Goal: Task Accomplishment & Management: Complete application form

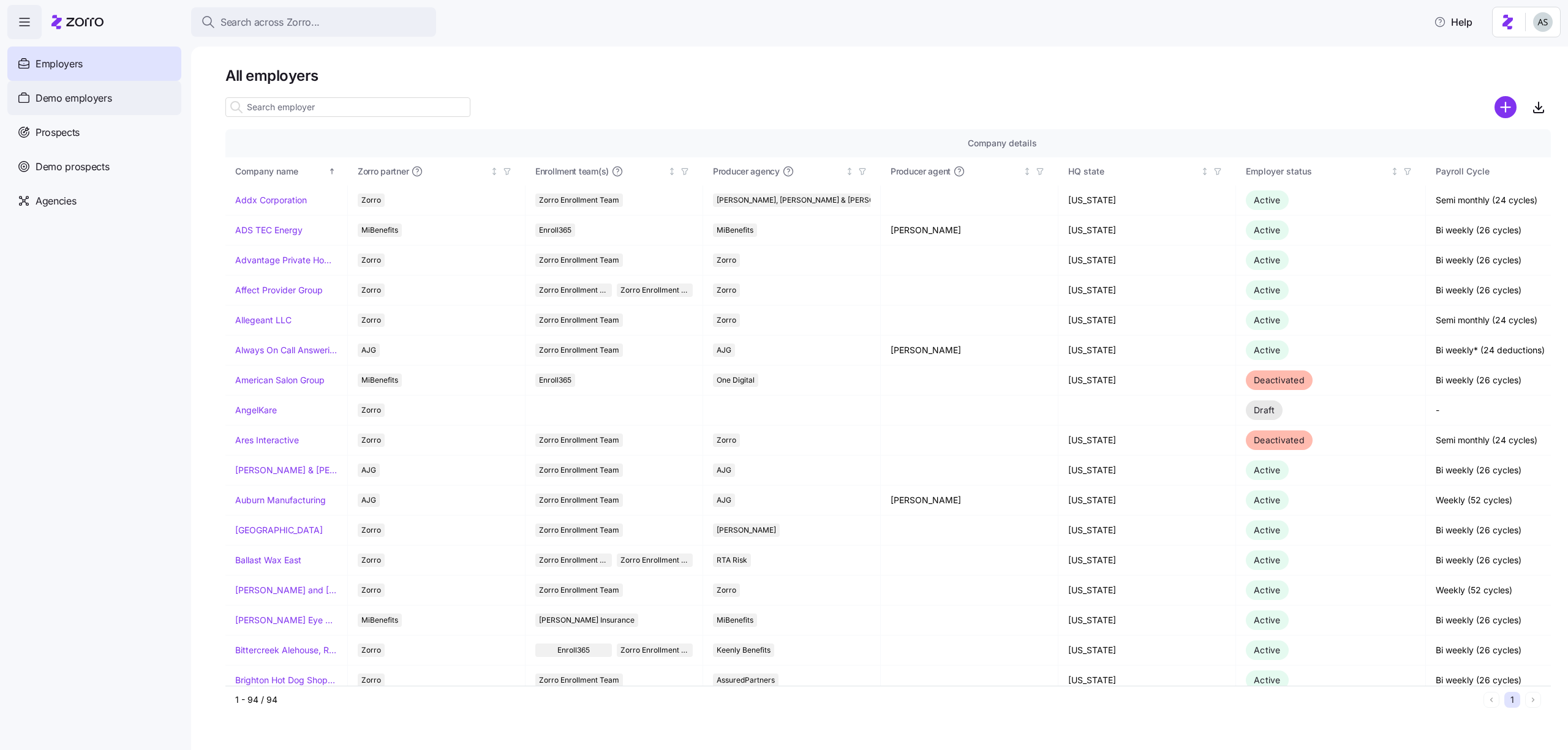
click at [125, 90] on div "Demo employers" at bounding box center [94, 98] width 174 height 34
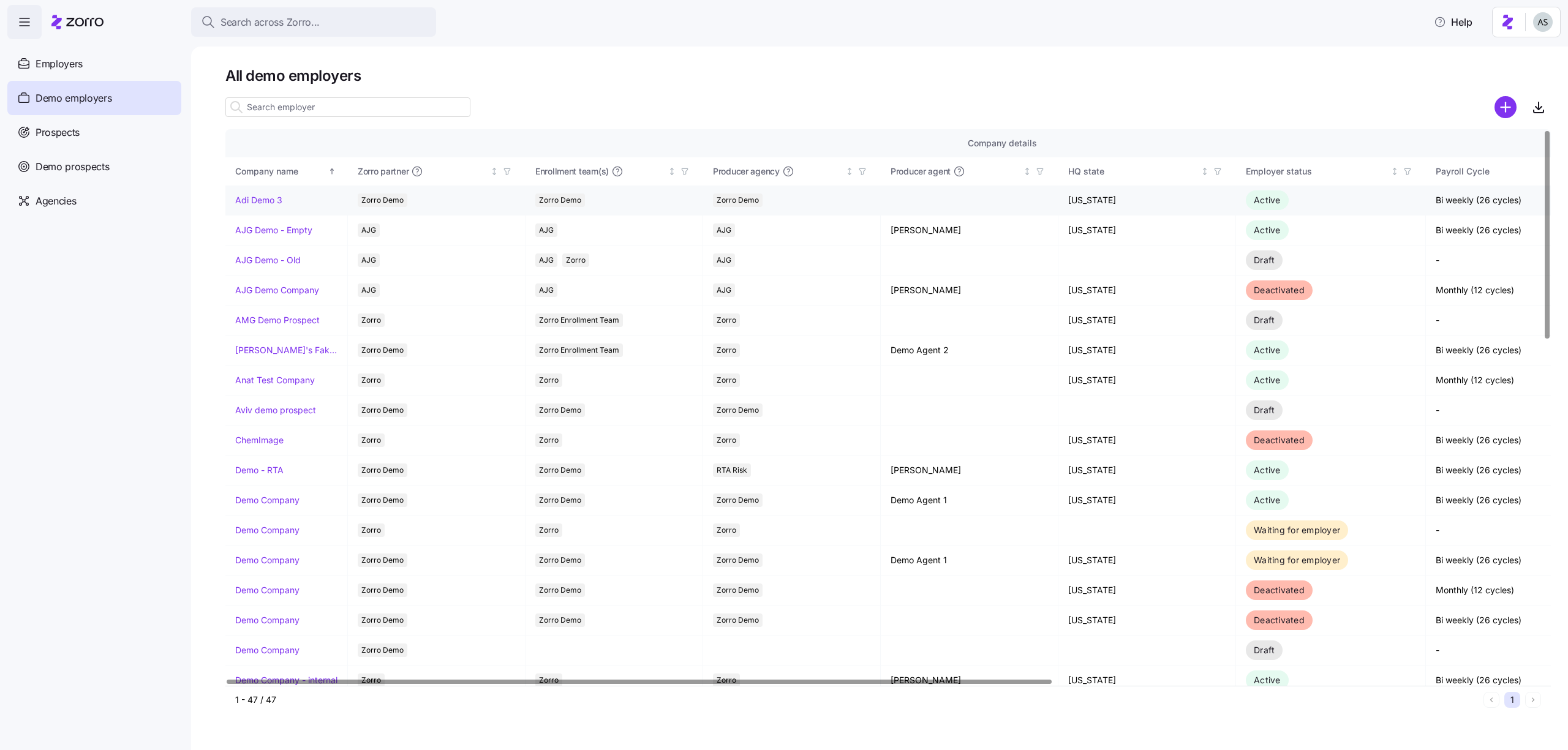
click at [236, 199] on link "Adi Demo 3" at bounding box center [258, 200] width 47 height 12
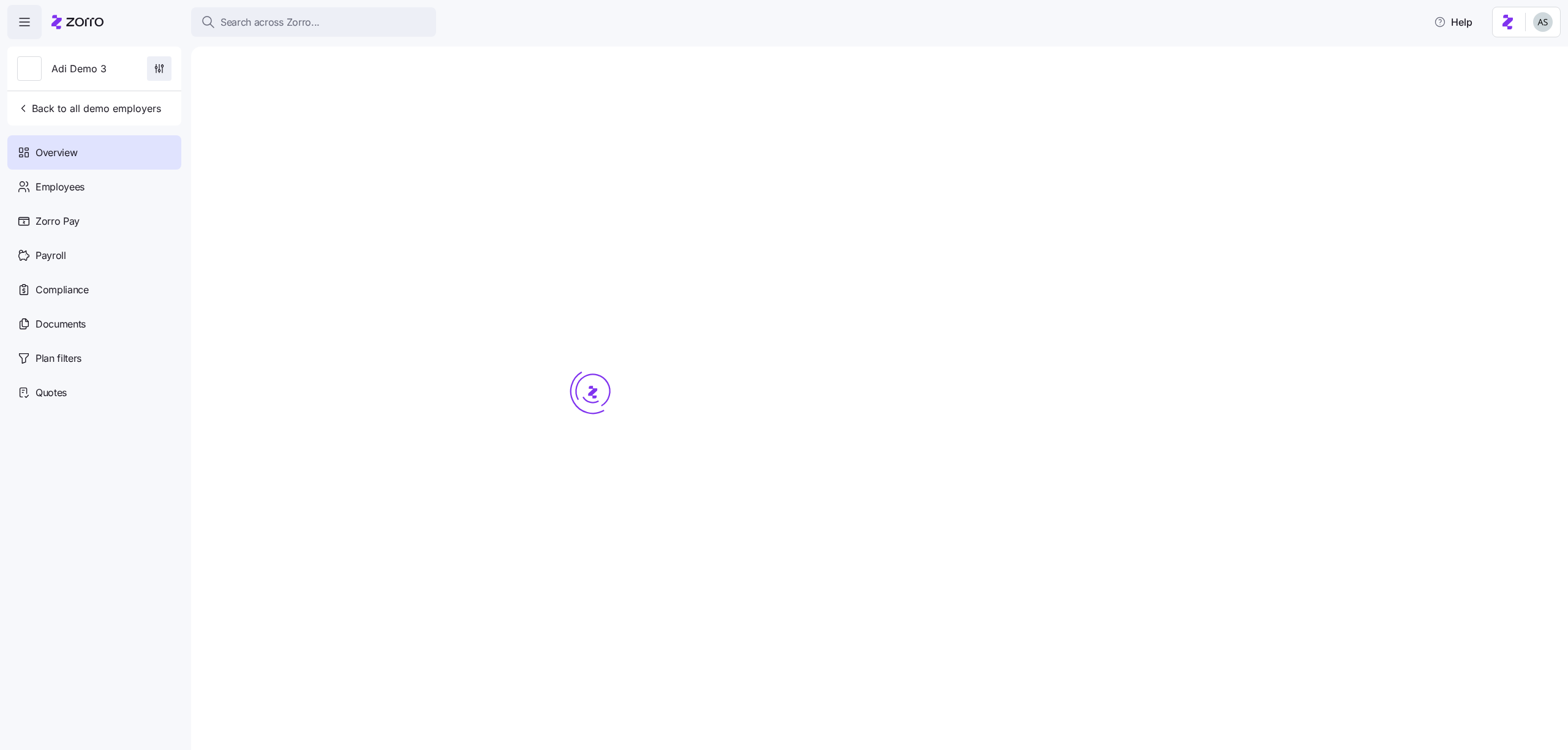
click at [162, 75] on span "button" at bounding box center [159, 68] width 23 height 23
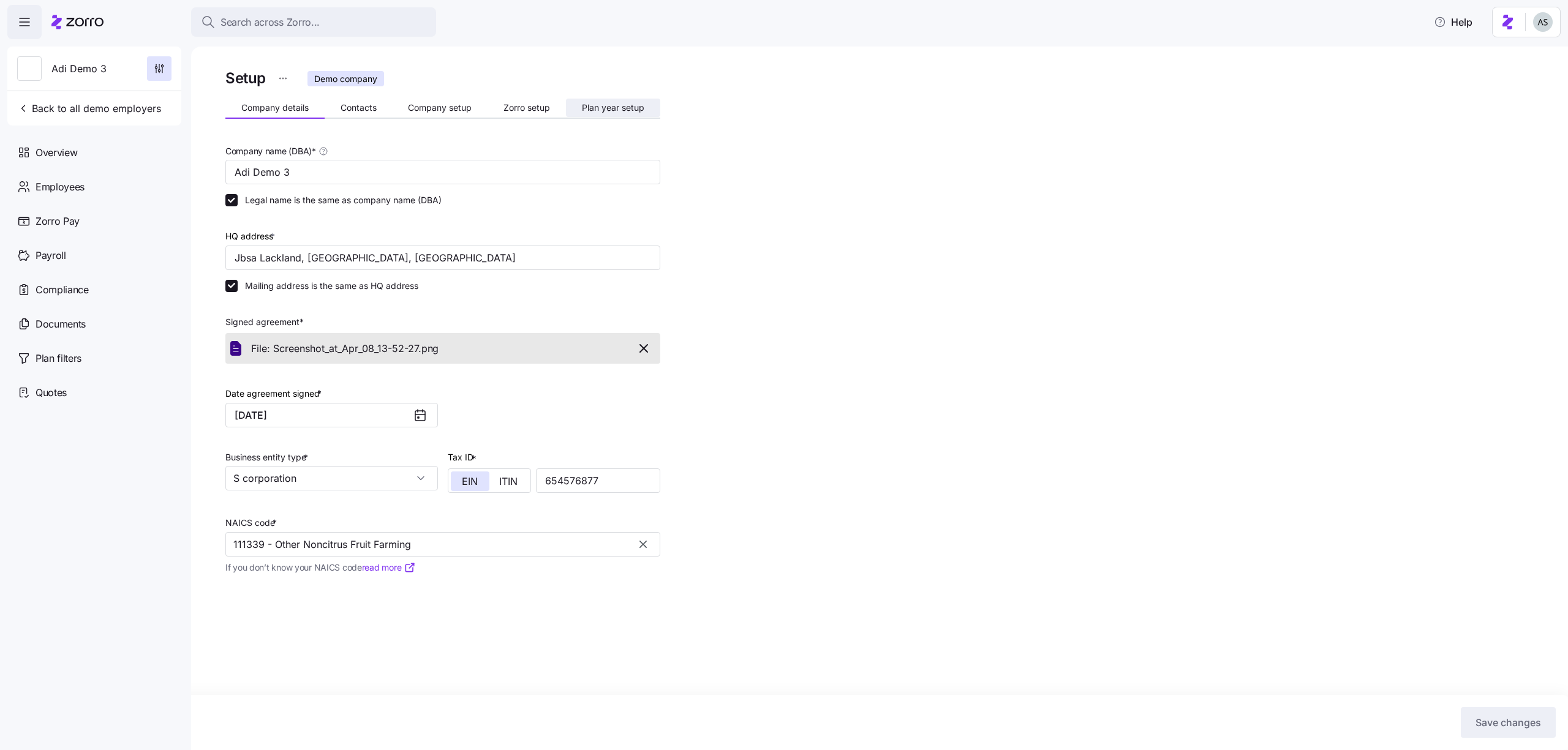
click at [633, 100] on button "Plan year setup" at bounding box center [612, 107] width 94 height 18
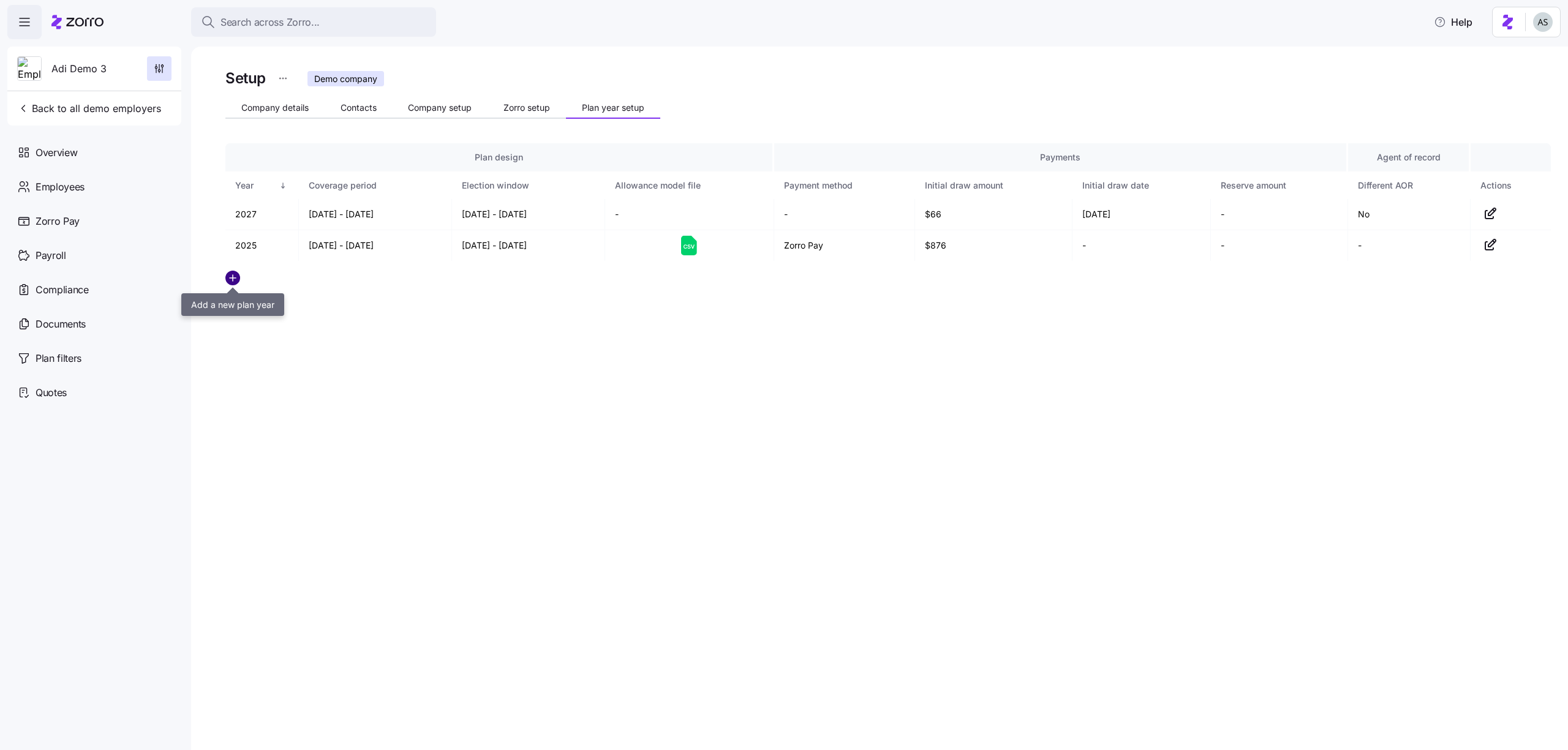
click at [228, 277] on circle "add icon" at bounding box center [233, 277] width 13 height 13
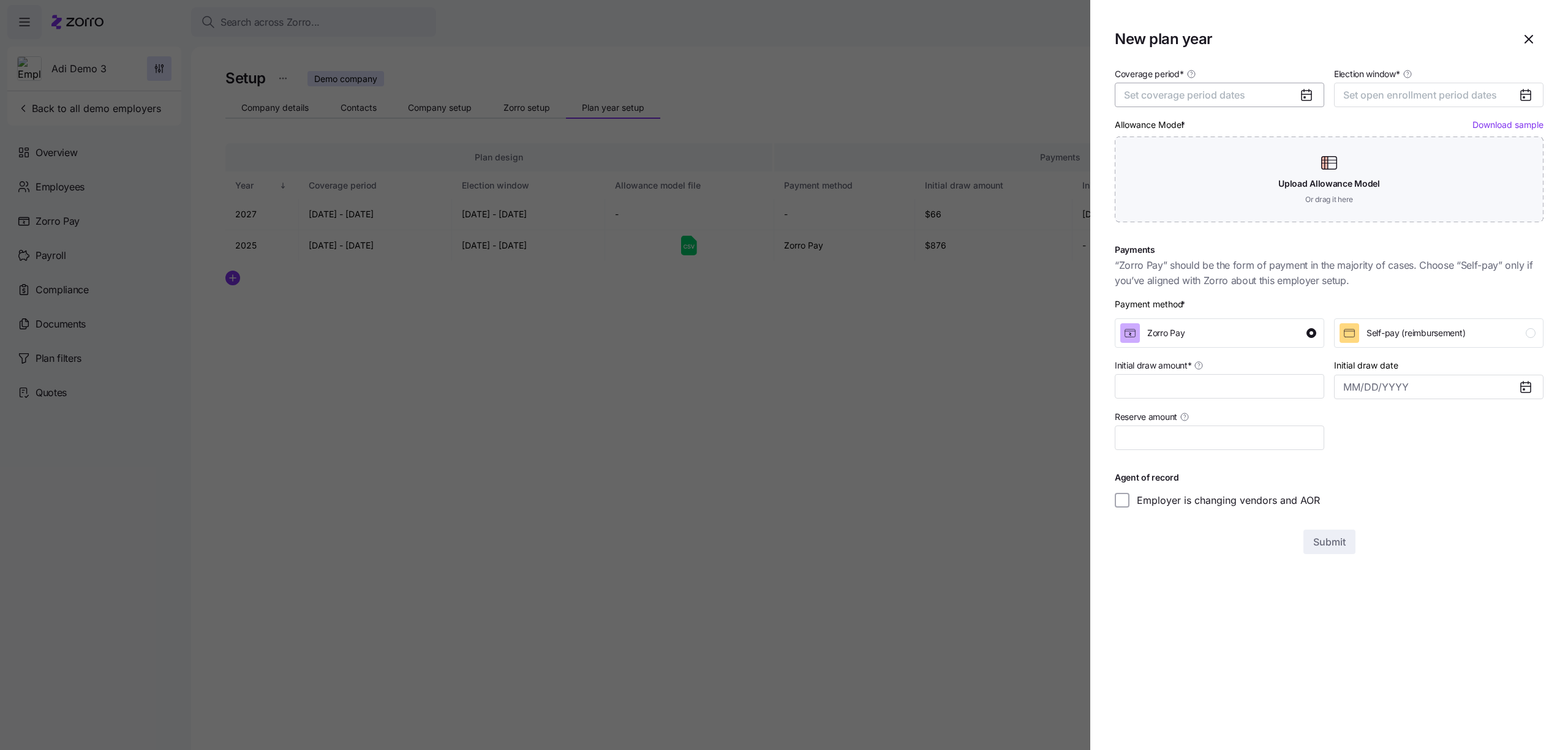
click at [1212, 98] on span "Set coverage period dates" at bounding box center [1184, 95] width 121 height 12
click at [1310, 123] on button "button" at bounding box center [1297, 133] width 26 height 26
click at [1161, 164] on button "Jan" at bounding box center [1156, 164] width 61 height 26
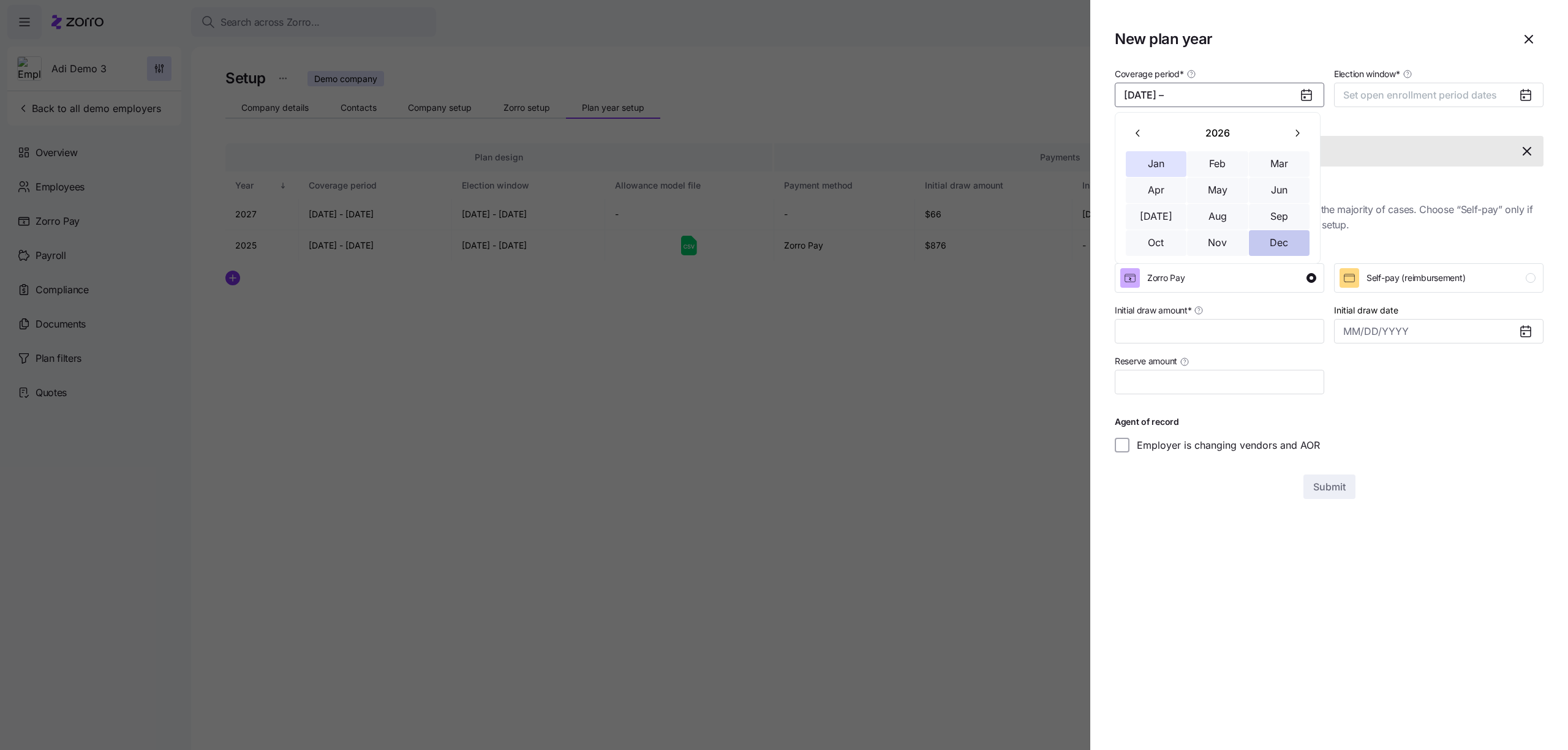
click at [1288, 245] on button "Dec" at bounding box center [1279, 243] width 61 height 26
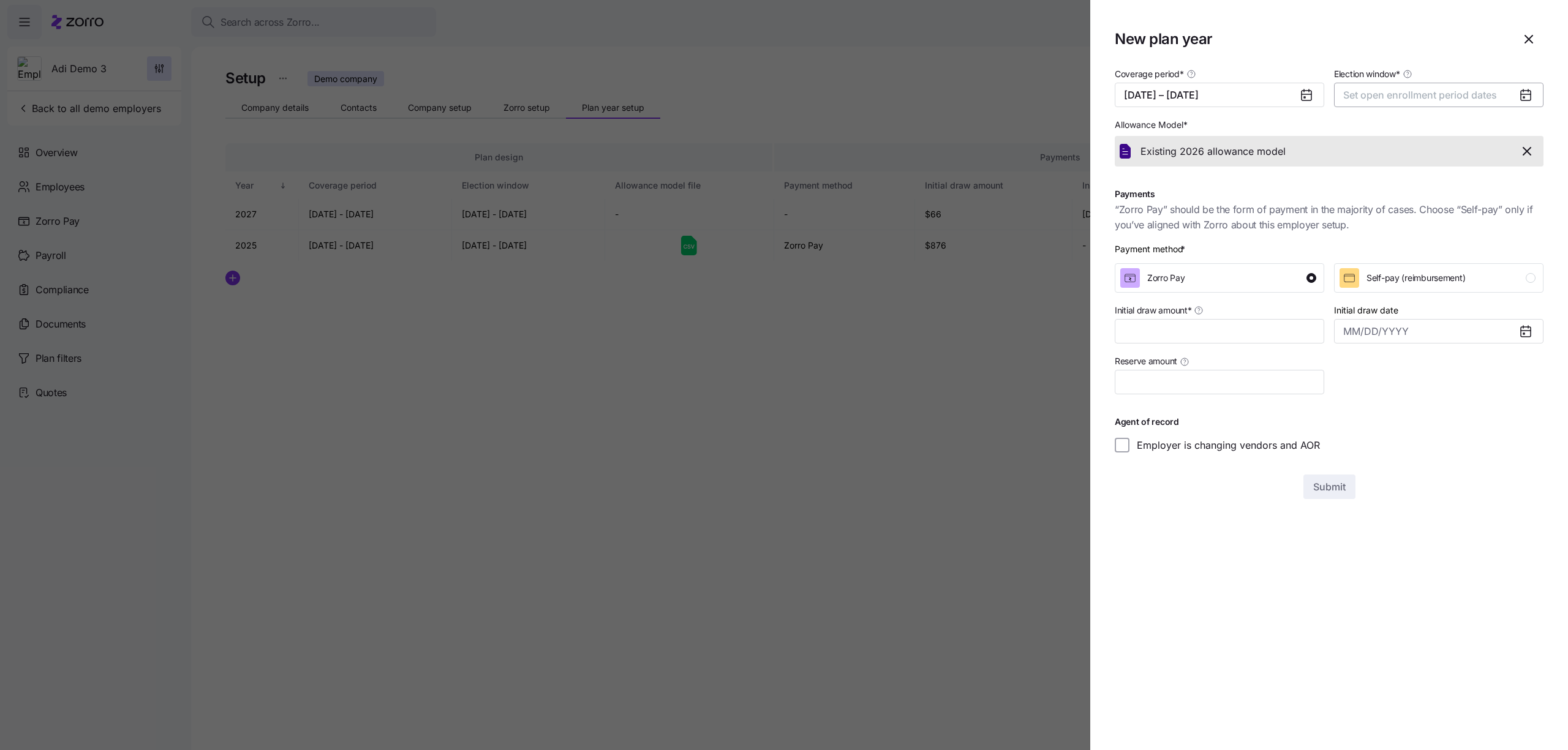
click at [1415, 97] on span "Set open enrollment period dates" at bounding box center [1419, 95] width 154 height 12
click at [1464, 181] on button "1" at bounding box center [1463, 184] width 26 height 26
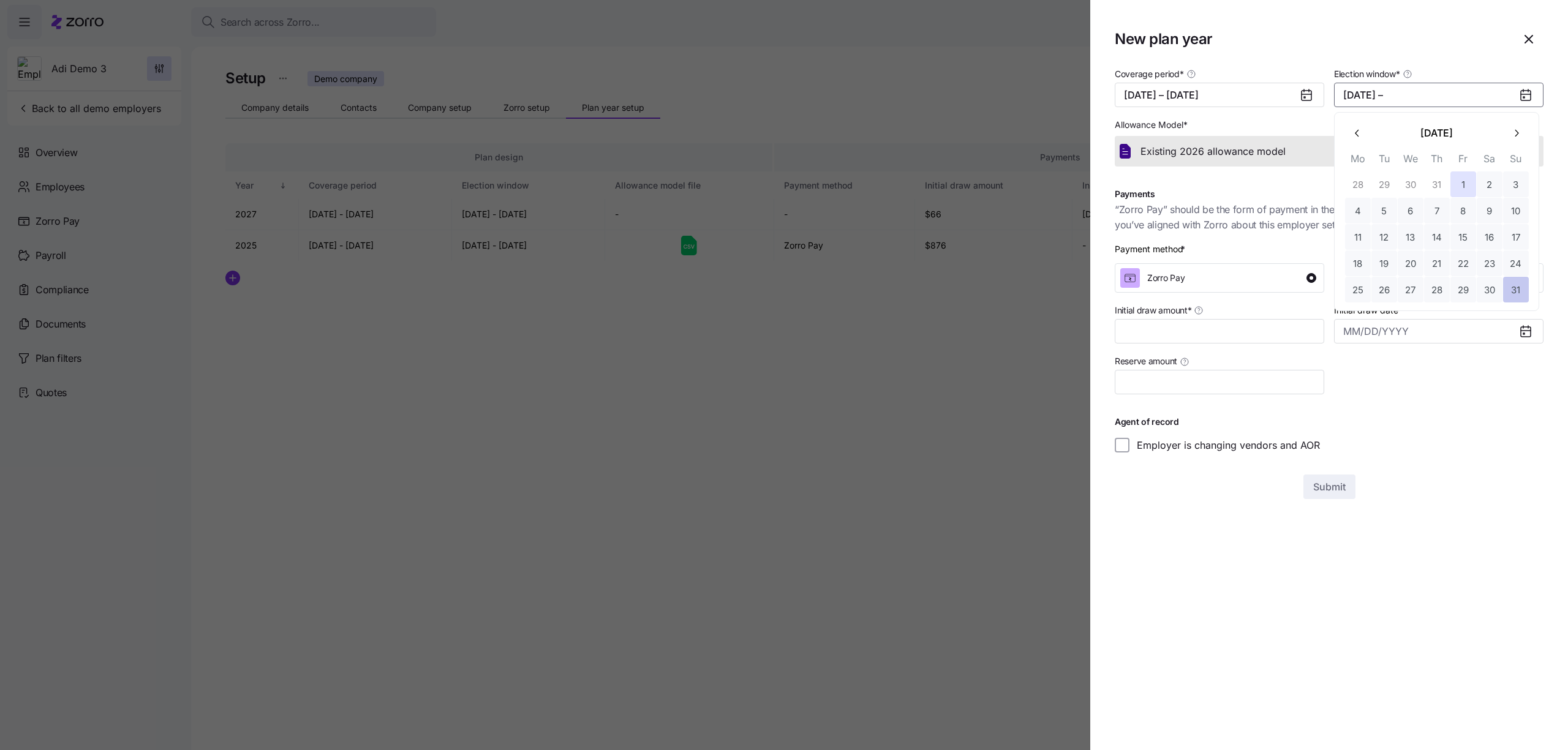
click at [1507, 287] on button "31" at bounding box center [1516, 289] width 26 height 26
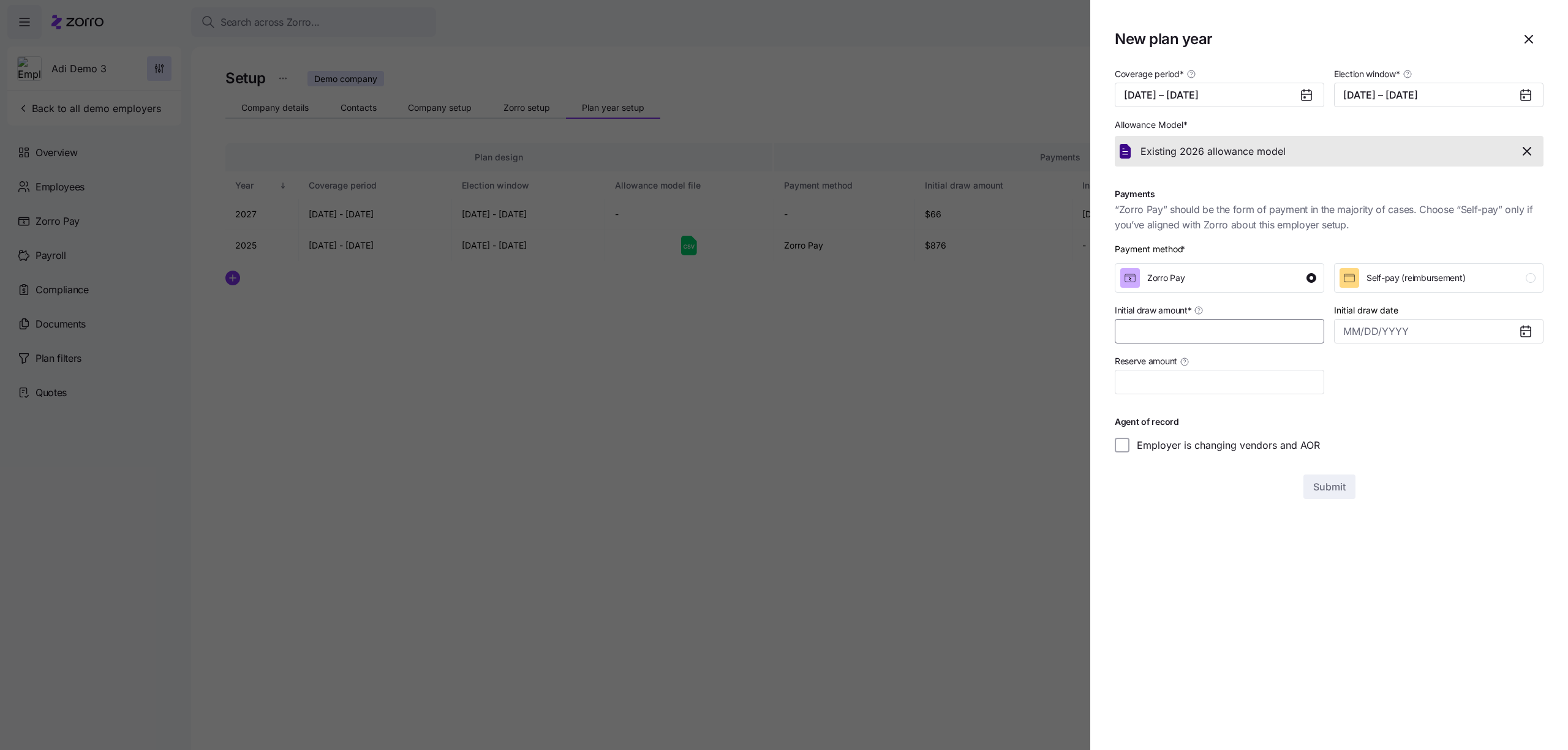
click at [1227, 320] on input "Initial draw amount *" at bounding box center [1219, 331] width 209 height 25
click at [1401, 266] on button "Self-pay (reimbursement)" at bounding box center [1438, 278] width 209 height 30
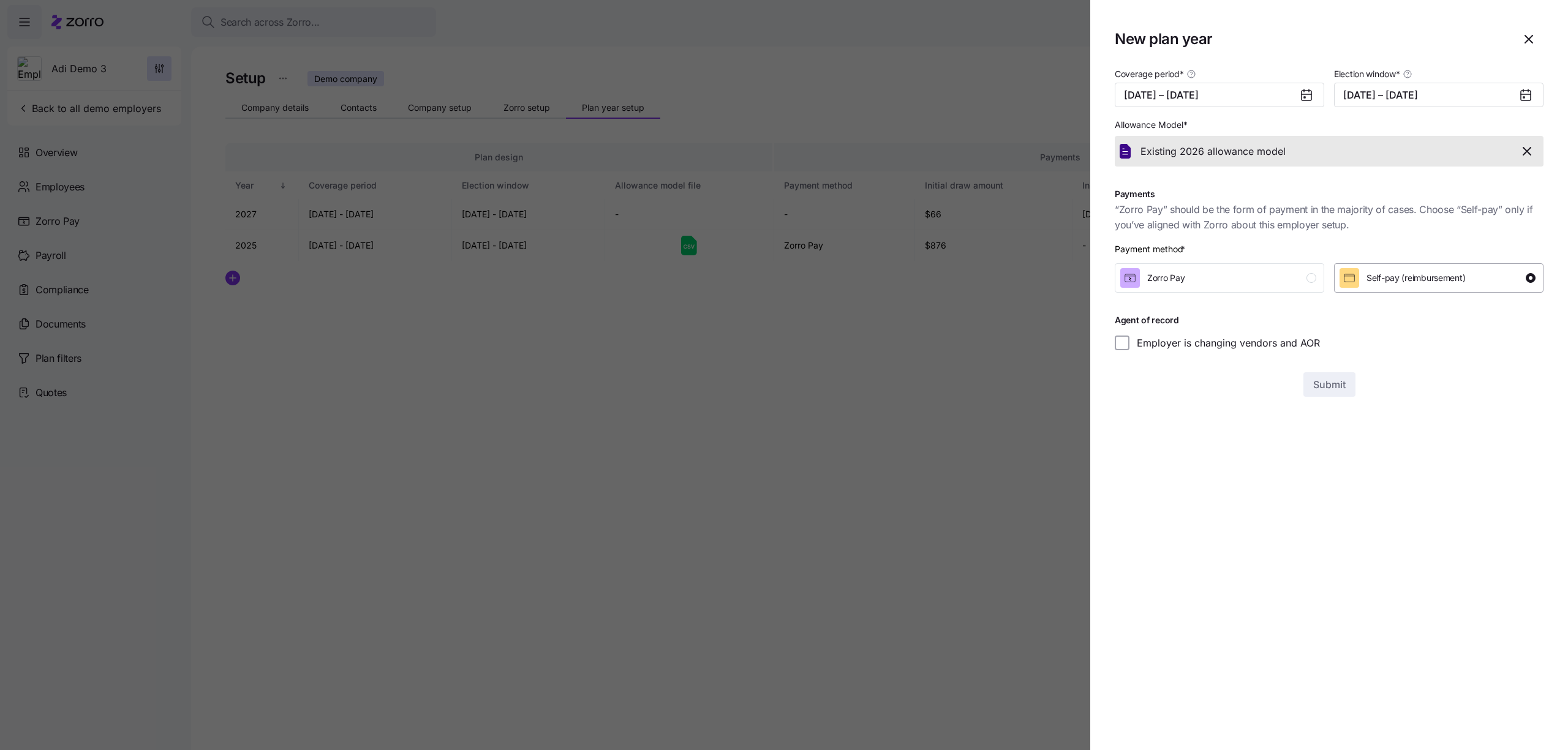
click at [1434, 279] on span "Self-pay (reimbursement)" at bounding box center [1416, 277] width 99 height 12
click at [1526, 161] on button "button" at bounding box center [1528, 151] width 23 height 21
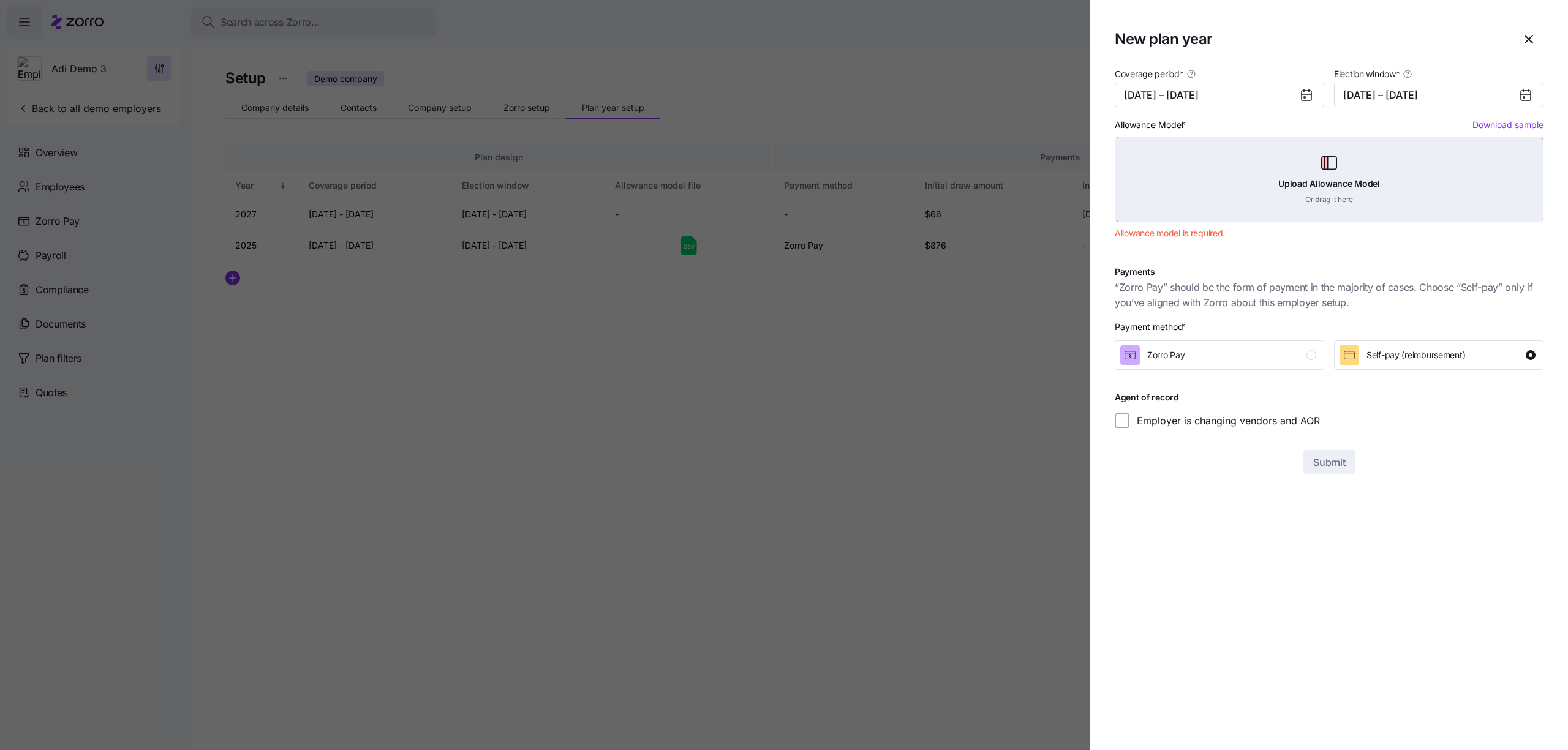
click at [1316, 162] on div "Upload Allowance Model Or drag it here" at bounding box center [1329, 179] width 428 height 86
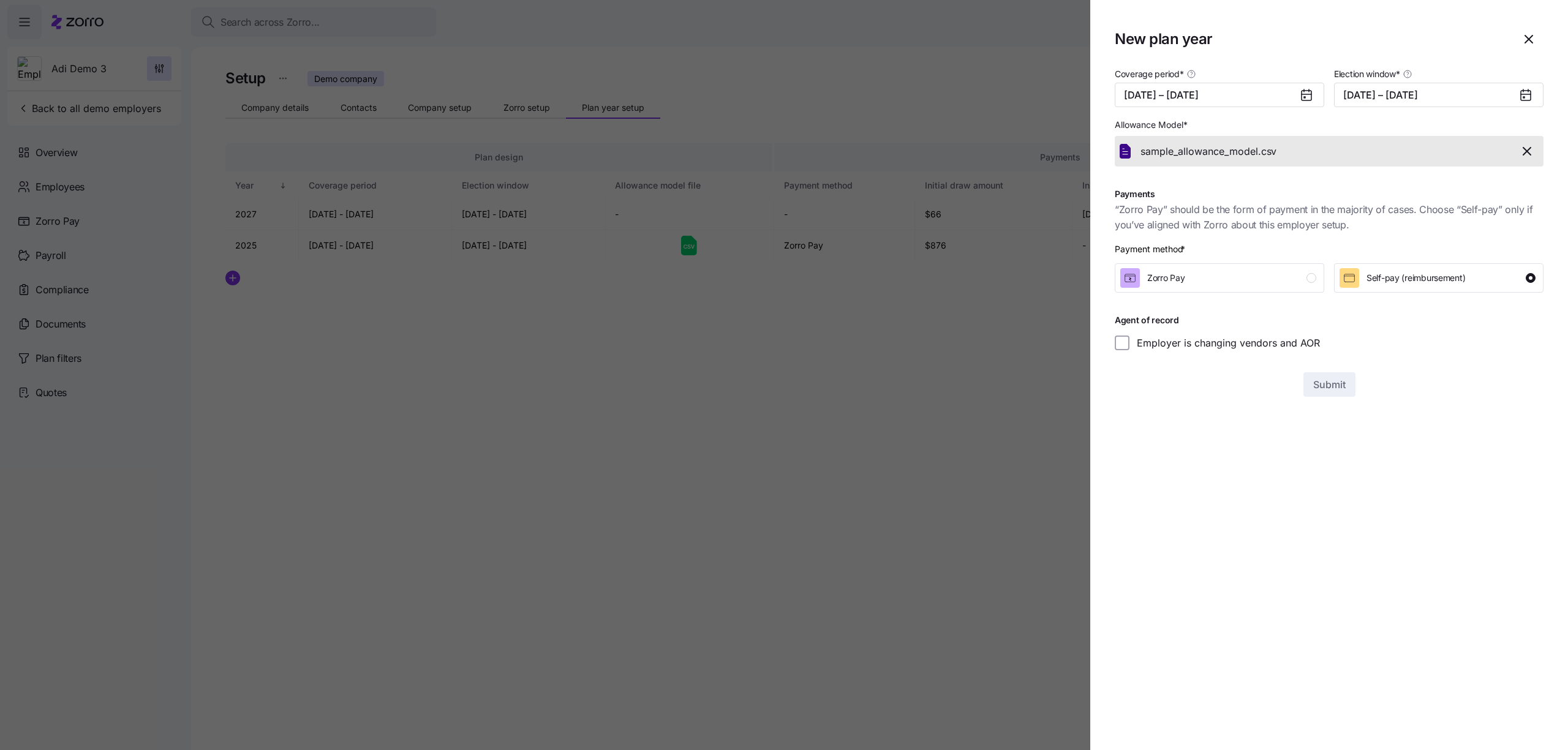
click at [1253, 441] on section "New plan year Coverage period * 01/01/2026 – 12/31/2026 Election window * 08/01…" at bounding box center [1329, 375] width 478 height 750
click at [1252, 441] on section "New plan year Coverage period * 01/01/2026 – 12/31/2026 Election window * 08/01…" at bounding box center [1329, 375] width 478 height 750
click at [1227, 279] on div "Zorro Pay" at bounding box center [1219, 277] width 196 height 20
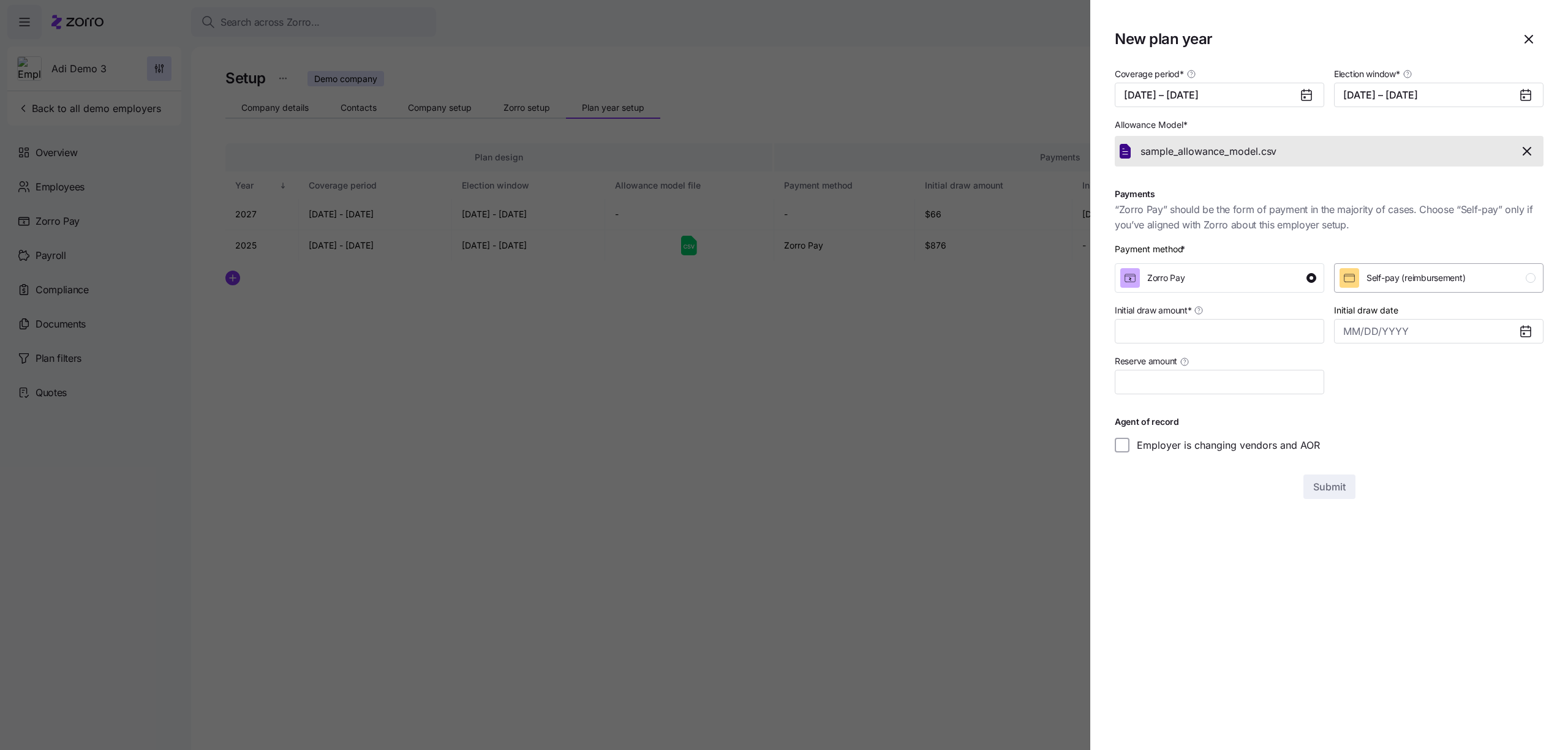
click at [1385, 287] on div "Self-pay (reimbursement)" at bounding box center [1416, 277] width 99 height 20
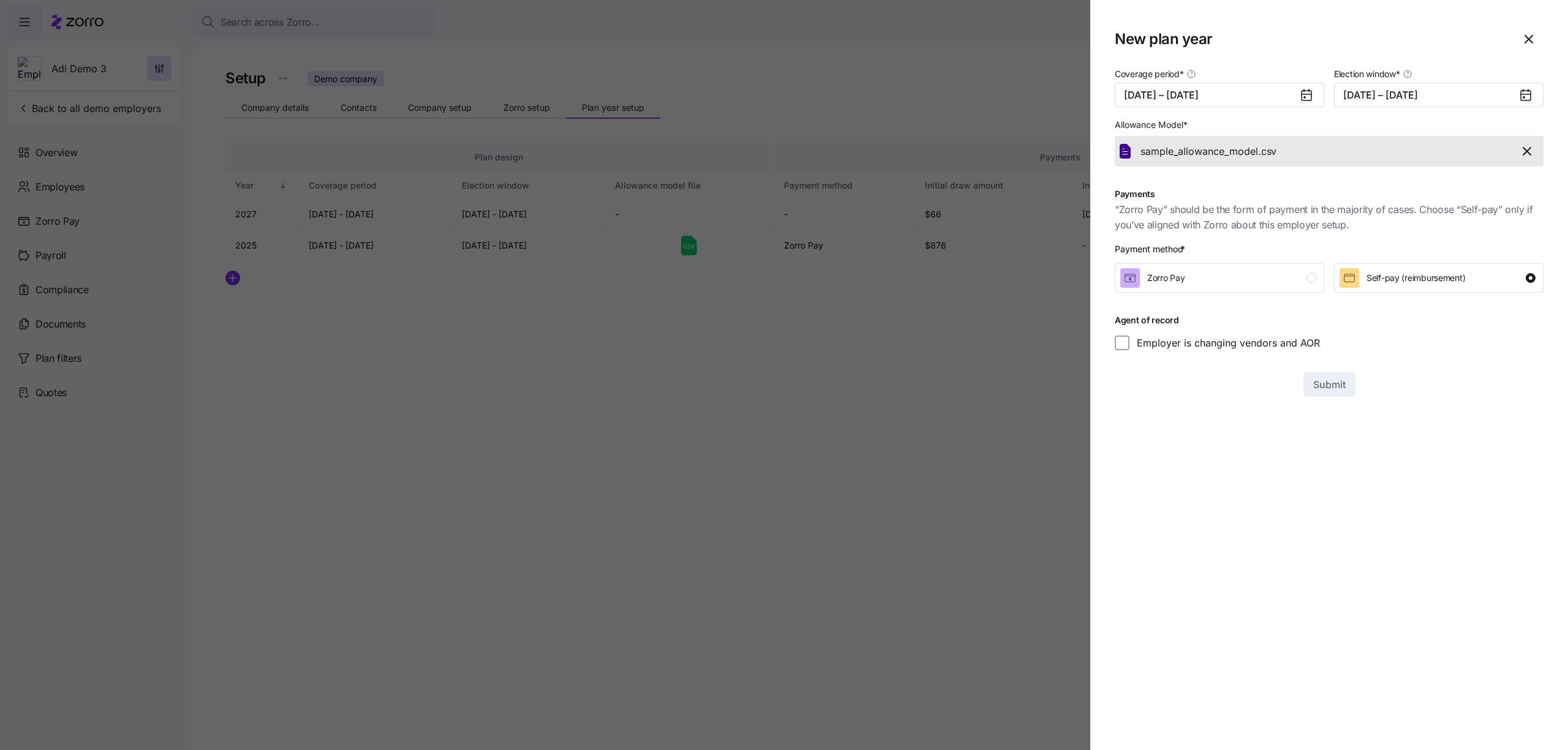
click at [1268, 344] on label "Employer is changing vendors and AOR" at bounding box center [1224, 342] width 190 height 15
click at [1129, 344] on input "Employer is changing vendors and AOR" at bounding box center [1122, 342] width 15 height 15
click at [1268, 344] on label "Employer is changing vendors and AOR" at bounding box center [1224, 342] width 190 height 15
click at [1129, 344] on input "Employer is changing vendors and AOR" at bounding box center [1122, 342] width 15 height 15
checkbox input "false"
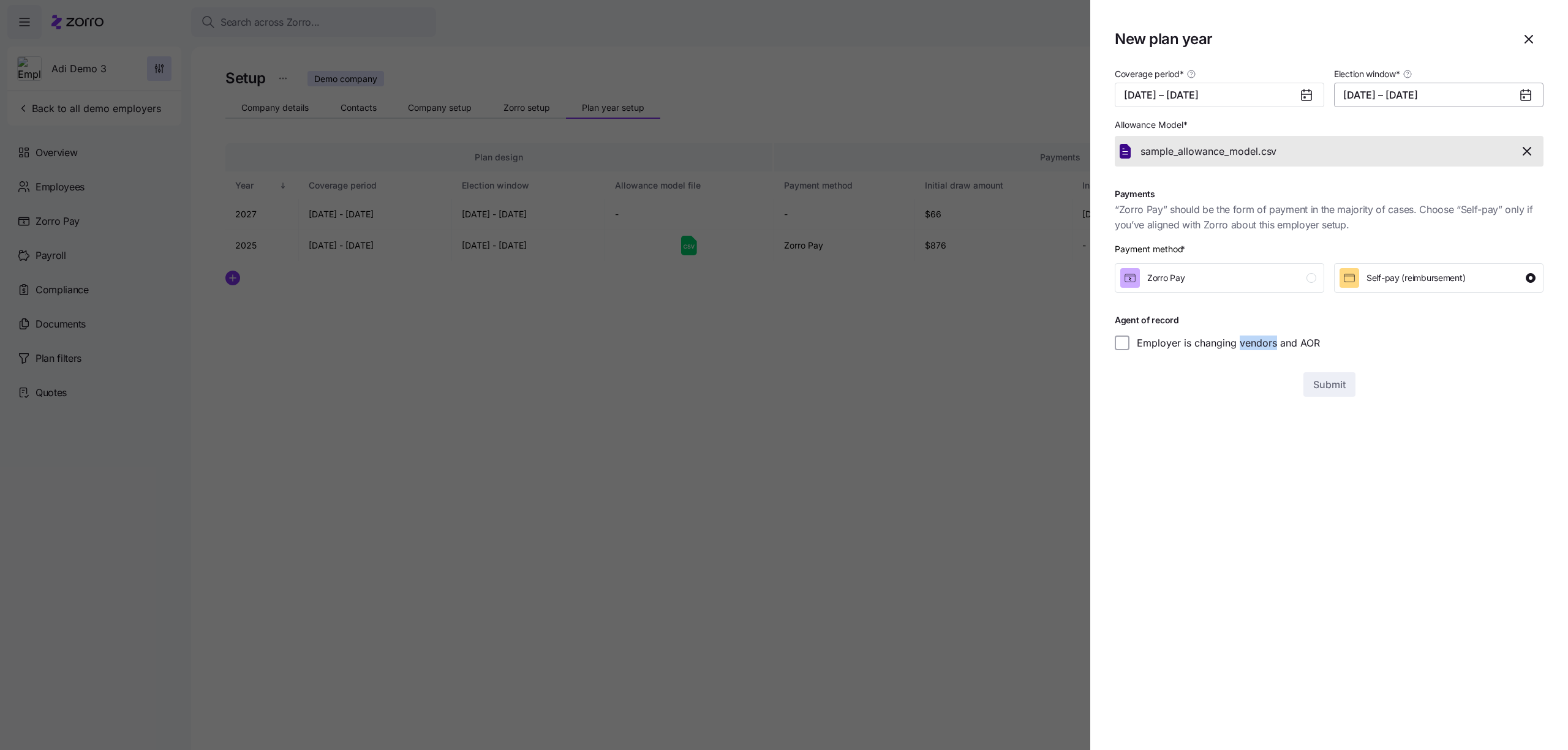
click at [1431, 98] on button "08/01/2025 – 08/31/2025" at bounding box center [1438, 95] width 209 height 25
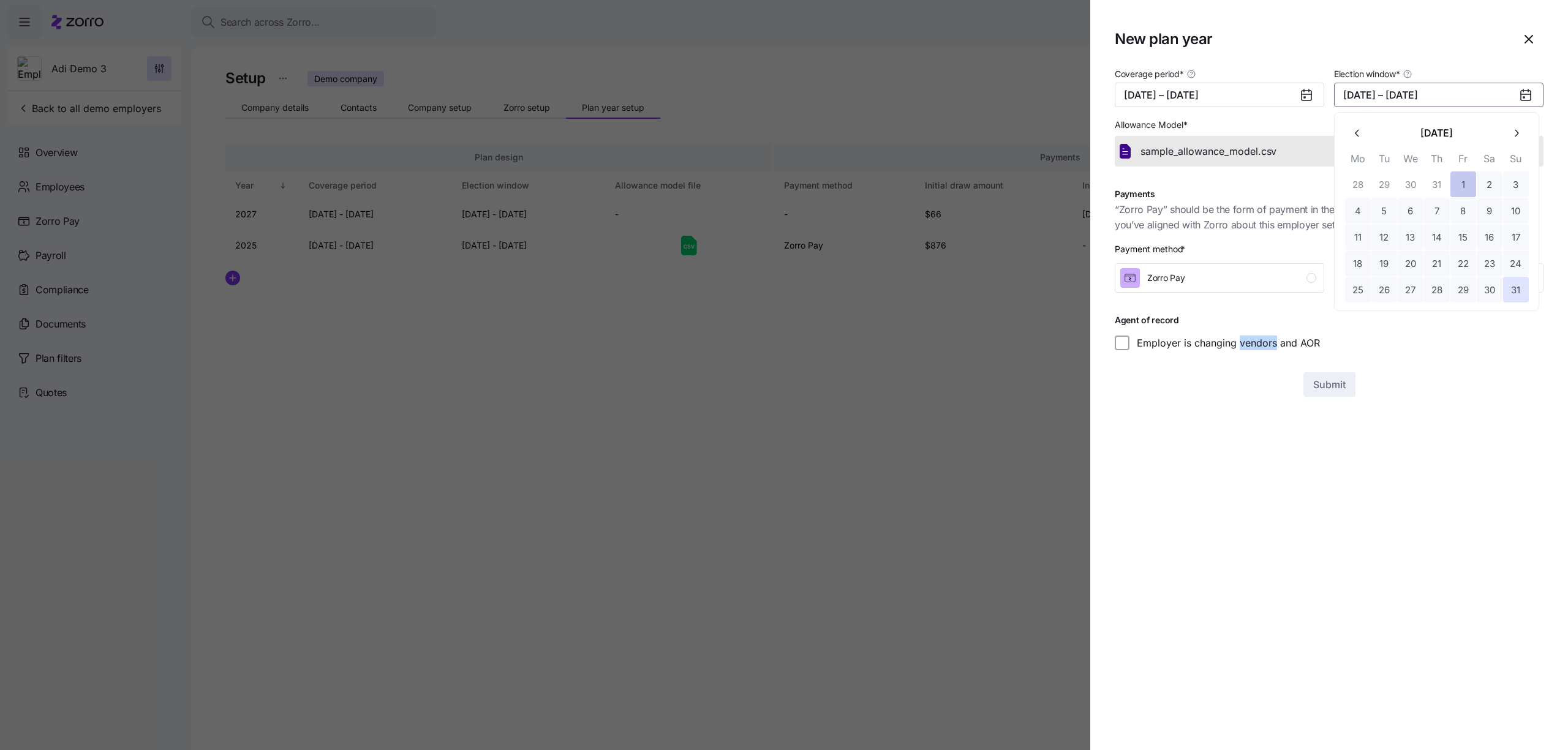
click at [1456, 188] on button "1" at bounding box center [1463, 184] width 26 height 26
click at [1512, 287] on button "31" at bounding box center [1516, 289] width 26 height 26
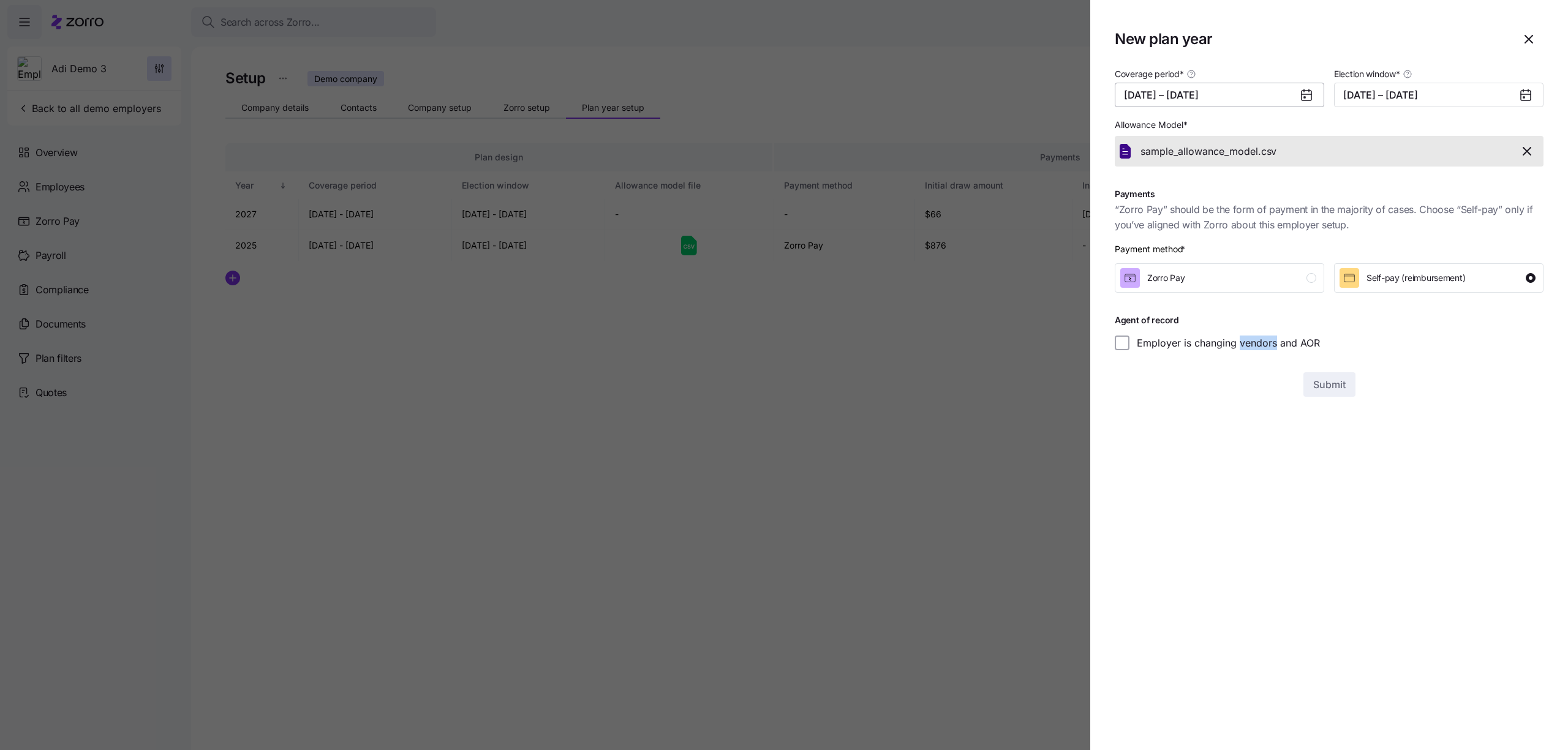
click at [1270, 96] on button "01/01/2026 – 12/31/2026" at bounding box center [1219, 95] width 209 height 25
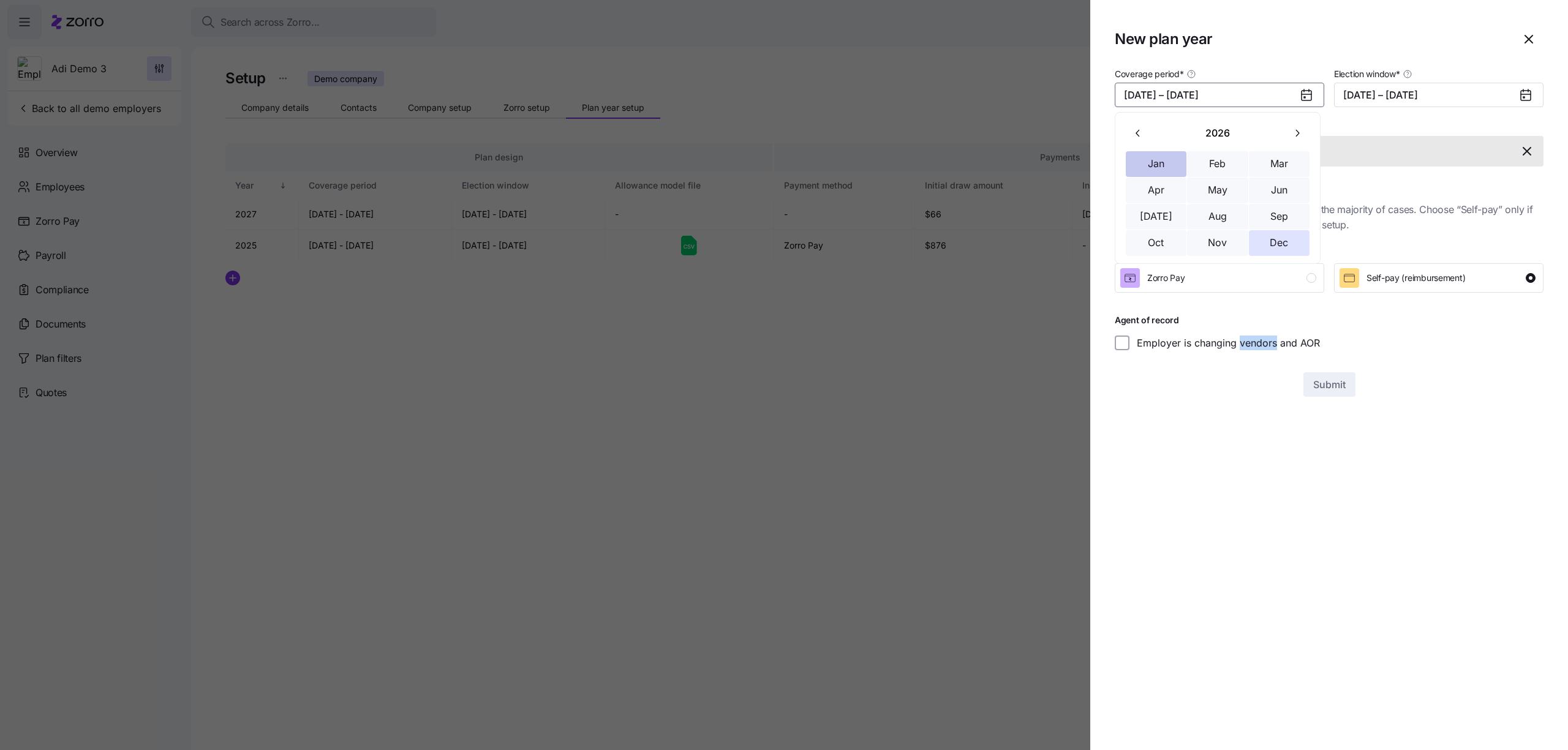
click at [1152, 162] on button "Jan" at bounding box center [1156, 164] width 61 height 26
click at [1284, 245] on button "Dec" at bounding box center [1279, 243] width 61 height 26
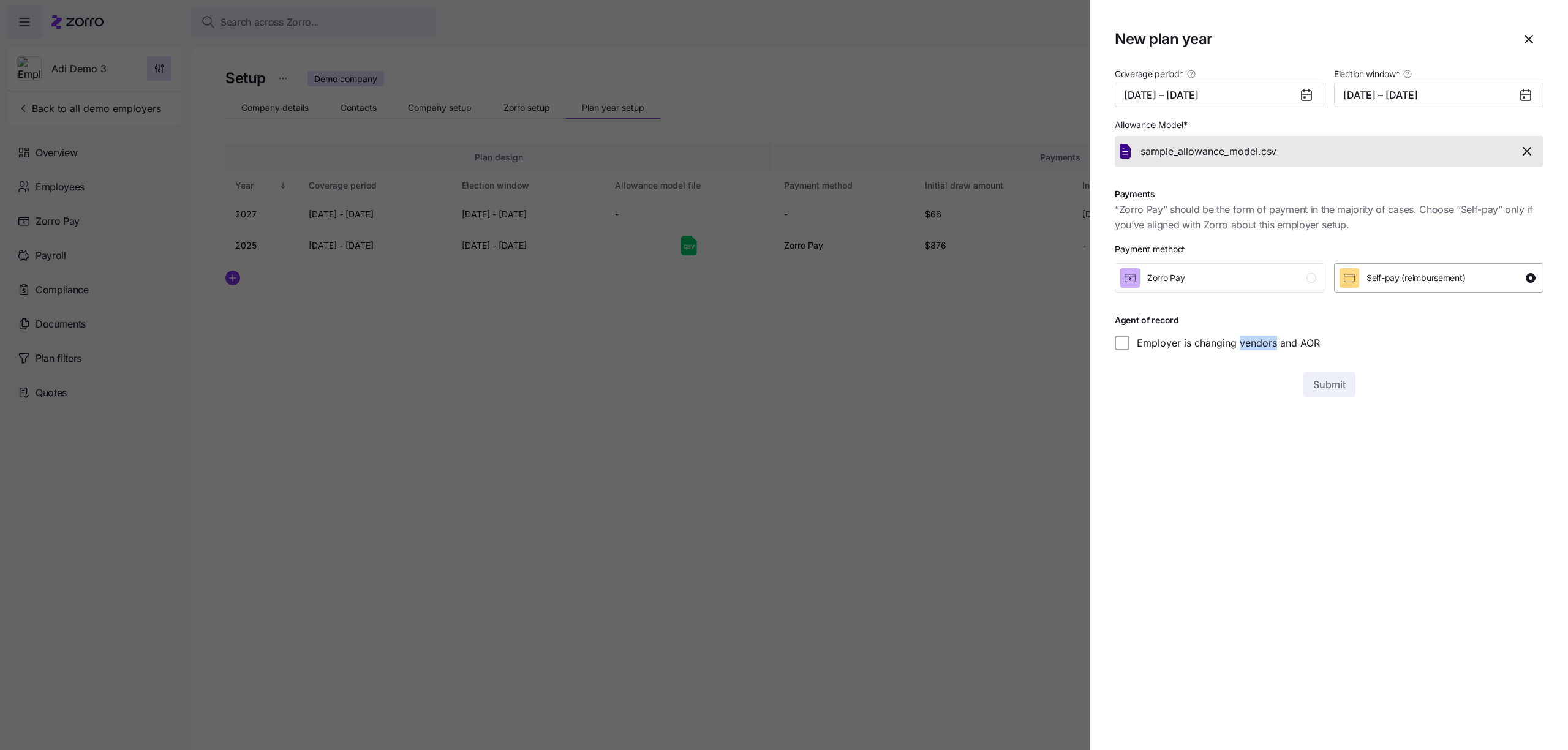
click at [1455, 282] on span "Self-pay (reimbursement)" at bounding box center [1416, 277] width 99 height 12
click at [1442, 228] on span "“Zorro Pay” should be the form of payment in the majority of cases. Choose “Sel…" at bounding box center [1329, 217] width 428 height 30
click at [1545, 33] on section "New plan year Coverage period * 01/01/2026 – 12/31/2026 Election window * 08/01…" at bounding box center [1329, 375] width 478 height 750
click at [1543, 33] on button "button" at bounding box center [1529, 39] width 30 height 30
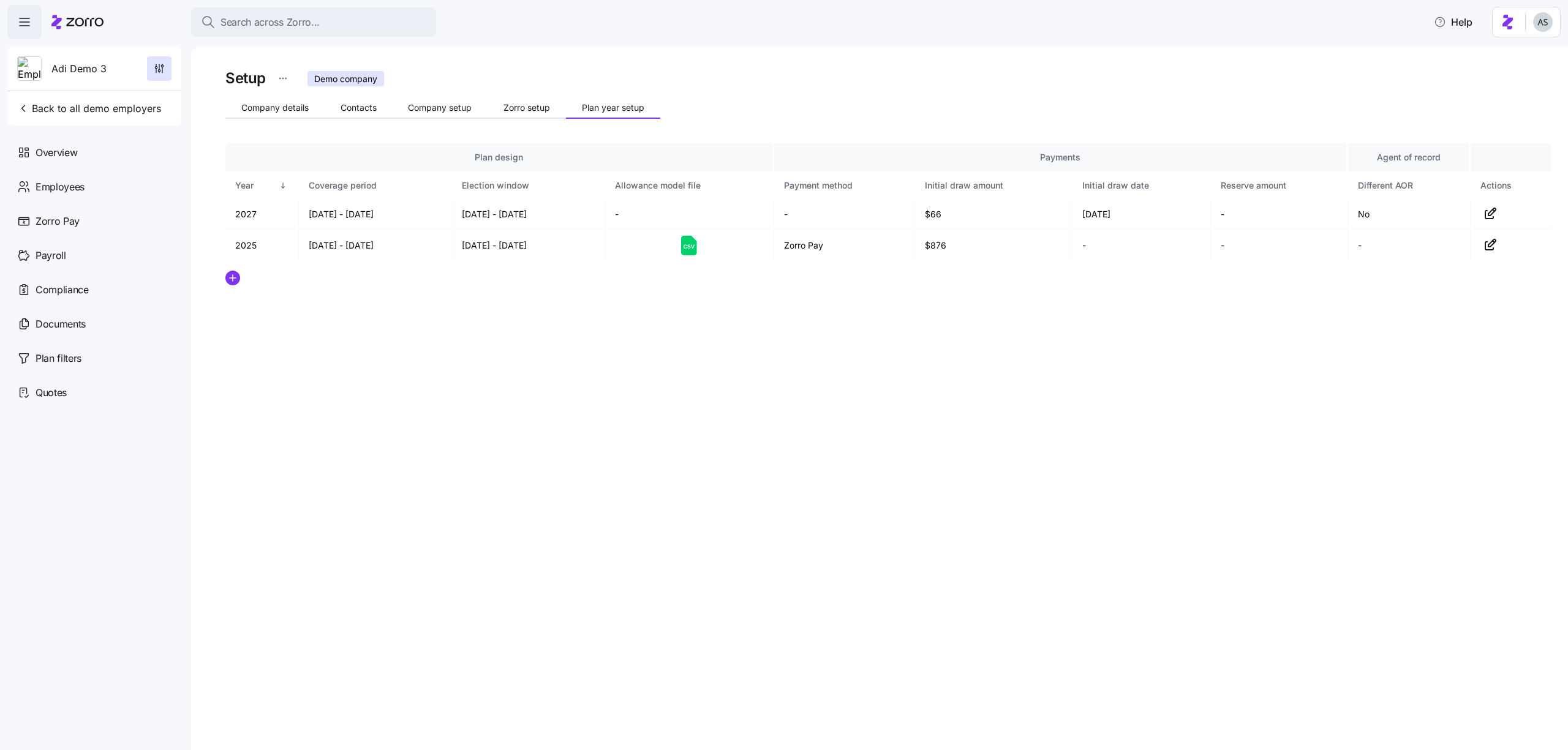
click at [221, 276] on div "Setup Demo company Company details Contacts Company setup Zorro setup Plan year…" at bounding box center [879, 399] width 1377 height 704
click at [230, 277] on circle "add icon" at bounding box center [233, 277] width 13 height 13
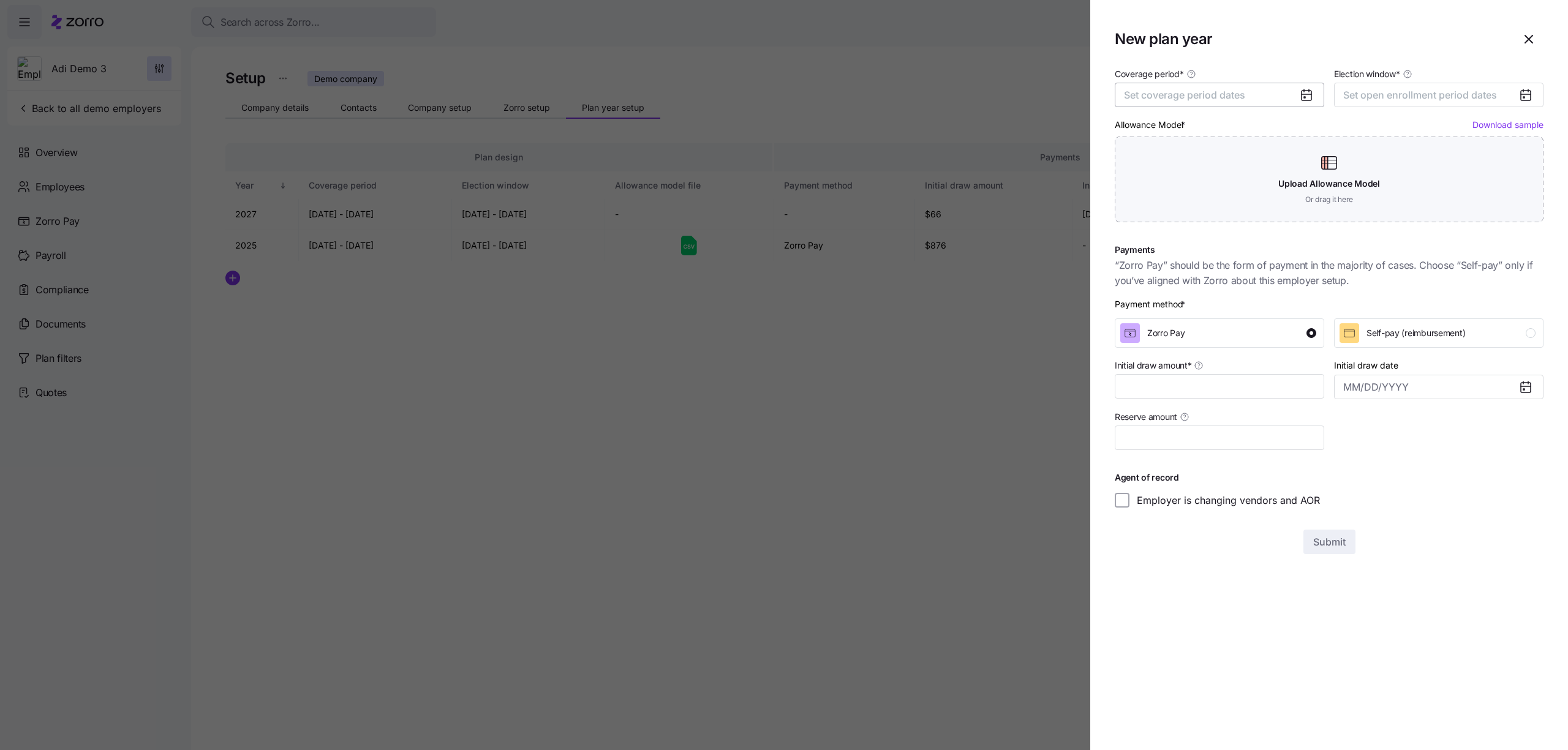
click at [1263, 106] on button "Set coverage period dates" at bounding box center [1219, 95] width 209 height 25
click at [1287, 127] on button "button" at bounding box center [1297, 133] width 26 height 26
click at [1160, 166] on button "Jan" at bounding box center [1156, 164] width 61 height 26
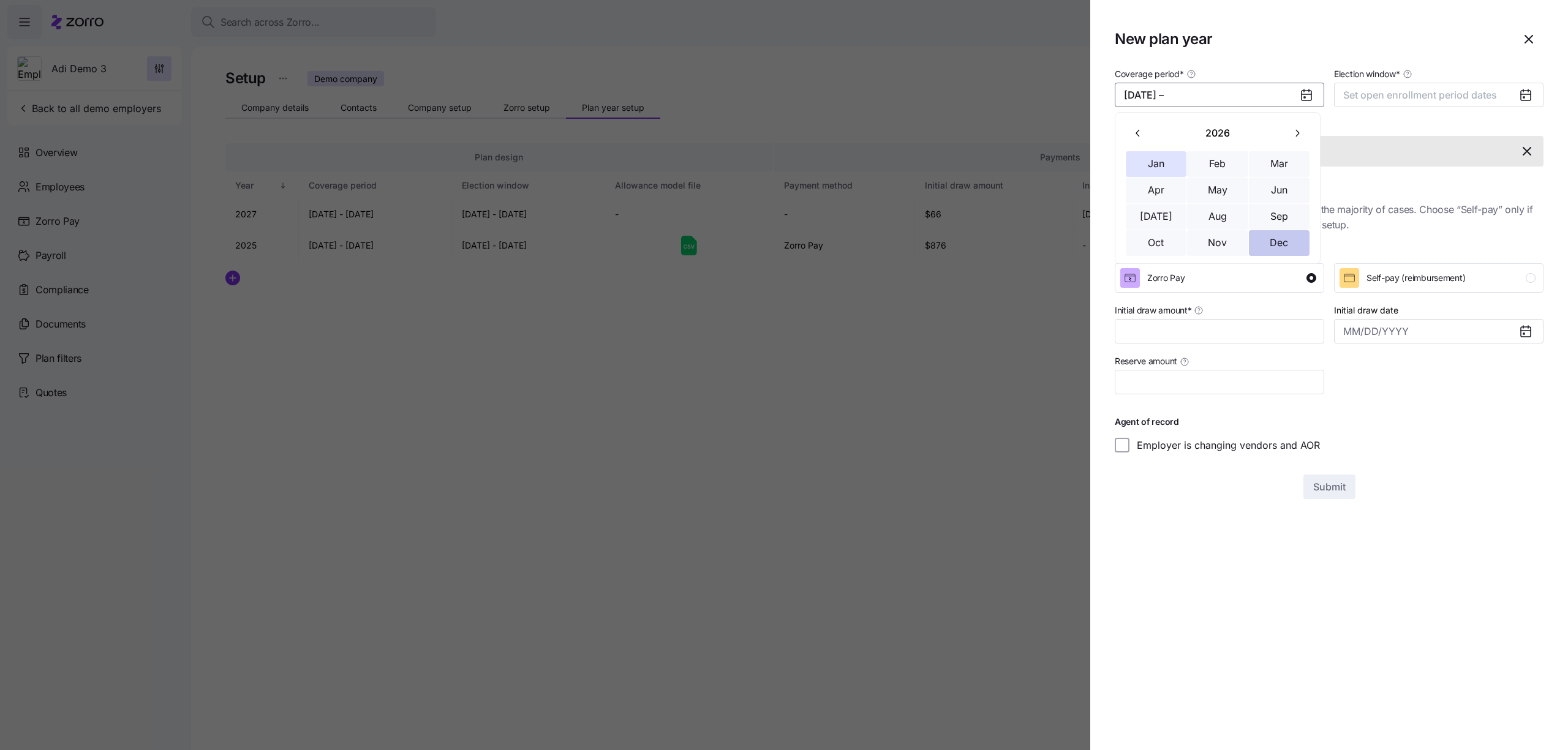
click at [1293, 236] on button "Dec" at bounding box center [1279, 243] width 61 height 26
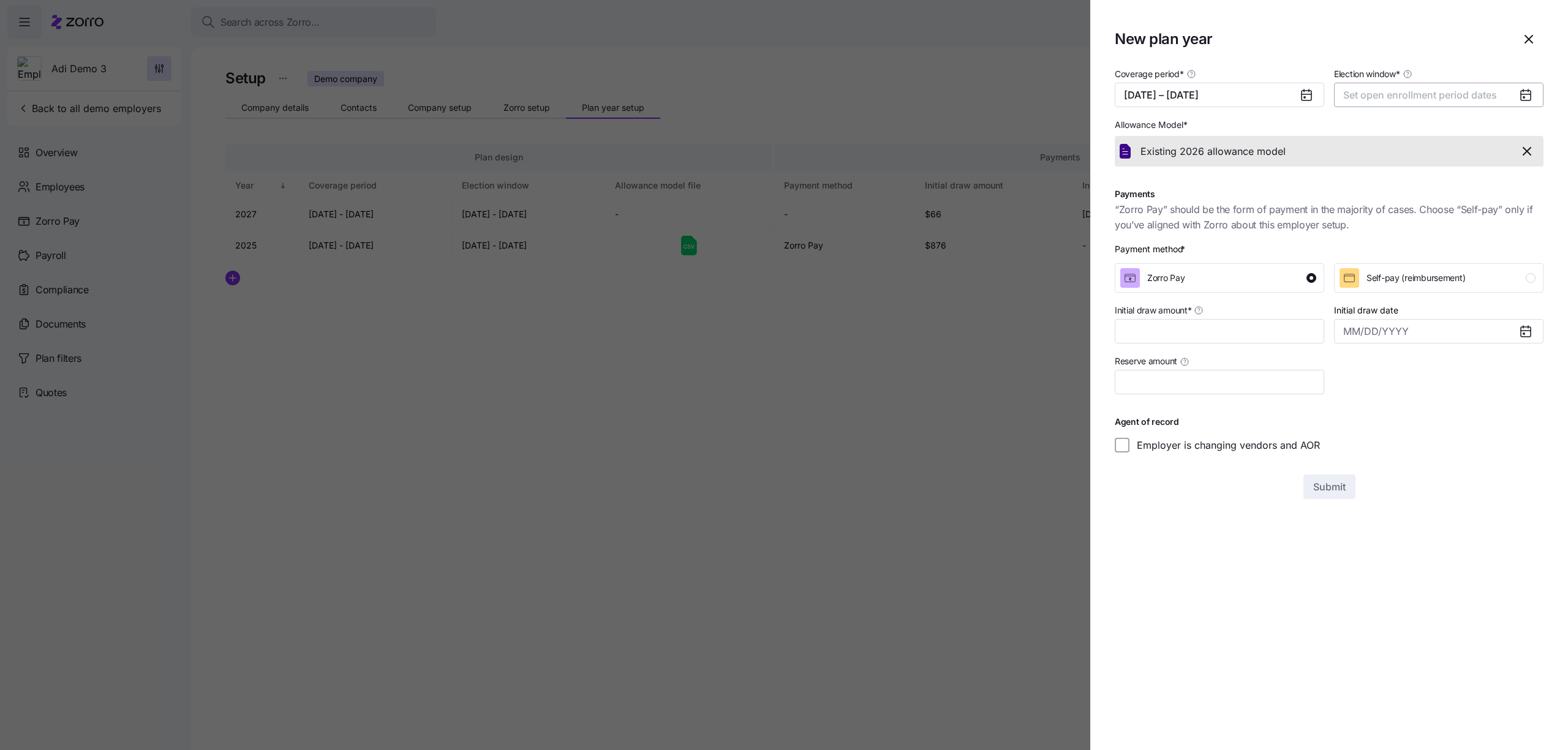
click at [1419, 102] on button "Set open enrollment period dates" at bounding box center [1438, 95] width 209 height 25
click at [1464, 191] on button "1" at bounding box center [1463, 184] width 26 height 26
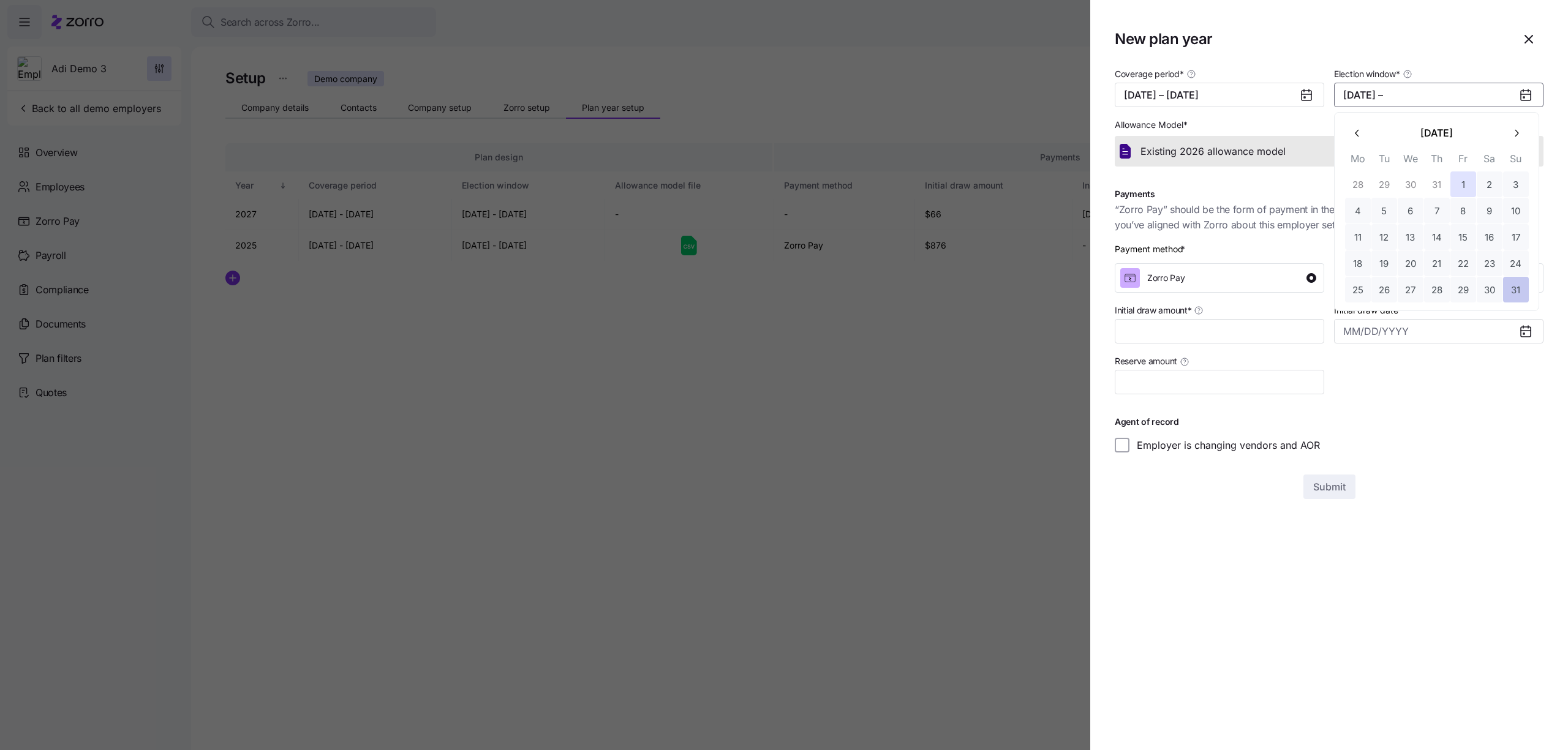
click at [1508, 291] on button "31" at bounding box center [1516, 289] width 26 height 26
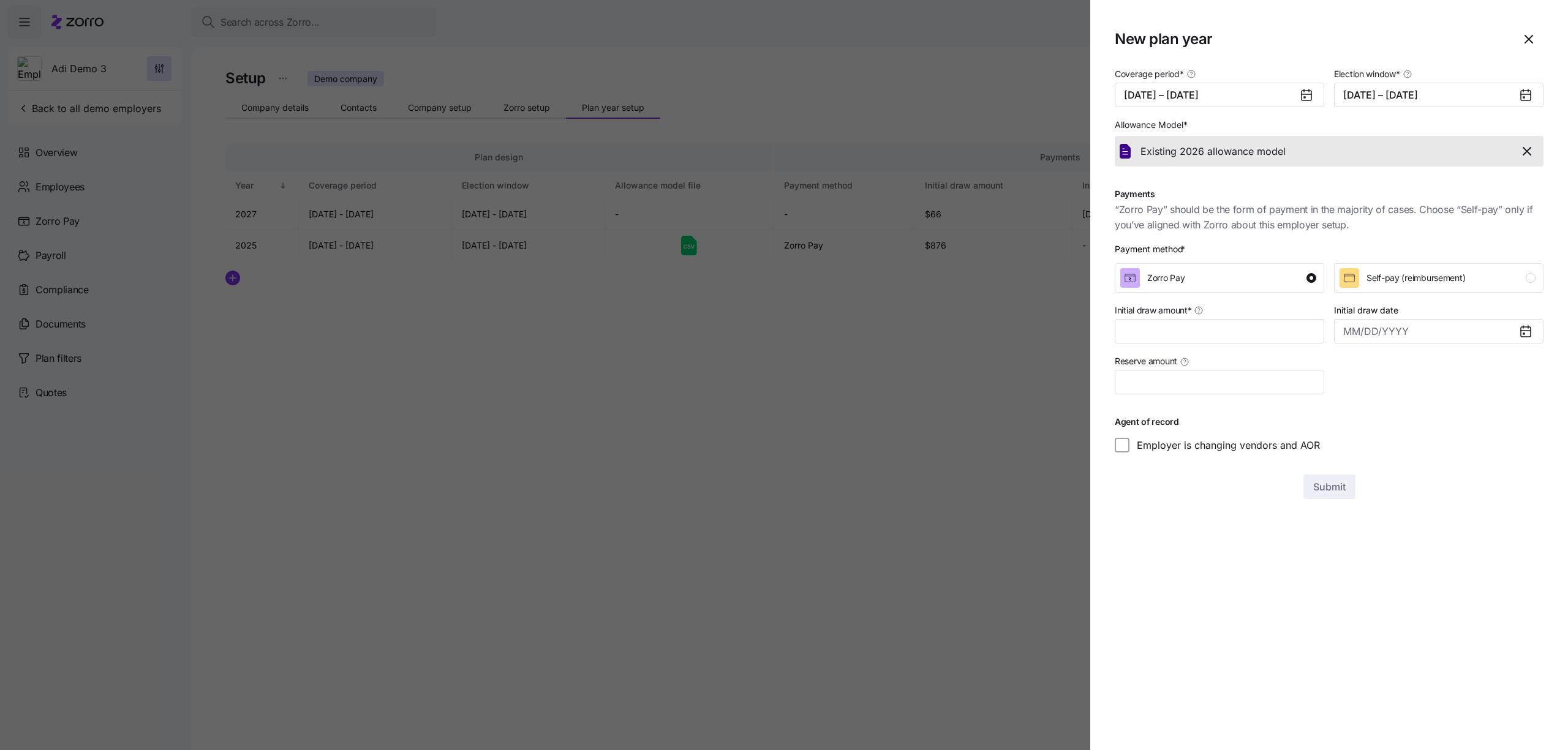
click at [1533, 145] on icon "button" at bounding box center [1526, 151] width 15 height 15
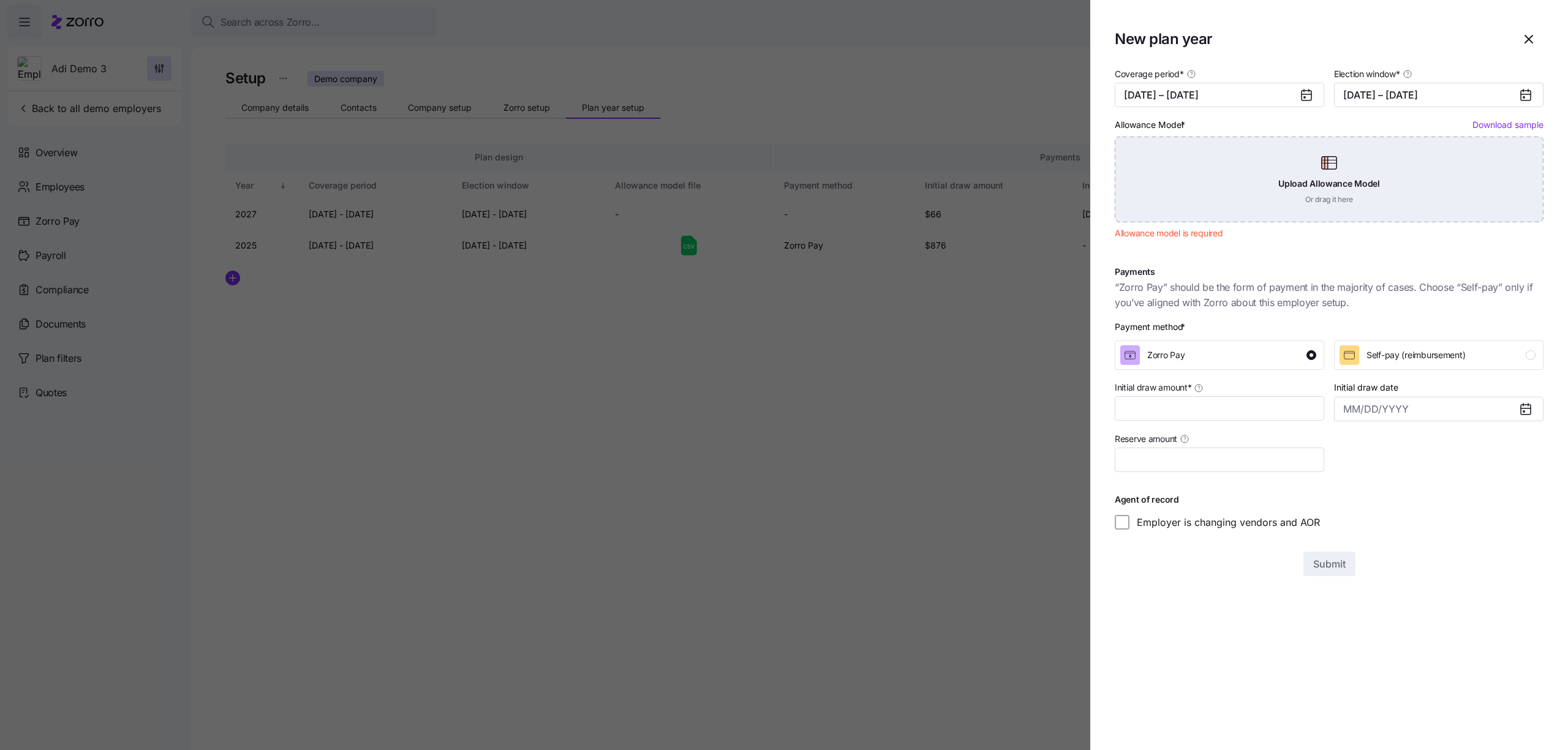
click at [1455, 172] on div "Upload Allowance Model Or drag it here" at bounding box center [1329, 179] width 428 height 86
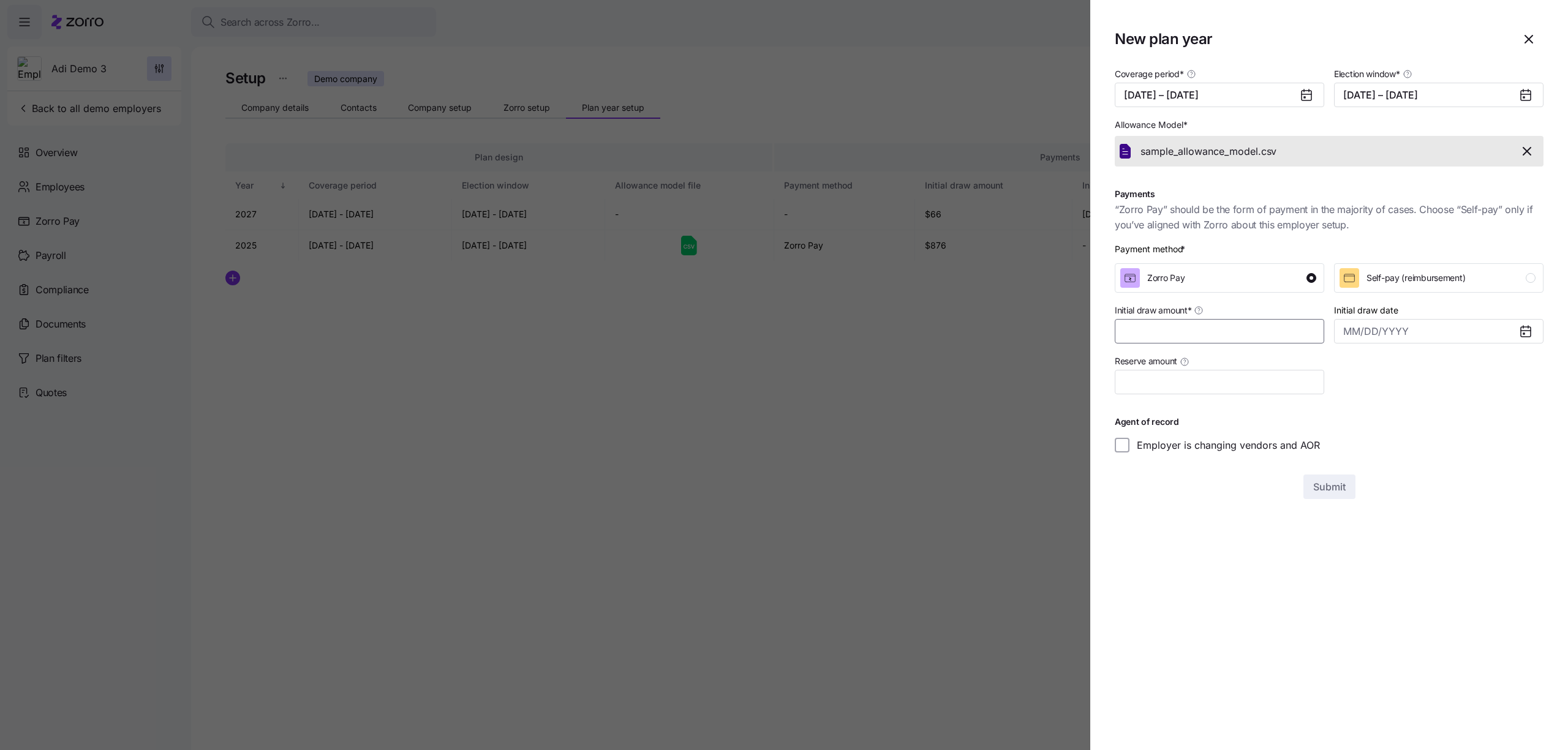
click at [1181, 339] on input "Initial draw amount *" at bounding box center [1219, 331] width 209 height 25
type input "$100"
click at [1286, 286] on div "Zorro Pay" at bounding box center [1219, 277] width 196 height 20
click at [1335, 490] on span "Submit" at bounding box center [1329, 487] width 32 height 15
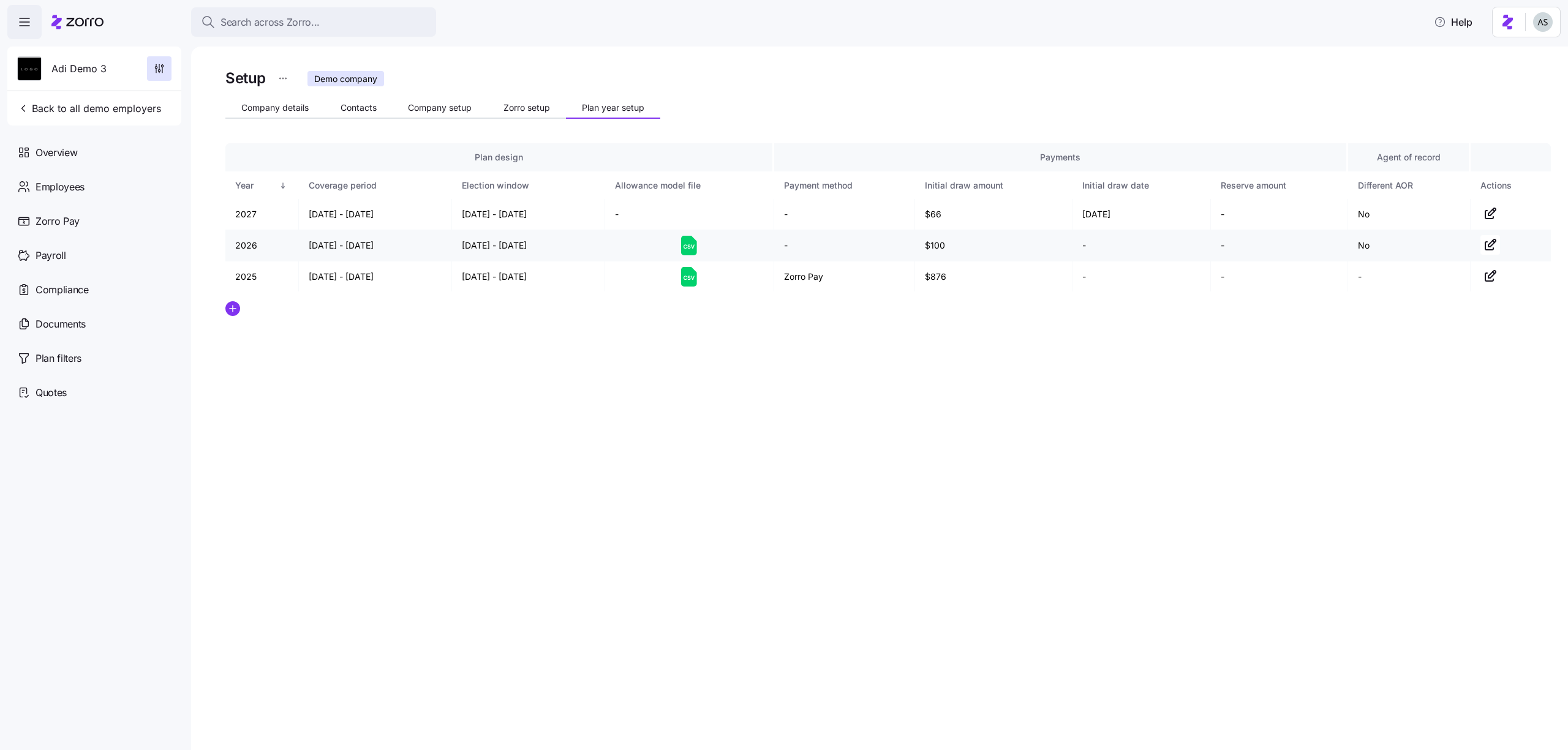
click at [791, 240] on td "-" at bounding box center [844, 245] width 141 height 31
click at [1492, 251] on span "button" at bounding box center [1490, 245] width 18 height 18
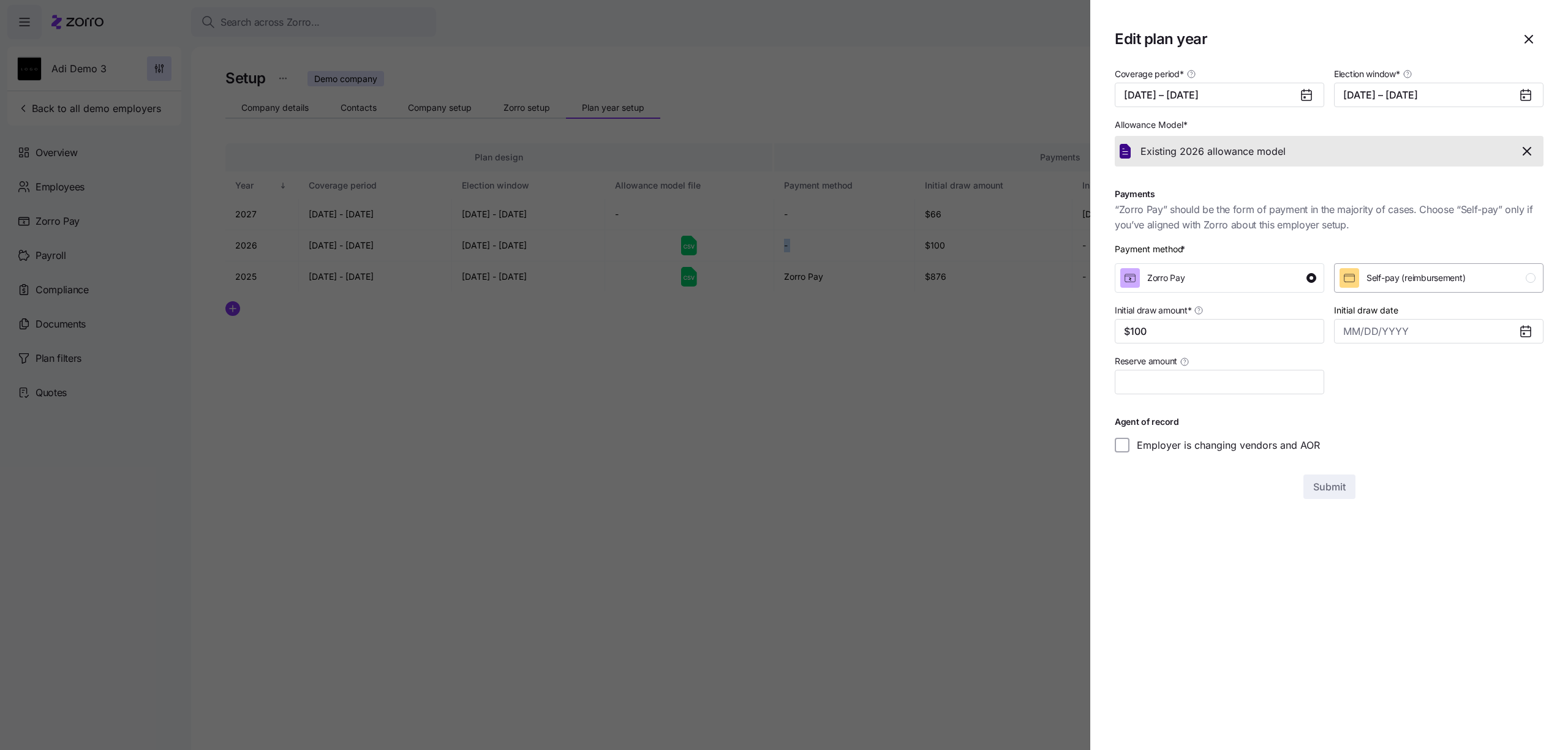
click at [1380, 285] on div "Self-pay (reimbursement)" at bounding box center [1416, 277] width 99 height 20
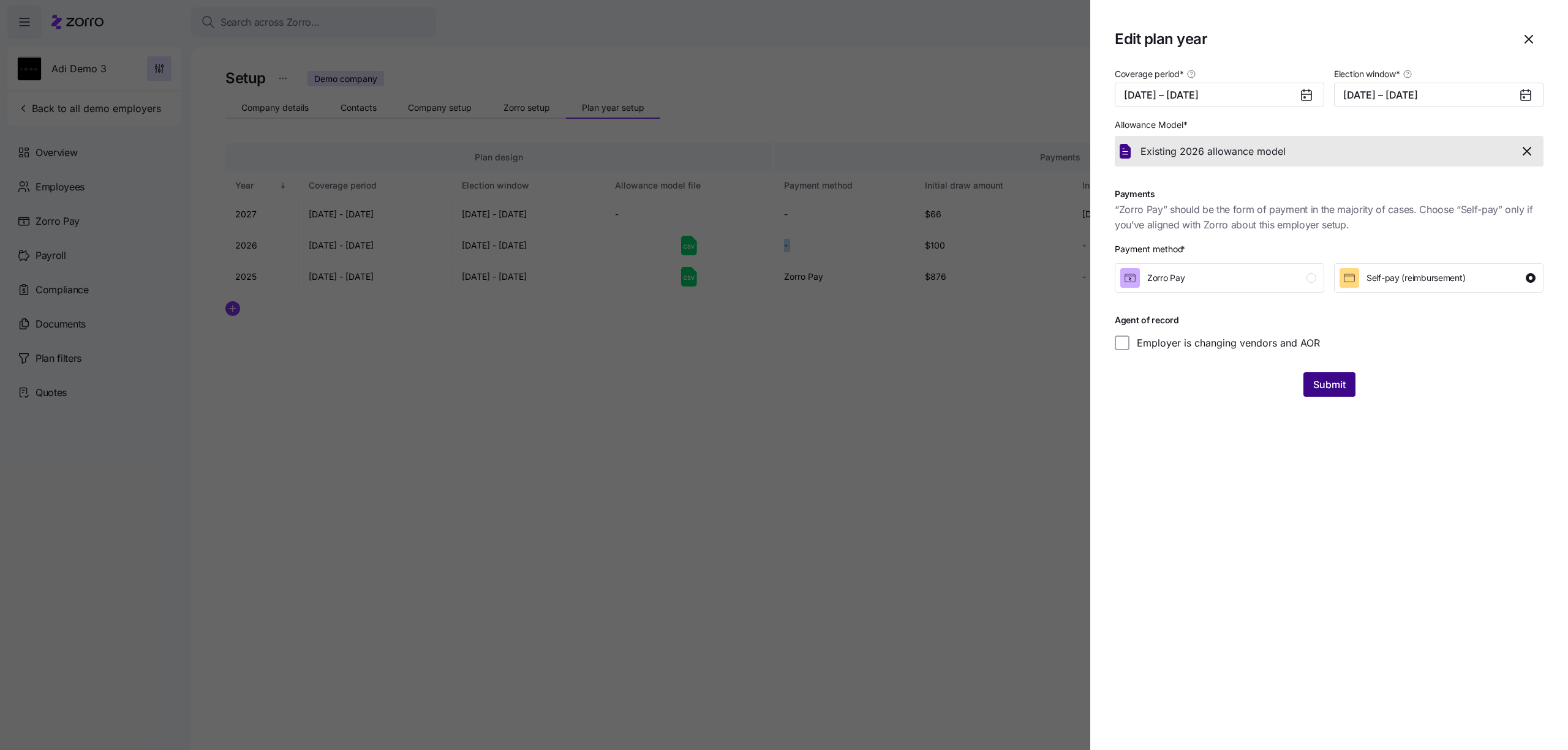
click at [1351, 378] on button "Submit" at bounding box center [1329, 384] width 52 height 25
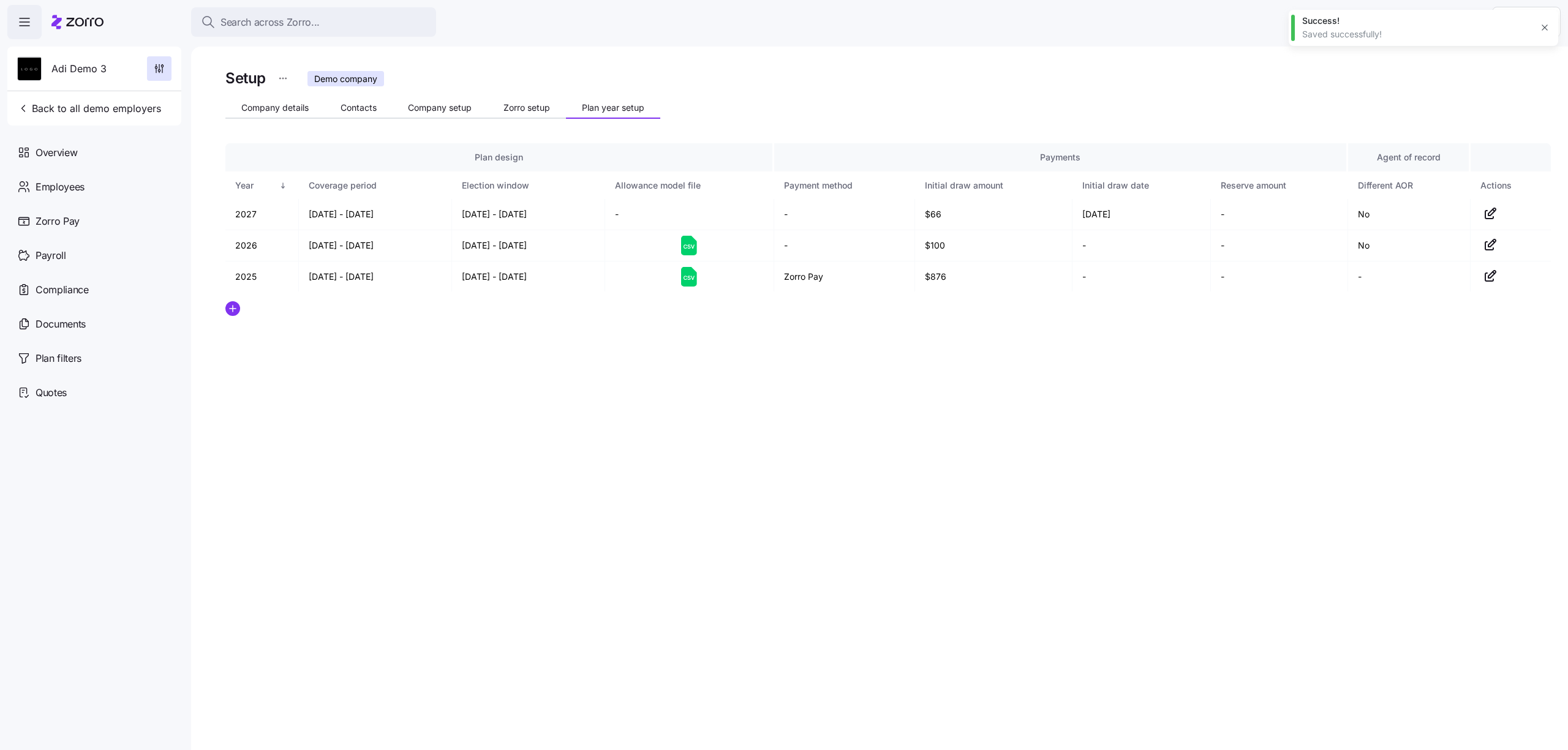
click at [1170, 101] on div "Setup Demo company Company details Contacts Company setup Zorro setup Plan year…" at bounding box center [888, 221] width 1325 height 308
click at [516, 91] on div "Setup Demo company Company details Contacts Company setup Zorro setup Plan year…" at bounding box center [888, 221] width 1325 height 308
click at [516, 106] on span "Zorro setup" at bounding box center [527, 108] width 47 height 9
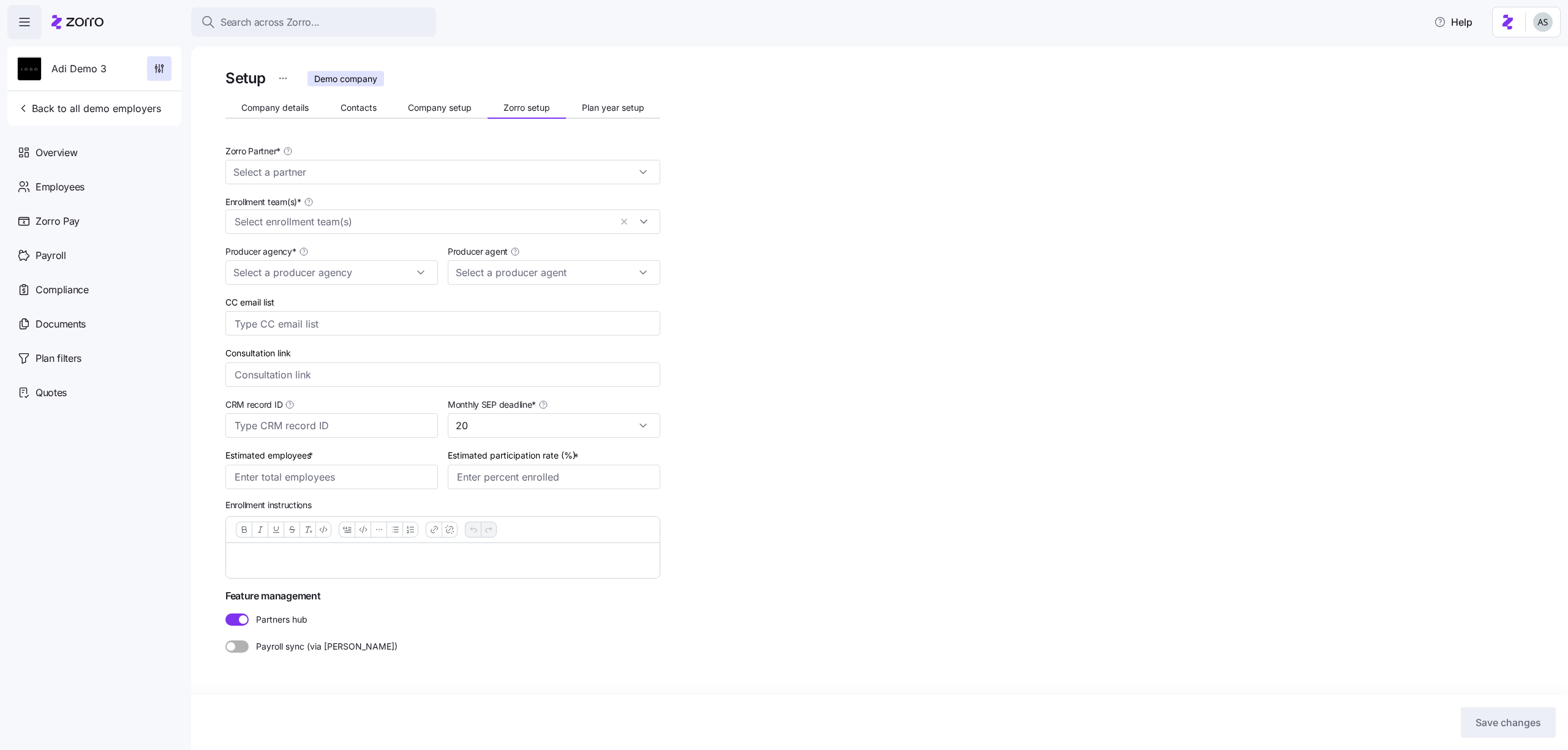
type input "Zorro Demo"
click at [325, 480] on input "Estimated employees *" at bounding box center [332, 477] width 212 height 25
type input "100"
type input "80%"
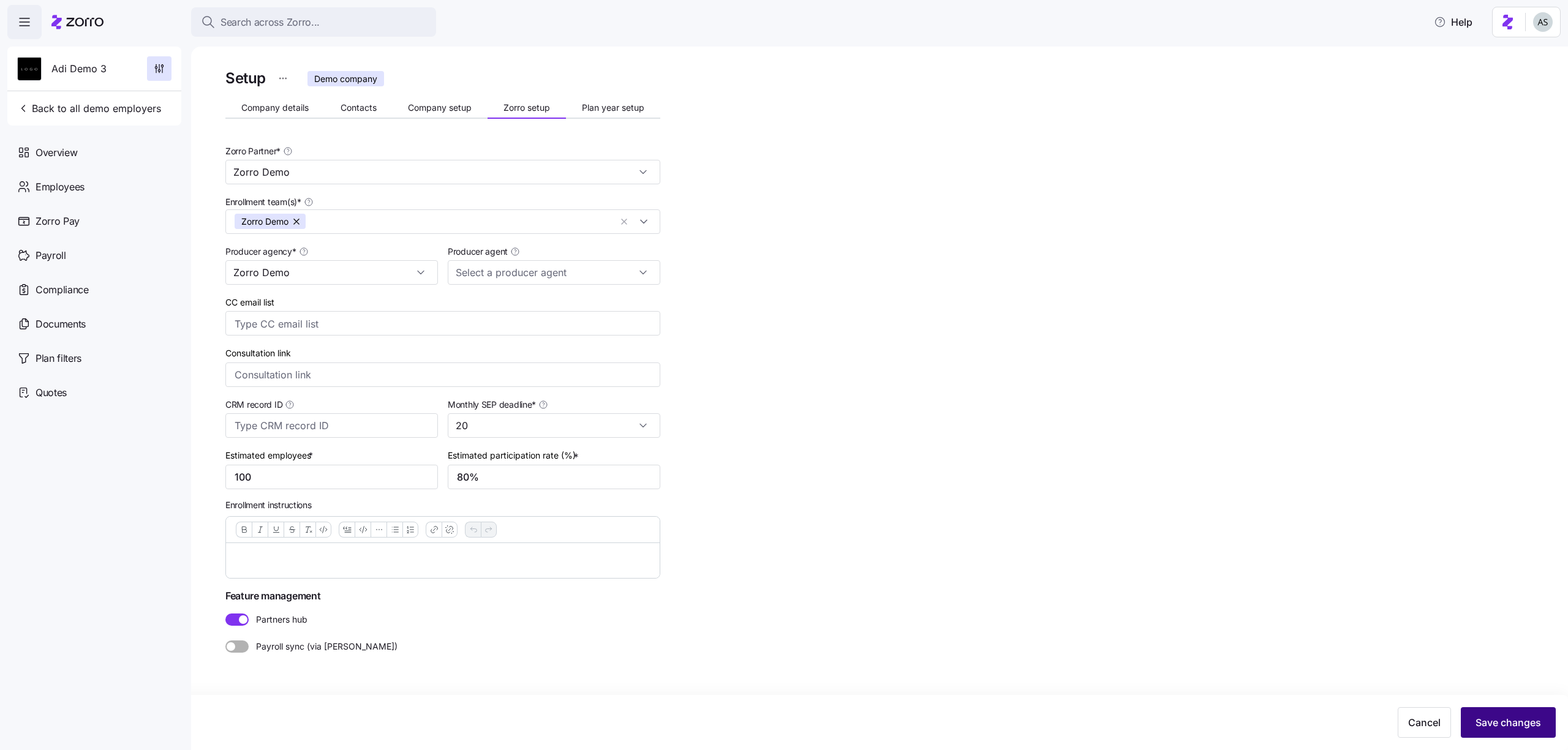
click at [1509, 718] on span "Save changes" at bounding box center [1509, 722] width 66 height 15
click at [419, 113] on button "Company setup" at bounding box center [440, 107] width 95 height 18
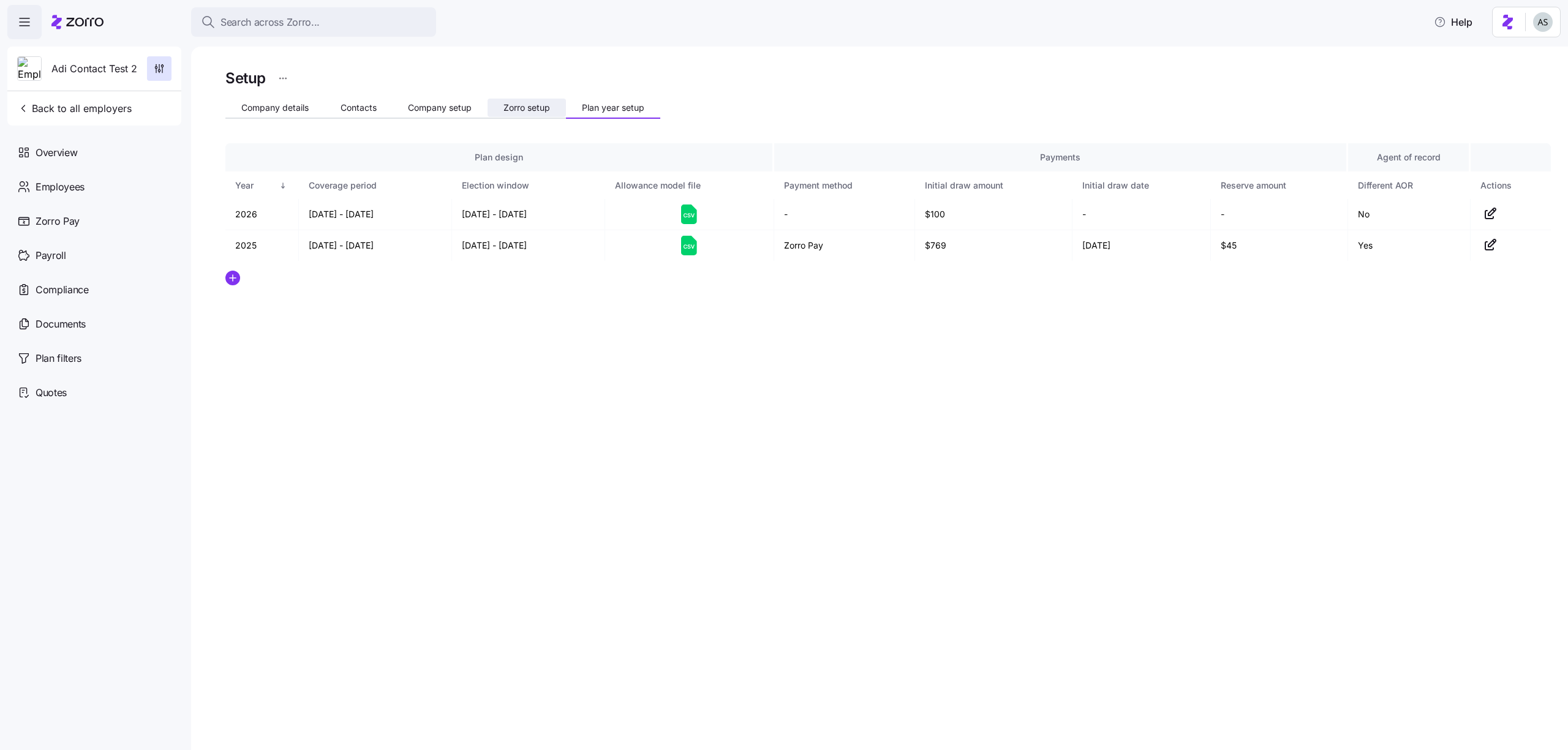
click at [531, 111] on span "Zorro setup" at bounding box center [527, 108] width 47 height 9
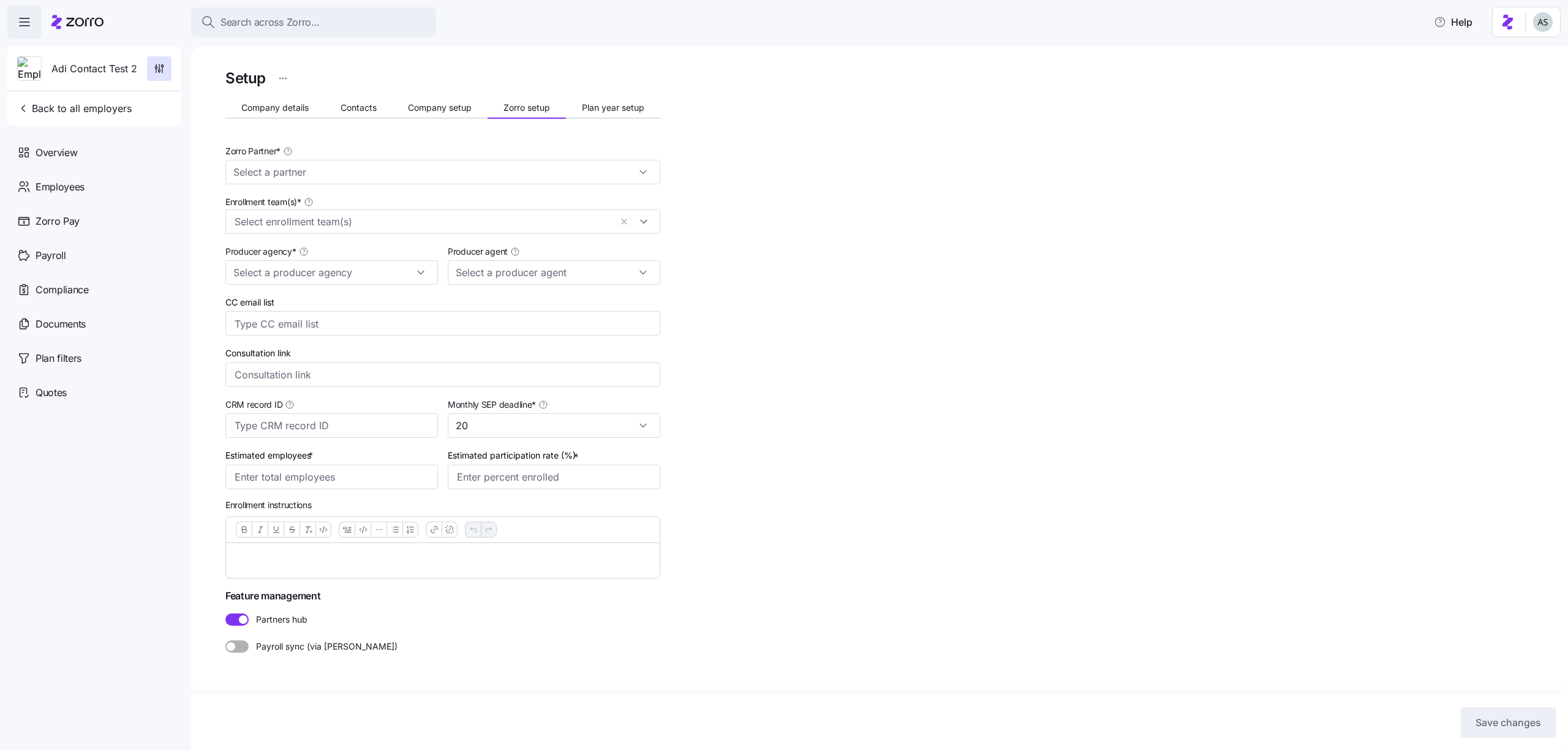
type input "Zorro Test Partner 2"
type input "Zorro Test Producer 2"
click at [365, 474] on input "Estimated employees *" at bounding box center [332, 477] width 212 height 25
type input "100"
type input "80%"
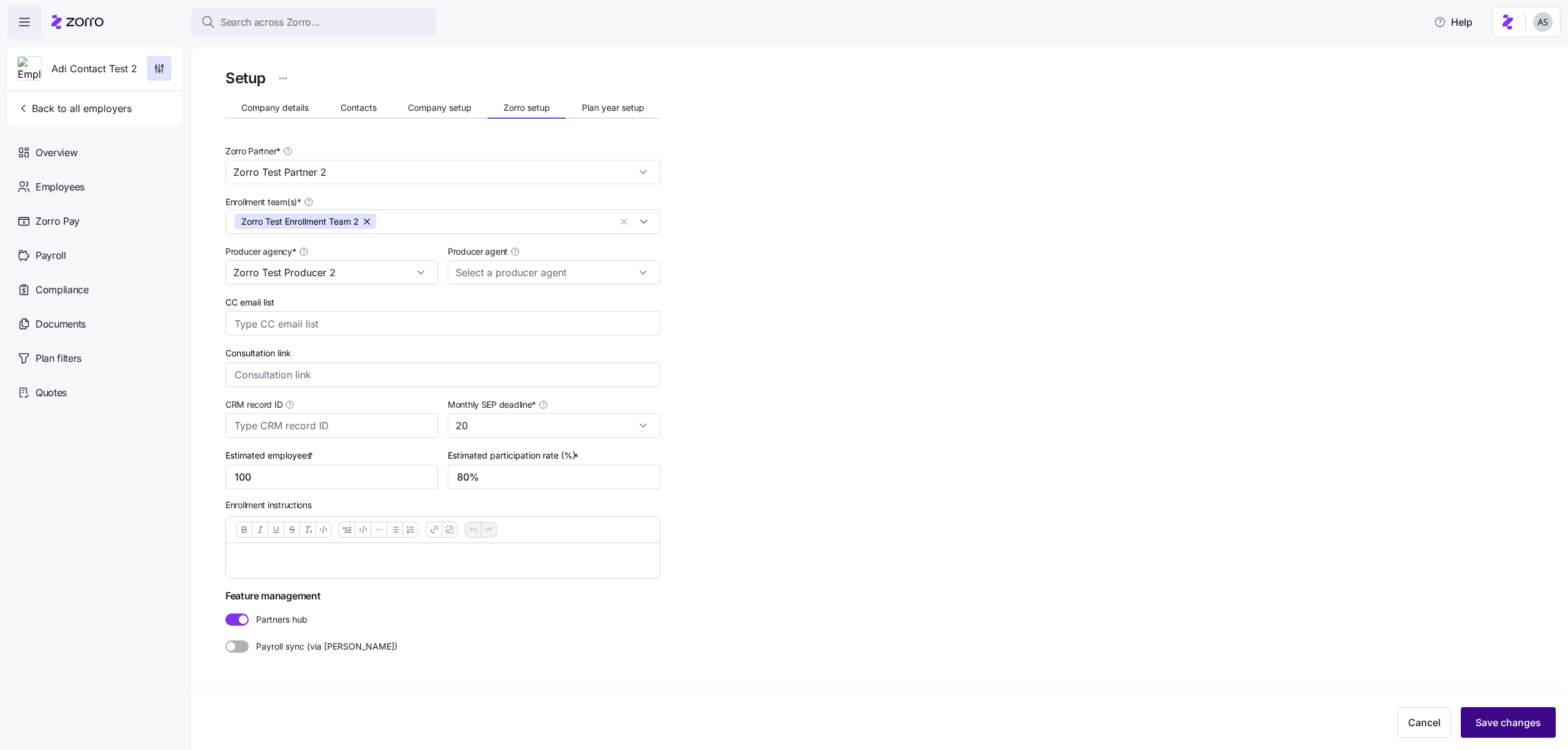
click at [1526, 724] on span "Save changes" at bounding box center [1509, 722] width 66 height 15
click at [462, 100] on button "Company setup" at bounding box center [440, 107] width 95 height 18
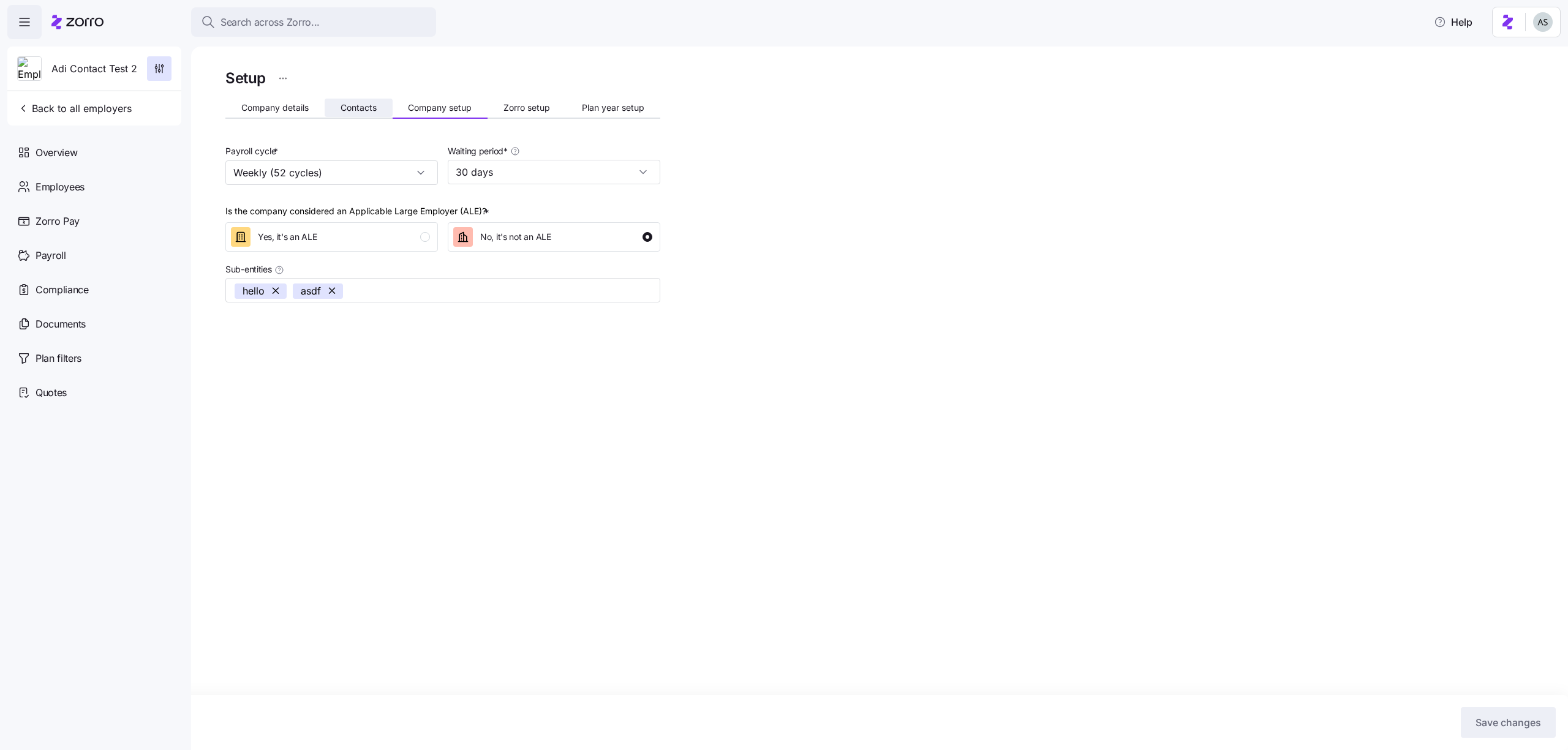
click at [336, 105] on button "Contacts" at bounding box center [359, 107] width 68 height 18
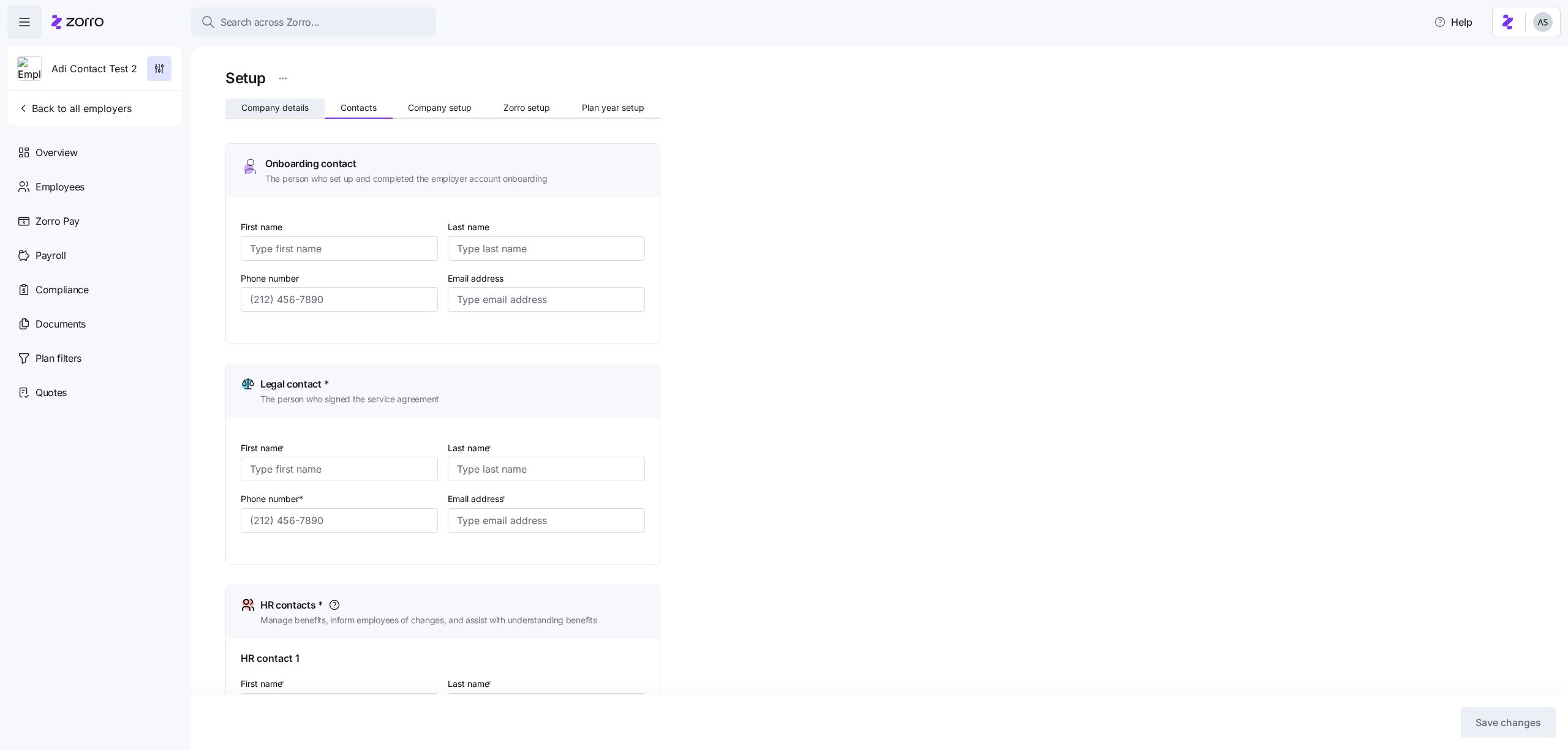
type input "Adi"
type input "cnkece"
type input "adi.s+cklnjeb@myzorro.co"
type input "Adi"
type input "jdsnb"
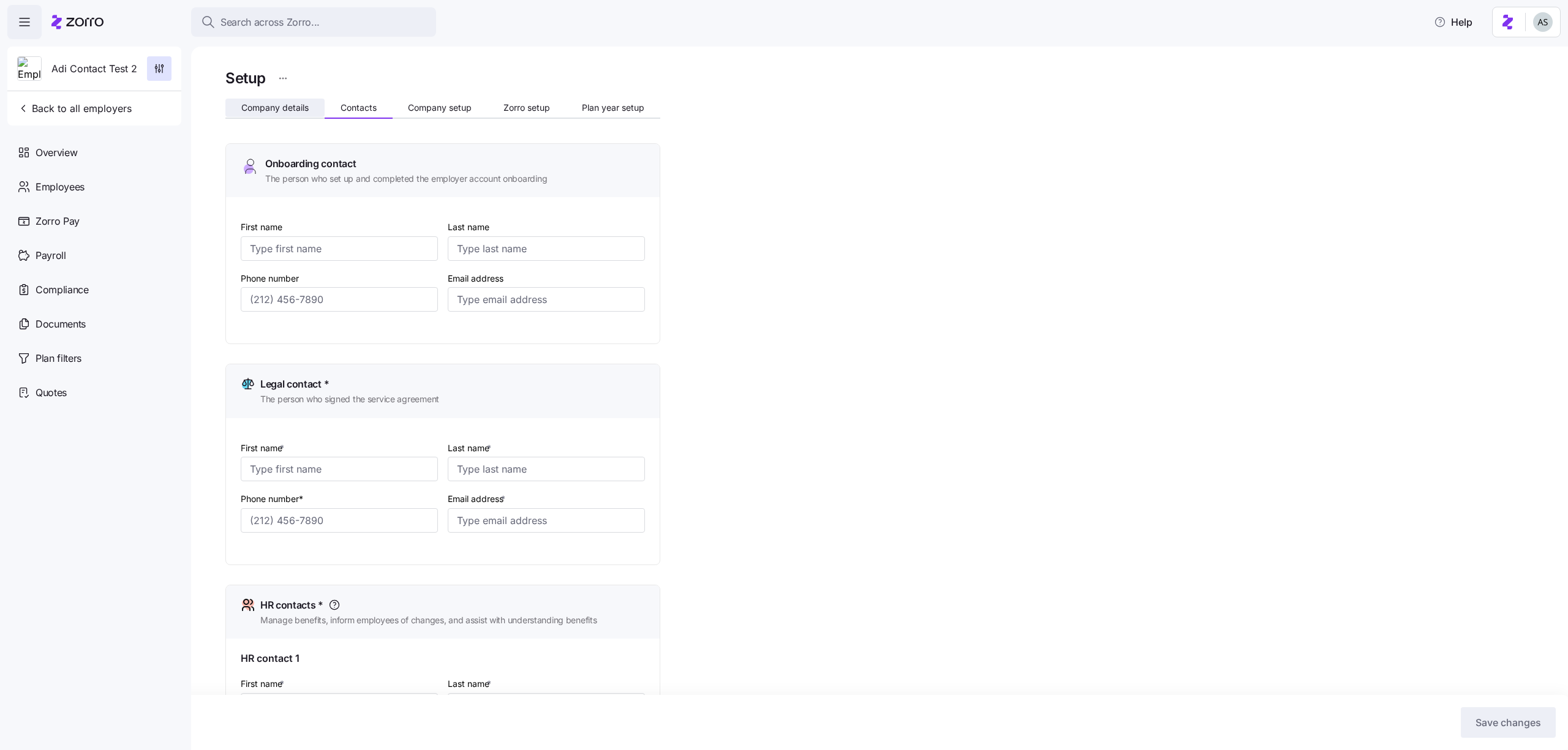
type input "adi.s+kjvndjkn@myzorro.co"
type input "Adi"
type input "sdvknvn"
type input "adi.s+djknsvbjk@myzorro.co"
type input "Adi"
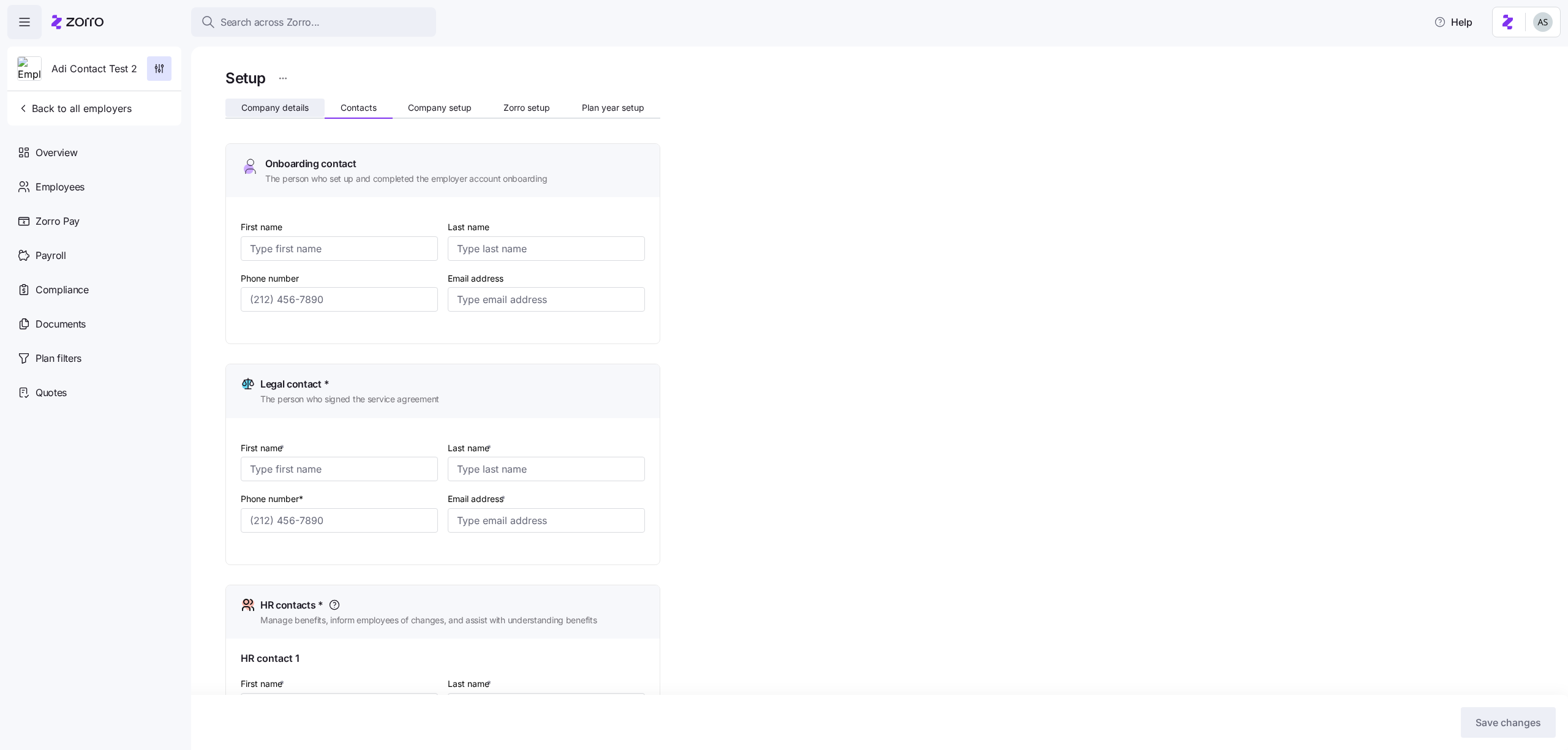
type input "cnkece"
type input "adi.s+cklnjeb@myzorro.co"
type input "(647) 574-8657"
type input "(234) 543-4554"
type input "(657) 869-7877"
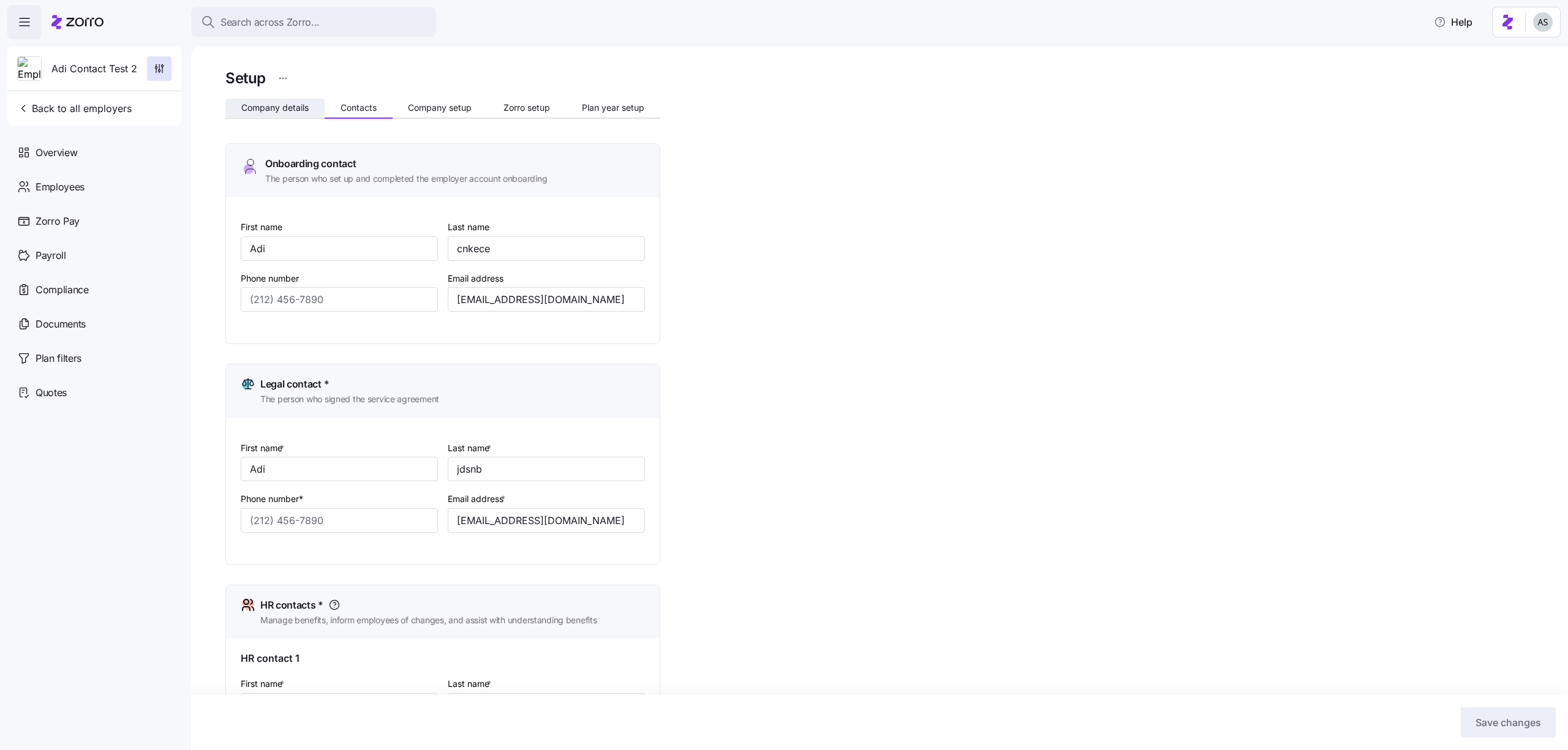
type input "(647) 574-8657"
click at [270, 93] on div "Setup Company details Contacts Company setup Zorro setup Plan year setup Onboar…" at bounding box center [443, 672] width 435 height 1211
click at [275, 109] on span "Company details" at bounding box center [275, 108] width 68 height 9
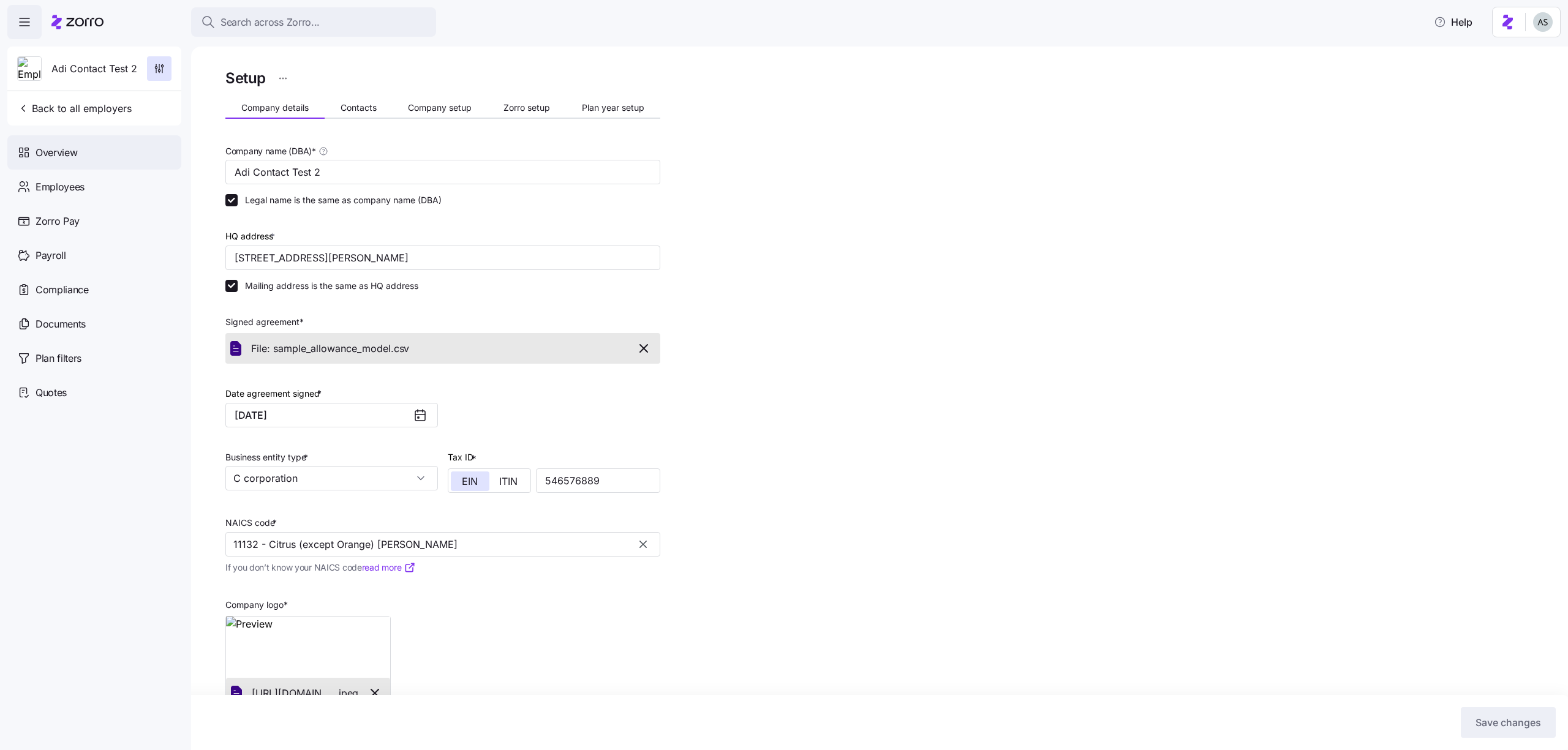
click at [107, 138] on div "Overview" at bounding box center [94, 152] width 174 height 34
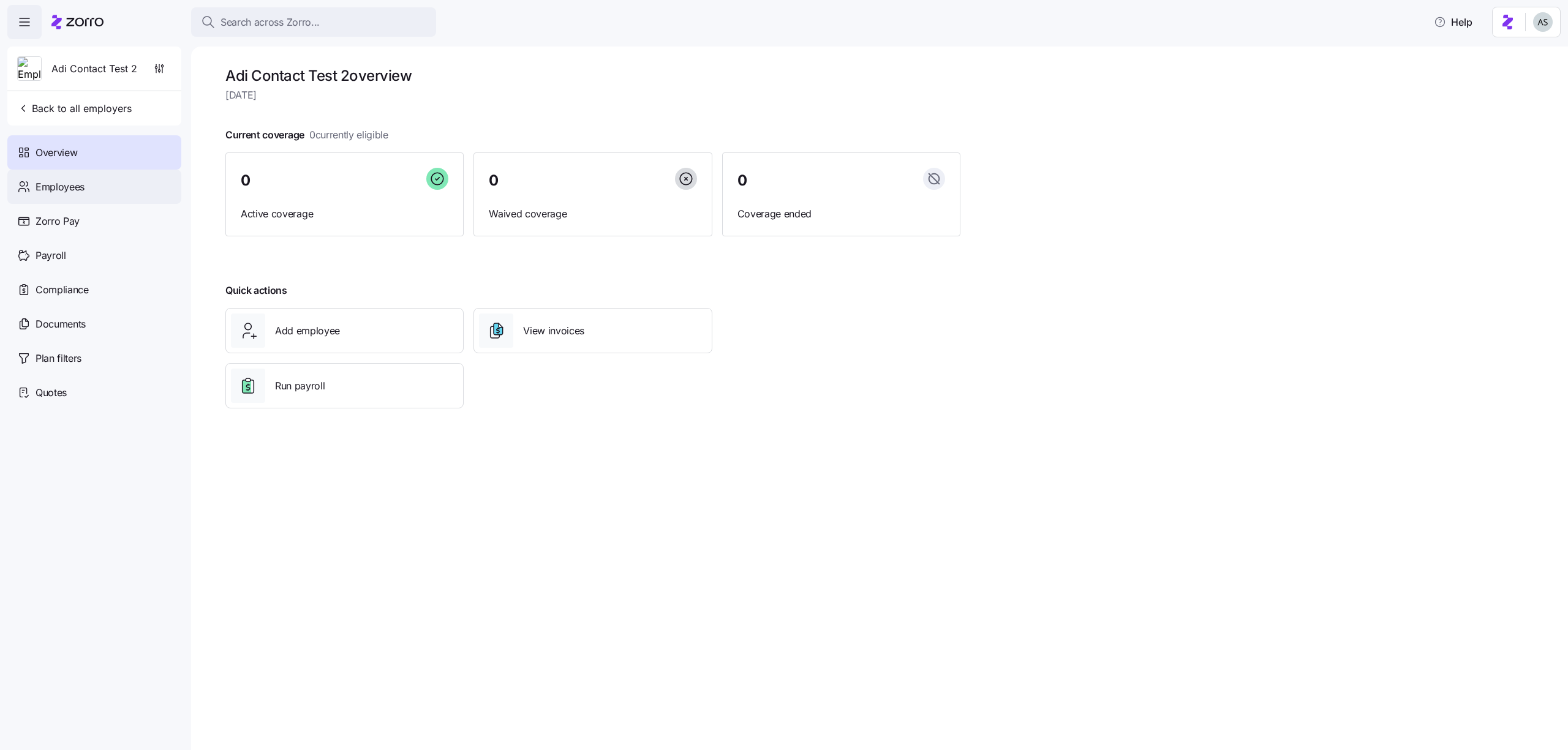
click at [106, 193] on div "Employees" at bounding box center [94, 186] width 174 height 34
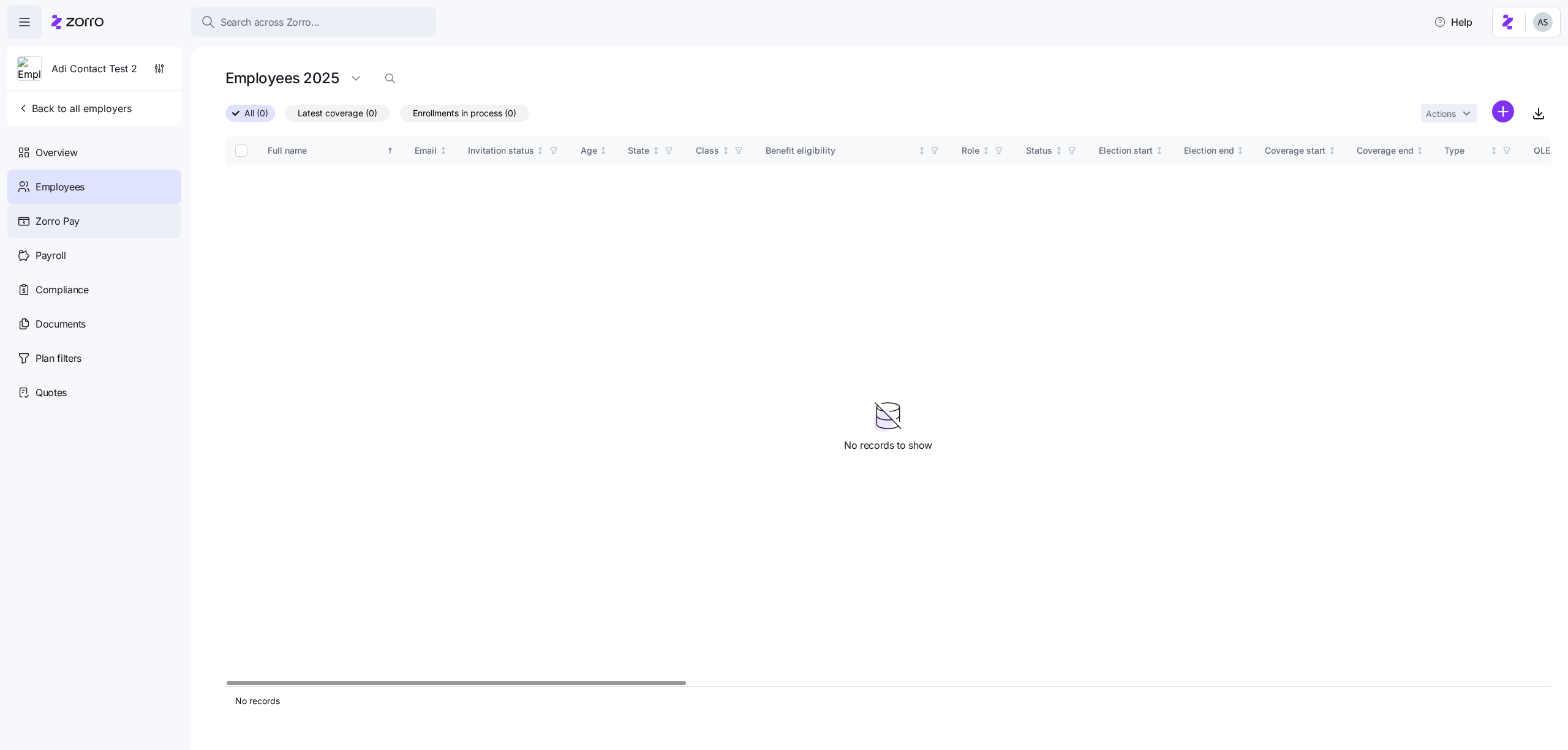
click at [93, 222] on div "Zorro Pay" at bounding box center [94, 221] width 174 height 34
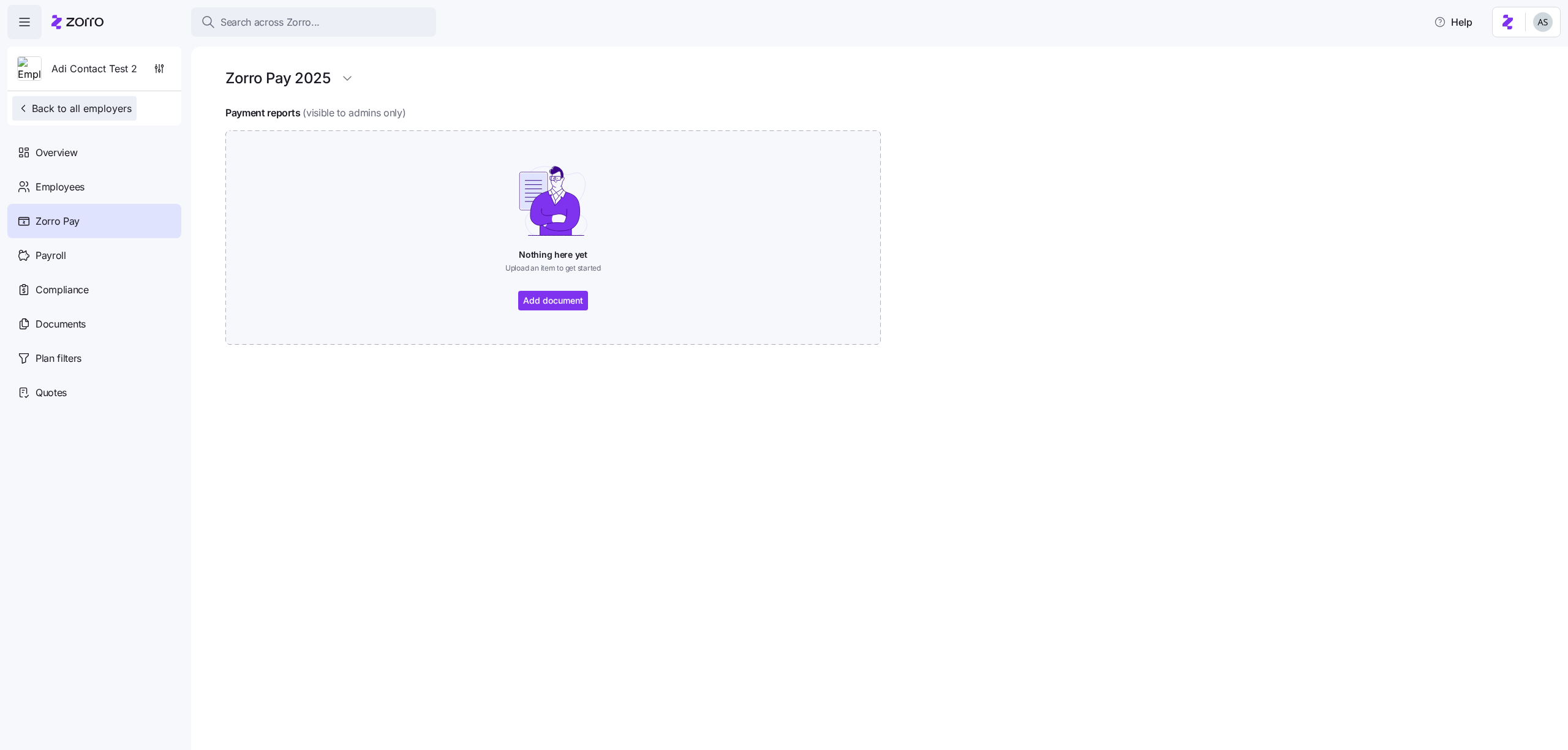
click at [111, 111] on span "Back to all employers" at bounding box center [74, 108] width 114 height 15
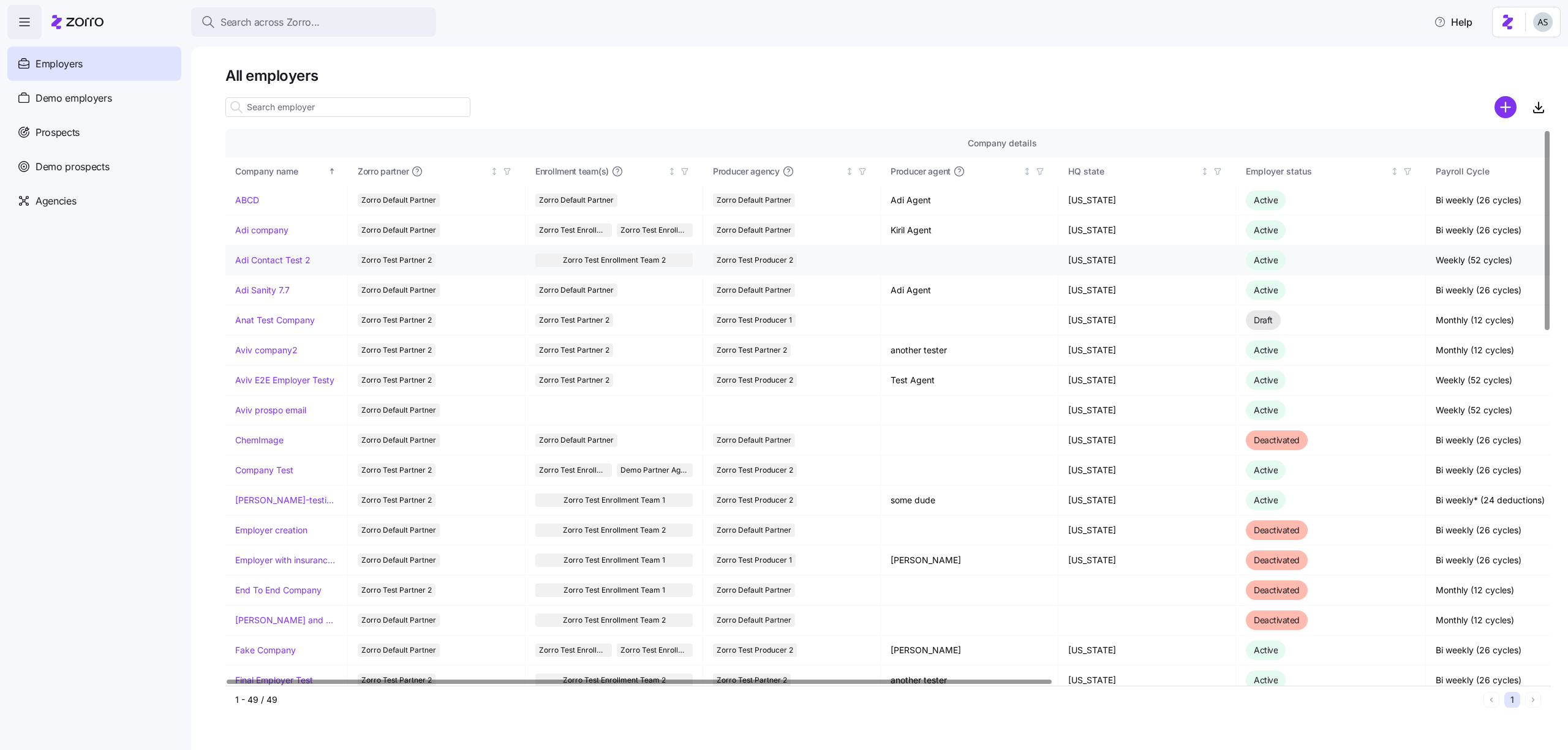
click at [275, 261] on link "Adi Contact Test 2" at bounding box center [272, 260] width 75 height 12
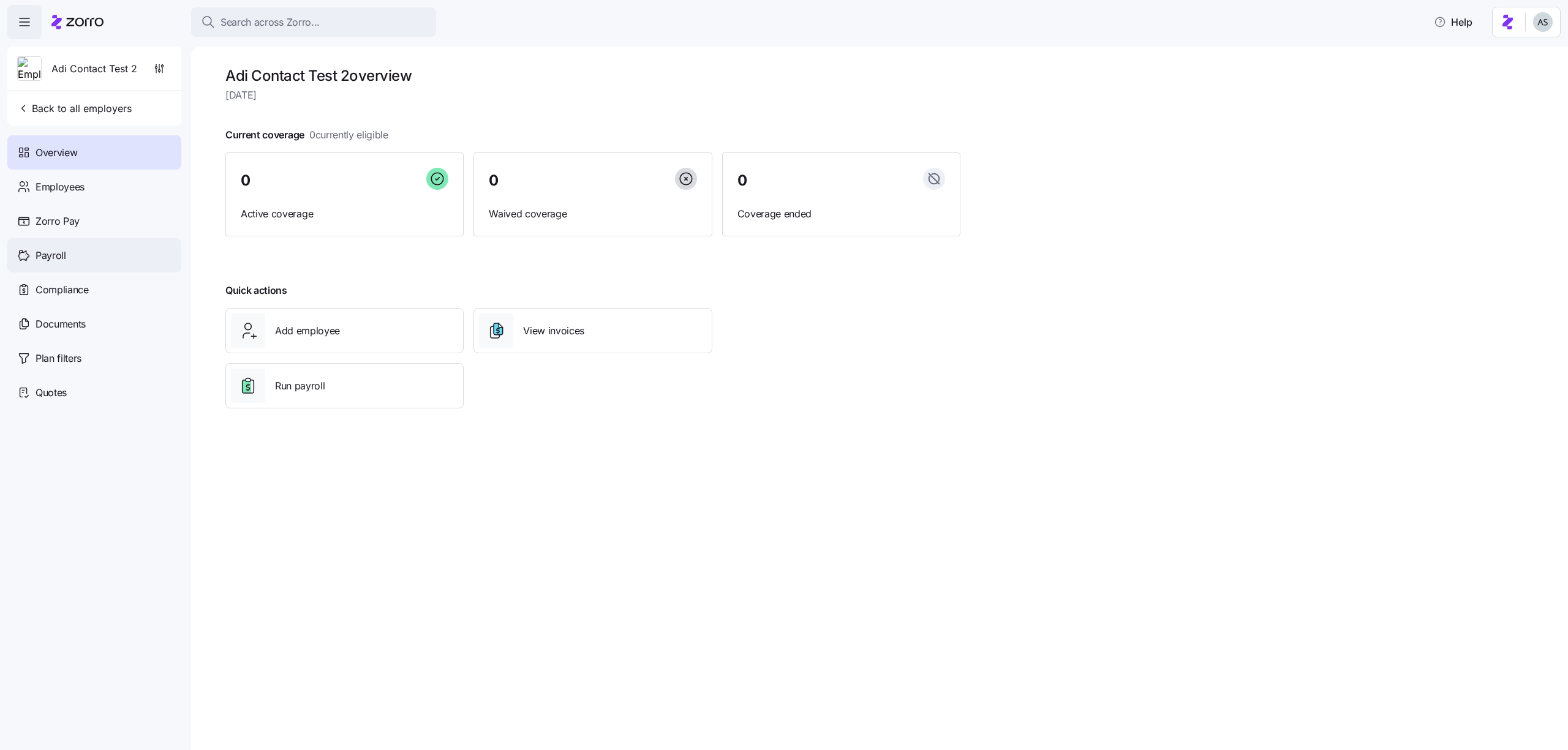
click at [102, 241] on div "Payroll" at bounding box center [94, 255] width 174 height 34
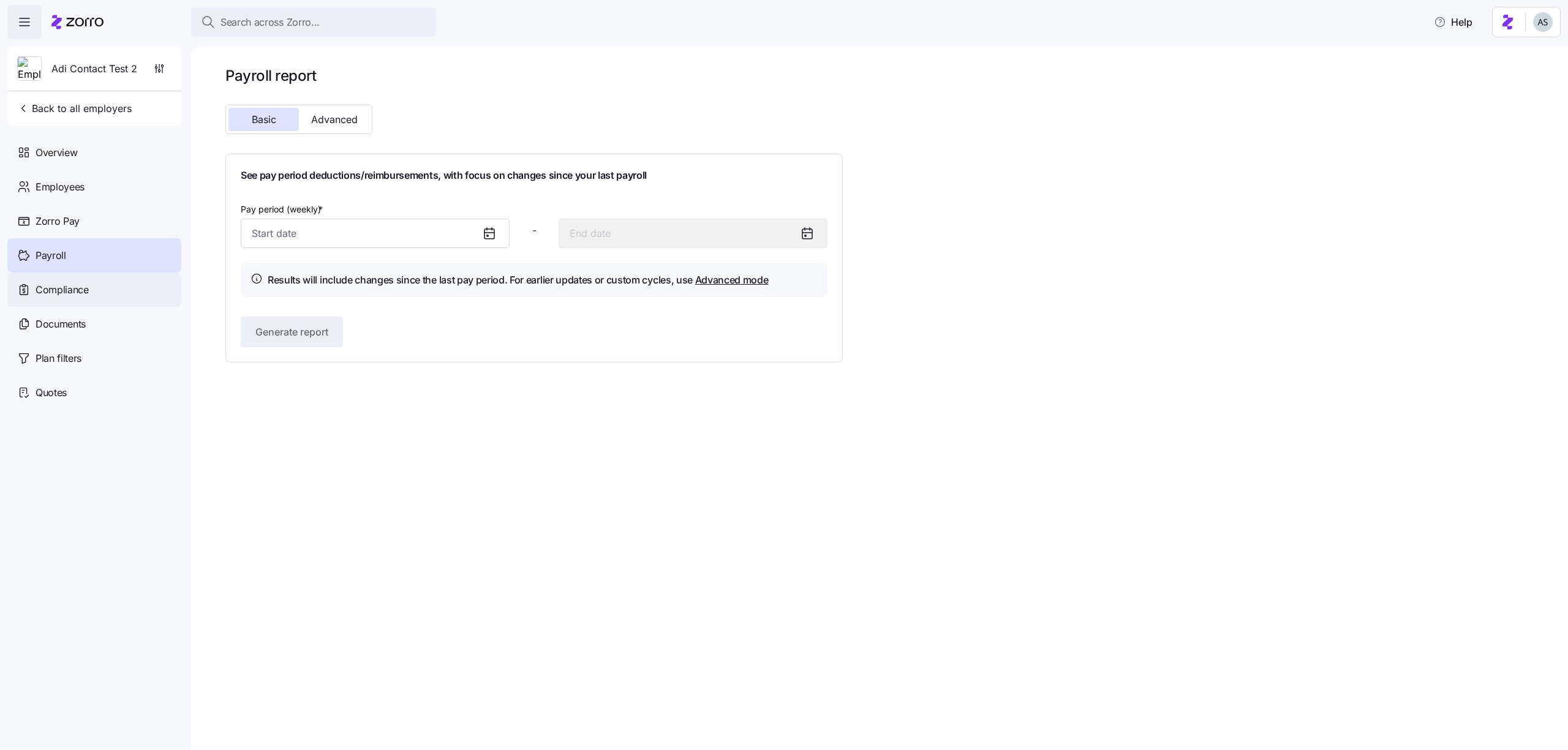
click at [100, 294] on div "Compliance" at bounding box center [94, 289] width 174 height 34
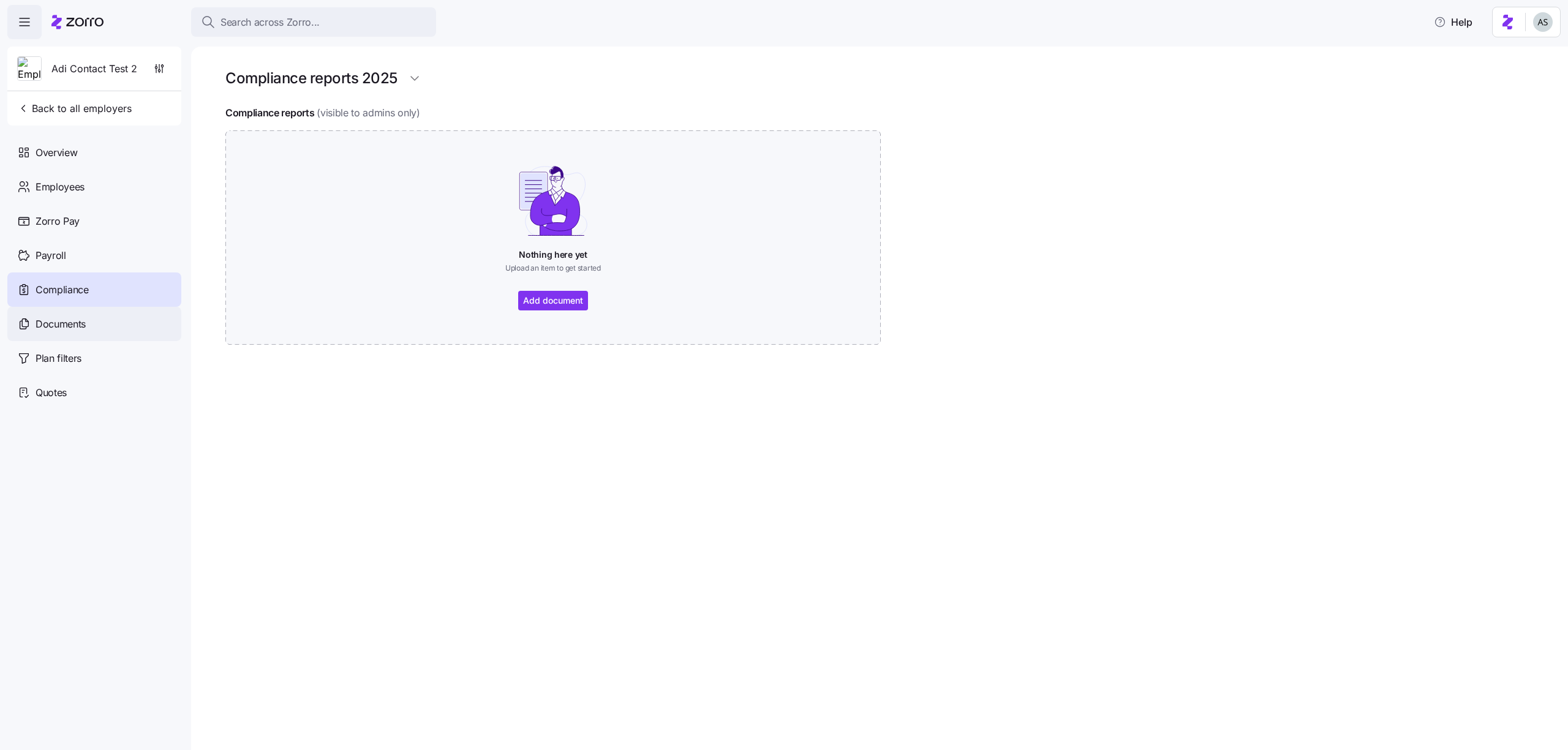
click at [90, 325] on div "Documents" at bounding box center [94, 324] width 174 height 34
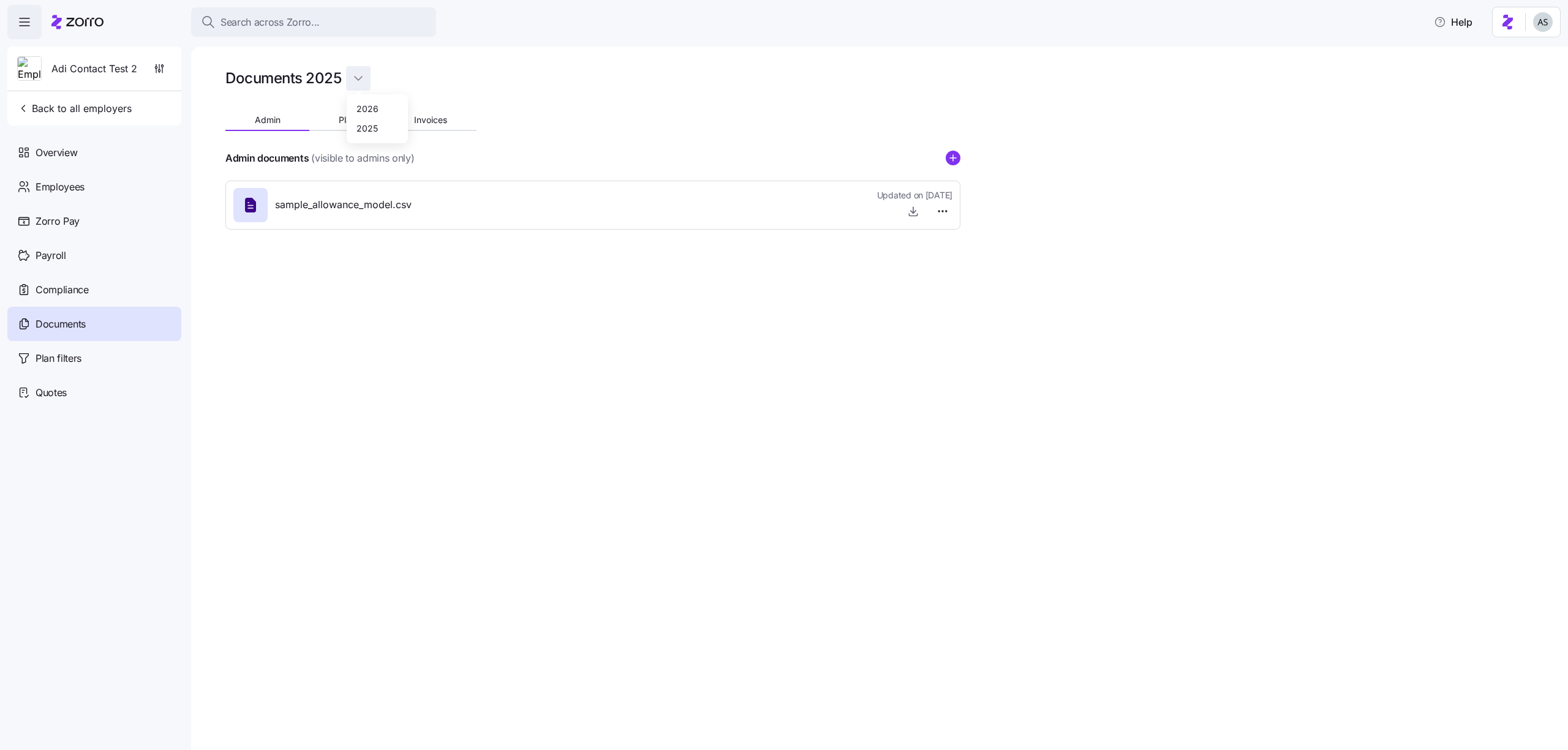
click at [366, 71] on html "Search across Zorro... Help Adi Contact Test 2 Back to all employers Overview E…" at bounding box center [784, 372] width 1568 height 743
click at [369, 100] on div "2026" at bounding box center [377, 108] width 51 height 20
click at [351, 80] on html "Search across Zorro... Help Adi Contact Test 2 Back to all employers Overview E…" at bounding box center [784, 372] width 1568 height 743
click at [365, 118] on div "2025" at bounding box center [377, 128] width 51 height 20
click at [360, 79] on html "Search across Zorro... Help Adi Contact Test 2 Back to all employers Overview E…" at bounding box center [784, 372] width 1568 height 743
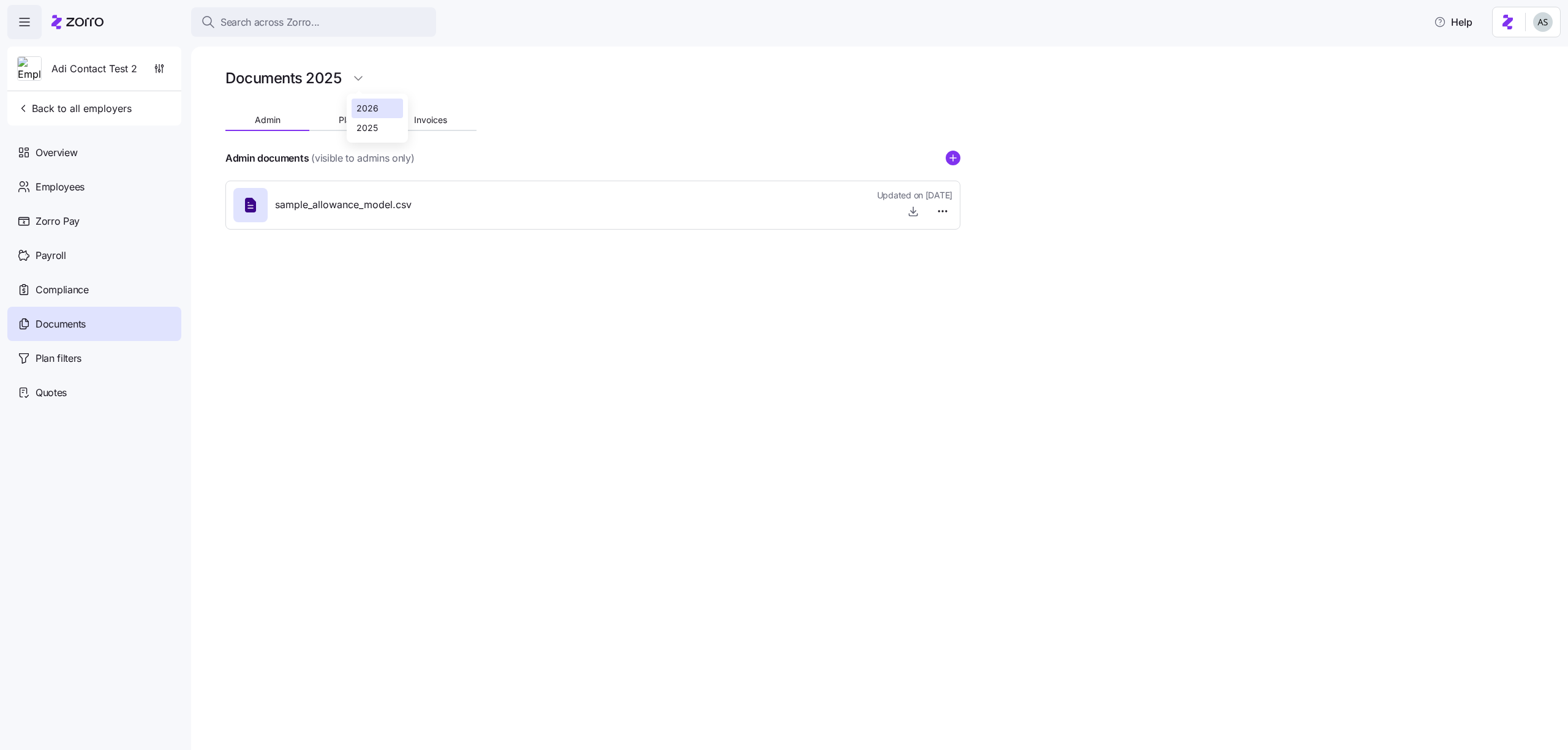
click at [363, 107] on div "2026" at bounding box center [367, 108] width 22 height 13
click at [137, 351] on div "Plan filters" at bounding box center [94, 358] width 174 height 34
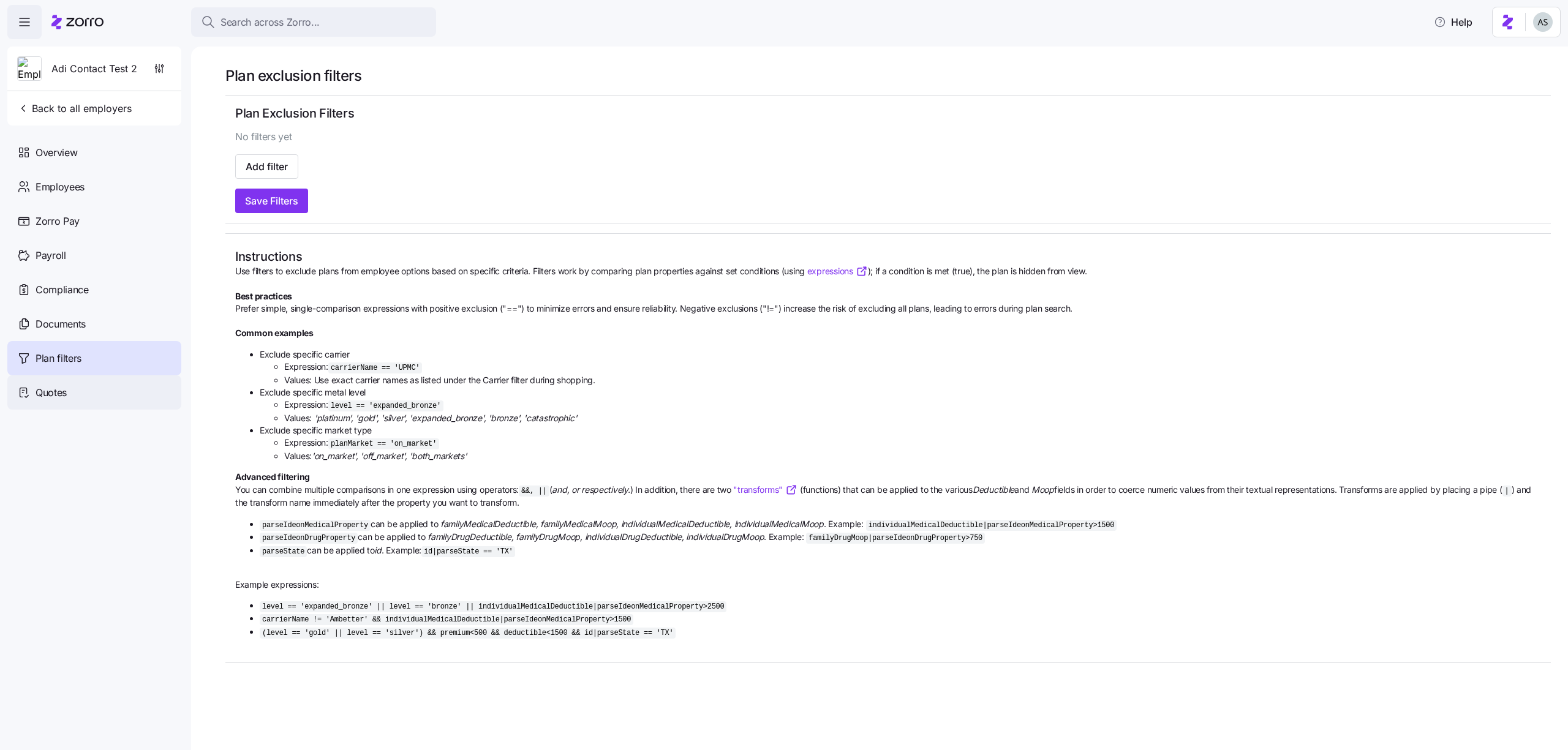
click at [125, 393] on div "Quotes" at bounding box center [94, 392] width 174 height 34
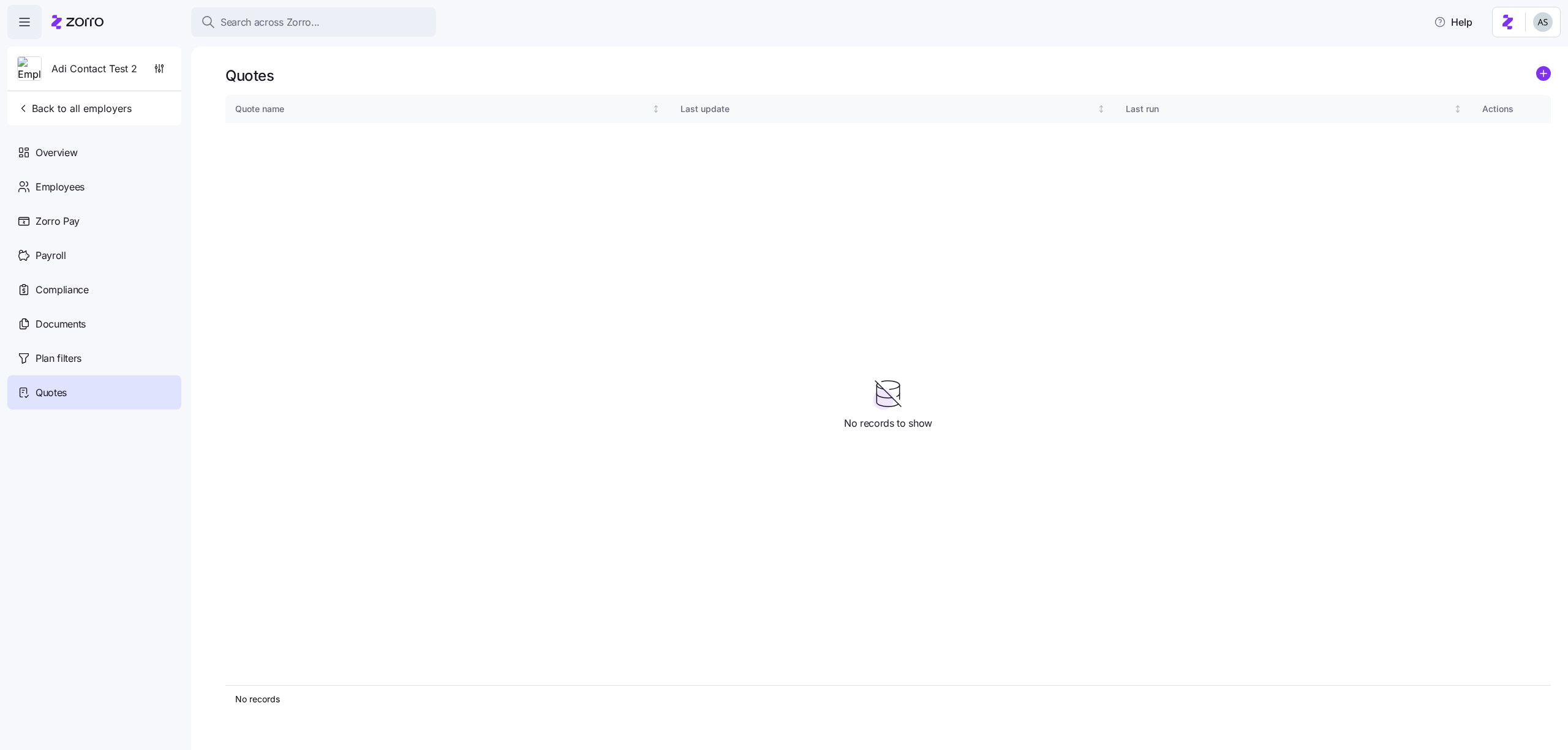
click at [70, 25] on icon at bounding box center [85, 22] width 37 height 9
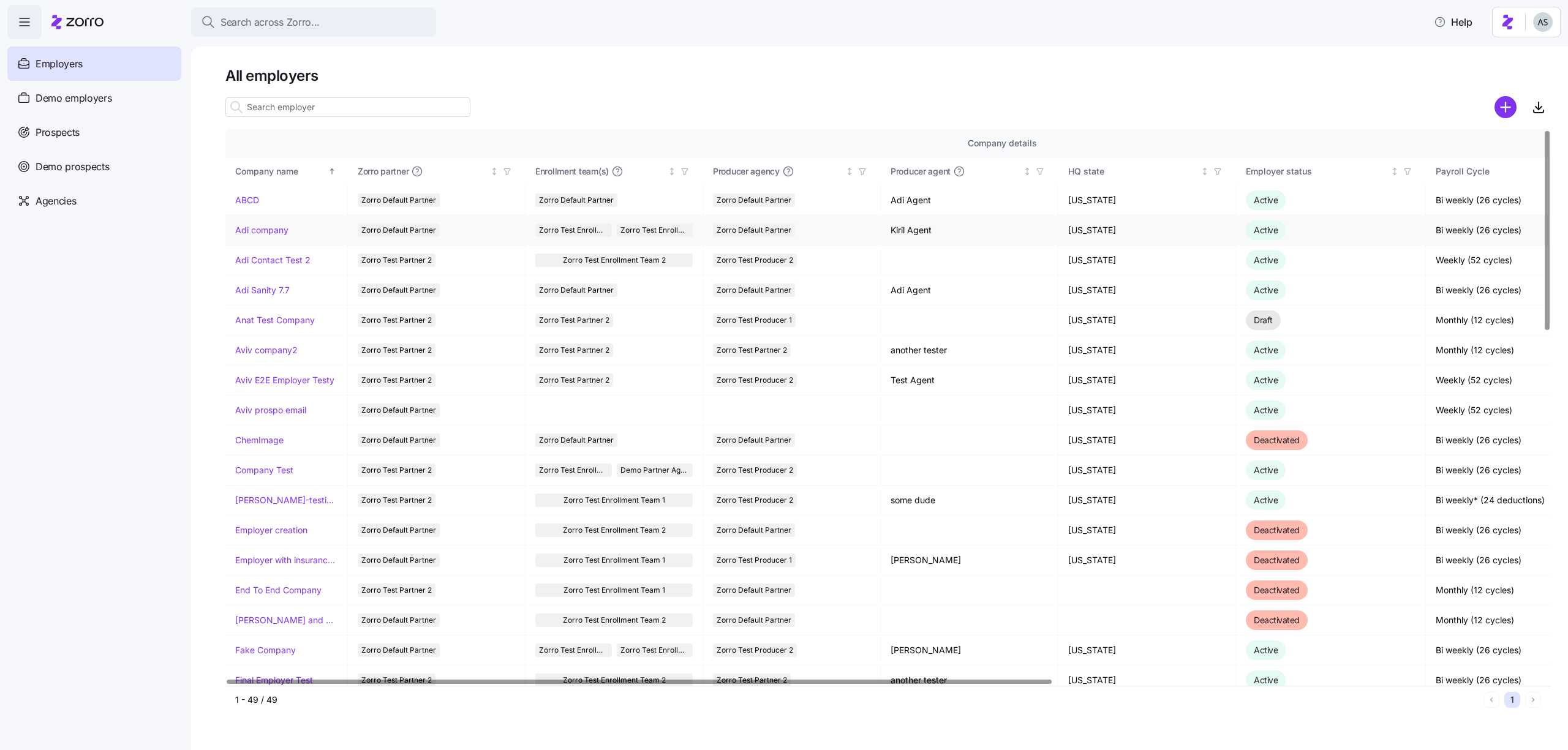
click at [276, 232] on link "Adi company" at bounding box center [262, 230] width 53 height 12
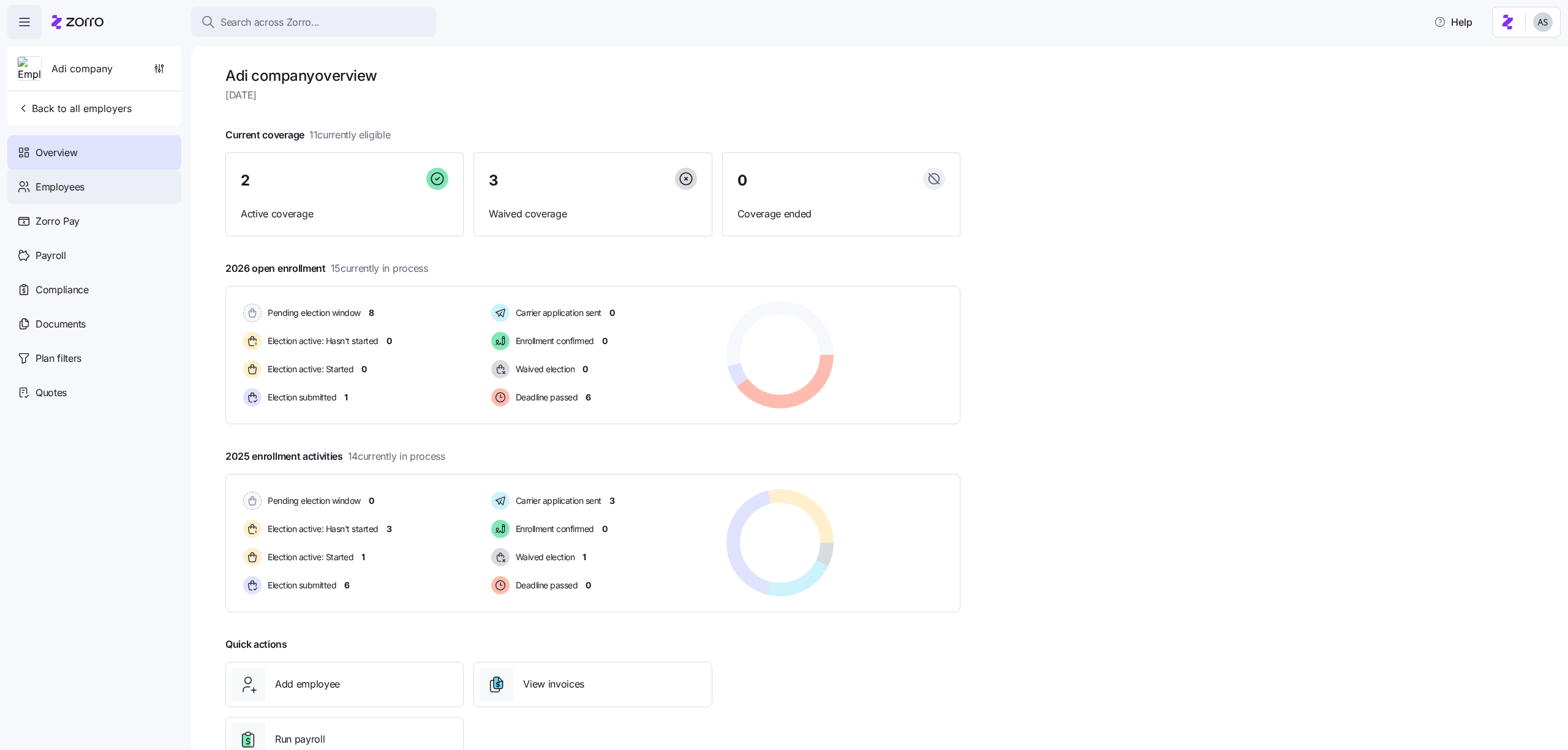
click at [88, 188] on div "Employees" at bounding box center [94, 186] width 174 height 34
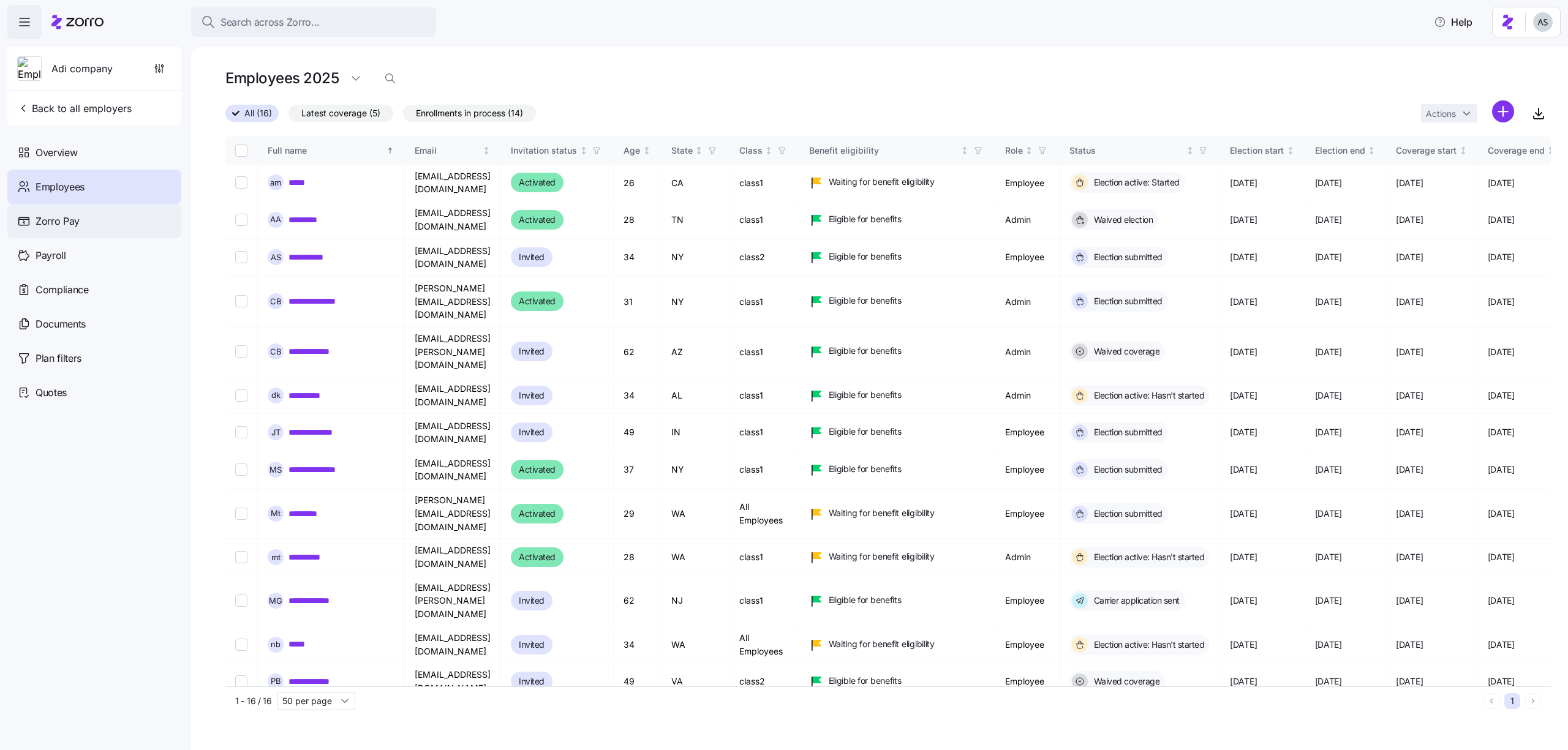
click at [90, 218] on div "Zorro Pay" at bounding box center [94, 221] width 174 height 34
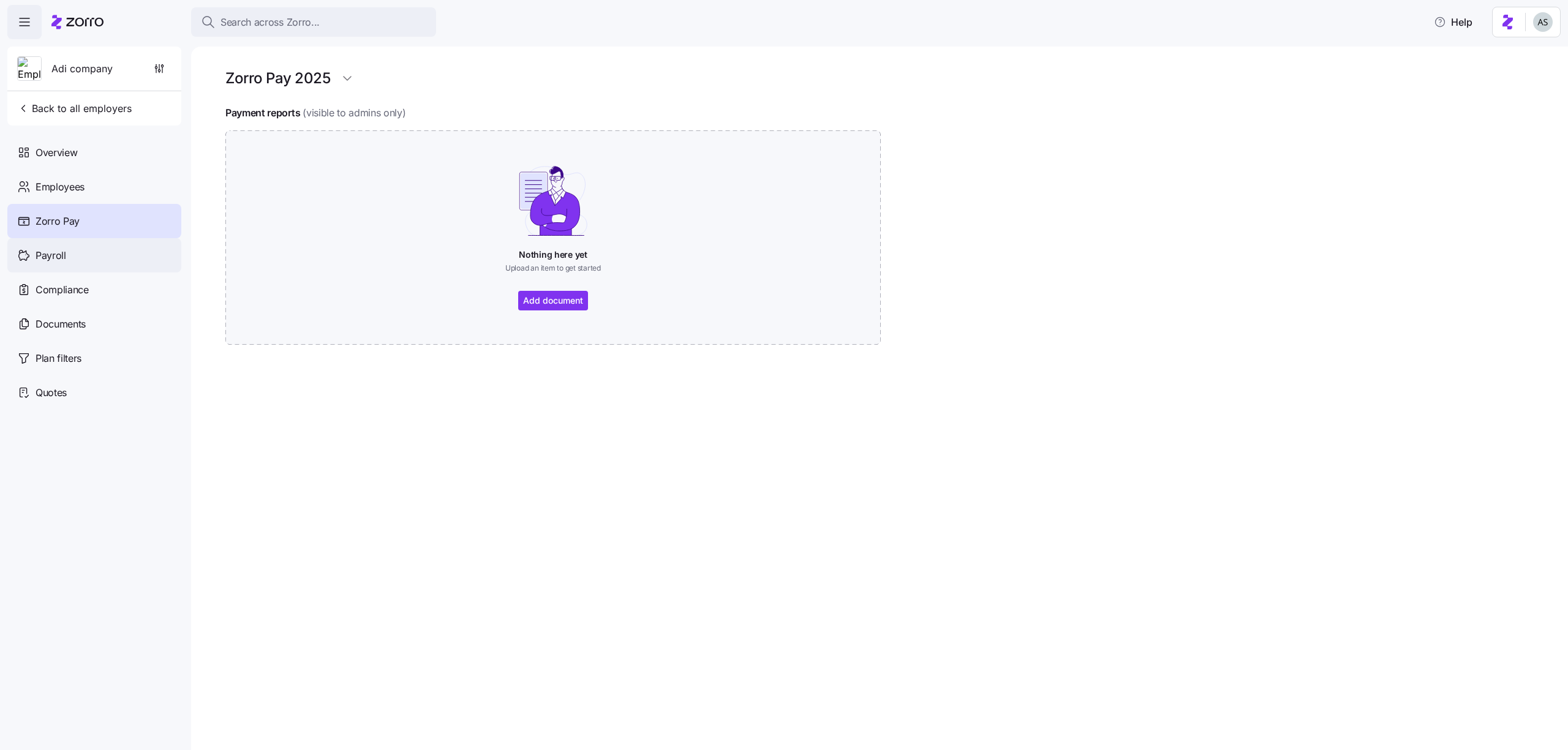
click at [93, 268] on div "Payroll" at bounding box center [94, 255] width 174 height 34
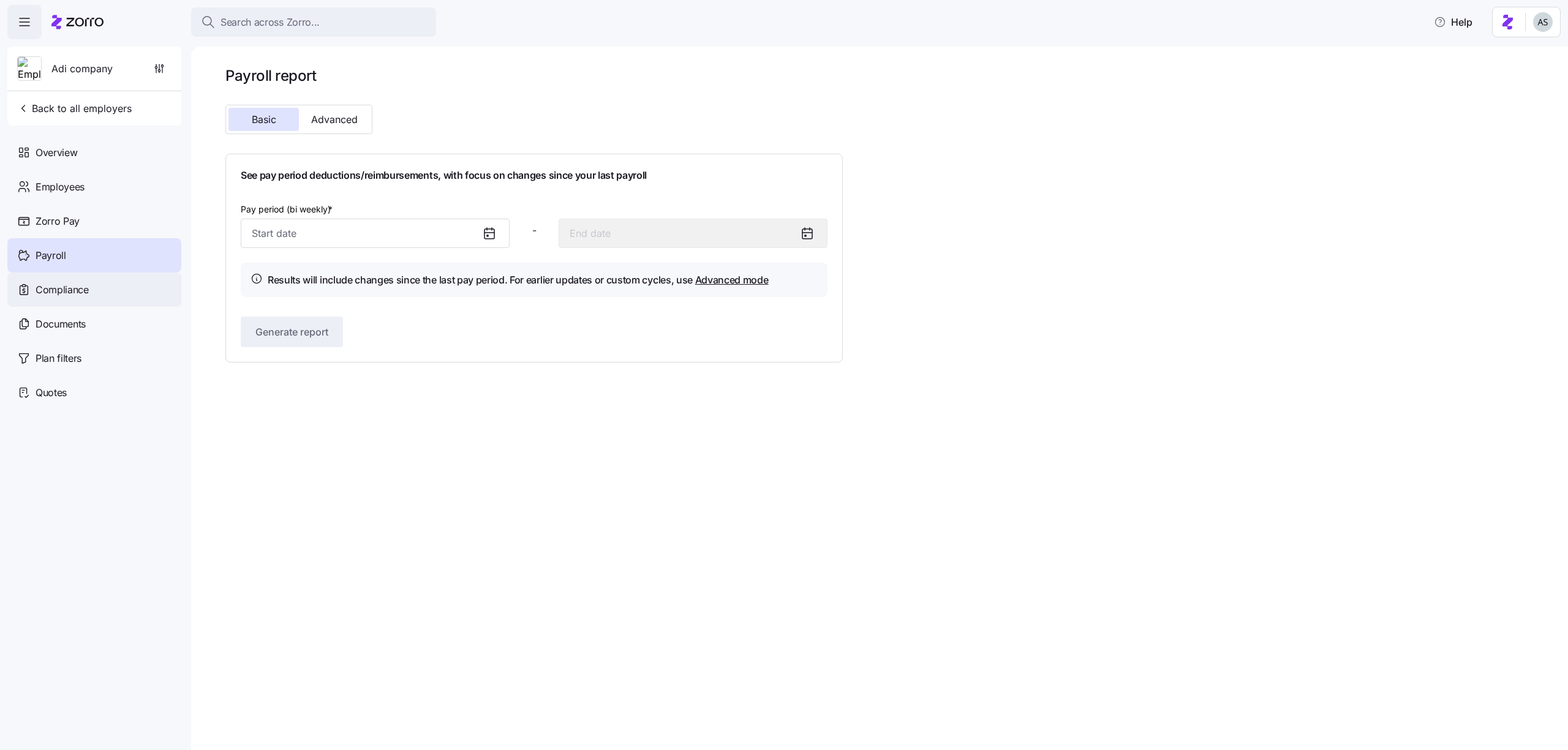
click at [84, 304] on div "Compliance" at bounding box center [94, 289] width 174 height 34
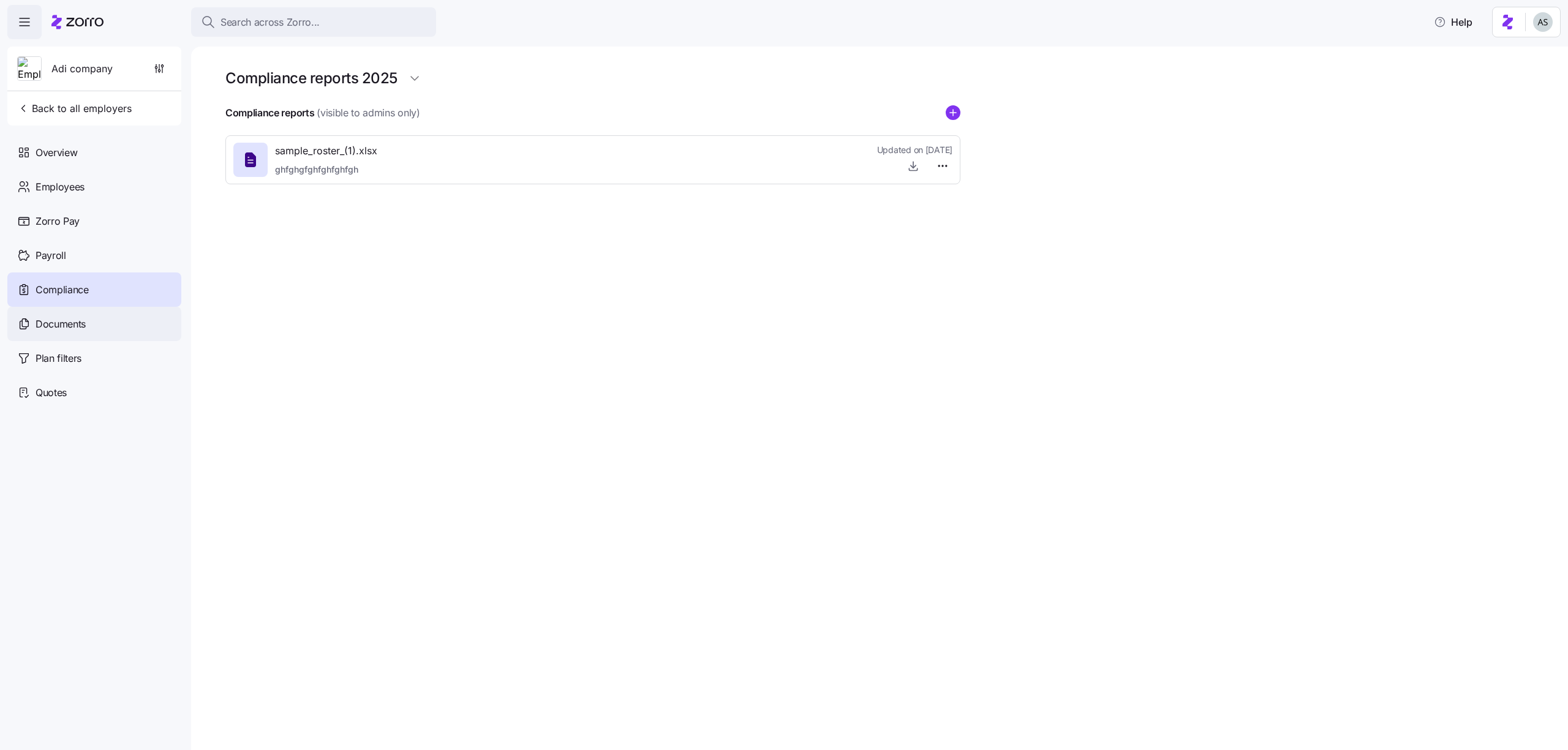
click at [85, 328] on span "Documents" at bounding box center [60, 324] width 50 height 15
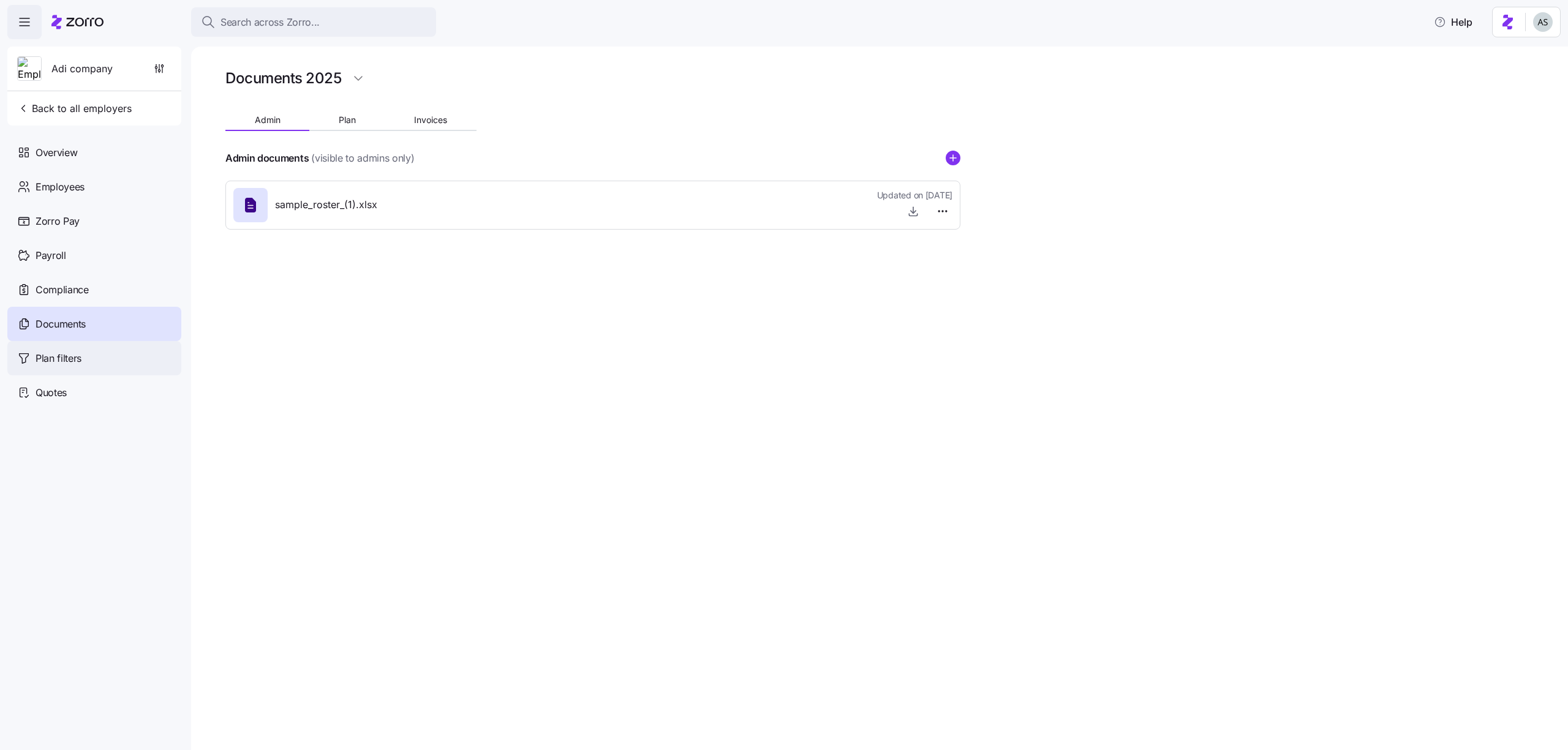
click at [82, 356] on div "Plan filters" at bounding box center [94, 358] width 174 height 34
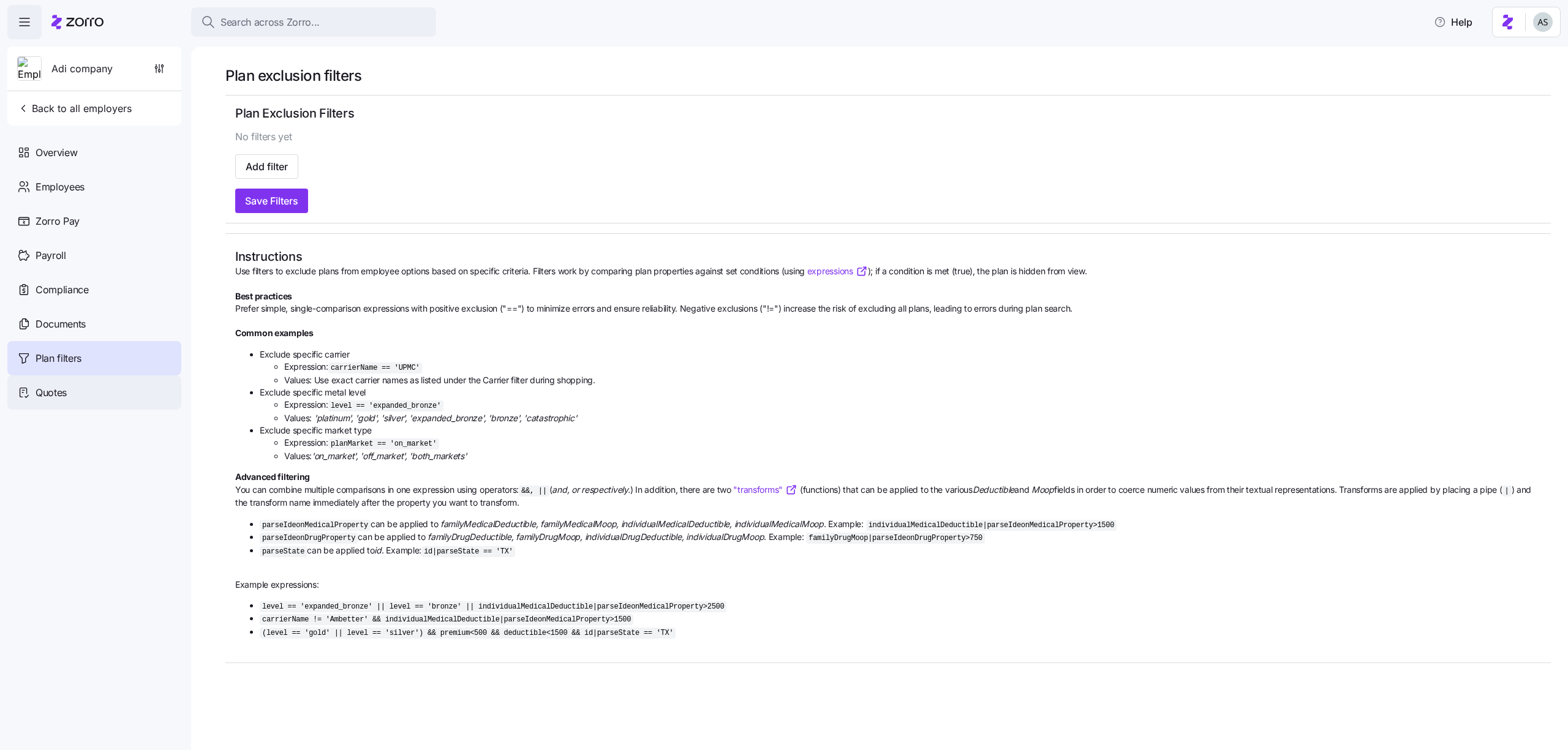
click at [81, 392] on div "Quotes" at bounding box center [94, 392] width 174 height 34
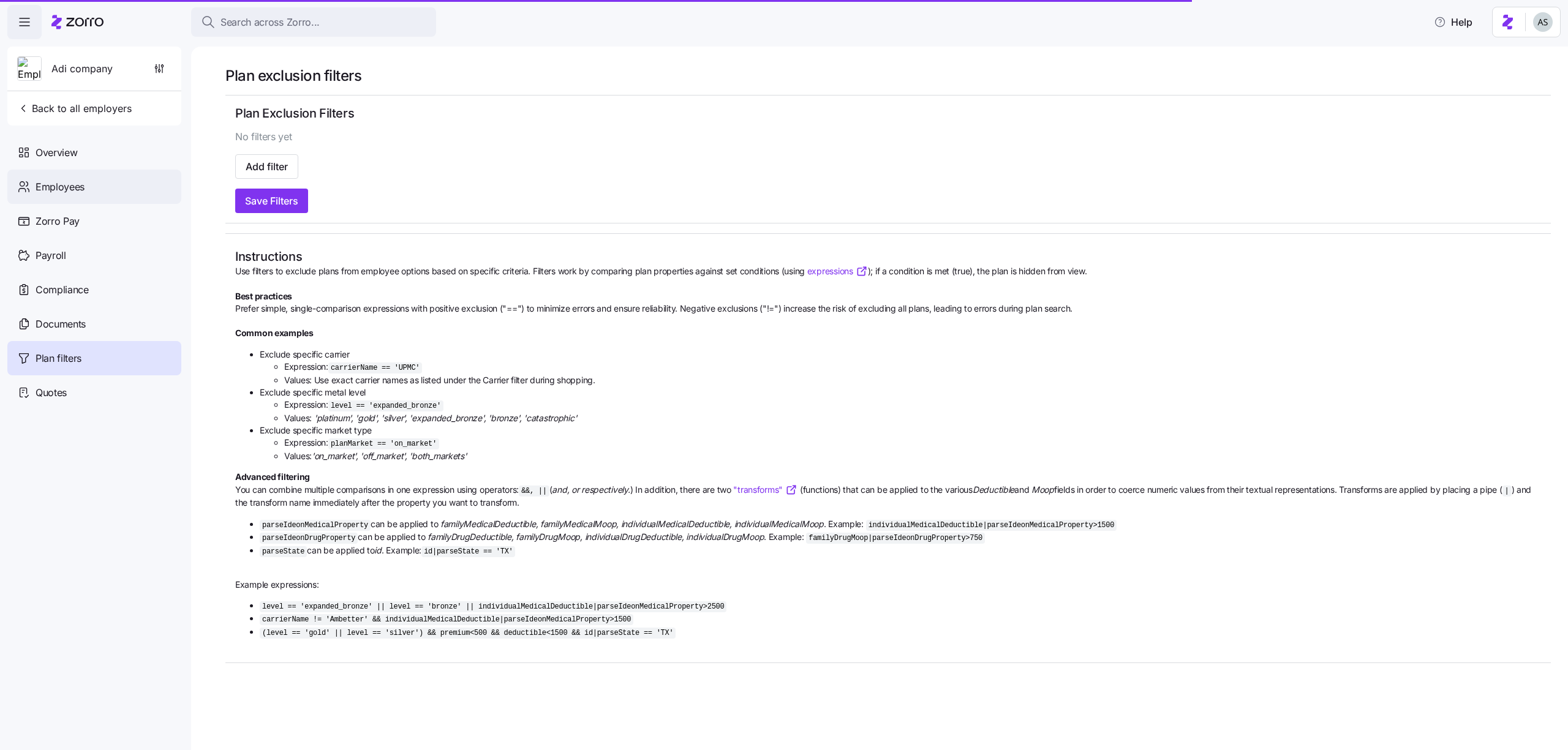
click at [92, 189] on div "Employees" at bounding box center [94, 186] width 174 height 34
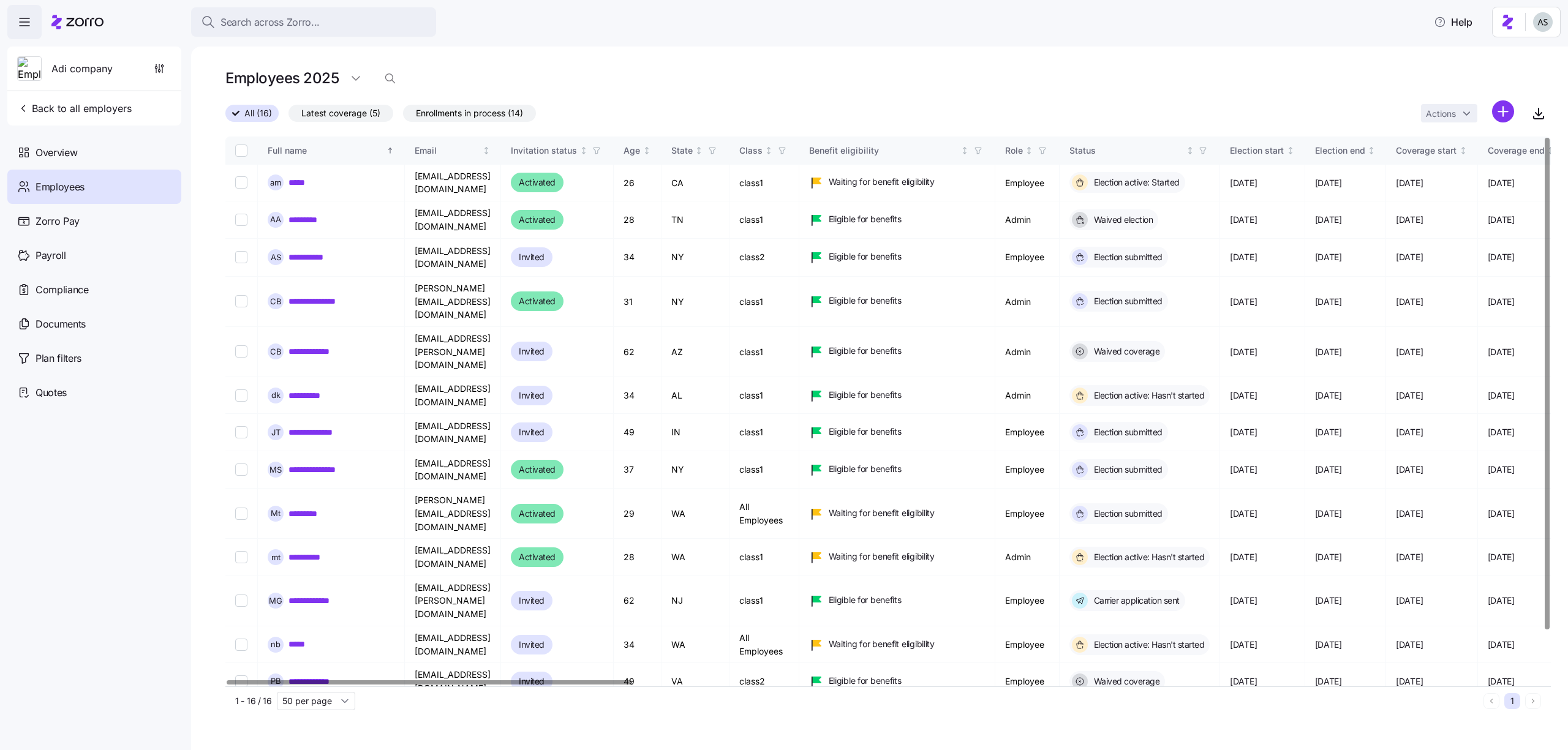
scroll to position [54, 0]
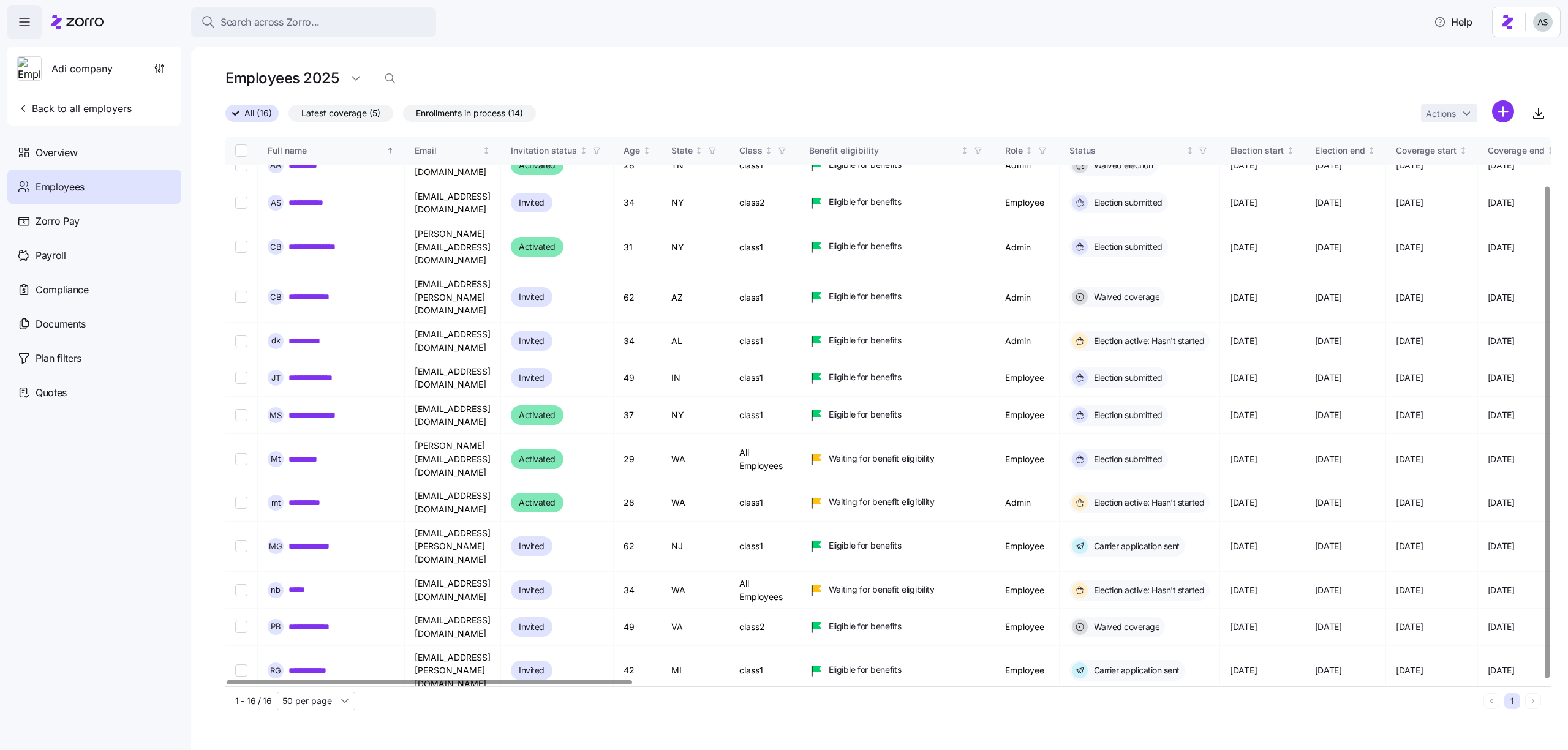
click at [296, 715] on link "**********" at bounding box center [311, 720] width 46 height 12
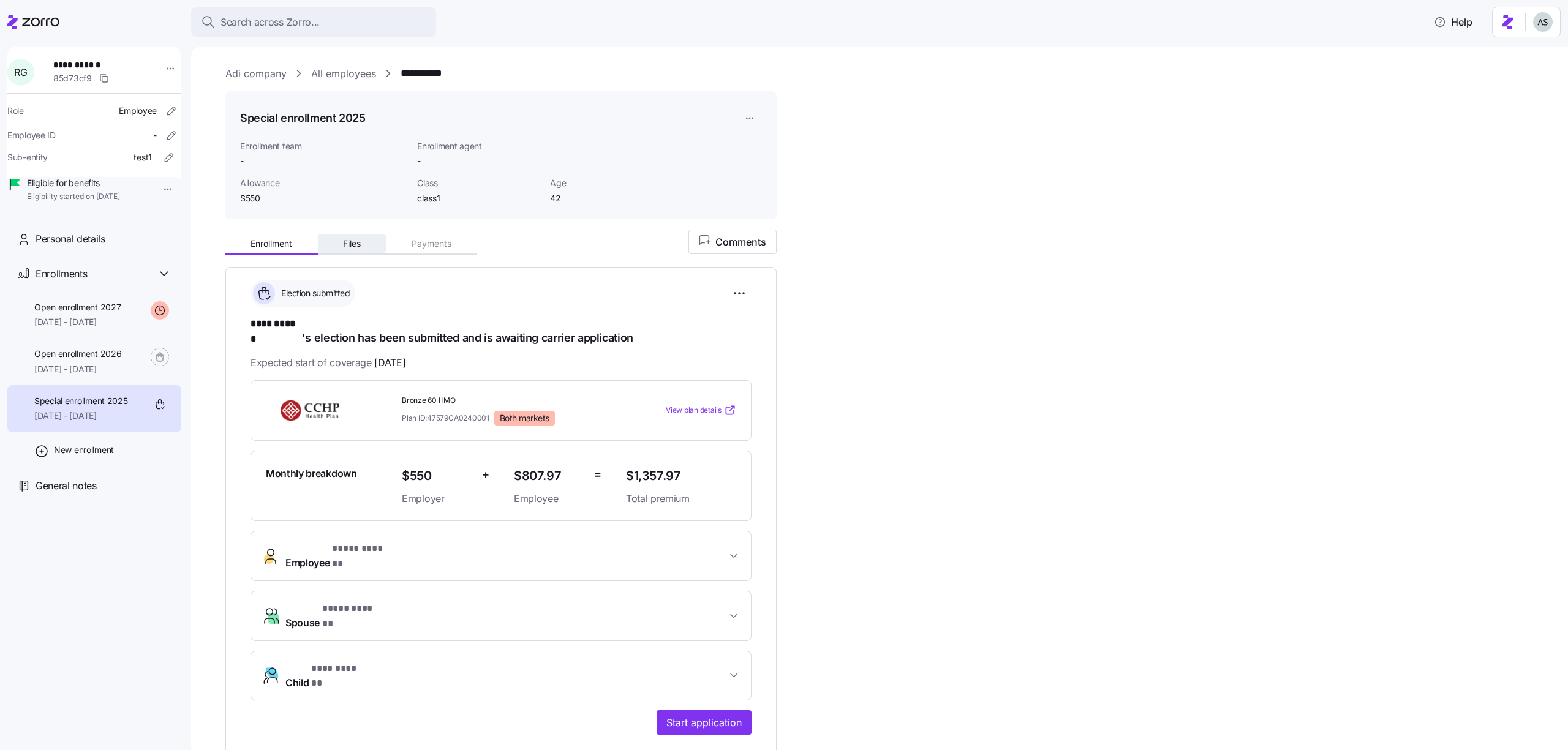
click at [337, 242] on button "Files" at bounding box center [352, 243] width 69 height 18
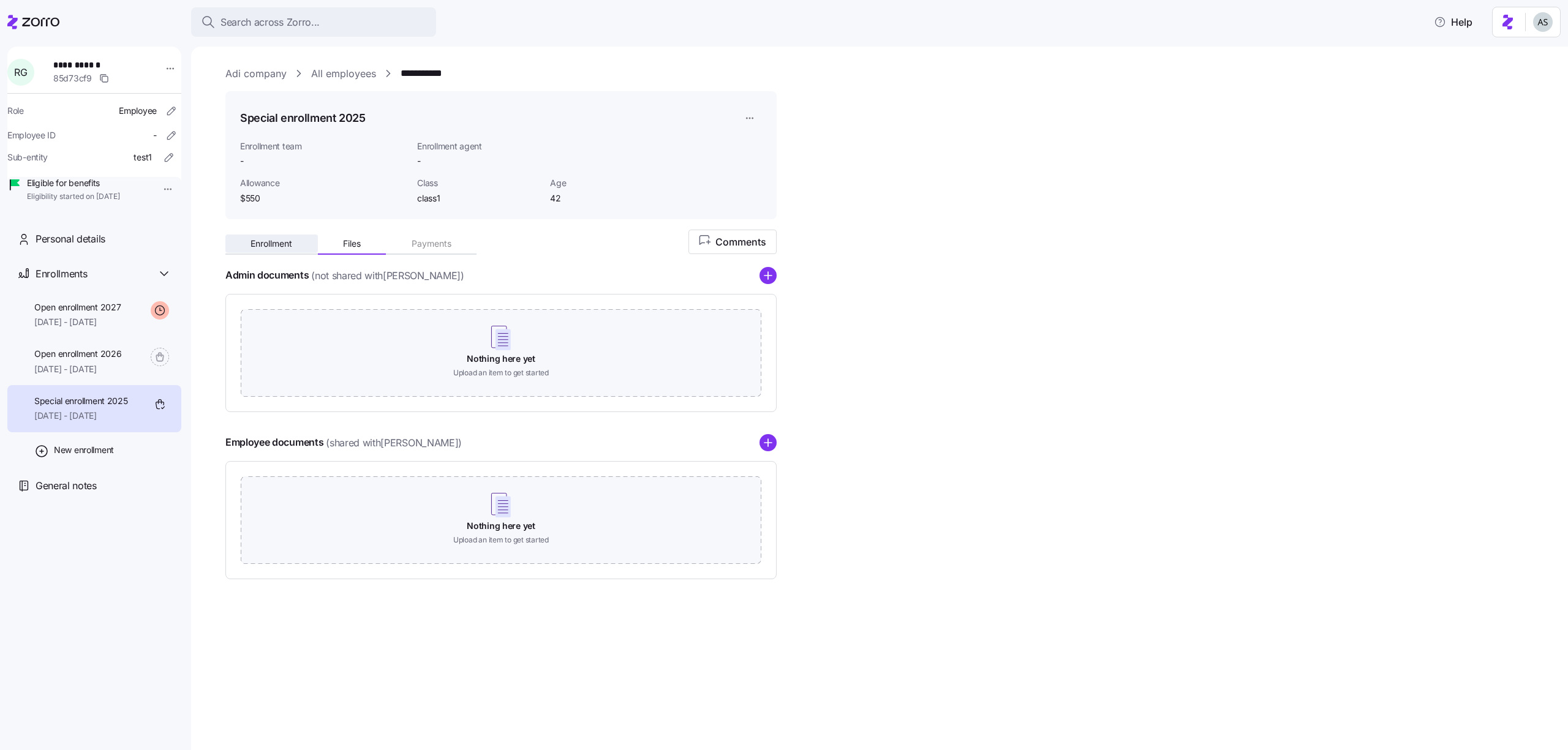
click at [288, 244] on span "Enrollment" at bounding box center [271, 244] width 42 height 9
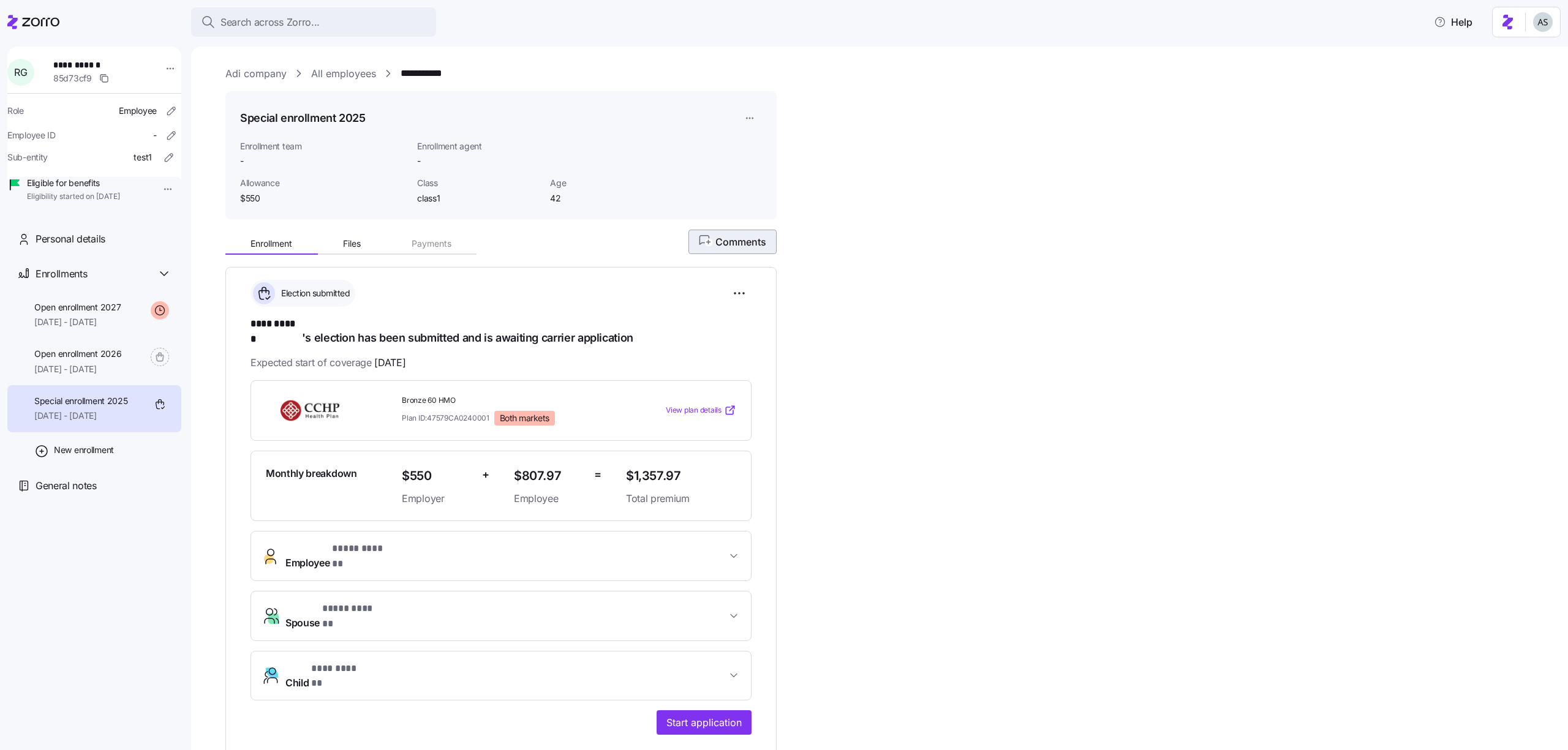
click at [715, 231] on button "Comments" at bounding box center [732, 241] width 88 height 25
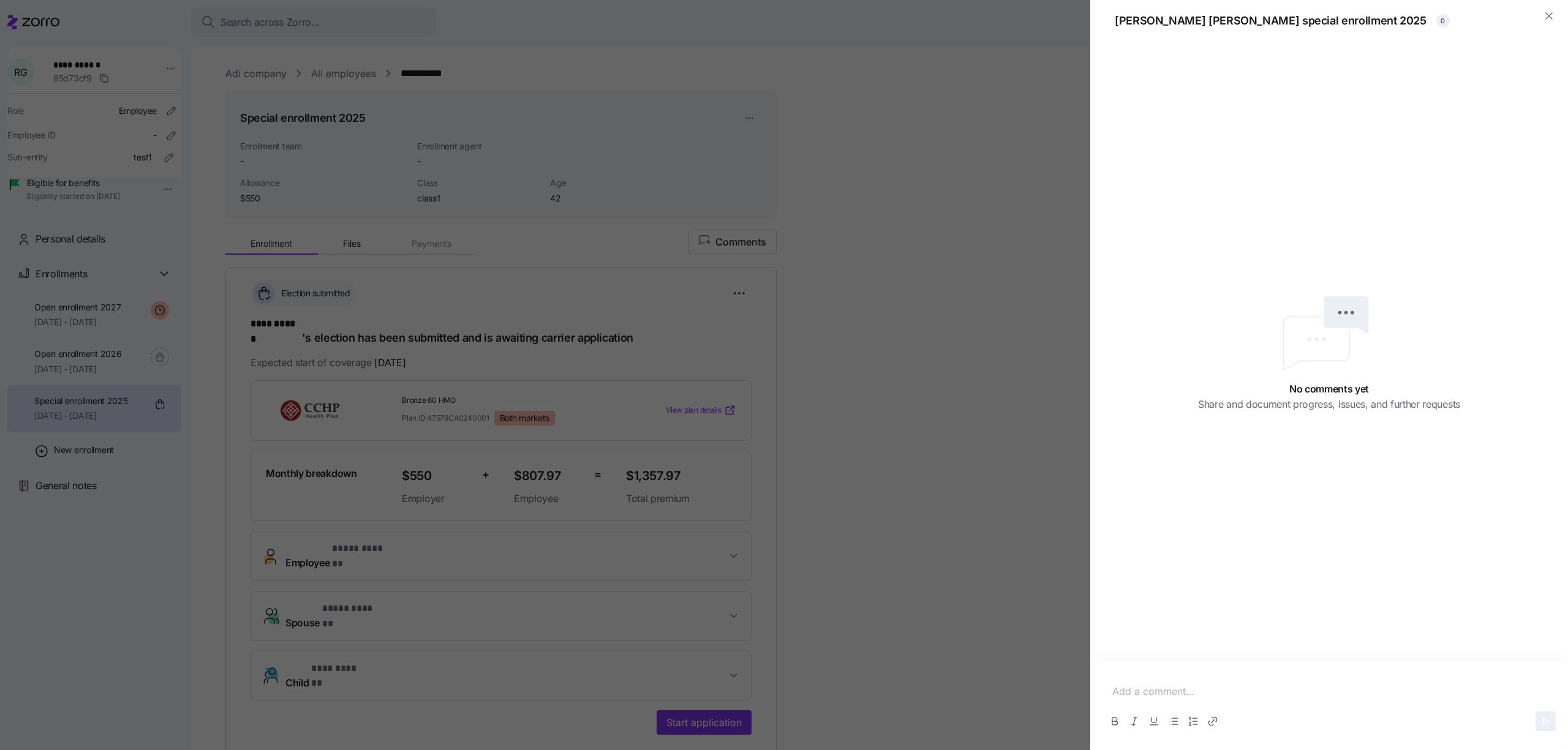
click at [1157, 687] on p at bounding box center [1329, 692] width 434 height 15
click at [1147, 689] on p "Something" at bounding box center [1329, 692] width 434 height 15
click at [1147, 713] on button "Underline" at bounding box center [1153, 721] width 20 height 20
click at [1205, 654] on div "No comments yet Share and document progress, issues, and further requests" at bounding box center [1329, 352] width 478 height 620
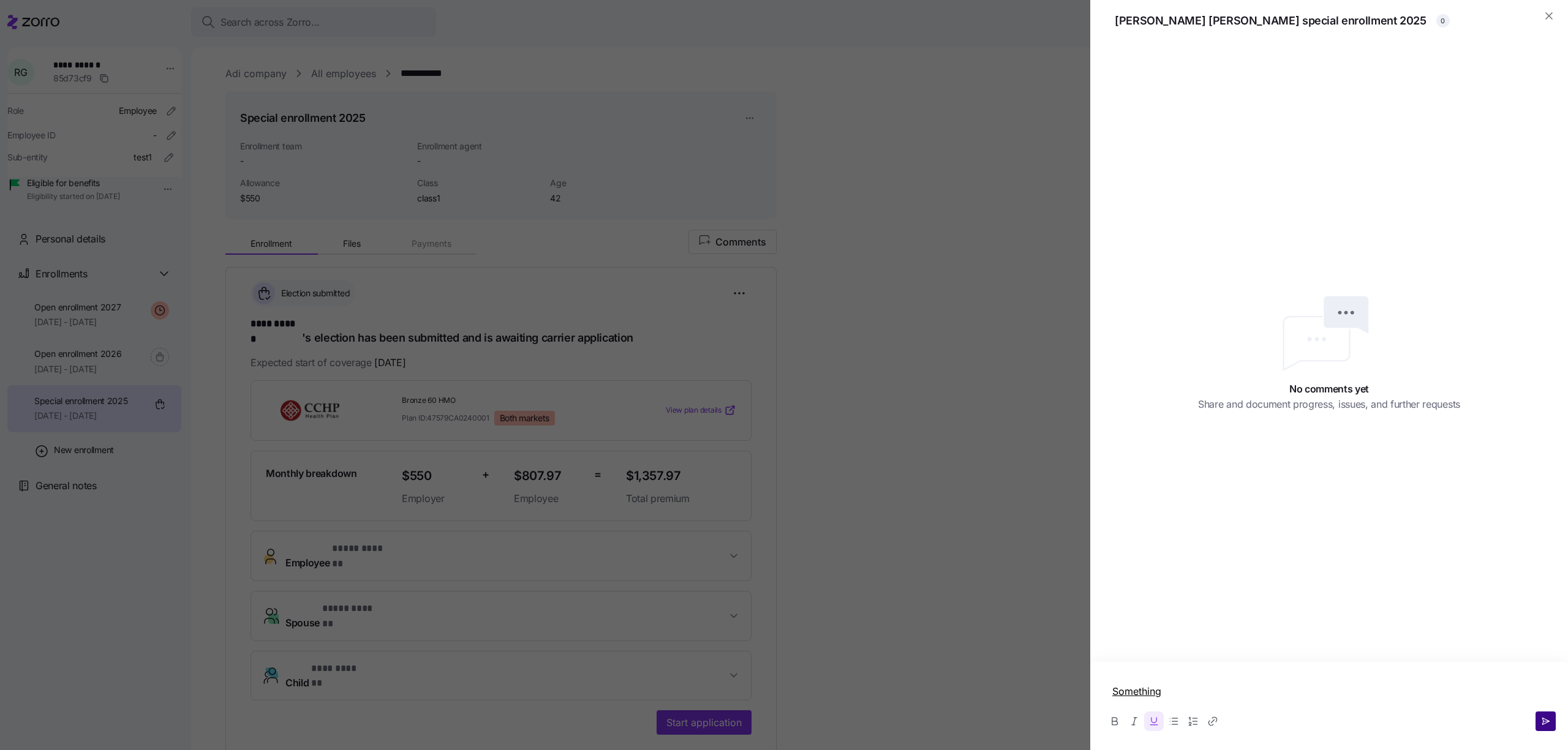
click at [1536, 715] on button "button" at bounding box center [1546, 721] width 20 height 20
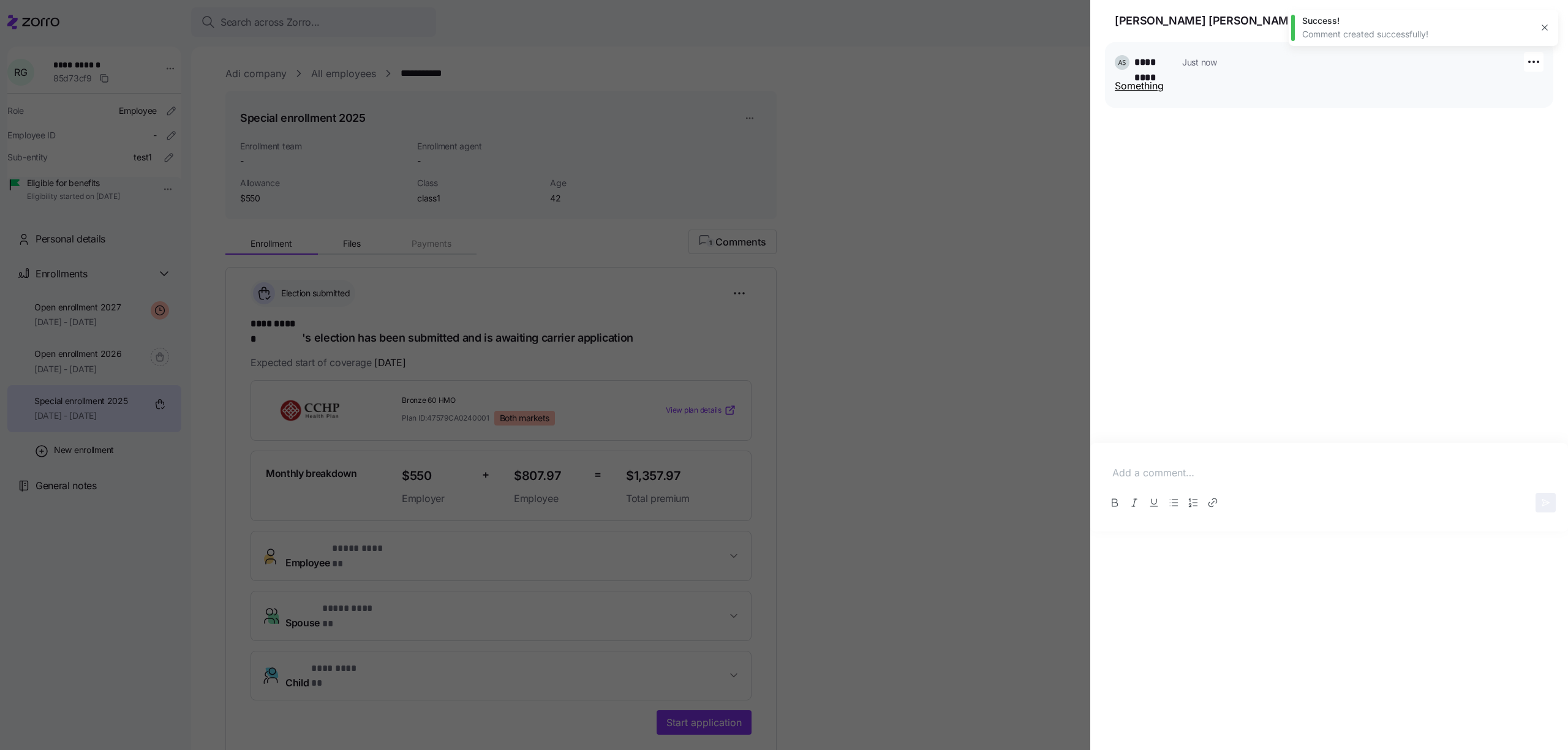
click at [1164, 71] on div "********* Just now" at bounding box center [1329, 63] width 428 height 21
click at [1538, 56] on icon "button" at bounding box center [1533, 61] width 15 height 15
click at [1538, 56] on icon "button" at bounding box center [1533, 61] width 15 height 15
click at [1553, 14] on icon "button" at bounding box center [1548, 16] width 12 height 12
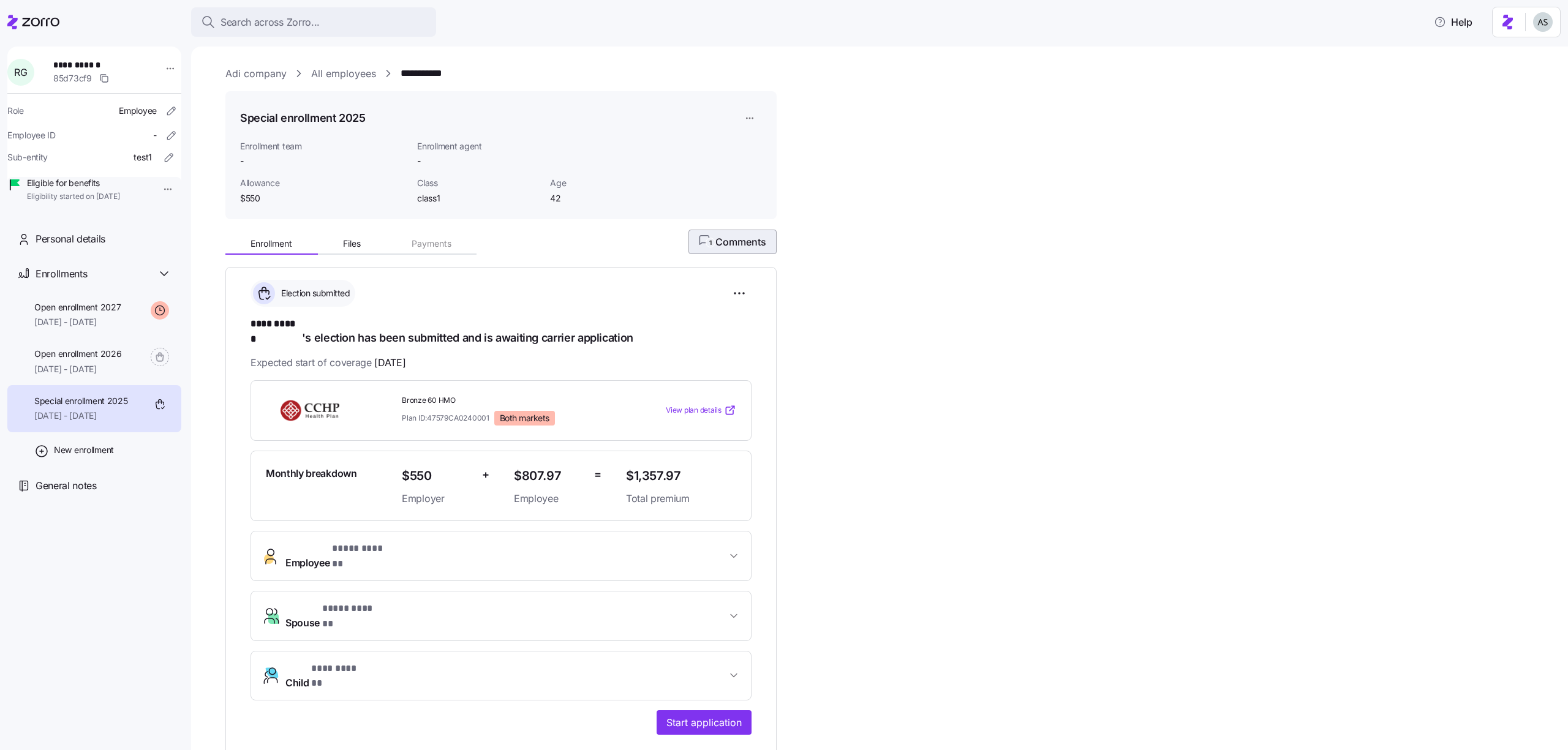
click at [765, 229] on button "1 Comments" at bounding box center [732, 241] width 88 height 25
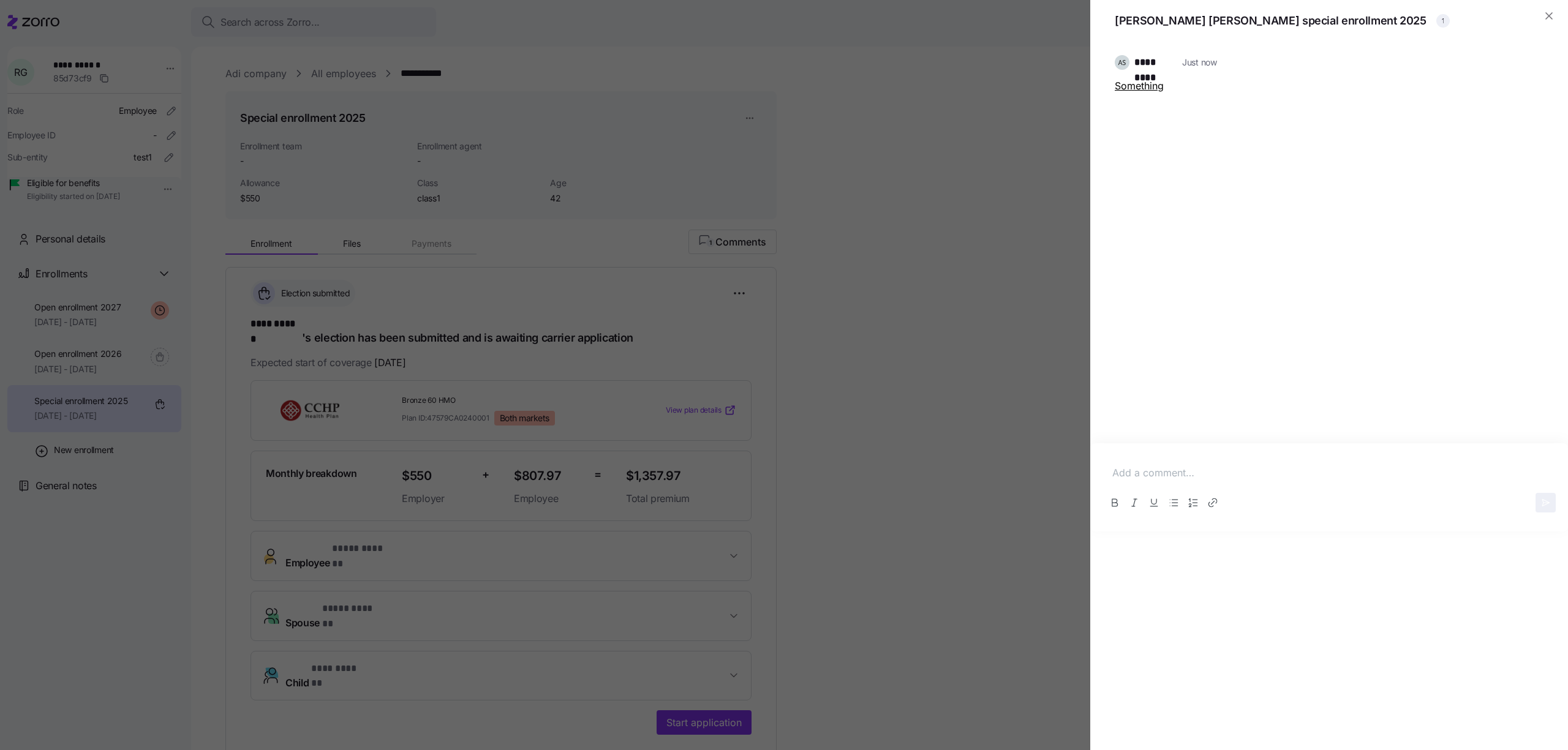
click at [1052, 202] on div at bounding box center [784, 375] width 1568 height 750
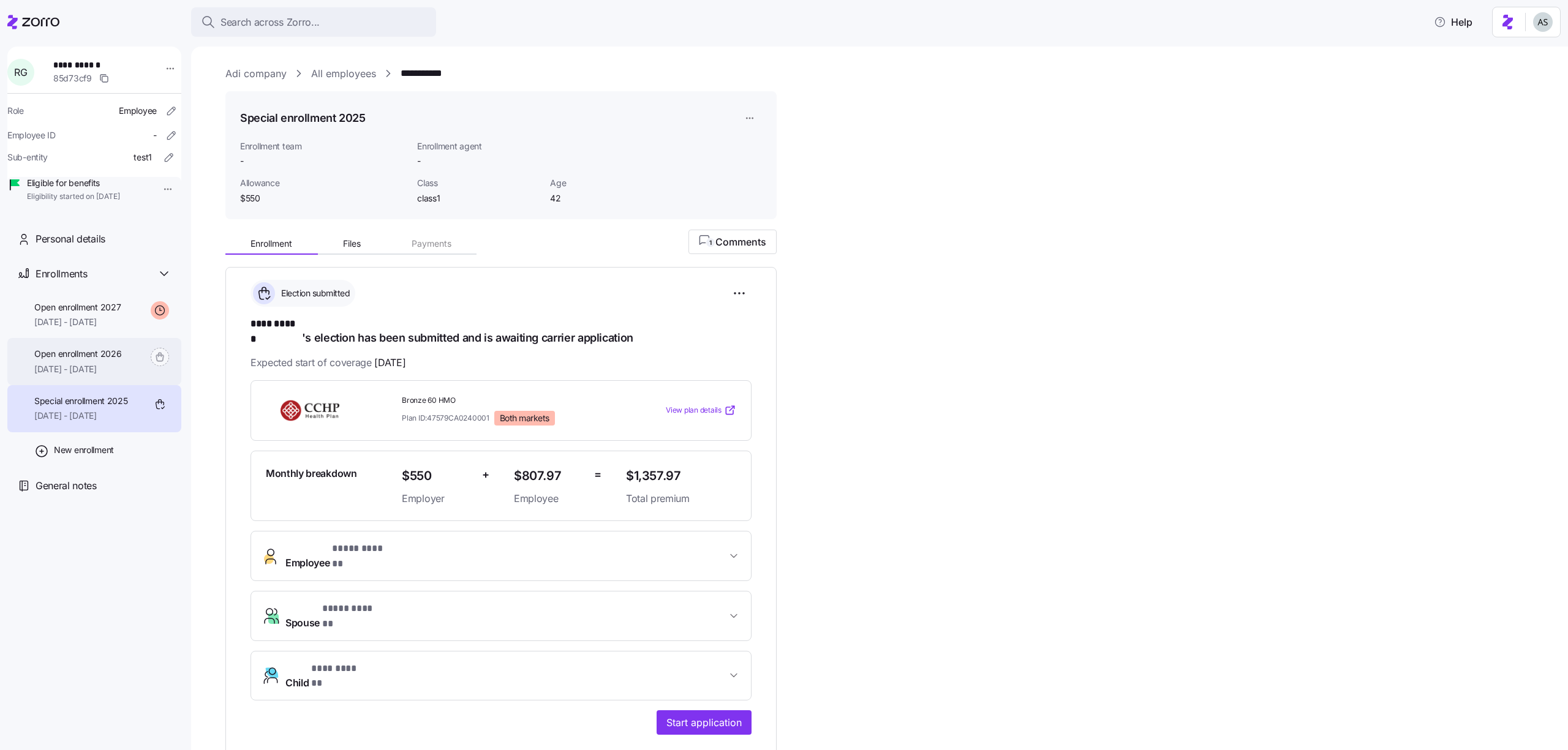
click at [82, 375] on span "[DATE] - [DATE]" at bounding box center [78, 369] width 87 height 12
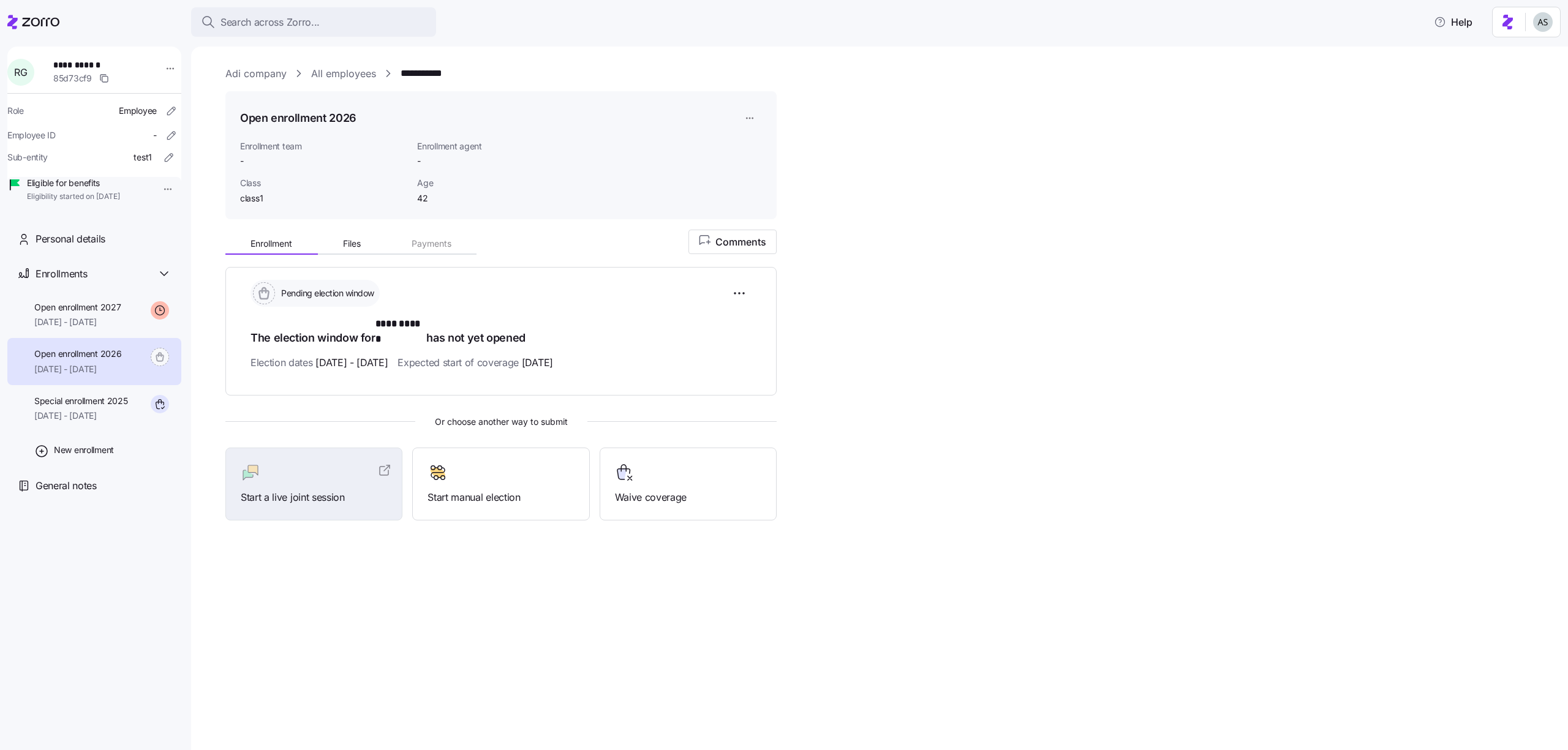
click at [356, 72] on link "All employees" at bounding box center [343, 74] width 65 height 15
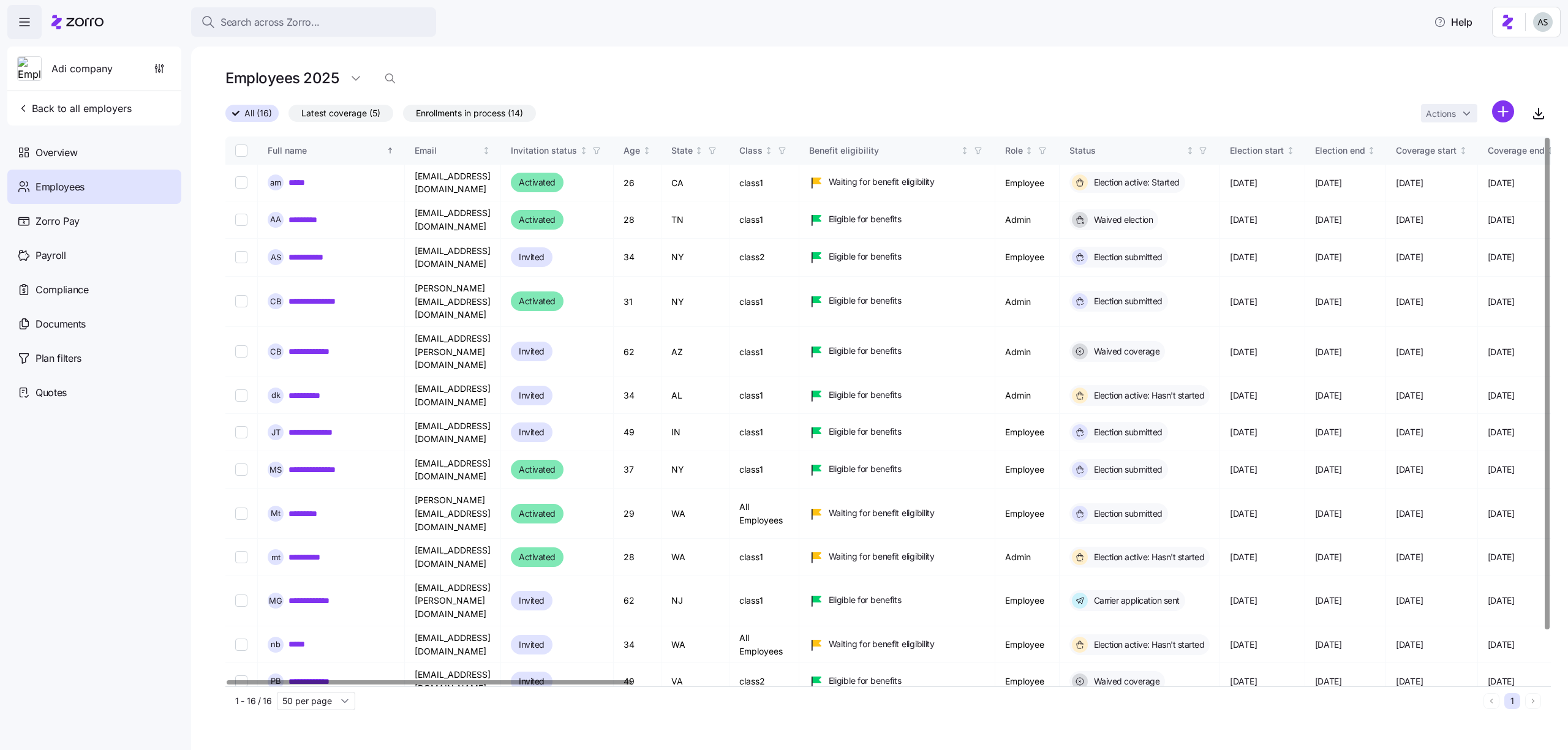
click at [319, 719] on link "**********" at bounding box center [315, 725] width 54 height 12
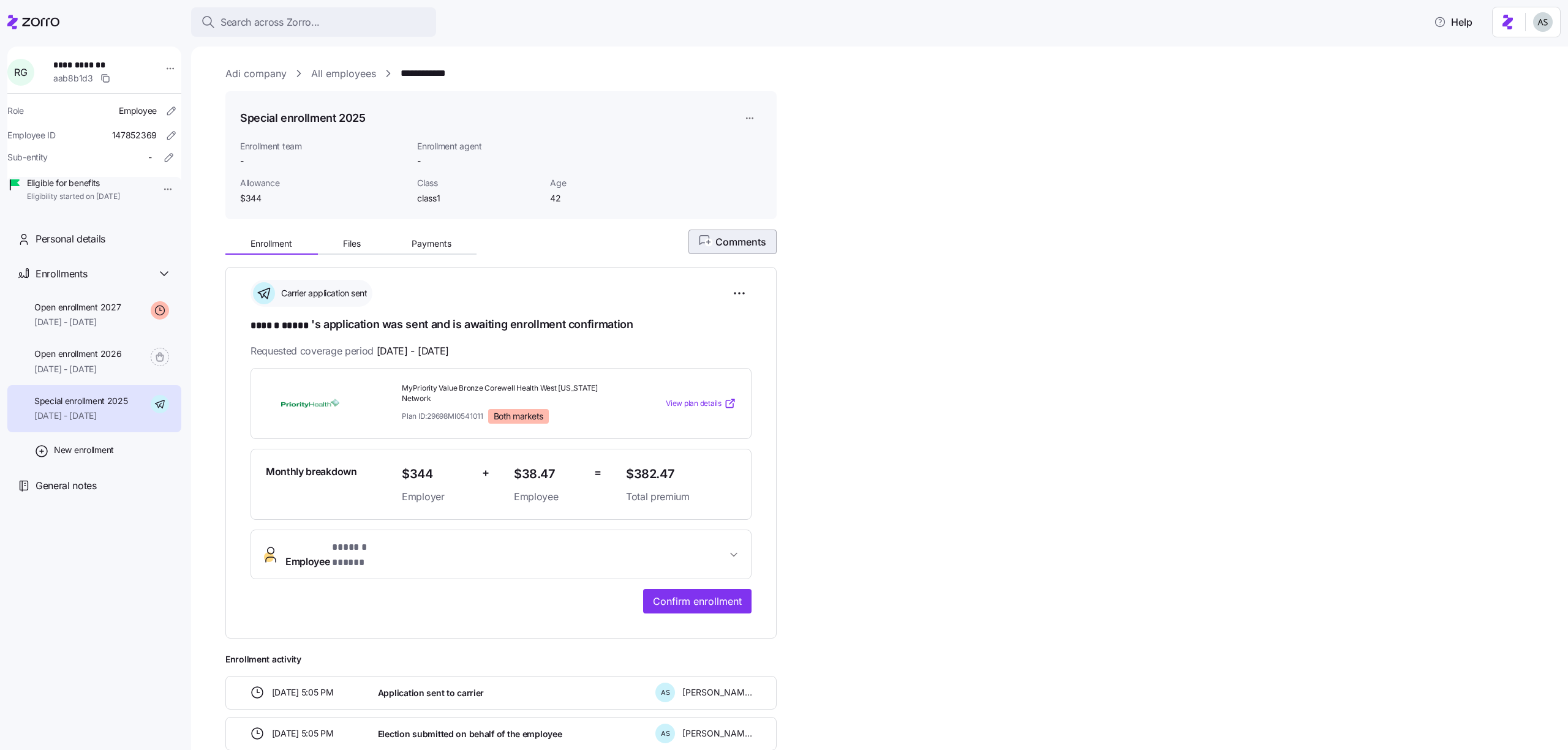
click at [765, 248] on span "Comments" at bounding box center [732, 241] width 68 height 15
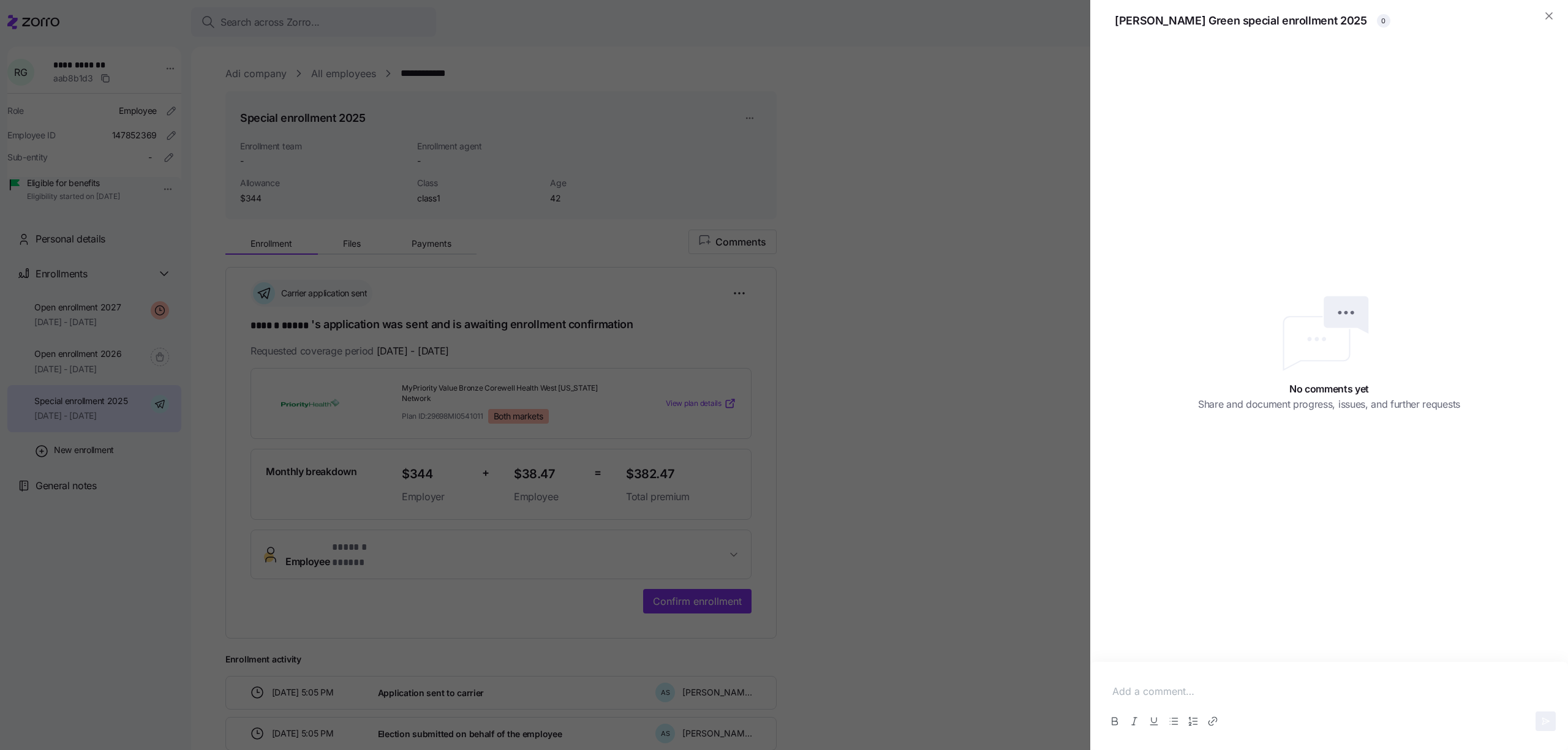
click at [933, 296] on div at bounding box center [784, 375] width 1568 height 750
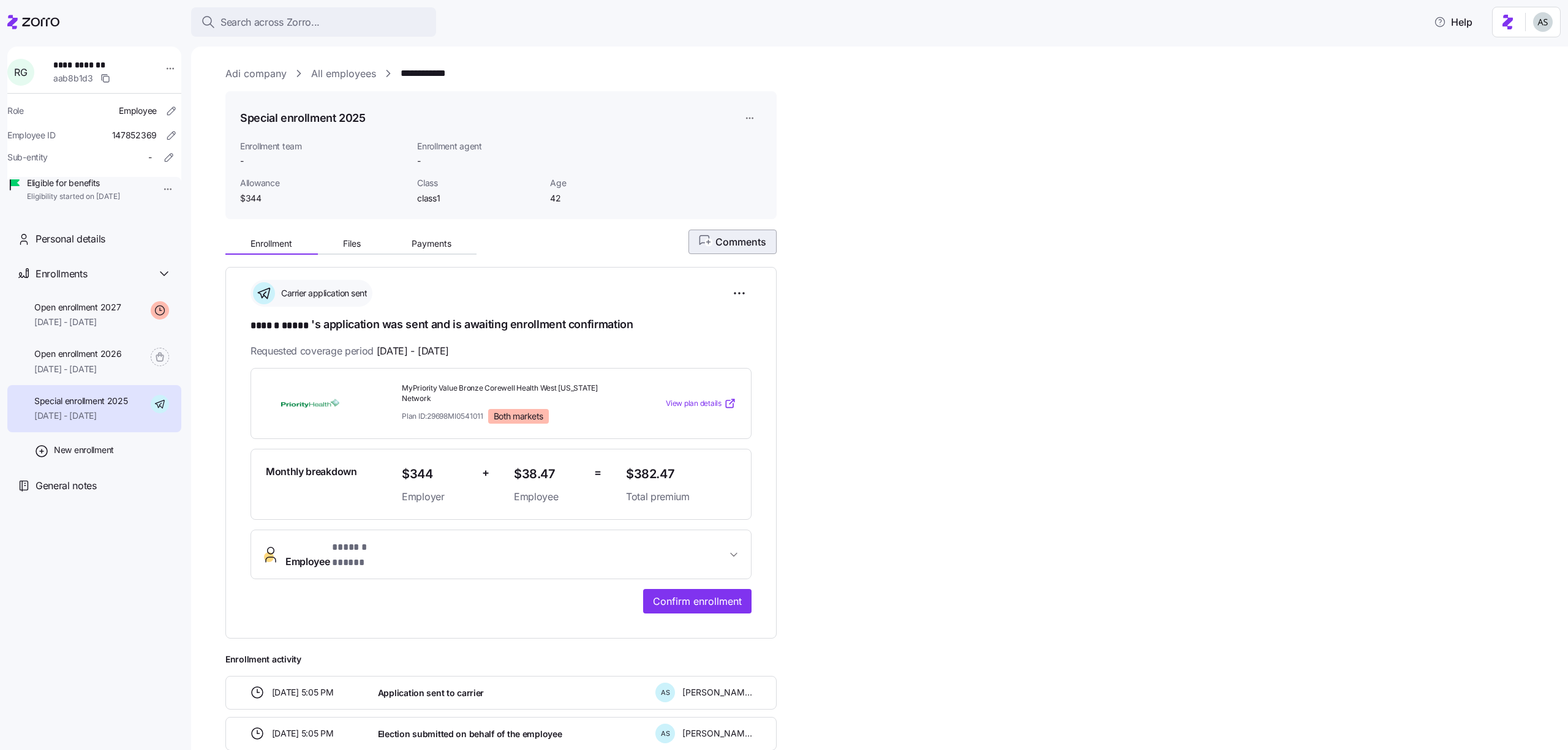
click at [728, 245] on span "Comments" at bounding box center [732, 241] width 68 height 15
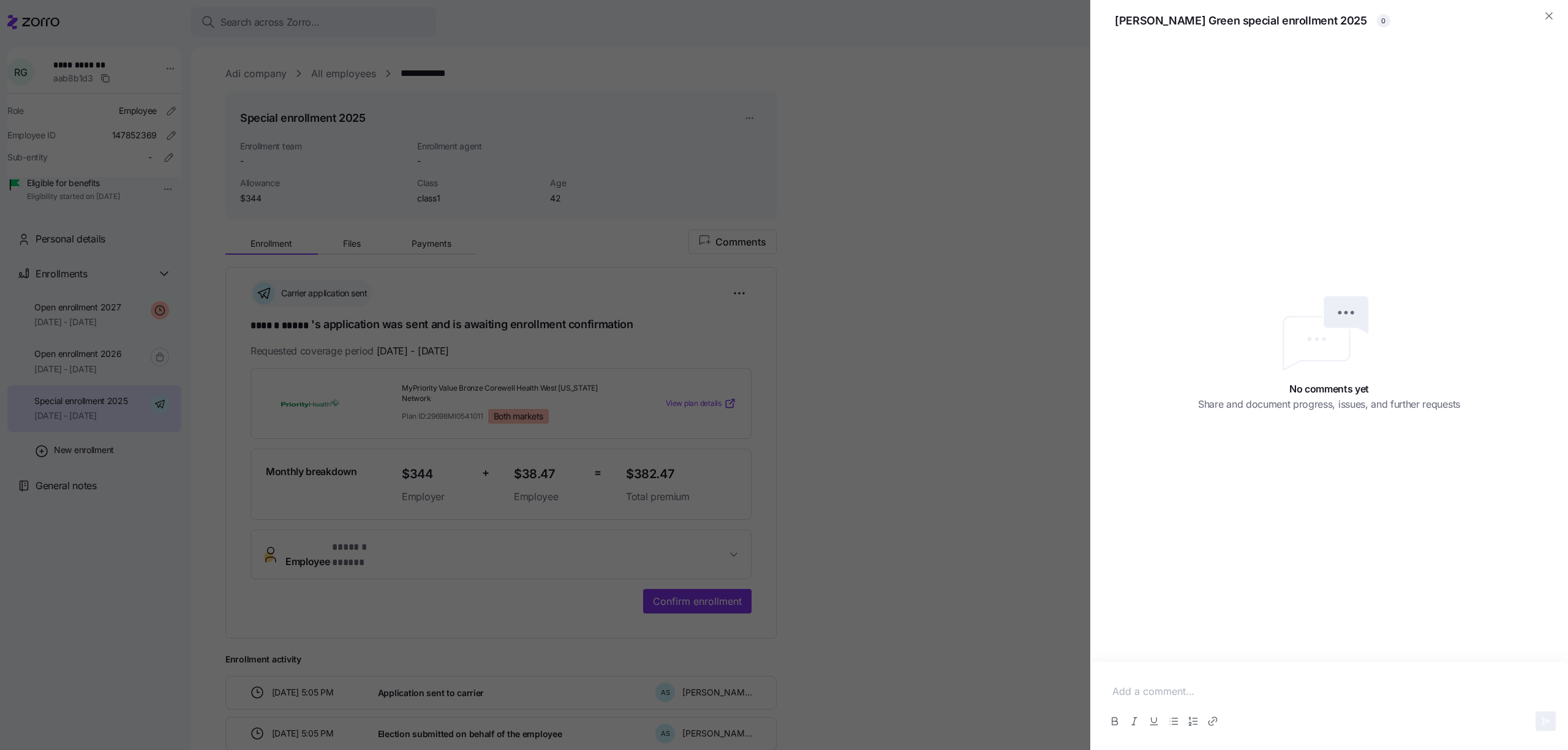
click at [1150, 694] on p at bounding box center [1329, 692] width 434 height 15
click at [1544, 720] on icon "button" at bounding box center [1545, 721] width 7 height 7
click at [975, 226] on div at bounding box center [784, 375] width 1568 height 750
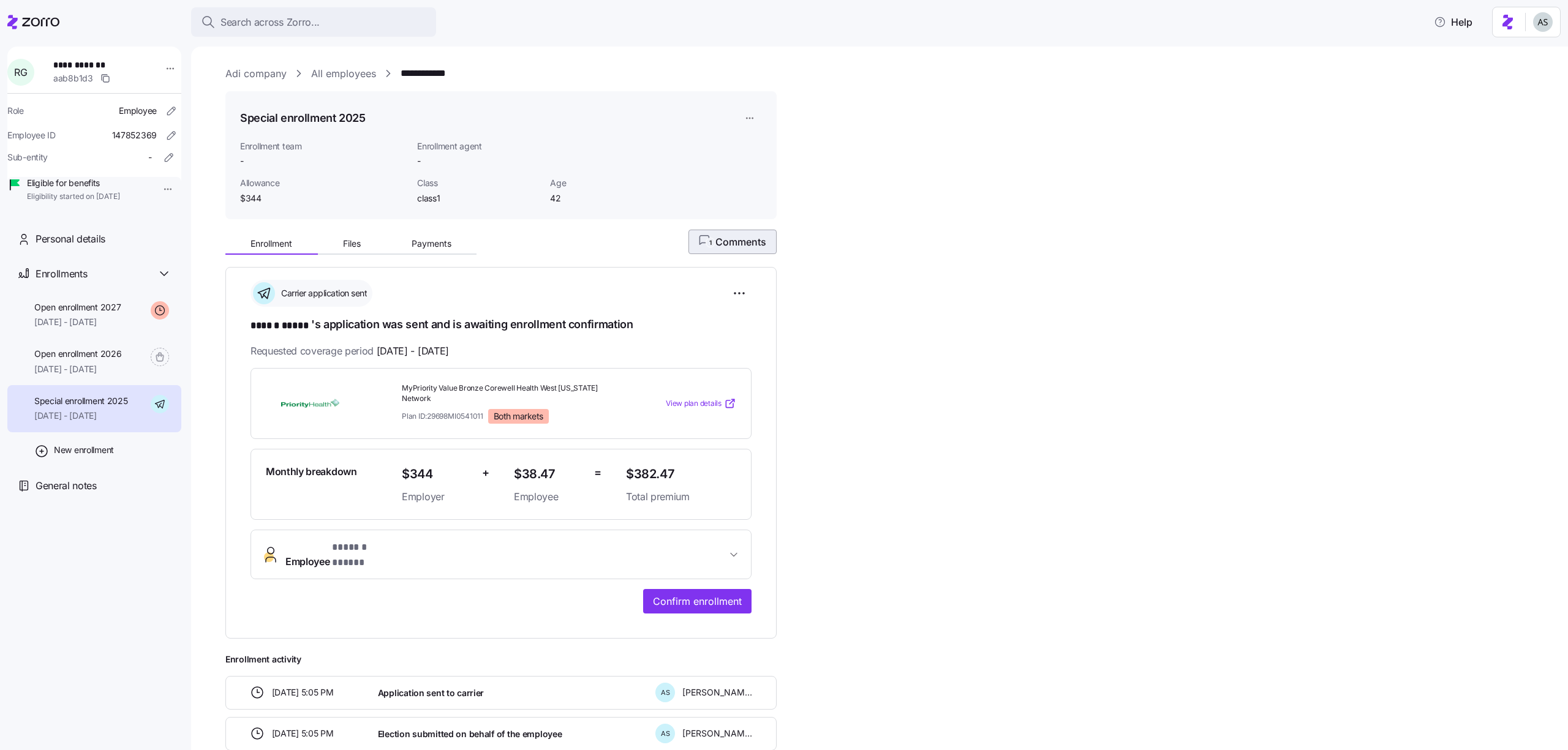
click at [764, 250] on button "1 Comments" at bounding box center [732, 241] width 88 height 25
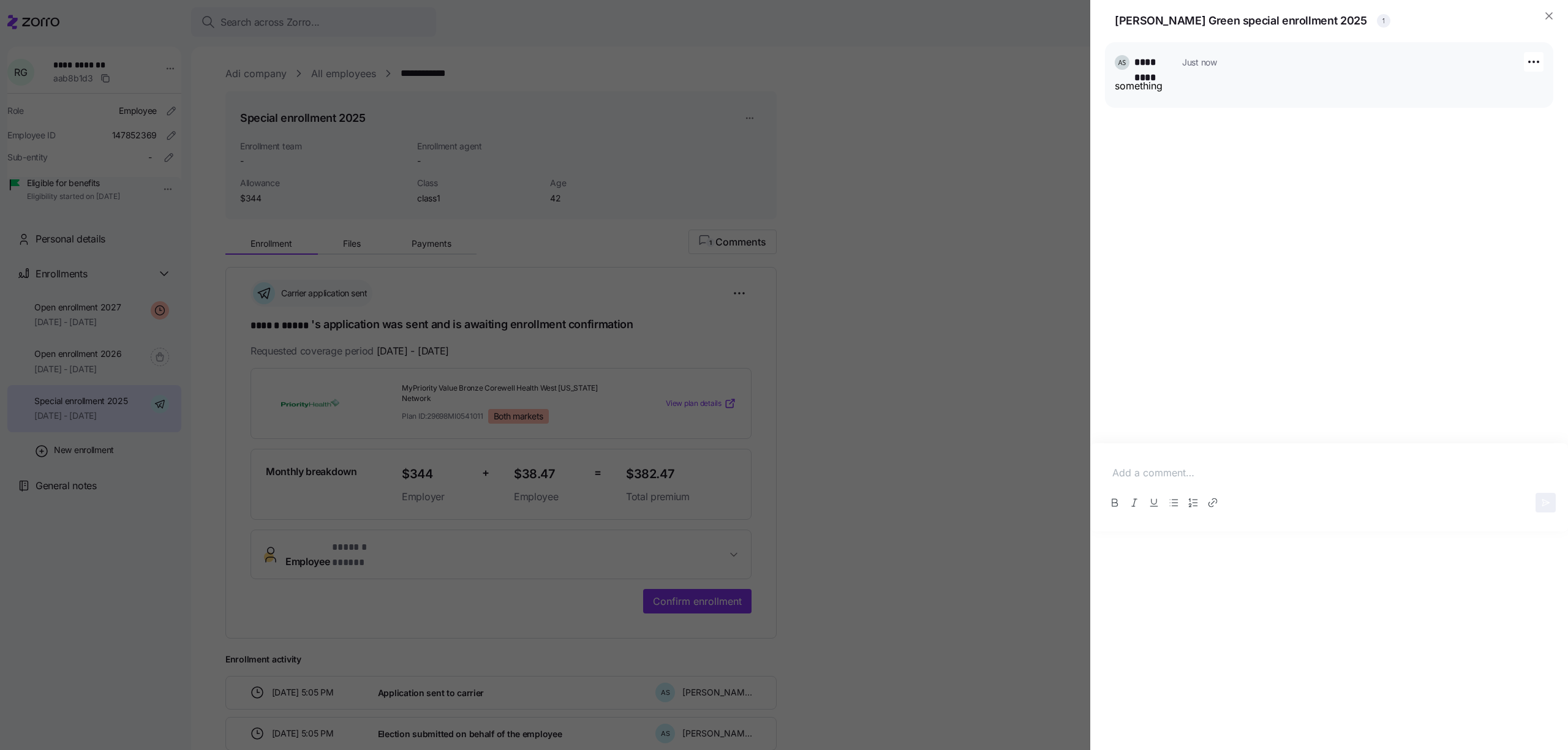
click at [1278, 95] on div "********* Just now something" at bounding box center [1328, 75] width 448 height 66
click at [1531, 64] on icon "button" at bounding box center [1533, 61] width 15 height 15
click at [1507, 132] on div "Delete" at bounding box center [1505, 128] width 26 height 13
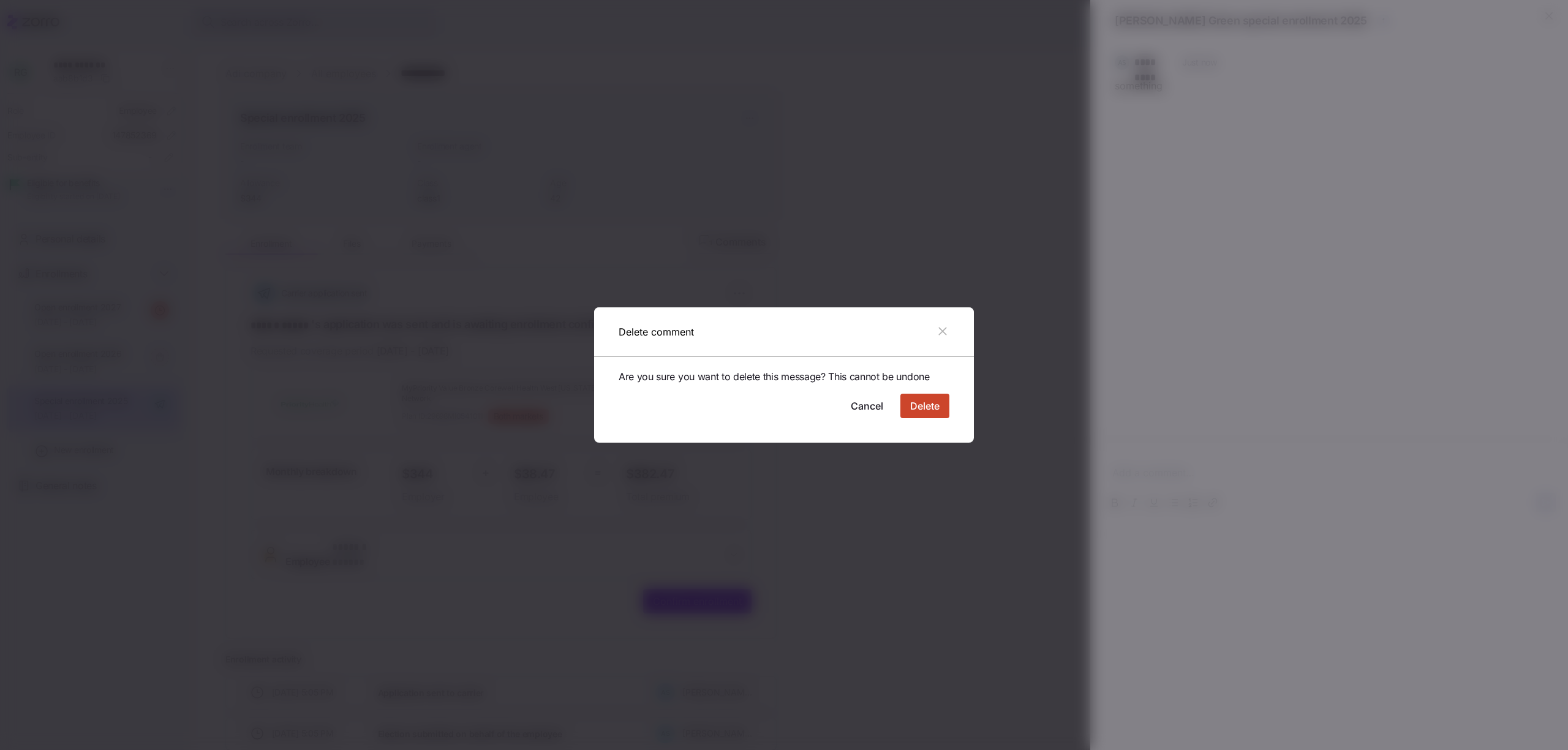
click at [915, 412] on span "Delete" at bounding box center [925, 406] width 30 height 15
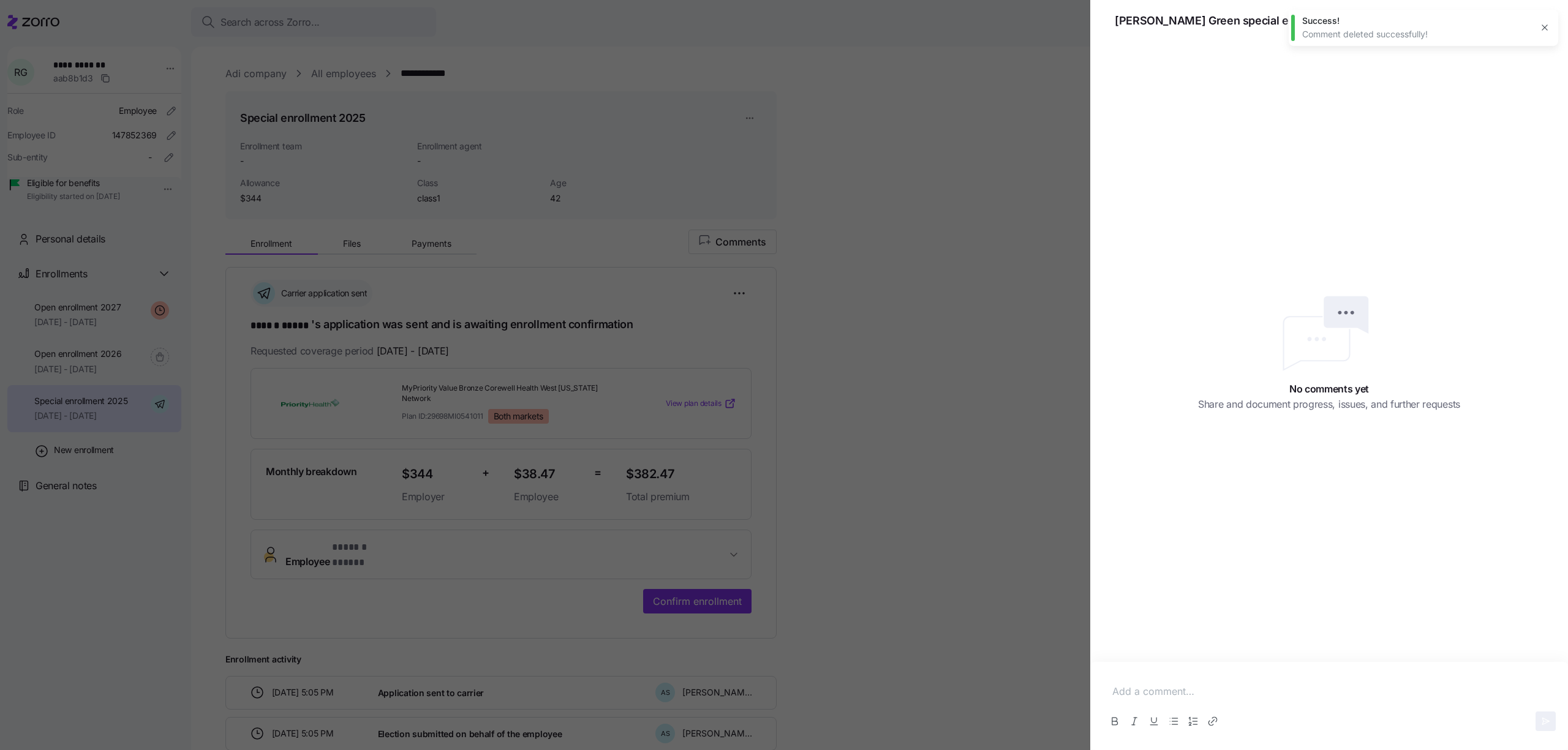
click at [1551, 26] on button "button" at bounding box center [1545, 27] width 17 height 17
click at [1022, 432] on div at bounding box center [784, 375] width 1568 height 750
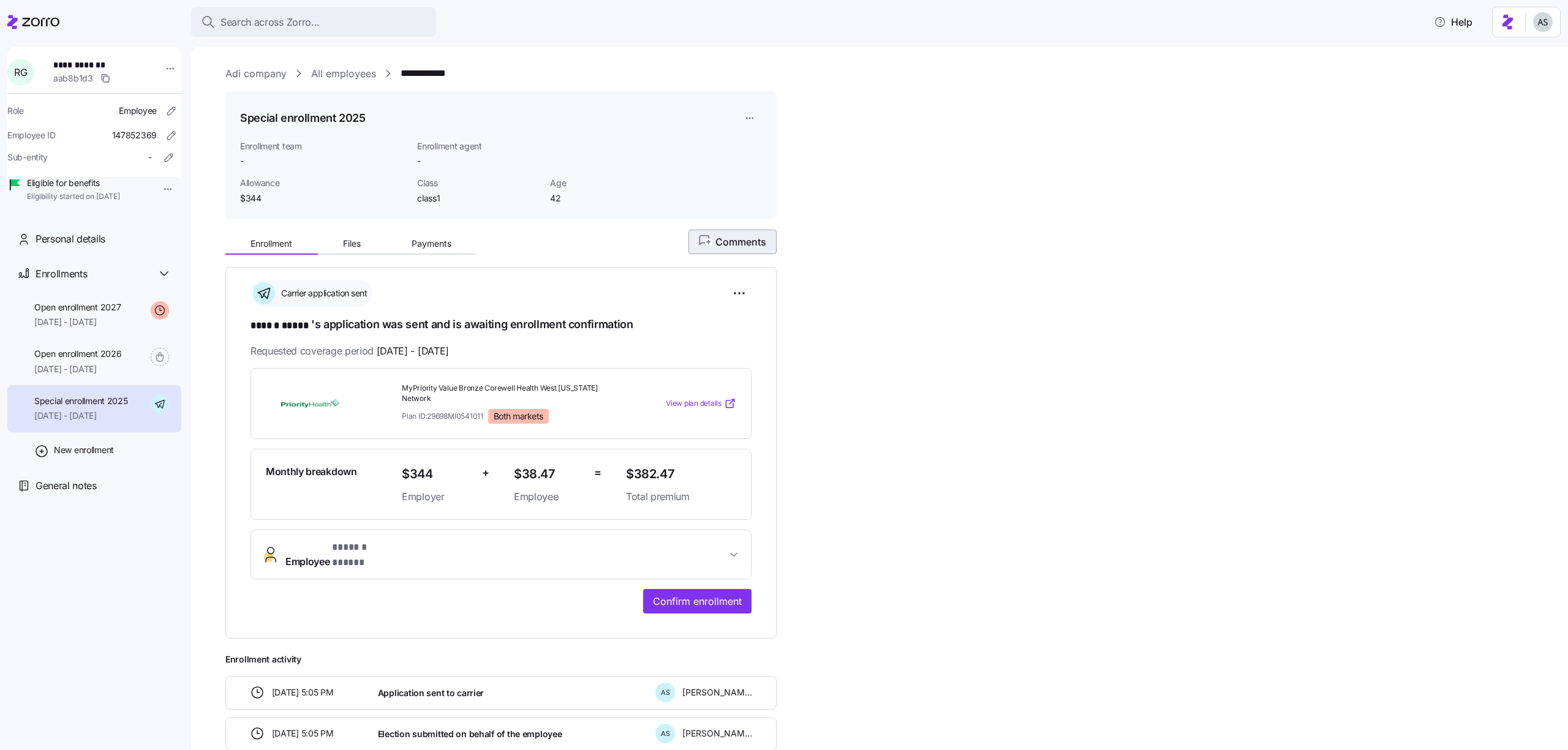
click at [729, 245] on span "Comments" at bounding box center [732, 241] width 68 height 15
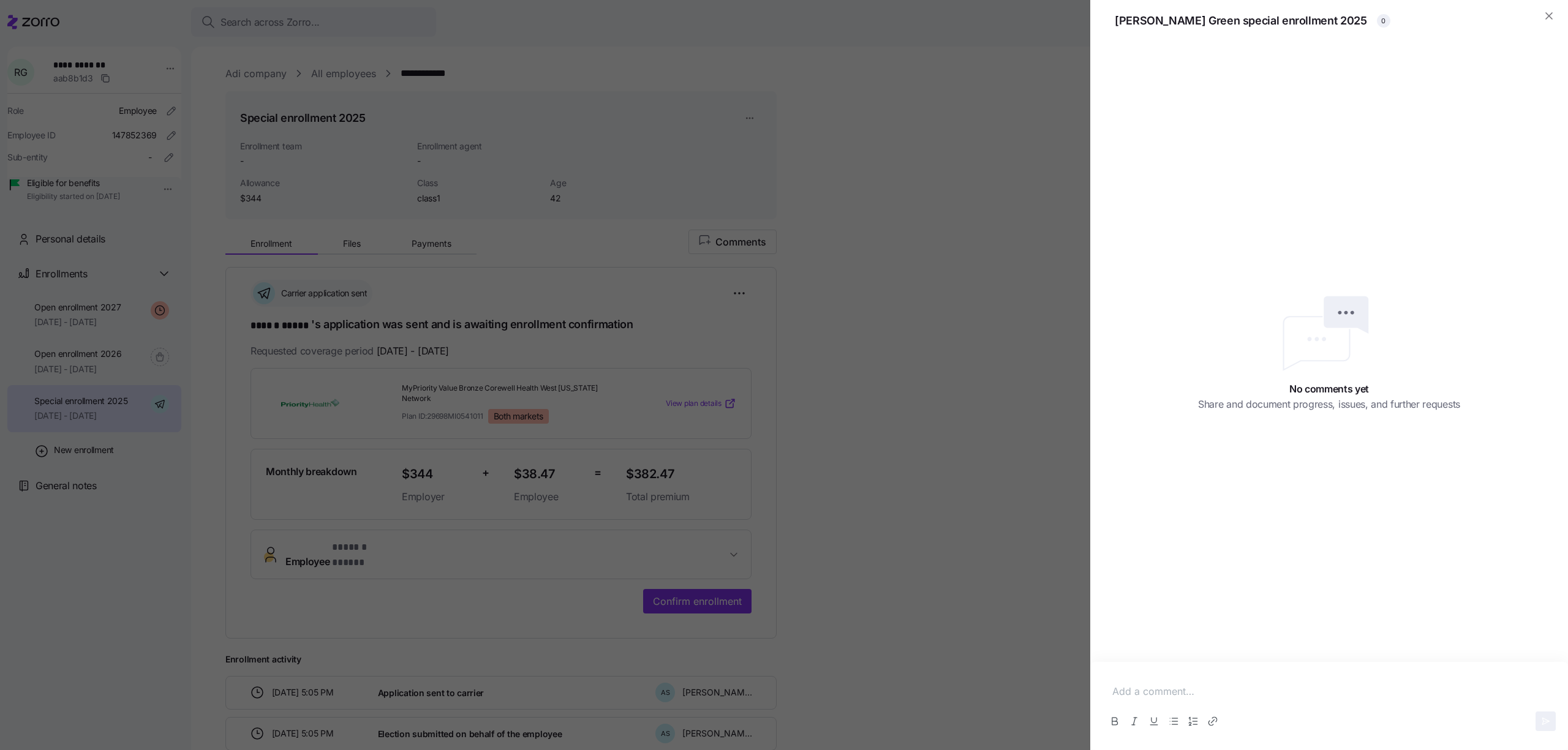
click at [1204, 693] on p at bounding box center [1329, 692] width 434 height 15
click at [949, 368] on div at bounding box center [784, 375] width 1568 height 750
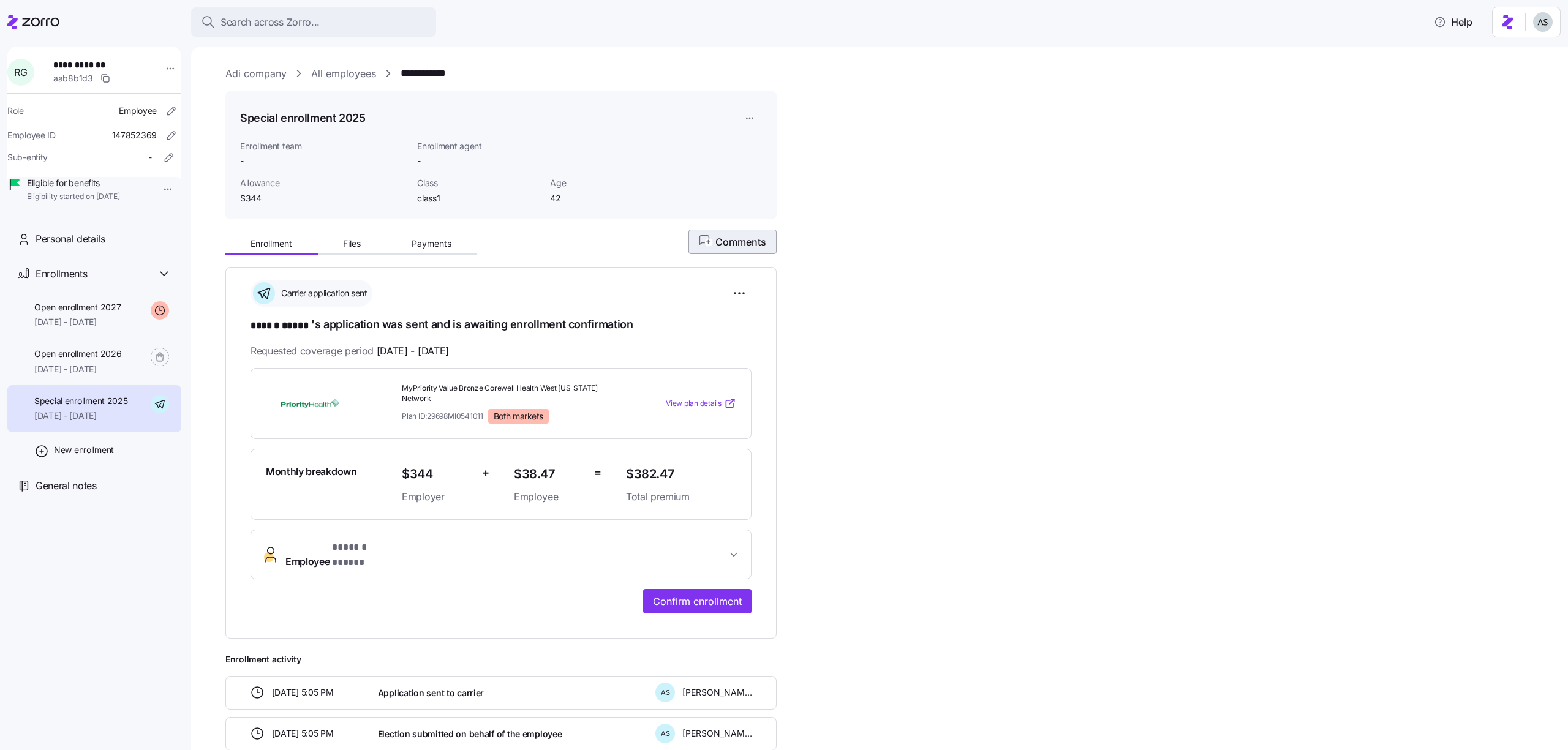
click at [743, 249] on button "Comments" at bounding box center [732, 241] width 88 height 25
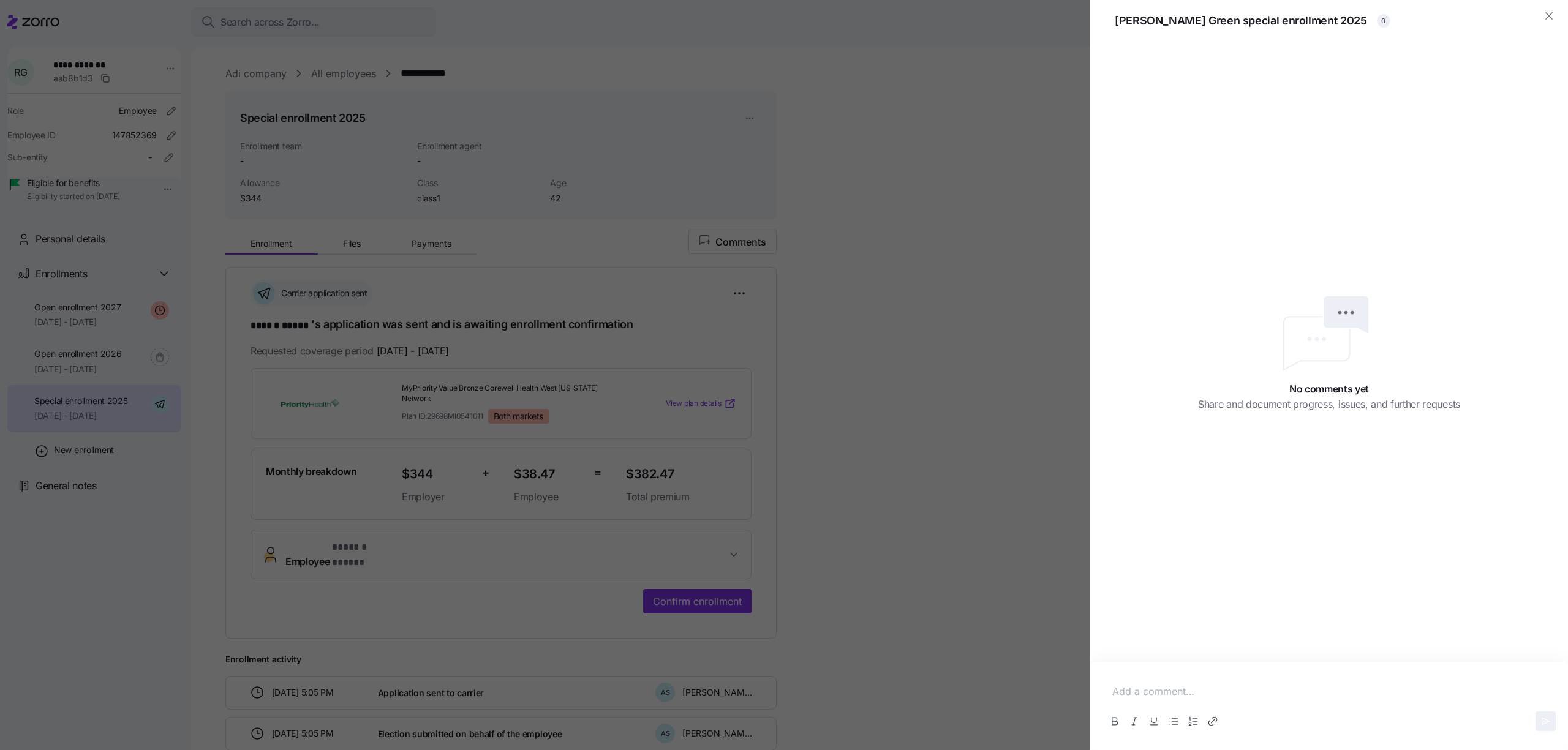
click at [1200, 691] on p at bounding box center [1329, 692] width 434 height 15
click at [1547, 722] on icon "button" at bounding box center [1545, 722] width 10 height 10
click at [962, 301] on div at bounding box center [784, 375] width 1568 height 750
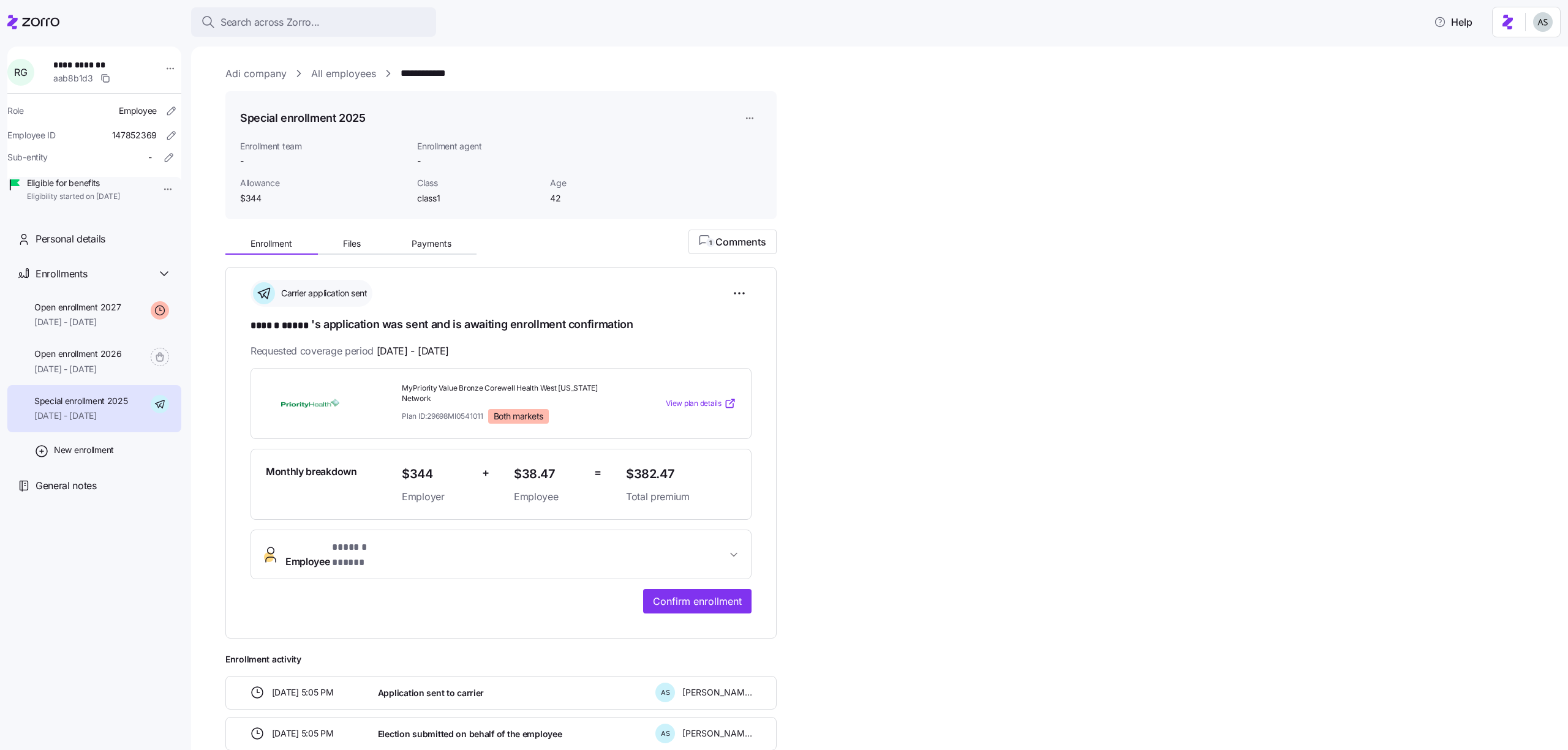
click at [734, 121] on div "Special enrollment 2025" at bounding box center [501, 118] width 522 height 25
click at [759, 121] on html "**********" at bounding box center [784, 372] width 1568 height 743
click at [757, 149] on div "Edit enrollment record" at bounding box center [791, 148] width 88 height 13
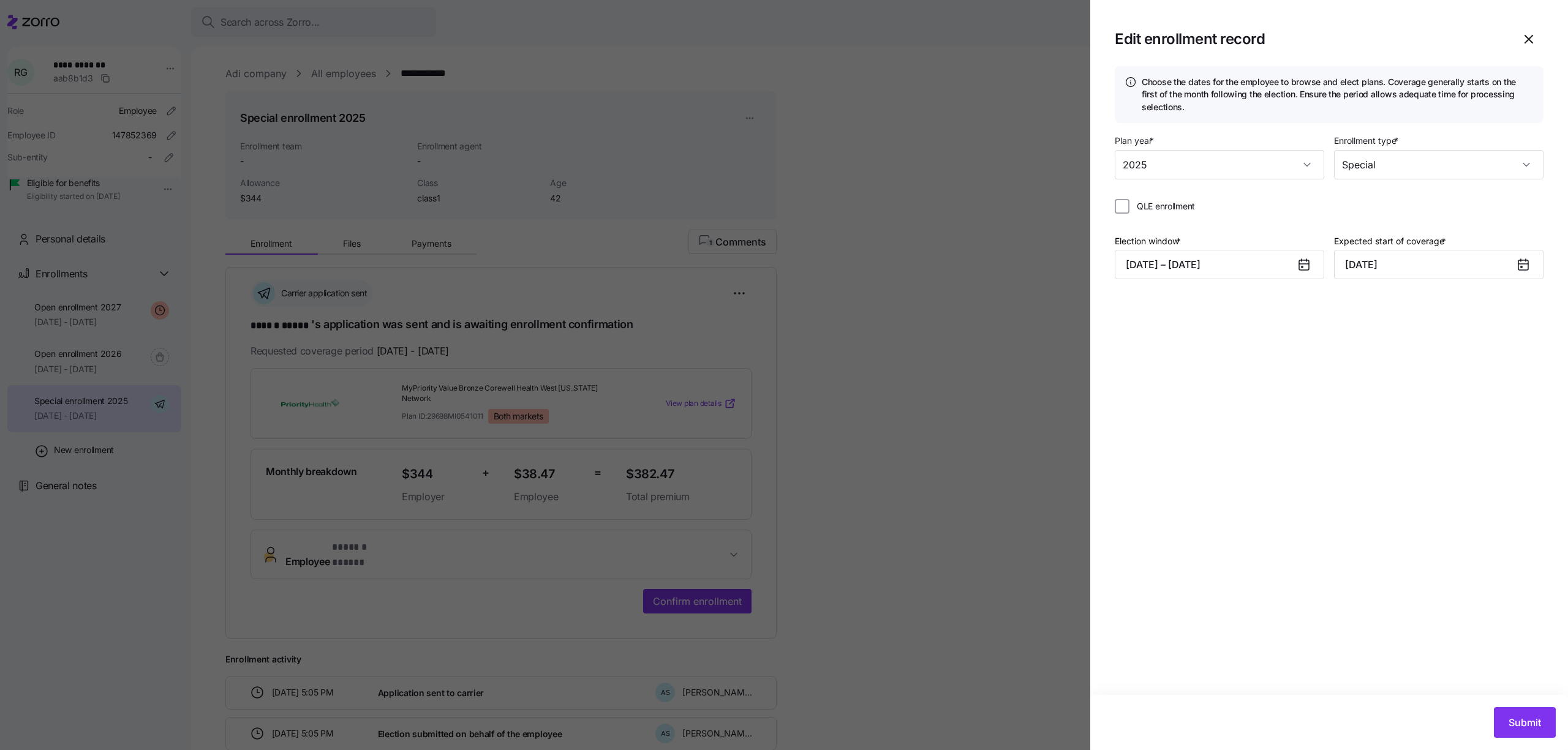
click at [869, 197] on div at bounding box center [784, 375] width 1568 height 750
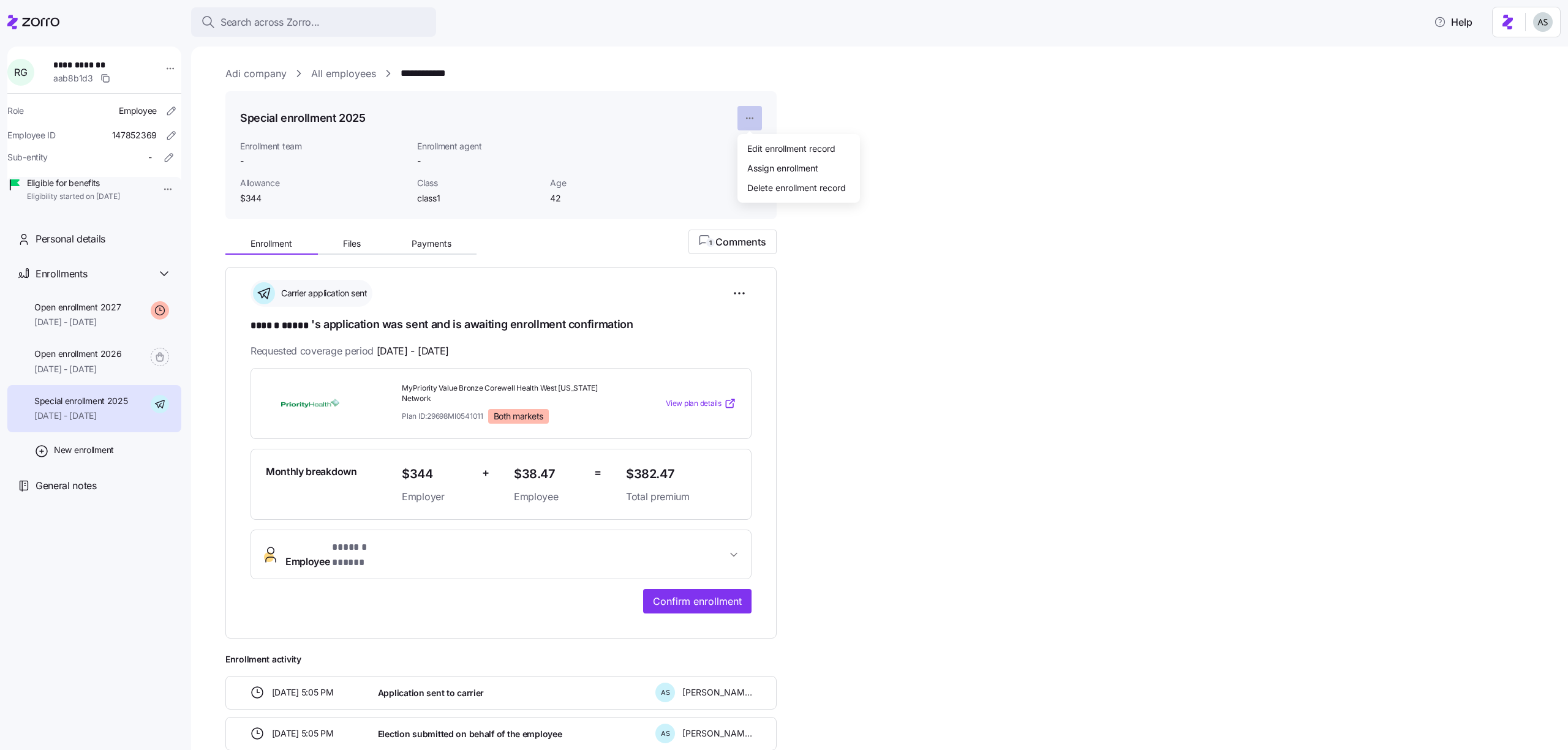
click at [754, 128] on html "**********" at bounding box center [784, 372] width 1568 height 743
click at [757, 164] on div "Assign enrollment" at bounding box center [782, 167] width 71 height 13
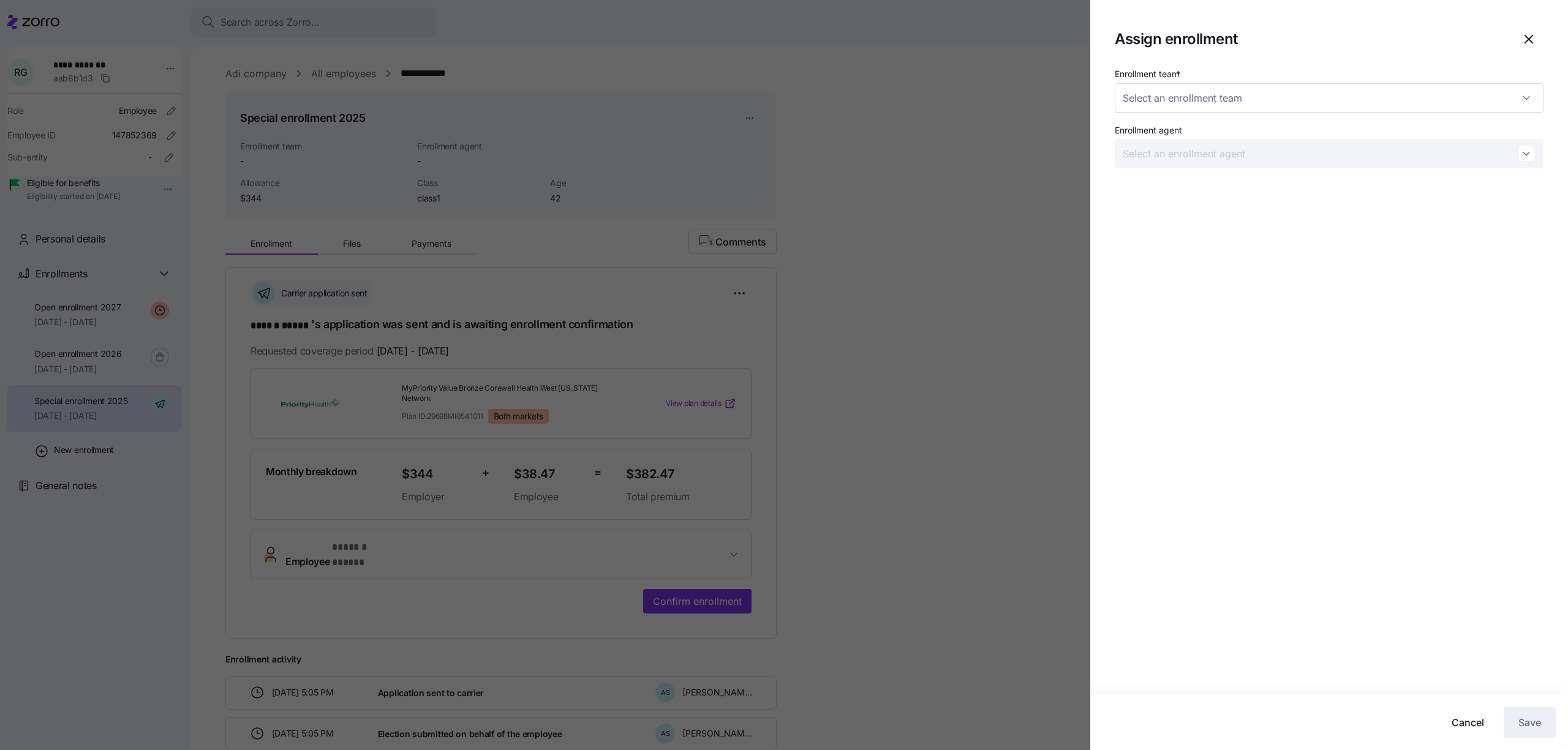
click at [848, 148] on div at bounding box center [784, 375] width 1568 height 750
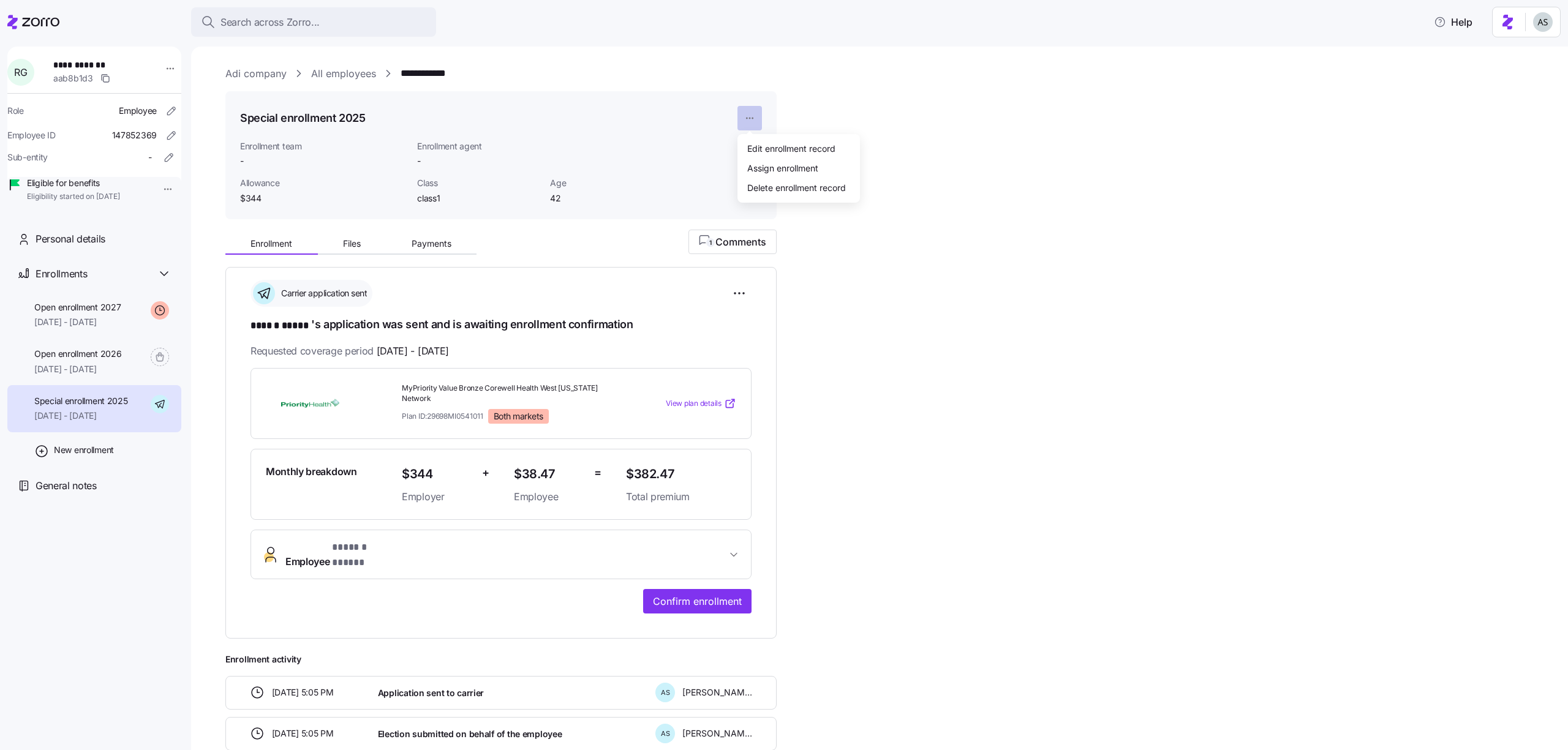
click at [746, 112] on html "**********" at bounding box center [784, 372] width 1568 height 743
click at [589, 50] on html "**********" at bounding box center [784, 372] width 1568 height 743
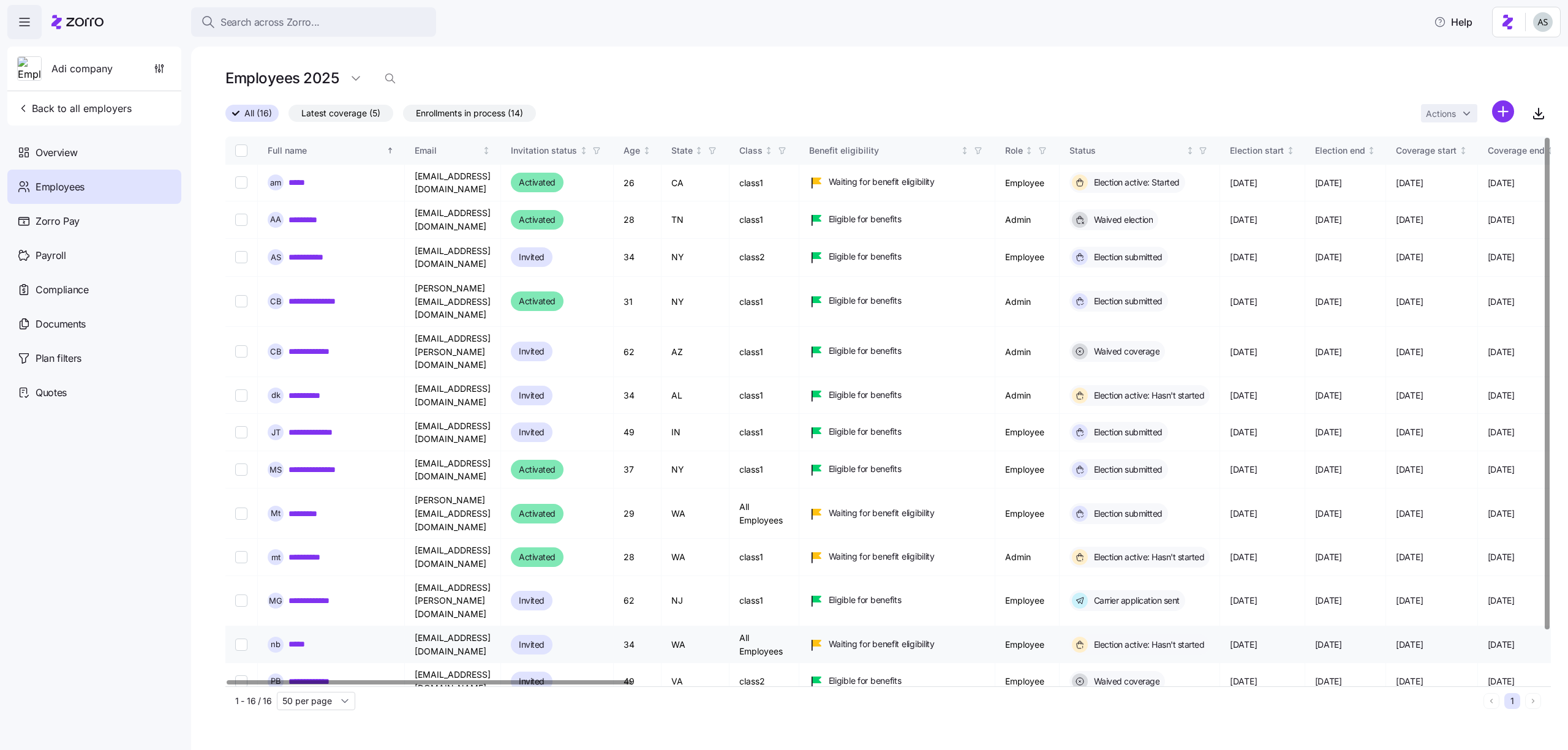
click at [291, 638] on link "*****" at bounding box center [300, 644] width 23 height 12
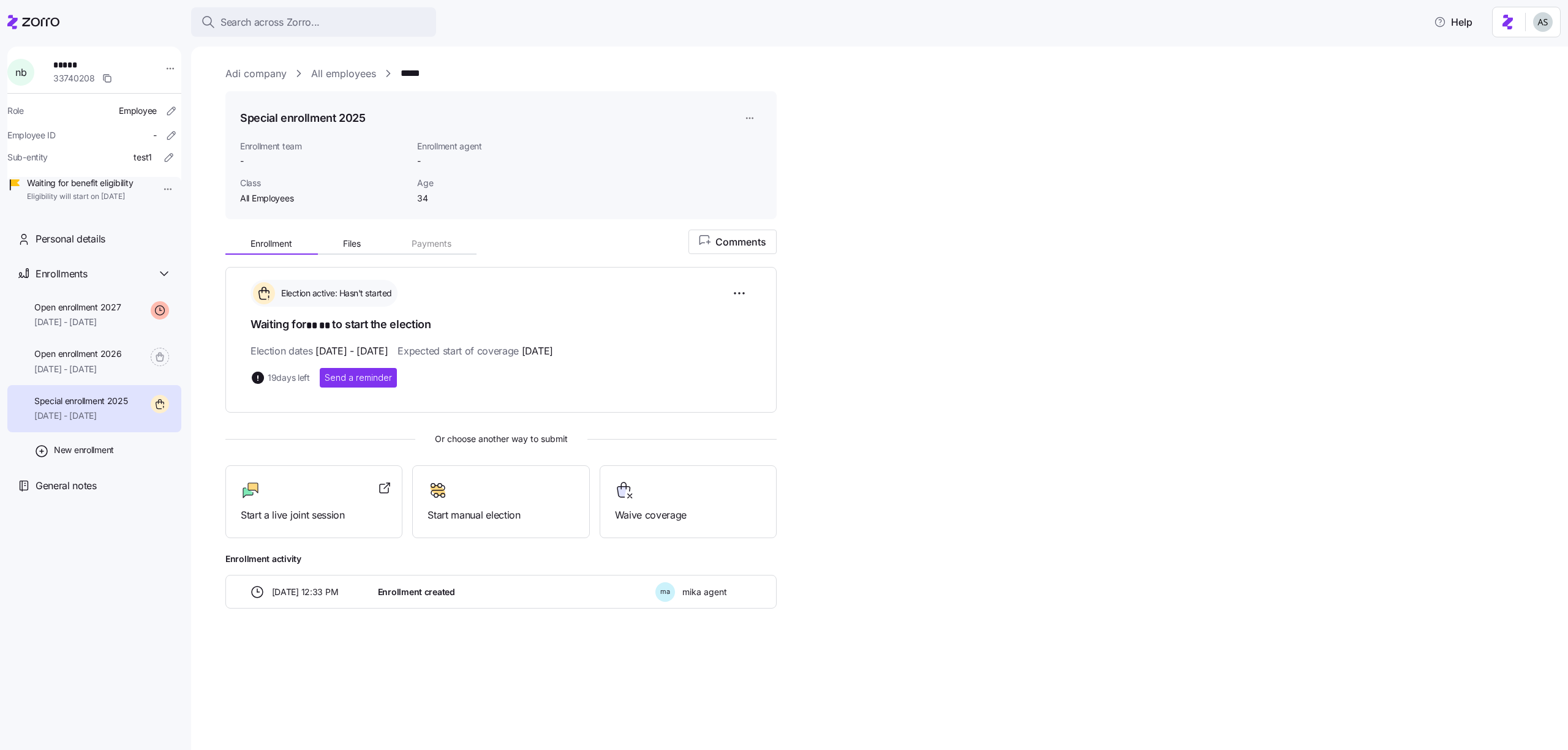
click at [739, 280] on div "Election active: Hasn't started" at bounding box center [501, 293] width 501 height 27
click at [739, 286] on html "Search across Zorro... Help n b ***** 33740208 Role Employee Employee ID - Sub-…" at bounding box center [784, 372] width 1568 height 743
click at [708, 326] on div "Change election window" at bounding box center [672, 323] width 144 height 20
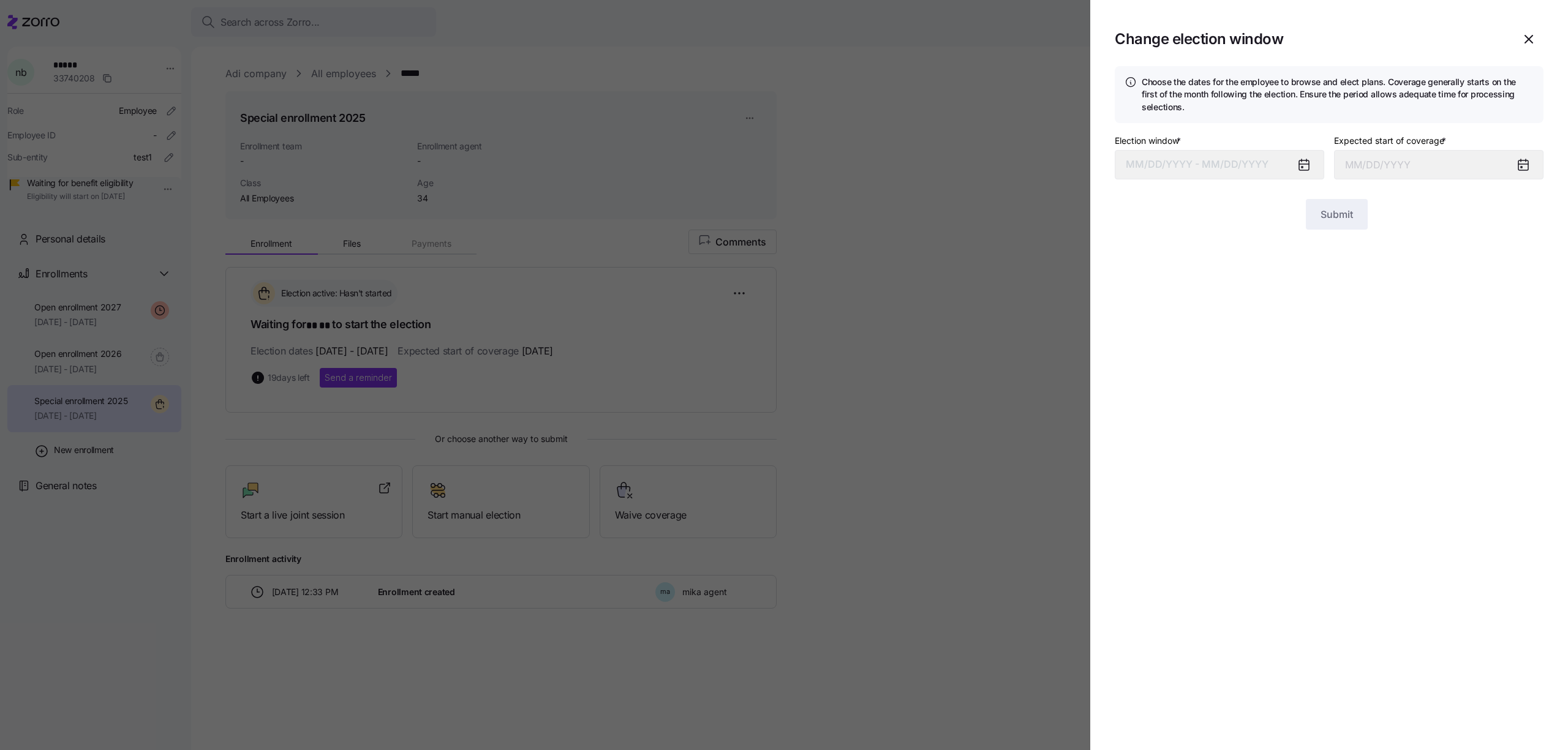
type input "October 1, 2025"
click at [1187, 174] on button "08/25/2025 – 09/20/2025" at bounding box center [1219, 164] width 209 height 30
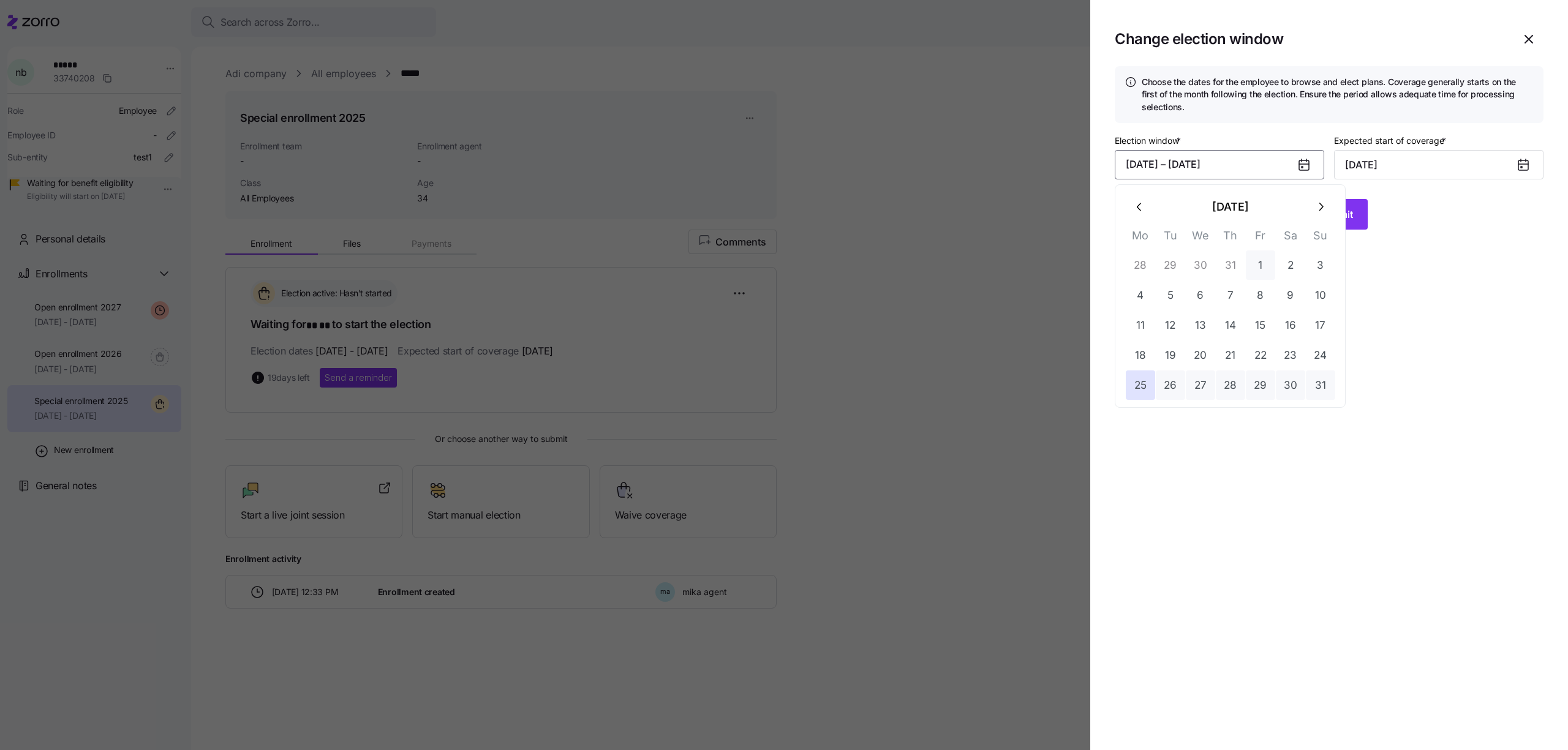
click at [1269, 258] on button "1" at bounding box center [1260, 265] width 30 height 30
click at [1146, 317] on button "11" at bounding box center [1140, 325] width 30 height 30
click at [1331, 235] on section "Change election window Choose the dates for the employee to browse and elect pl…" at bounding box center [1329, 375] width 478 height 750
click at [1330, 228] on button "Submit" at bounding box center [1337, 214] width 62 height 30
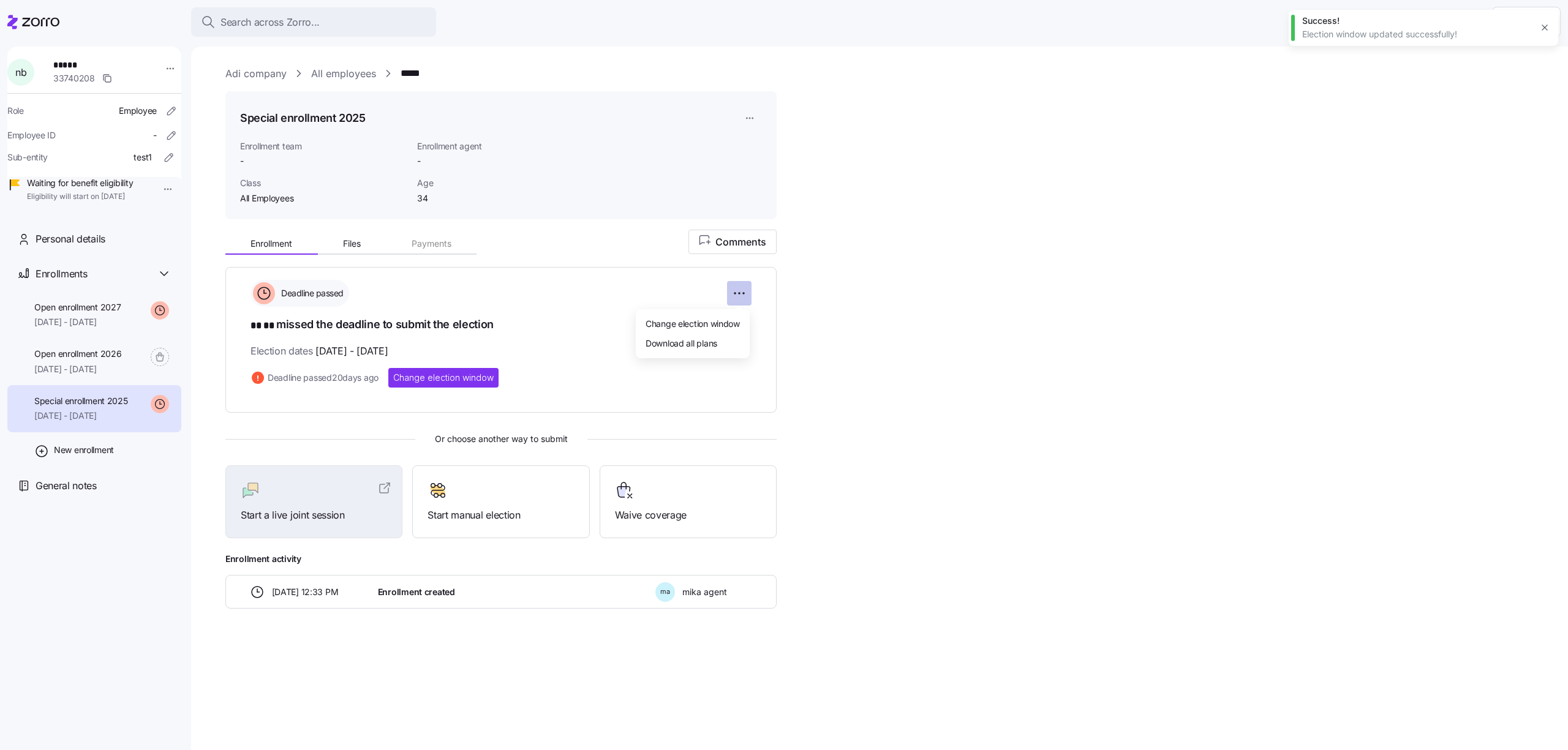
click at [749, 298] on html "Search across Zorro... Help n b ***** 33740208 Role Employee Employee ID - Sub-…" at bounding box center [784, 372] width 1568 height 743
click at [734, 327] on span "Change election window" at bounding box center [692, 323] width 94 height 12
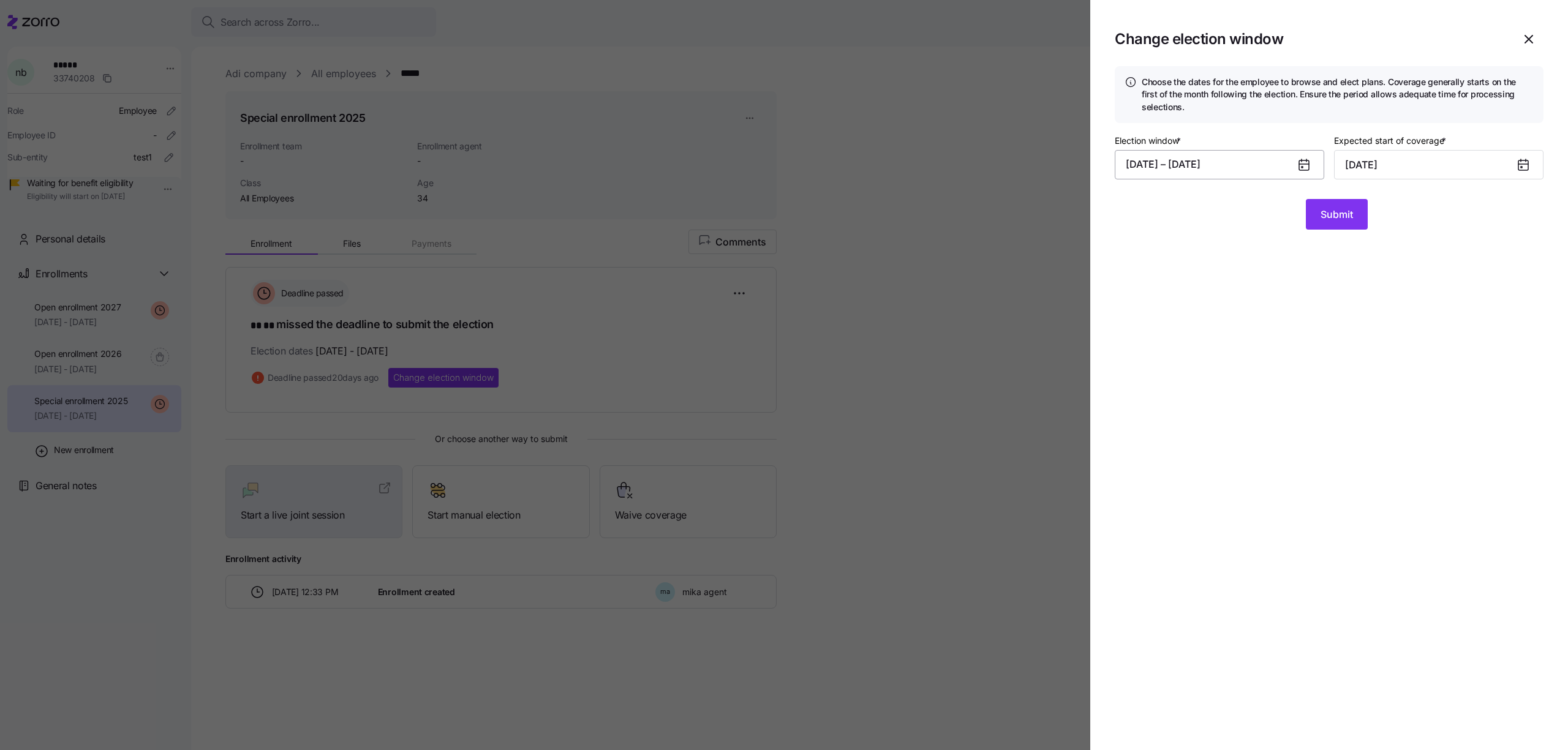
click at [1292, 167] on button "08/01/2025 – 08/11/2025" at bounding box center [1219, 164] width 209 height 30
click at [1258, 270] on button "1" at bounding box center [1260, 265] width 30 height 30
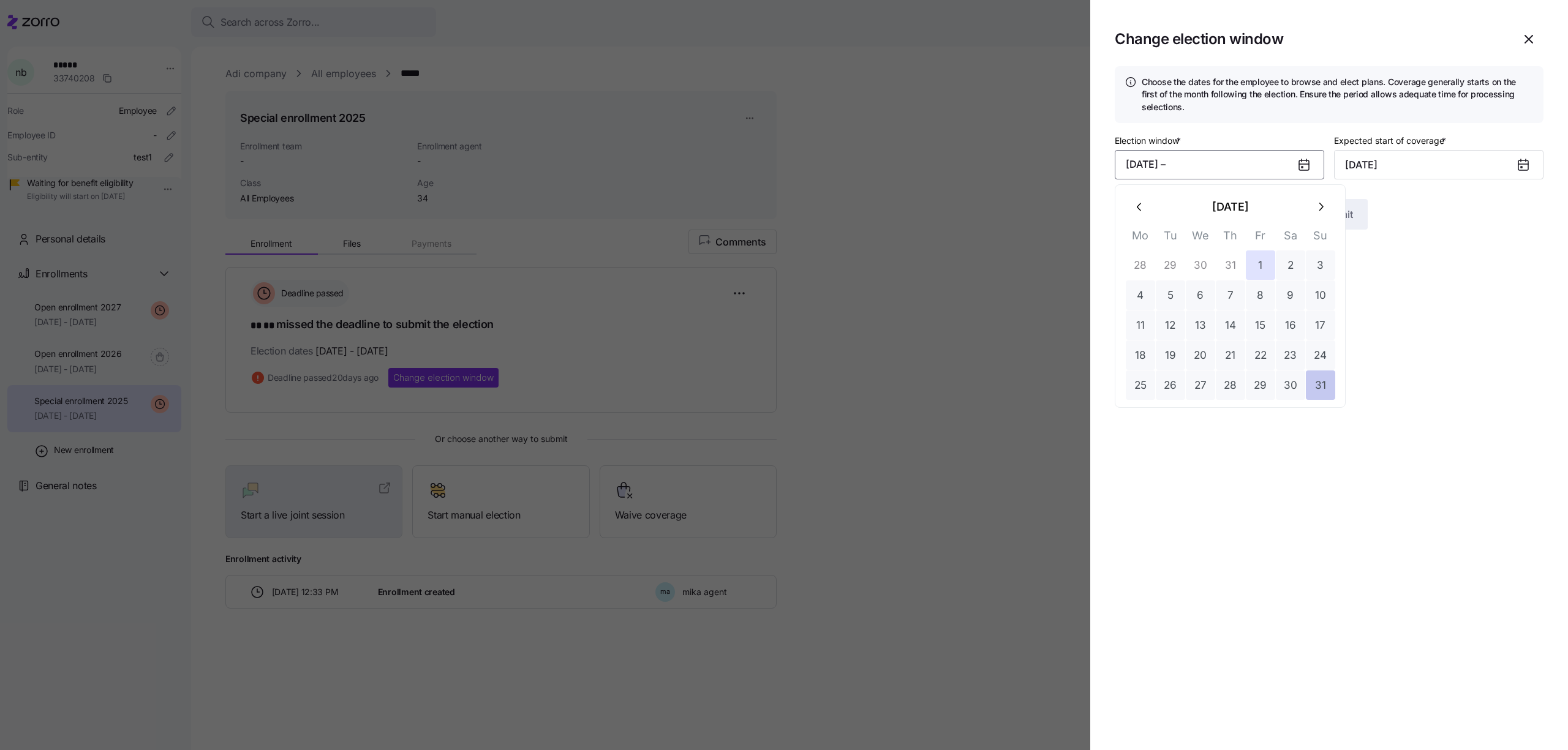
click at [1325, 392] on button "31" at bounding box center [1320, 385] width 30 height 30
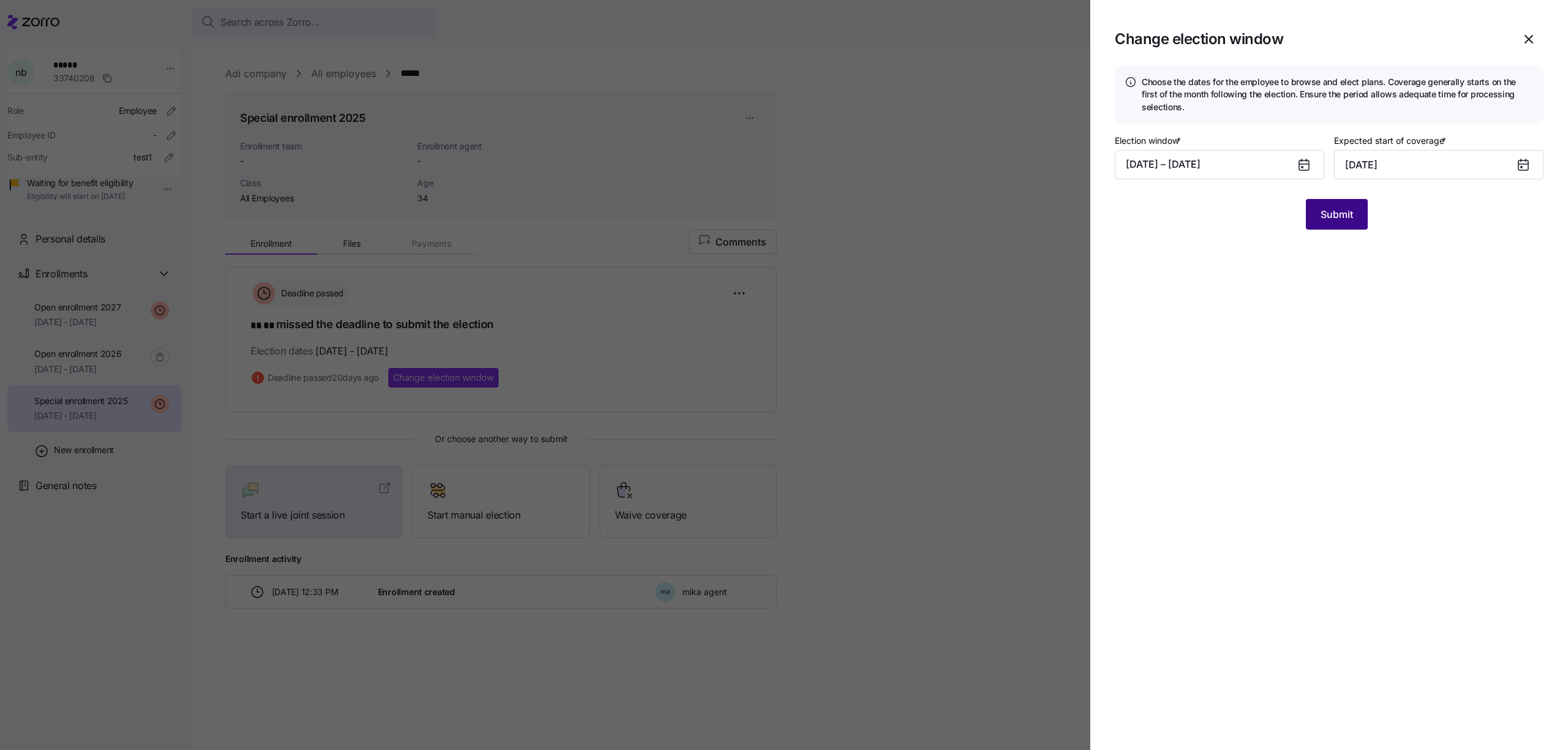
click at [1345, 214] on span "Submit" at bounding box center [1336, 214] width 32 height 15
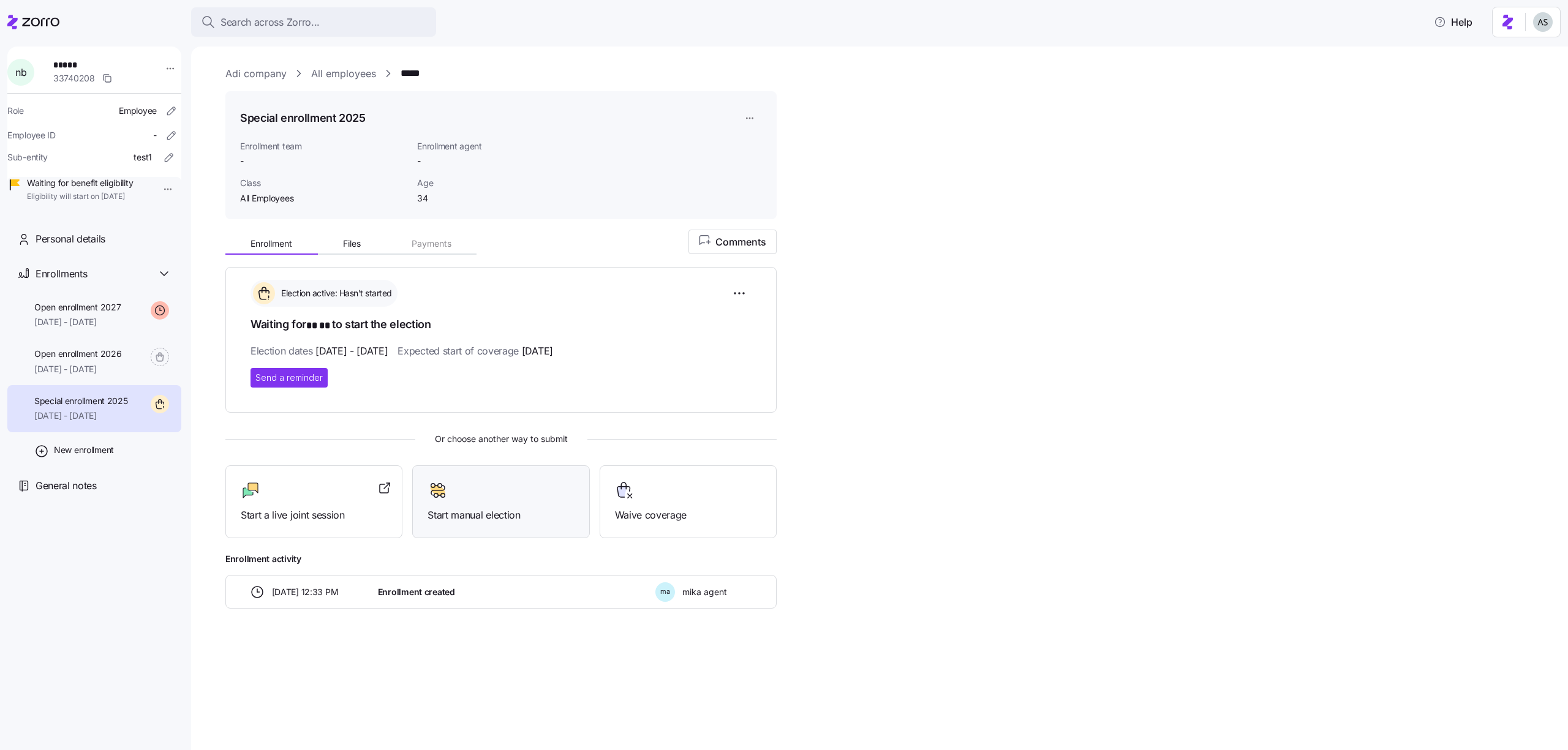
click at [513, 509] on span "Start manual election" at bounding box center [501, 515] width 147 height 15
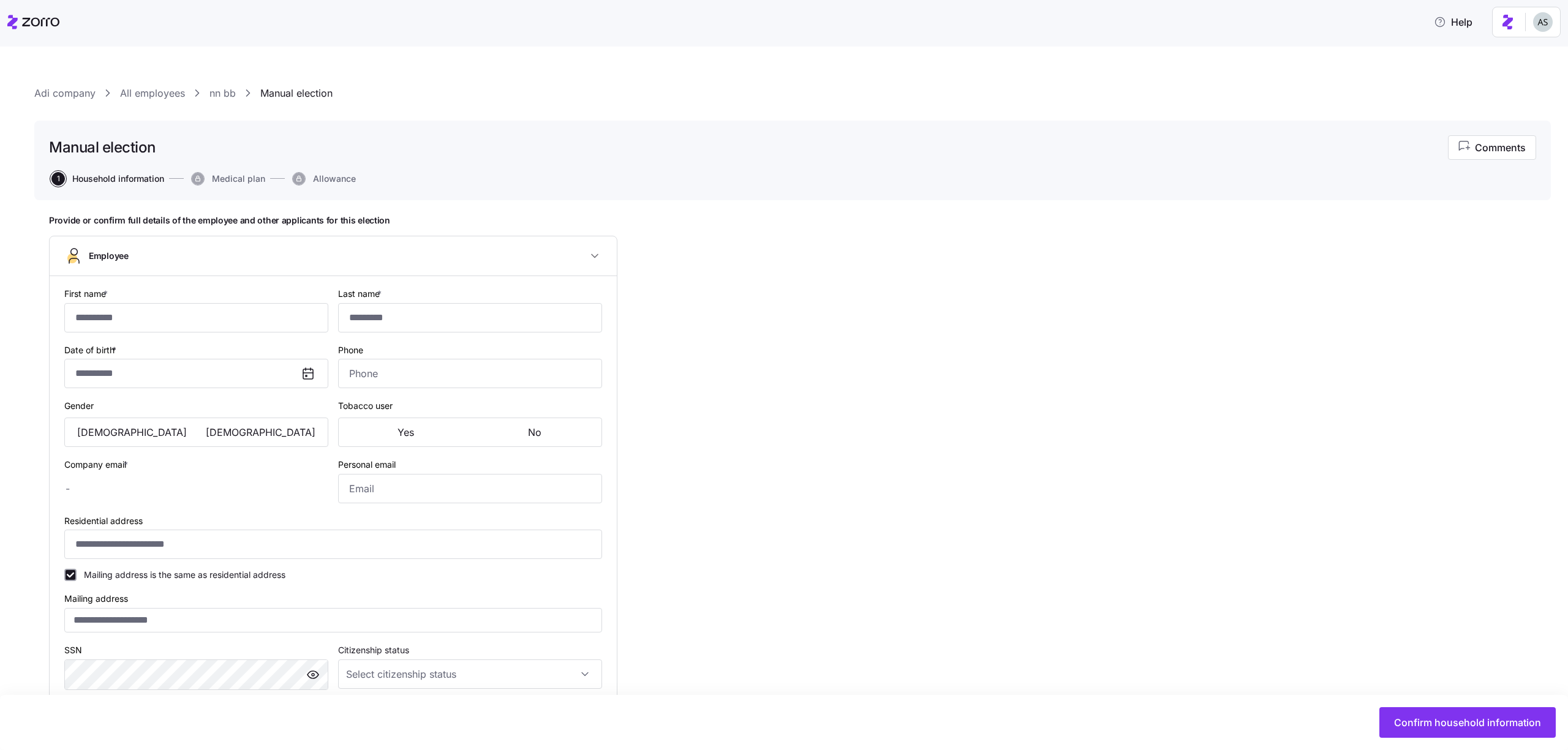
type input "**"
type input "vb@myzorro.co"
type input "**********"
checkbox input "true"
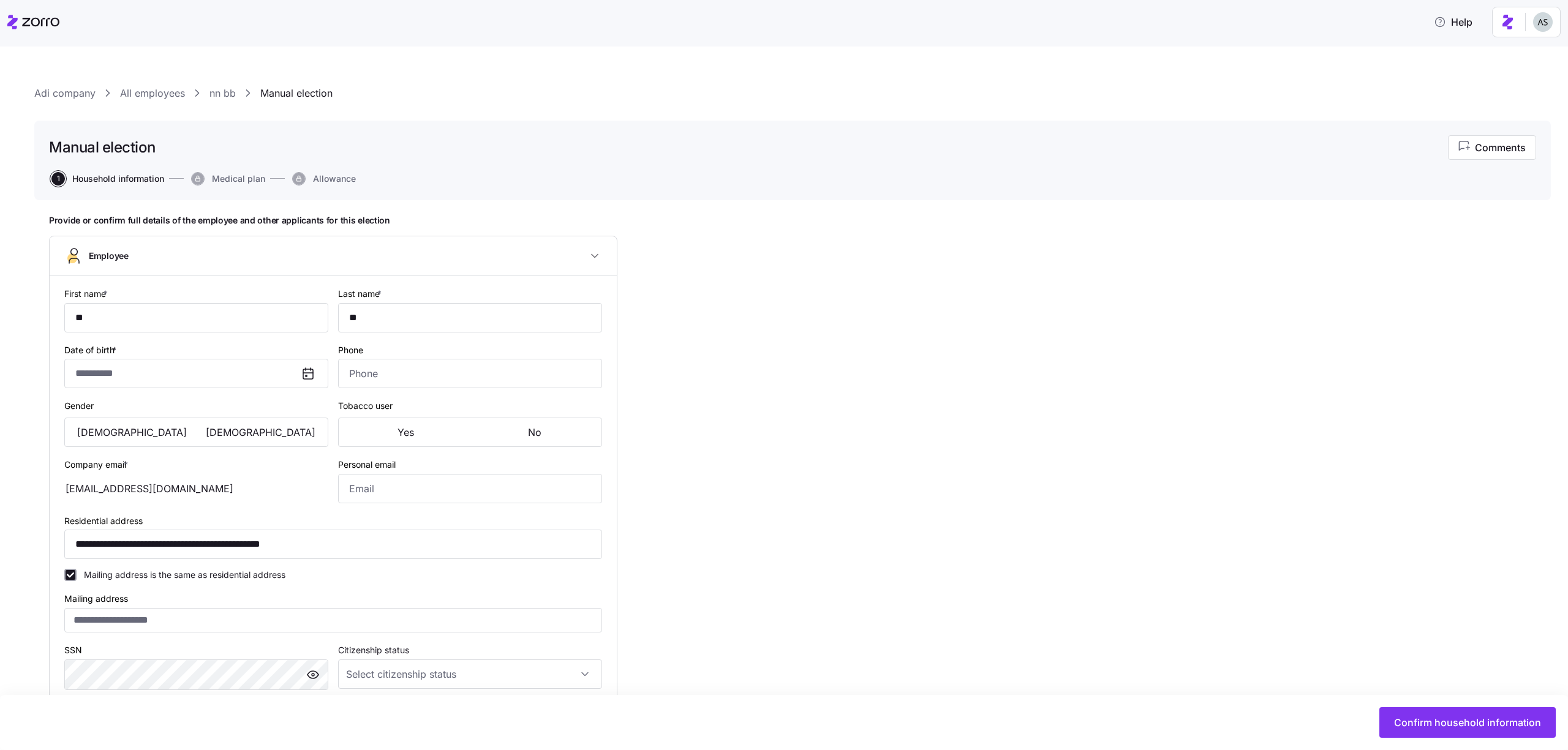
type input "**********"
type input "Full time"
type input "Salary"
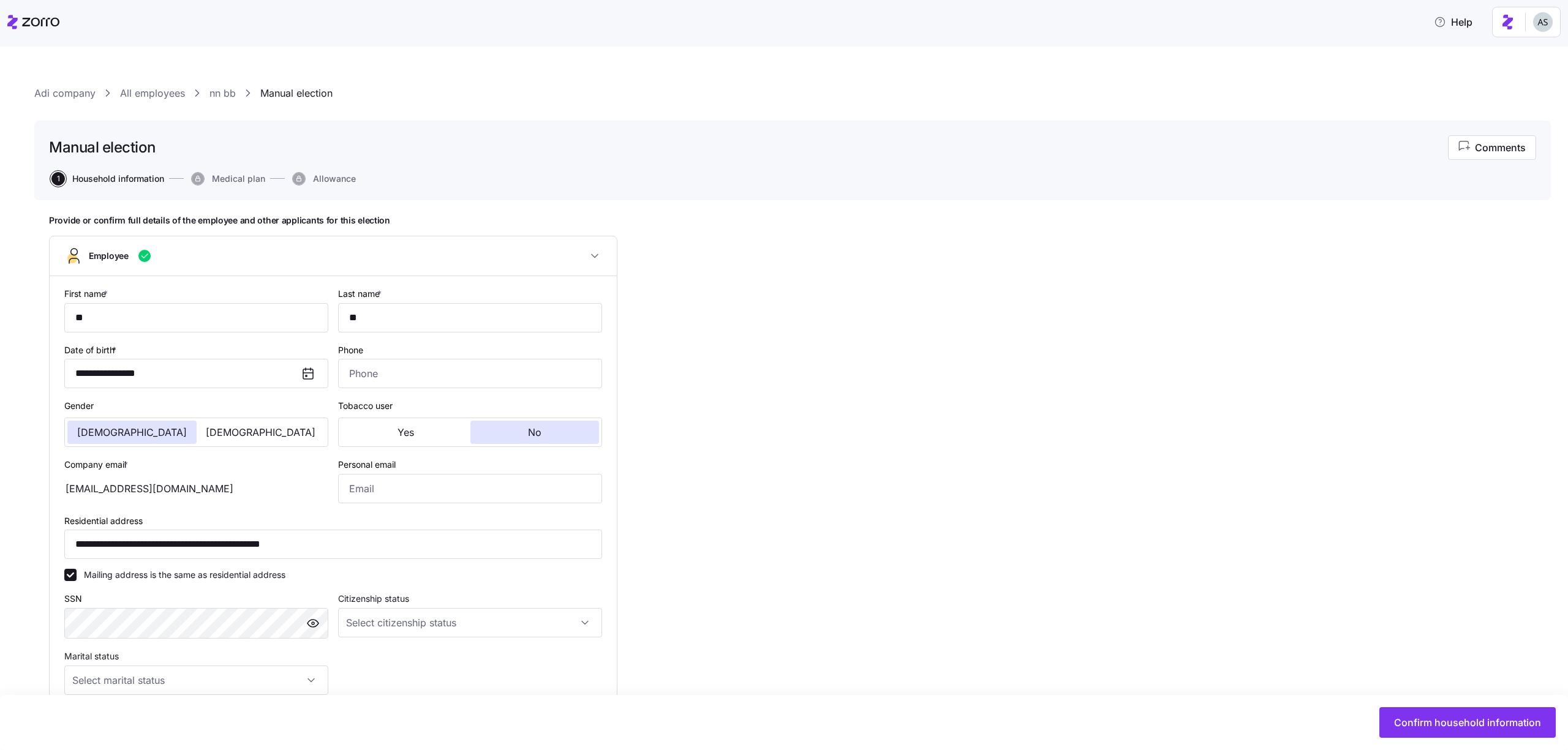
type input "All Employees"
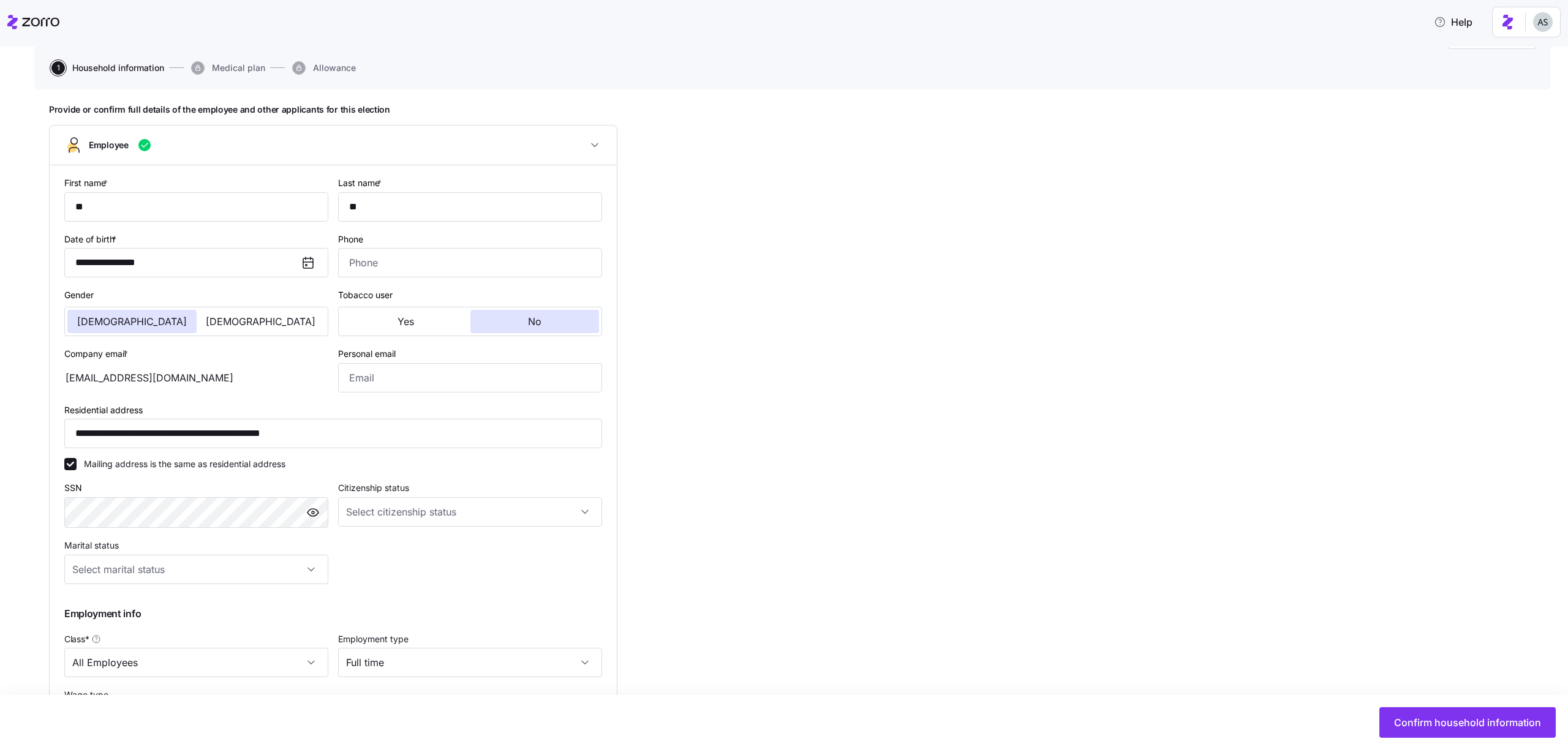
scroll to position [260, 0]
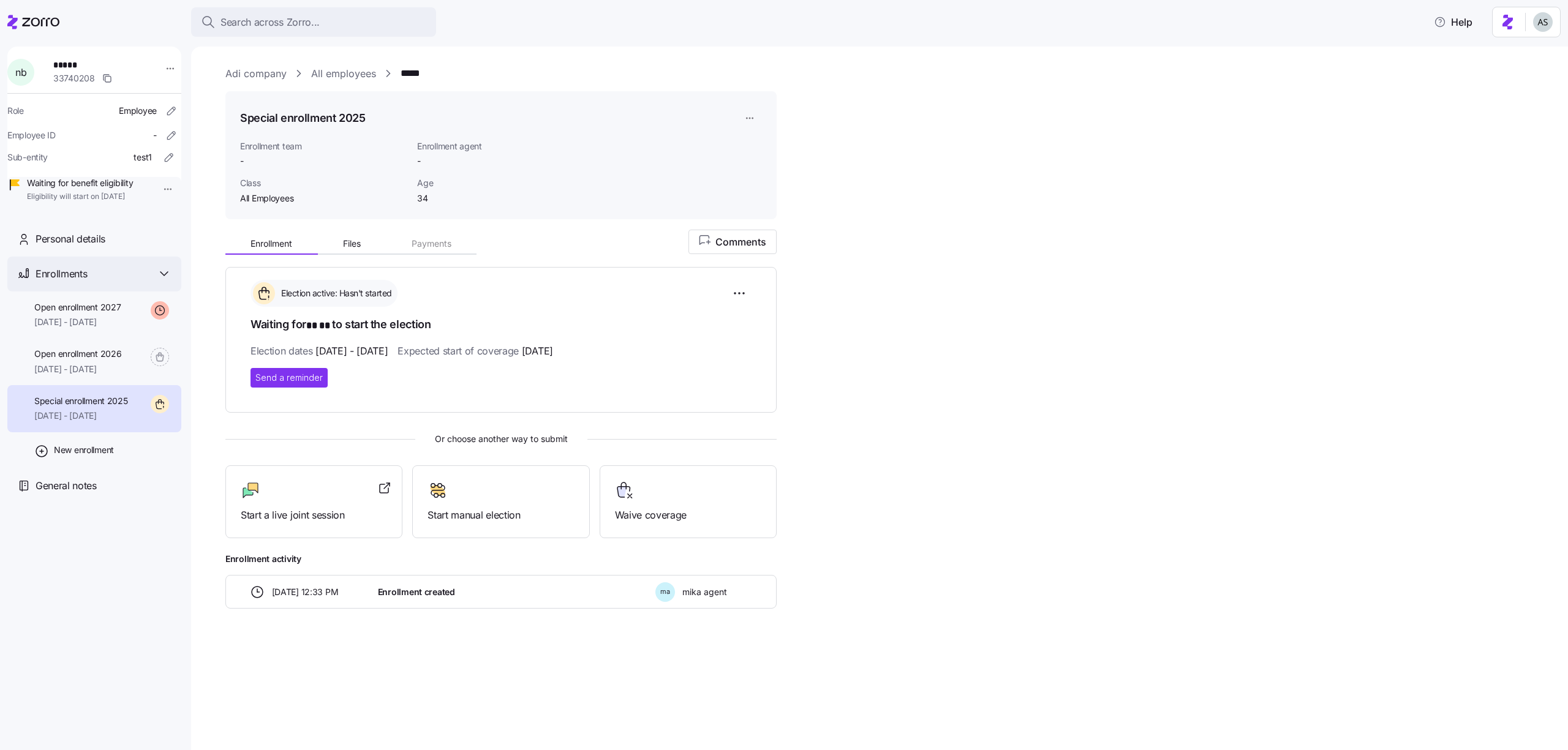
click at [121, 275] on div "Enrollments" at bounding box center [94, 274] width 174 height 35
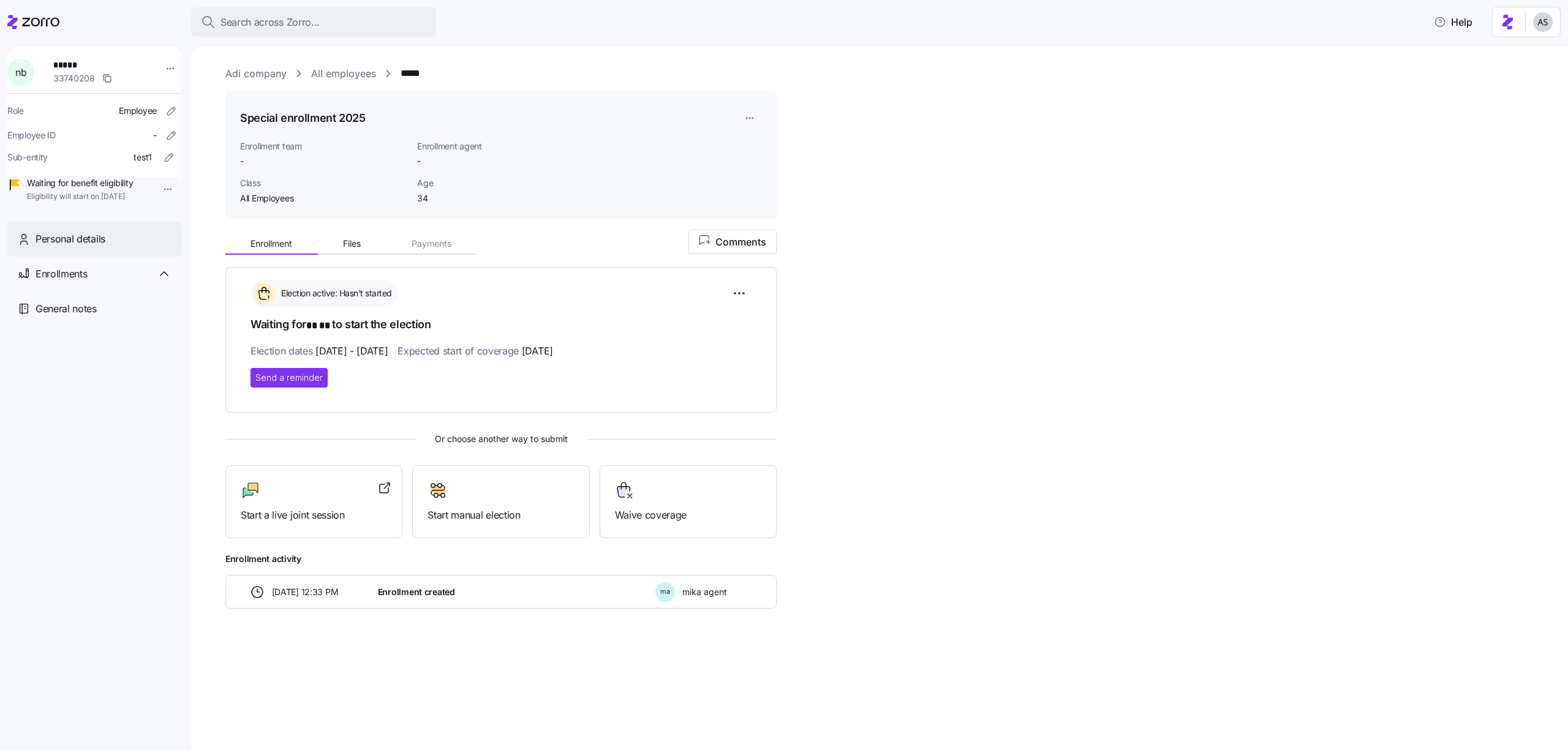
click at [119, 247] on div "Personal details" at bounding box center [103, 239] width 136 height 15
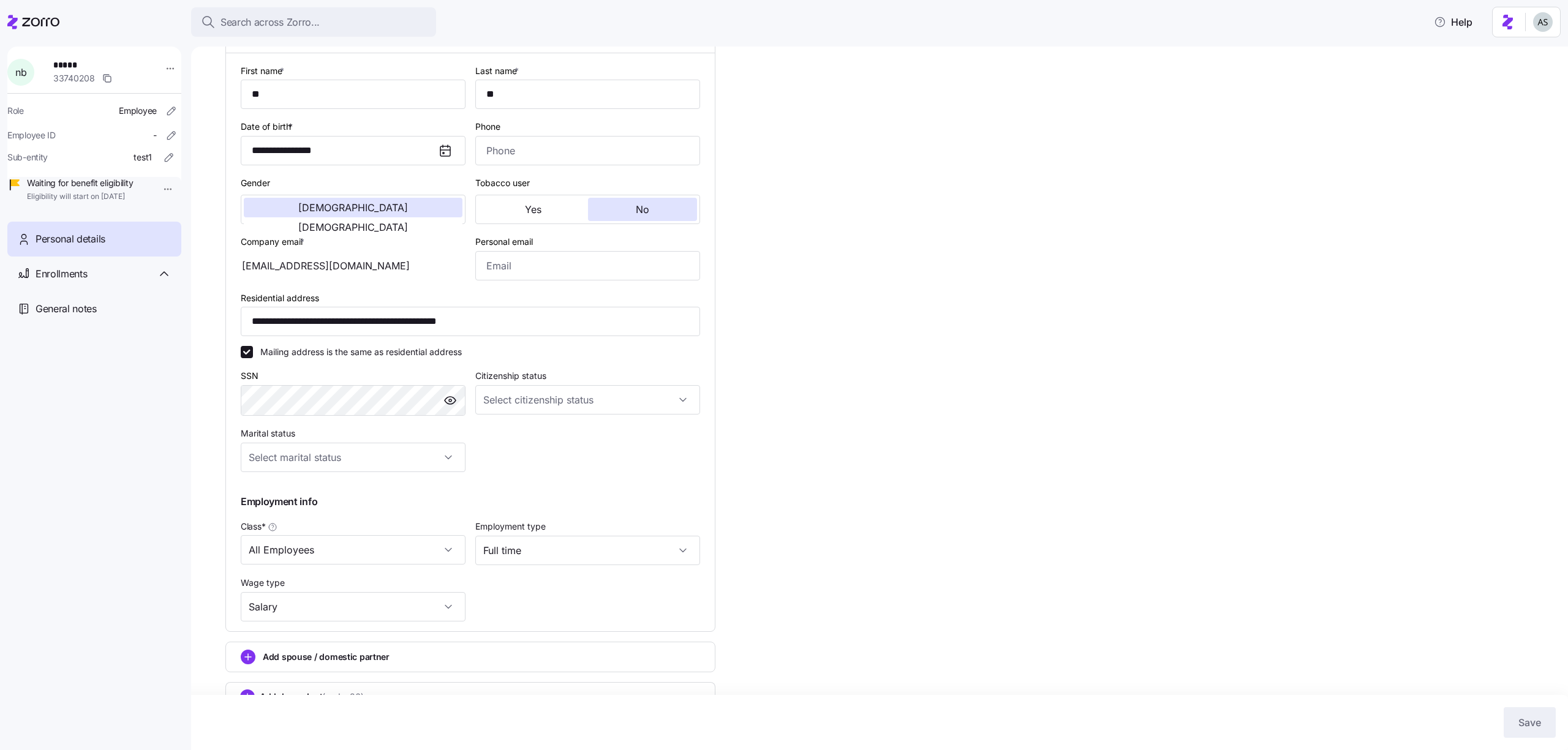
scroll to position [158, 0]
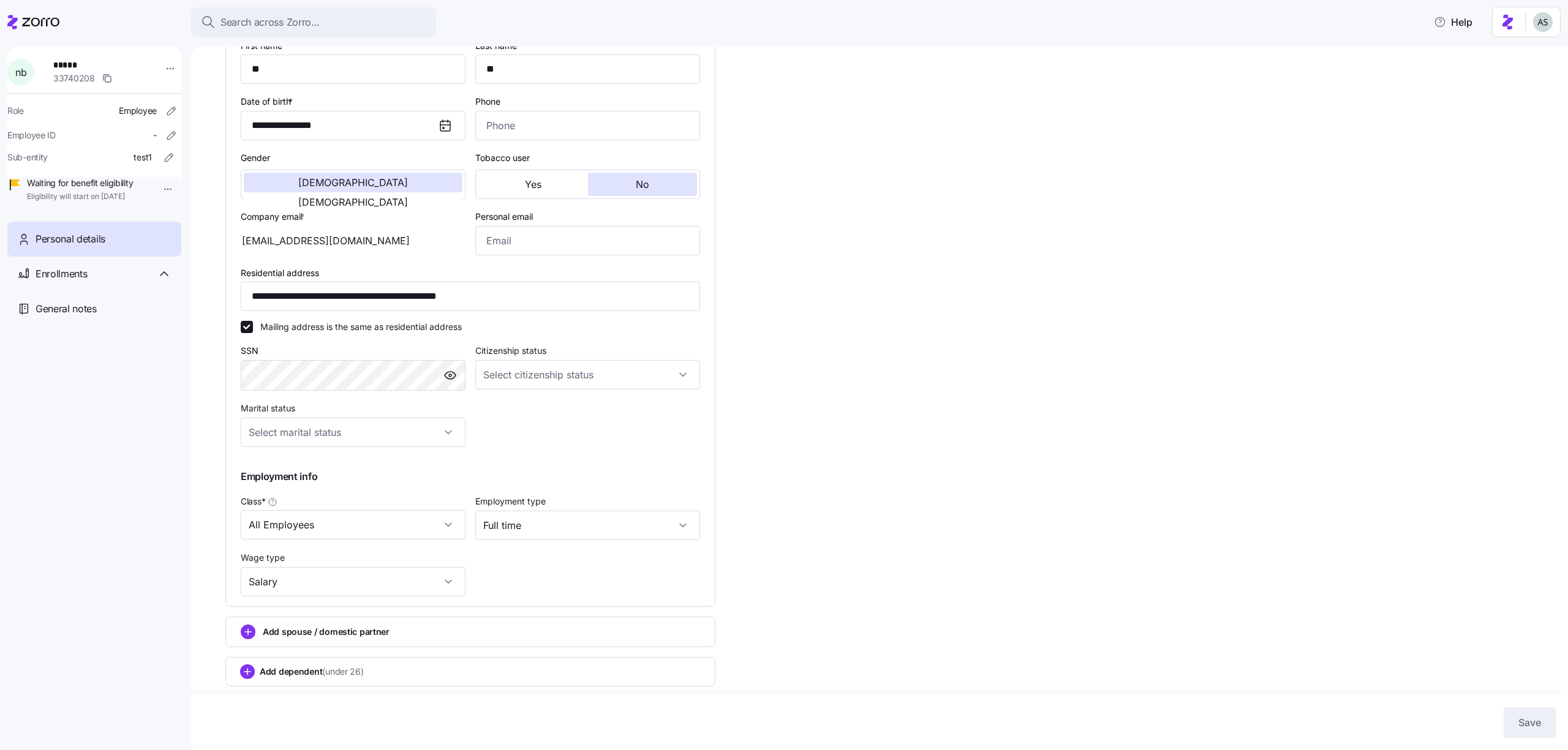
click at [308, 669] on span "Add dependent (under 26)" at bounding box center [312, 671] width 104 height 12
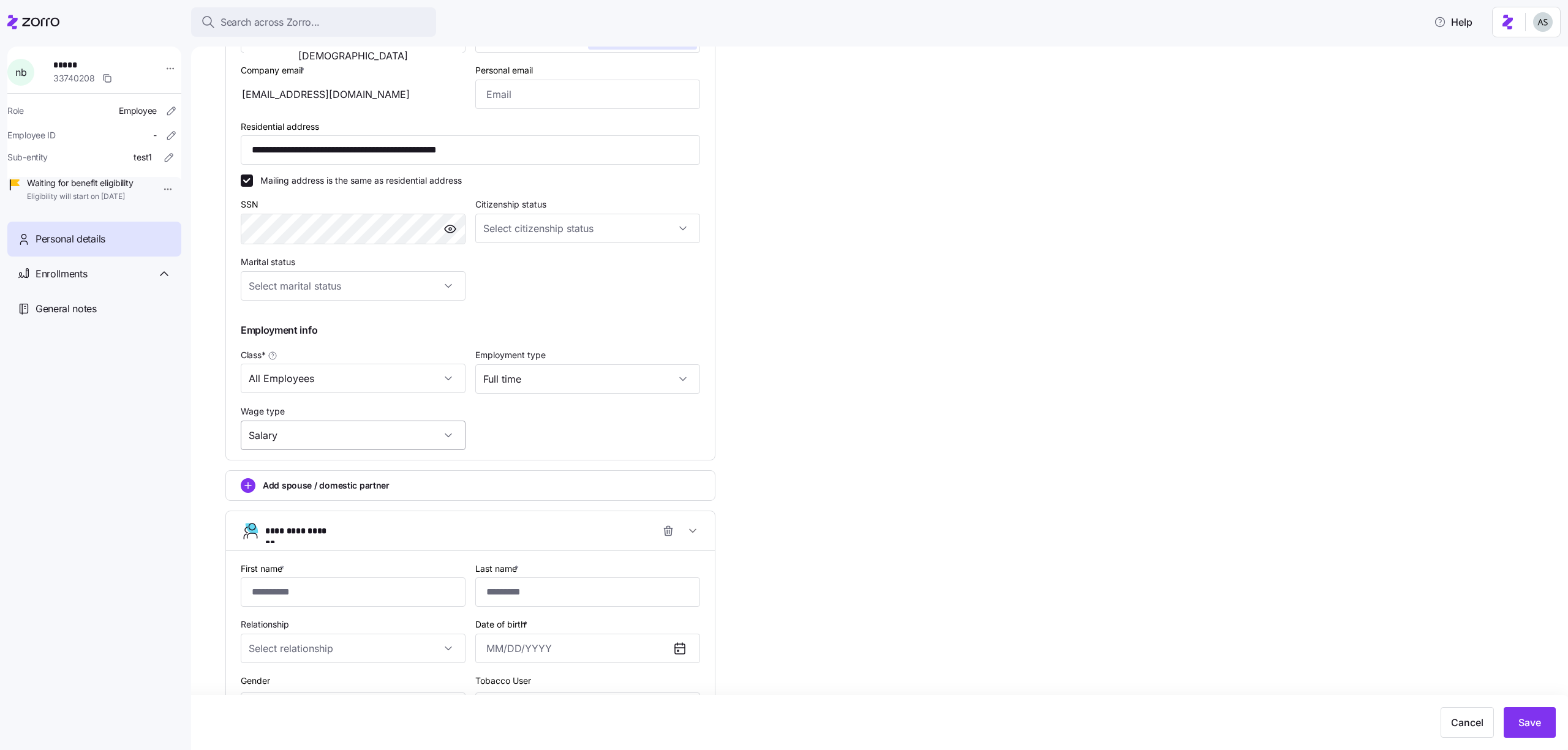
scroll to position [503, 0]
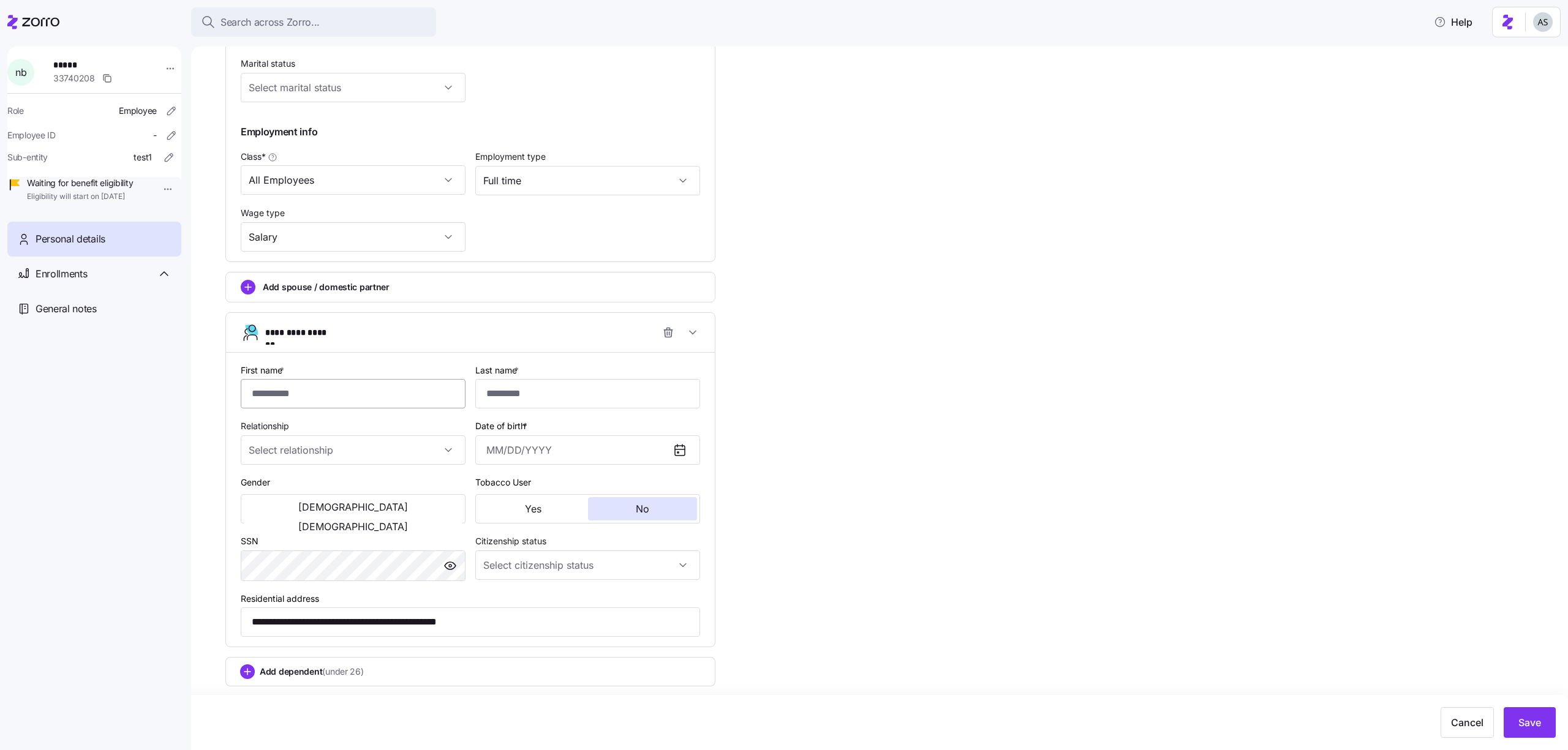
click at [334, 403] on input "First name *" at bounding box center [353, 394] width 225 height 30
type input "*******"
click at [520, 400] on input "Last name *" at bounding box center [588, 394] width 225 height 30
type input "******"
click at [360, 454] on input "Relationship" at bounding box center [353, 450] width 225 height 30
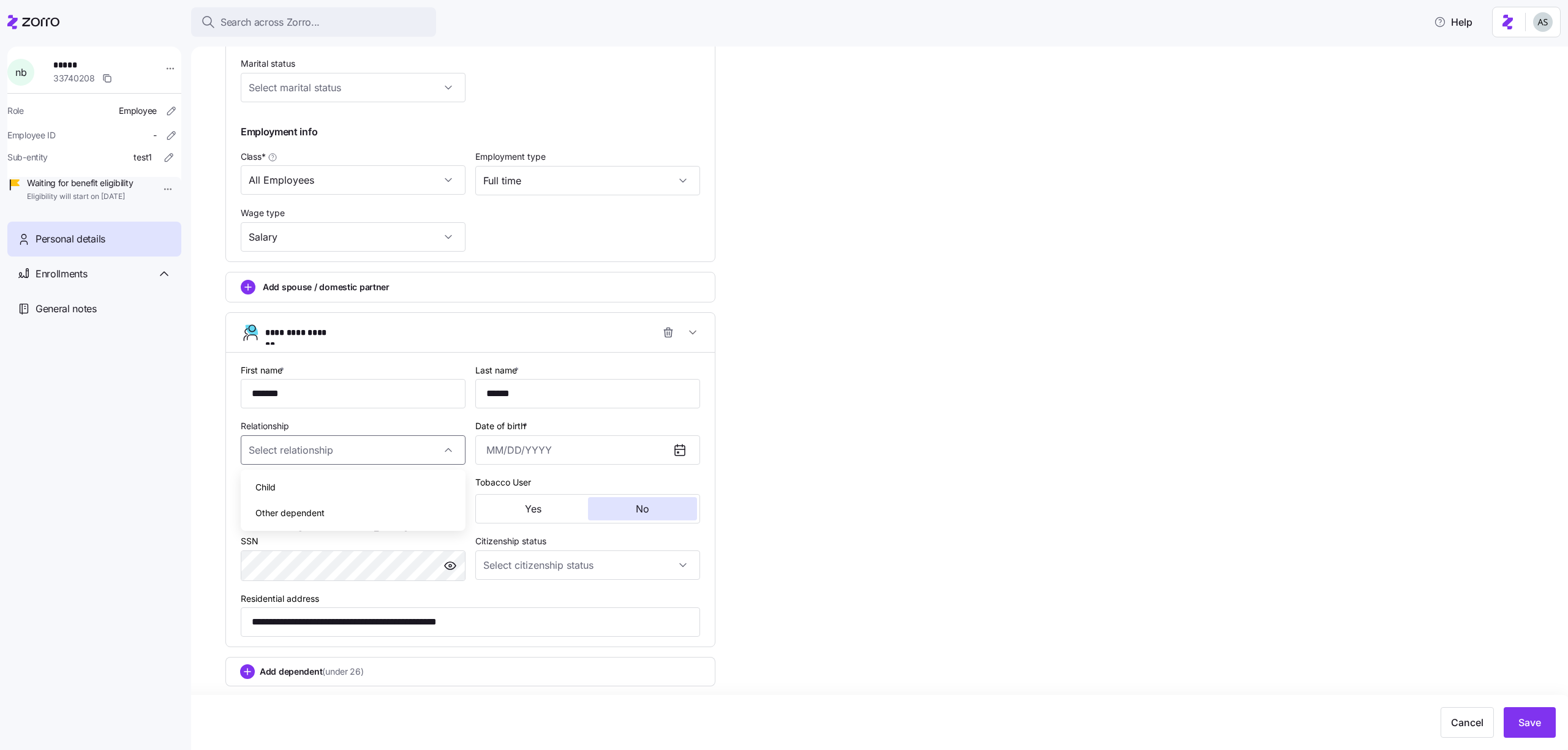
click at [355, 486] on div "Child" at bounding box center [353, 487] width 215 height 26
type input "Child"
click at [480, 462] on input "Date of birth *" at bounding box center [588, 450] width 225 height 30
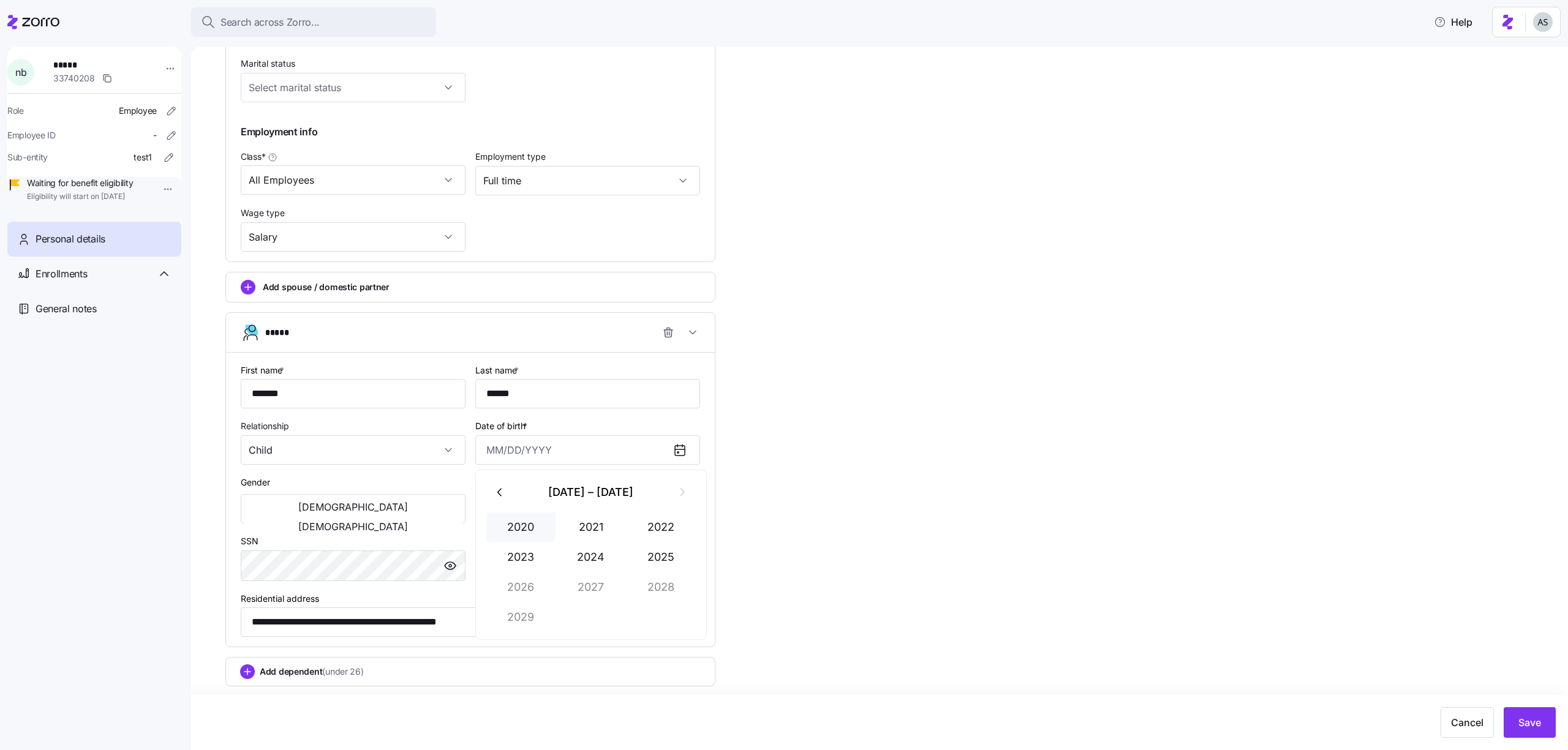
click at [521, 521] on button "2020" at bounding box center [521, 527] width 70 height 30
click at [521, 521] on button "Jan" at bounding box center [521, 527] width 70 height 30
click at [544, 578] on button "7" at bounding box center [531, 581] width 30 height 30
type input "January 7, 2020"
click at [386, 517] on button "Female" at bounding box center [353, 526] width 219 height 20
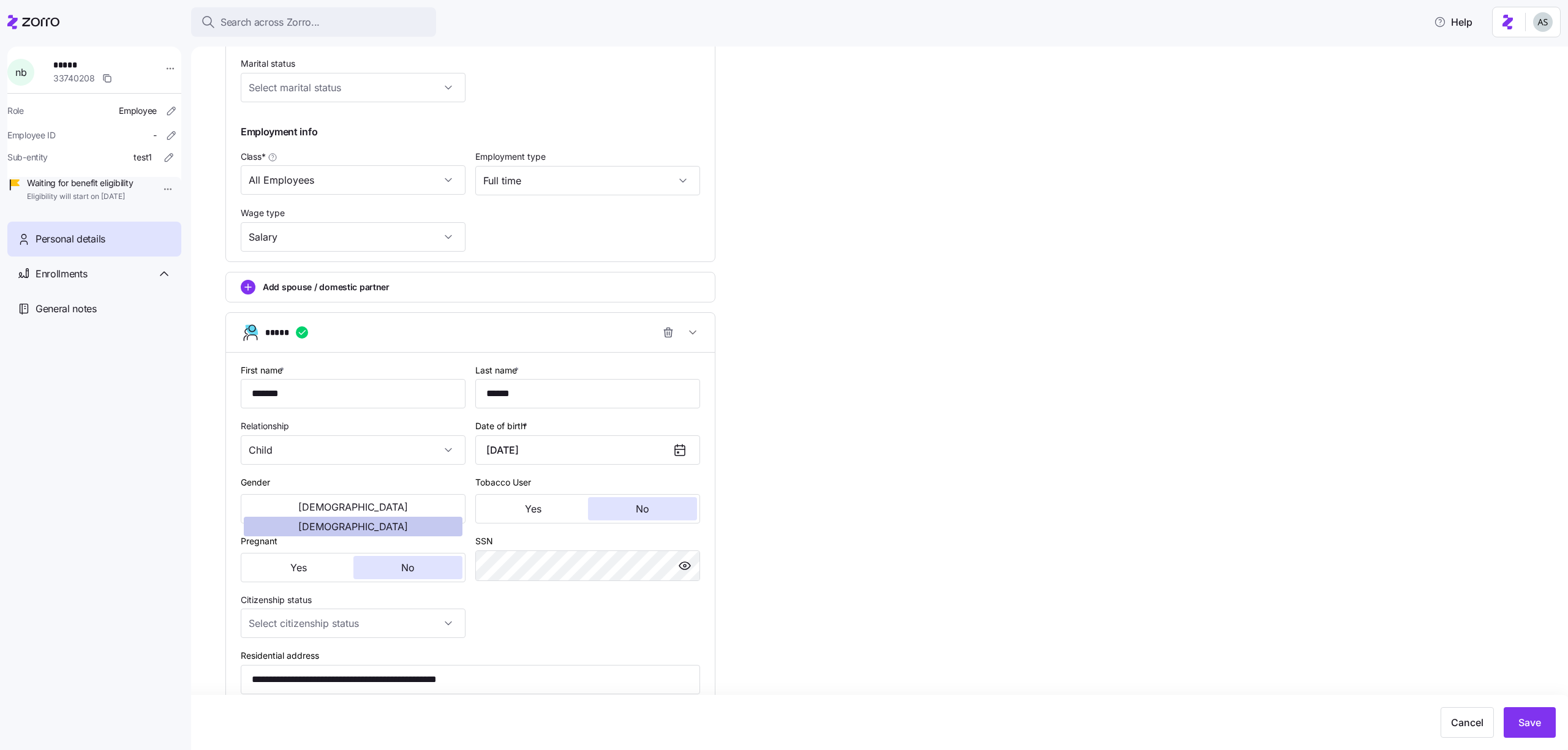
scroll to position [560, 0]
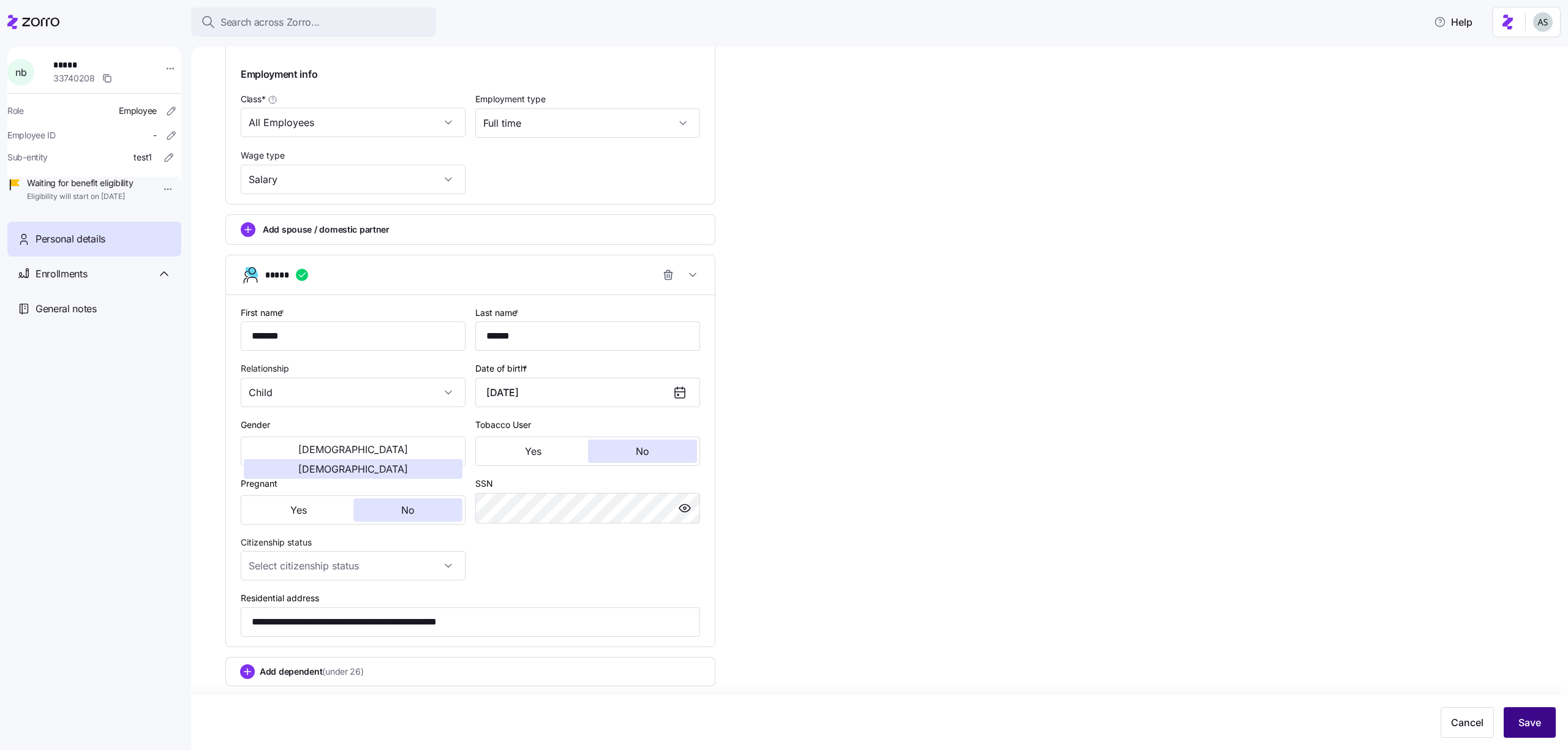
click at [1519, 718] on span "Save" at bounding box center [1529, 722] width 23 height 15
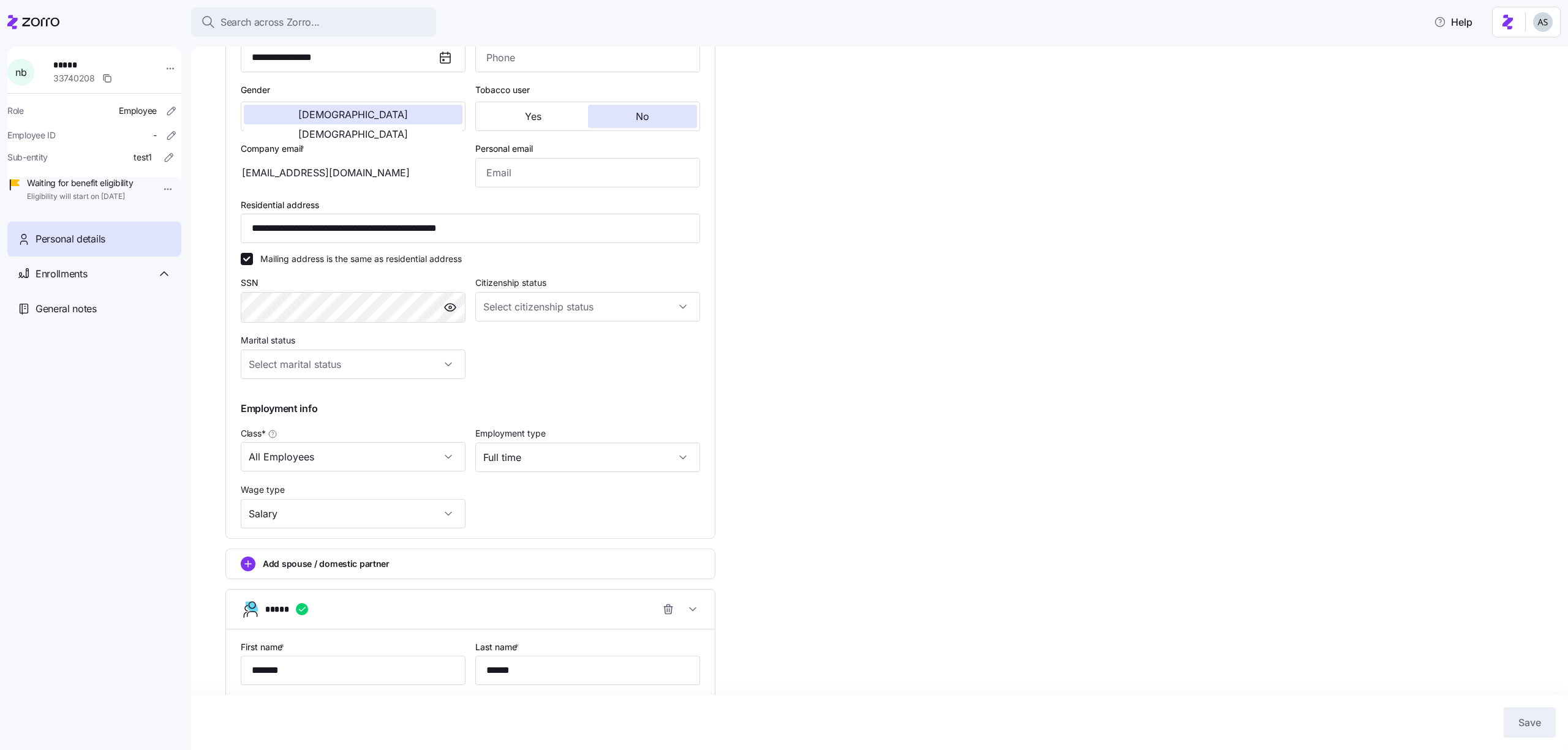
scroll to position [0, 0]
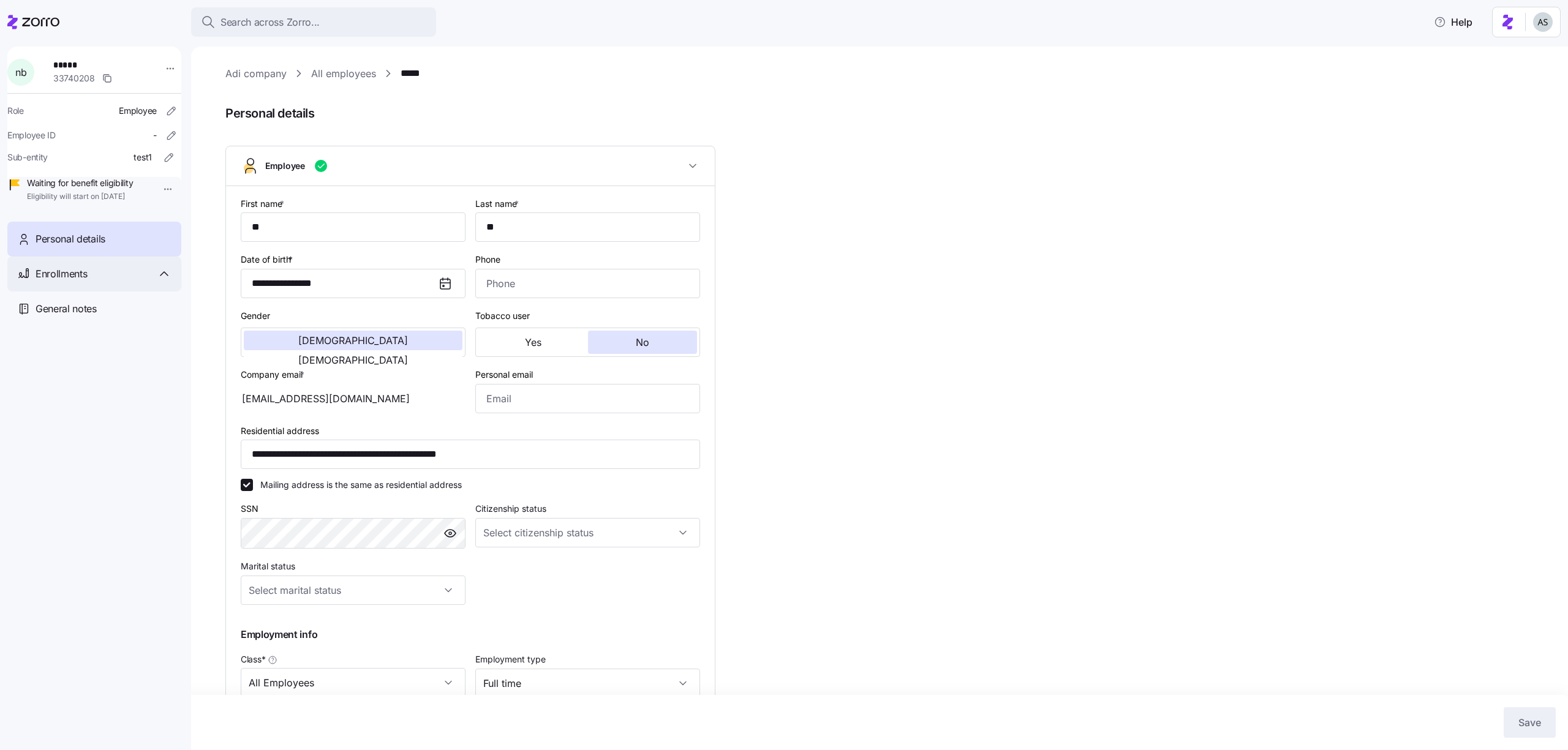
click at [78, 282] on span "Enrollments" at bounding box center [61, 274] width 51 height 15
click at [110, 407] on span "Special enrollment 2025" at bounding box center [81, 401] width 94 height 12
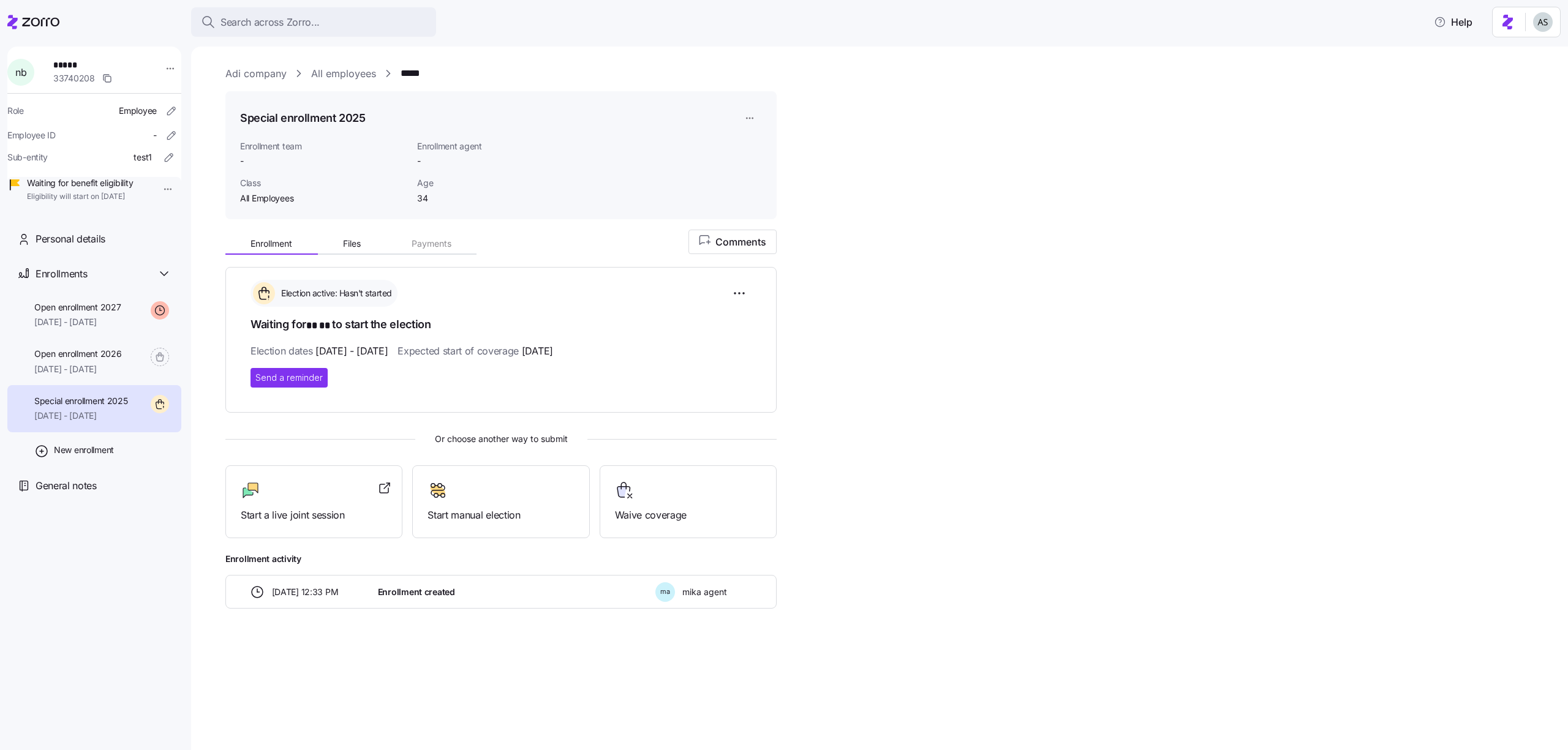
click at [475, 537] on div "Election active: Hasn't started Waiting for ** ** to start the election Electio…" at bounding box center [501, 438] width 551 height 342
click at [473, 528] on div "Start manual election" at bounding box center [501, 502] width 177 height 73
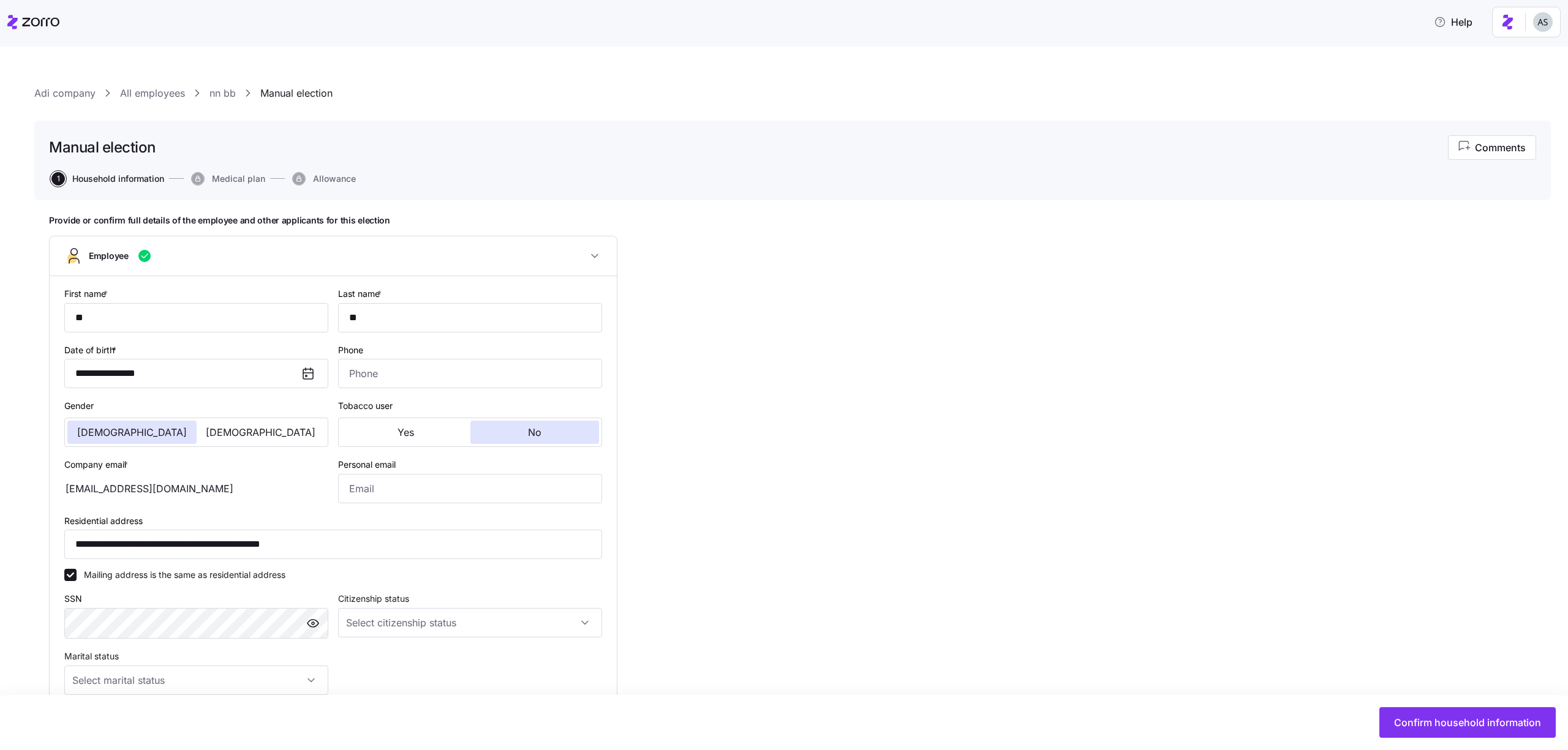
scroll to position [310, 0]
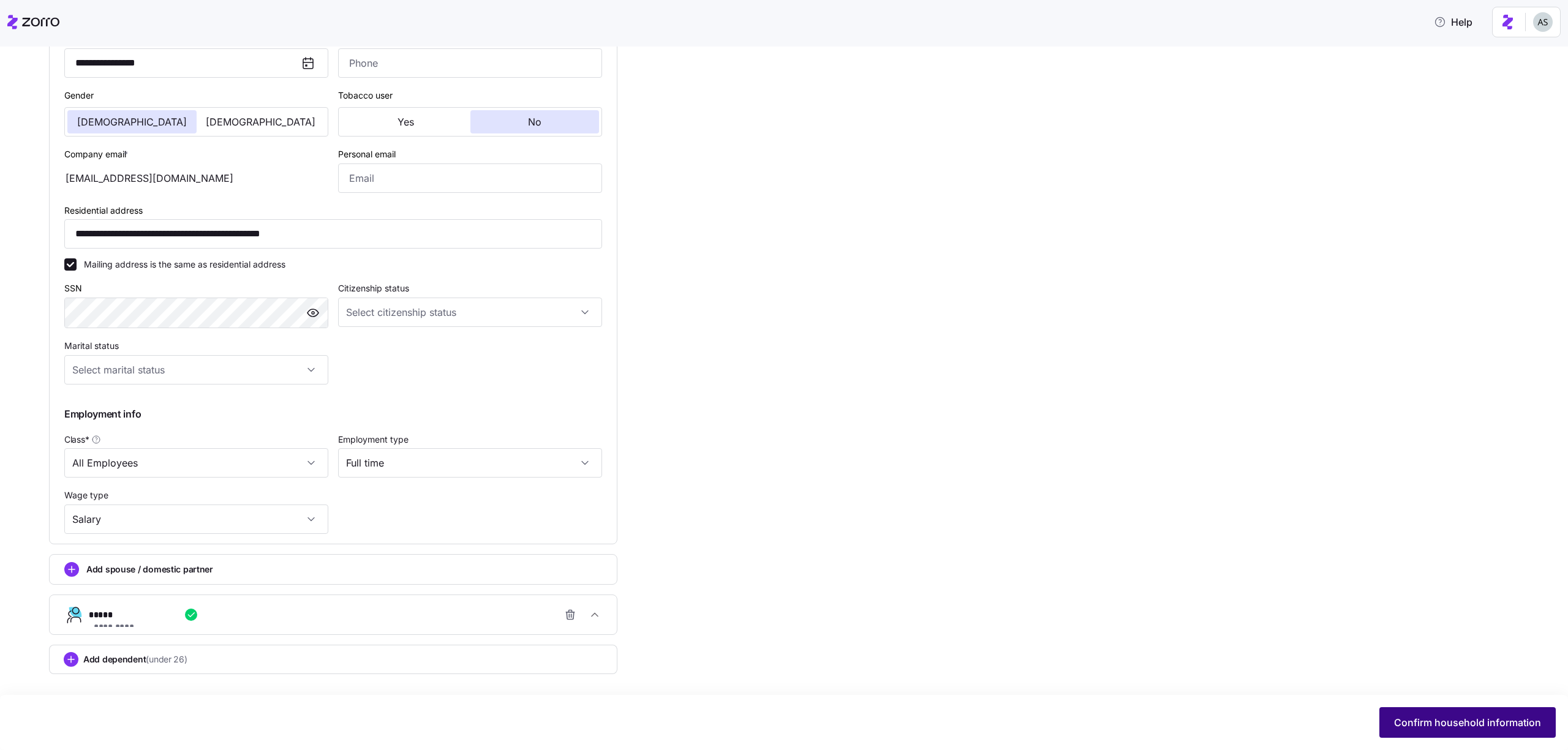
click at [1396, 714] on button "Confirm household information" at bounding box center [1468, 722] width 176 height 30
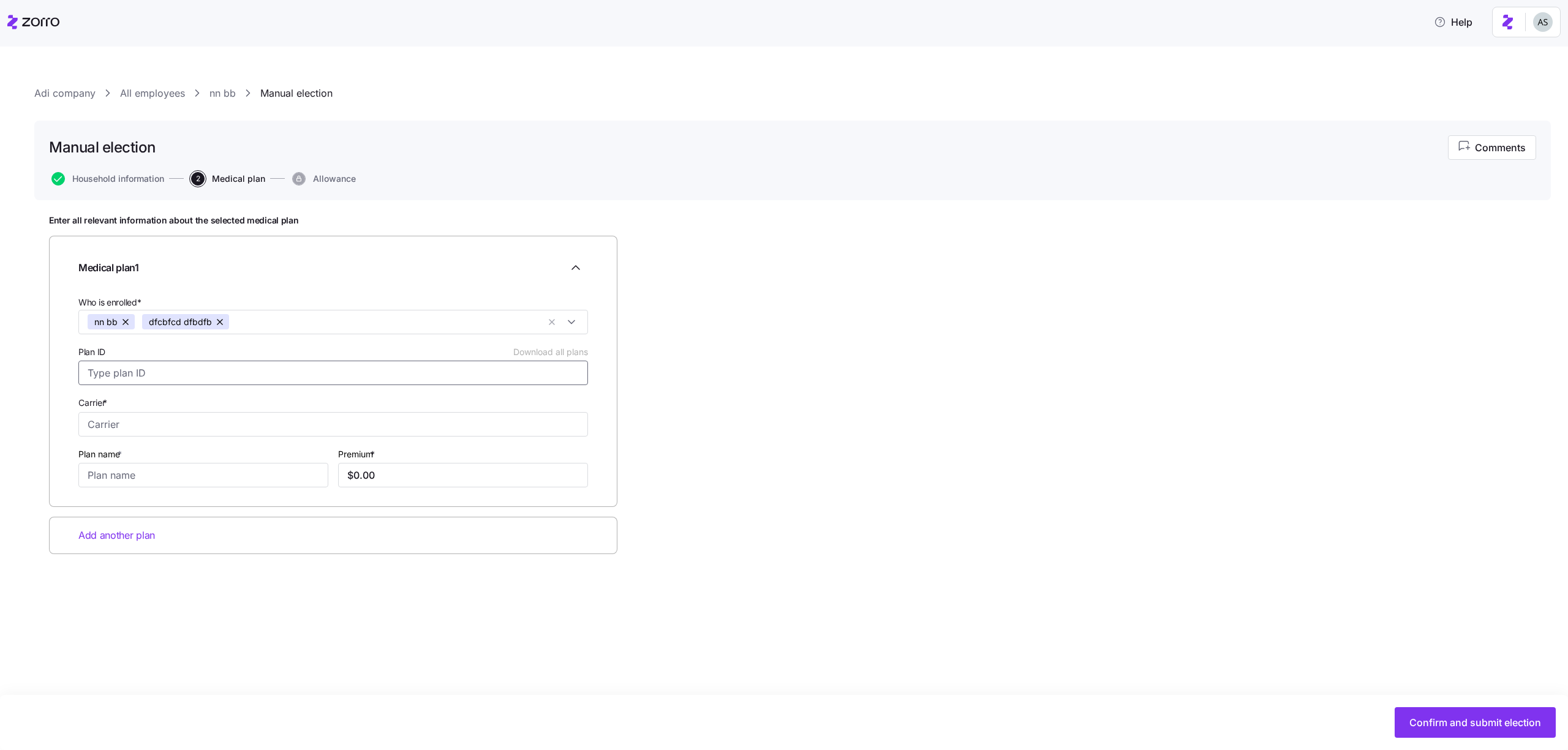
click at [188, 363] on input "Plan ID Download all plans" at bounding box center [333, 373] width 509 height 25
click at [188, 370] on input "Plan ID Download all plans" at bounding box center [333, 373] width 509 height 25
click at [288, 407] on div "Carrier *" at bounding box center [333, 416] width 509 height 42
click at [516, 376] on input "Plan ID Download all plans" at bounding box center [333, 373] width 509 height 25
click at [511, 396] on div "Carrier *" at bounding box center [333, 416] width 509 height 42
